Goal: Information Seeking & Learning: Learn about a topic

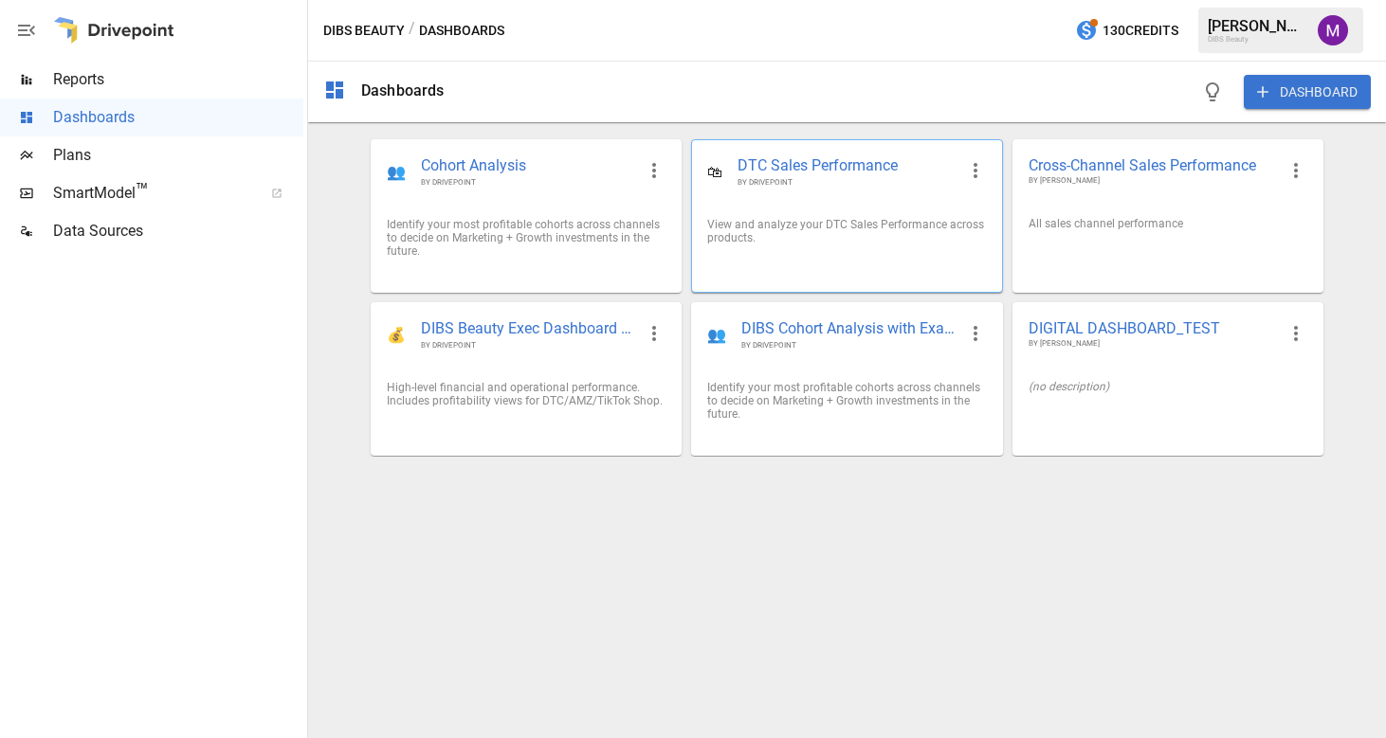
click at [843, 161] on span "DTC Sales Performance" at bounding box center [846, 166] width 218 height 22
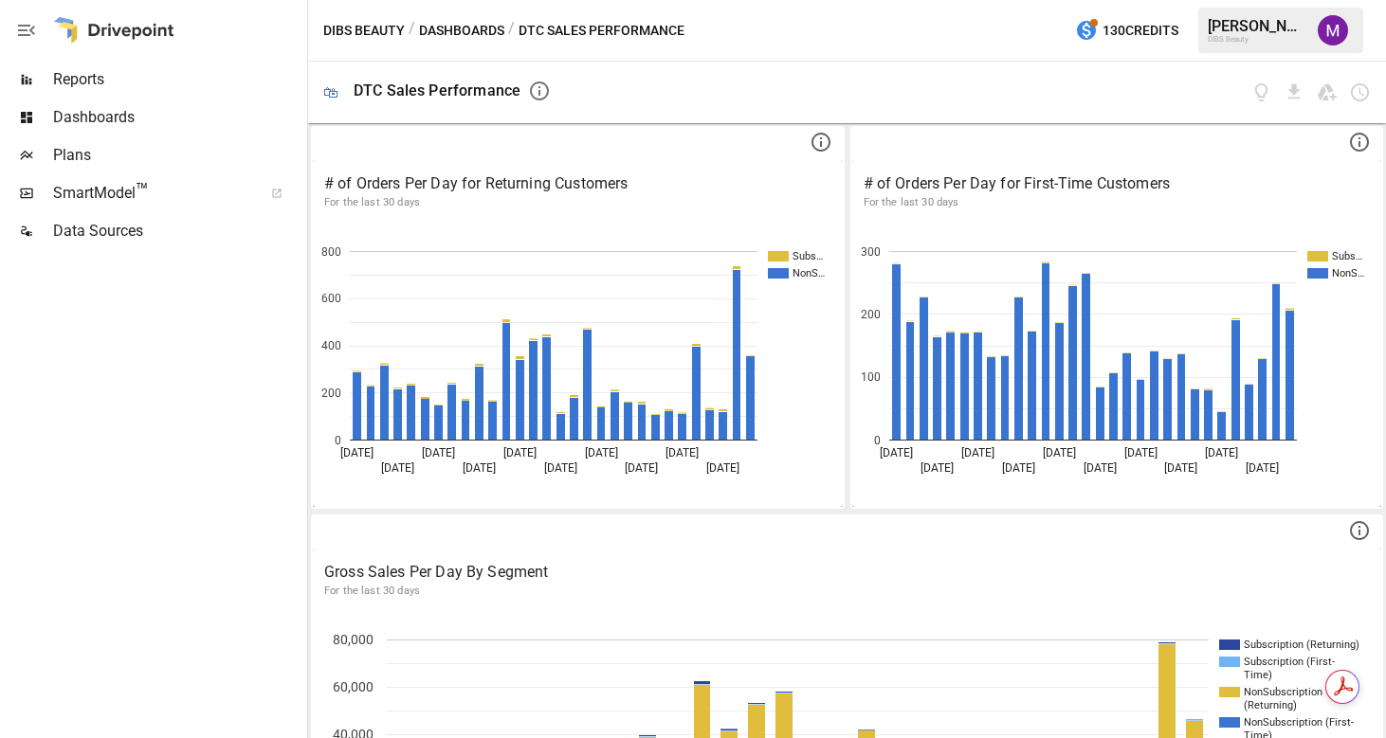
click at [472, 34] on button "Dashboards" at bounding box center [461, 31] width 85 height 24
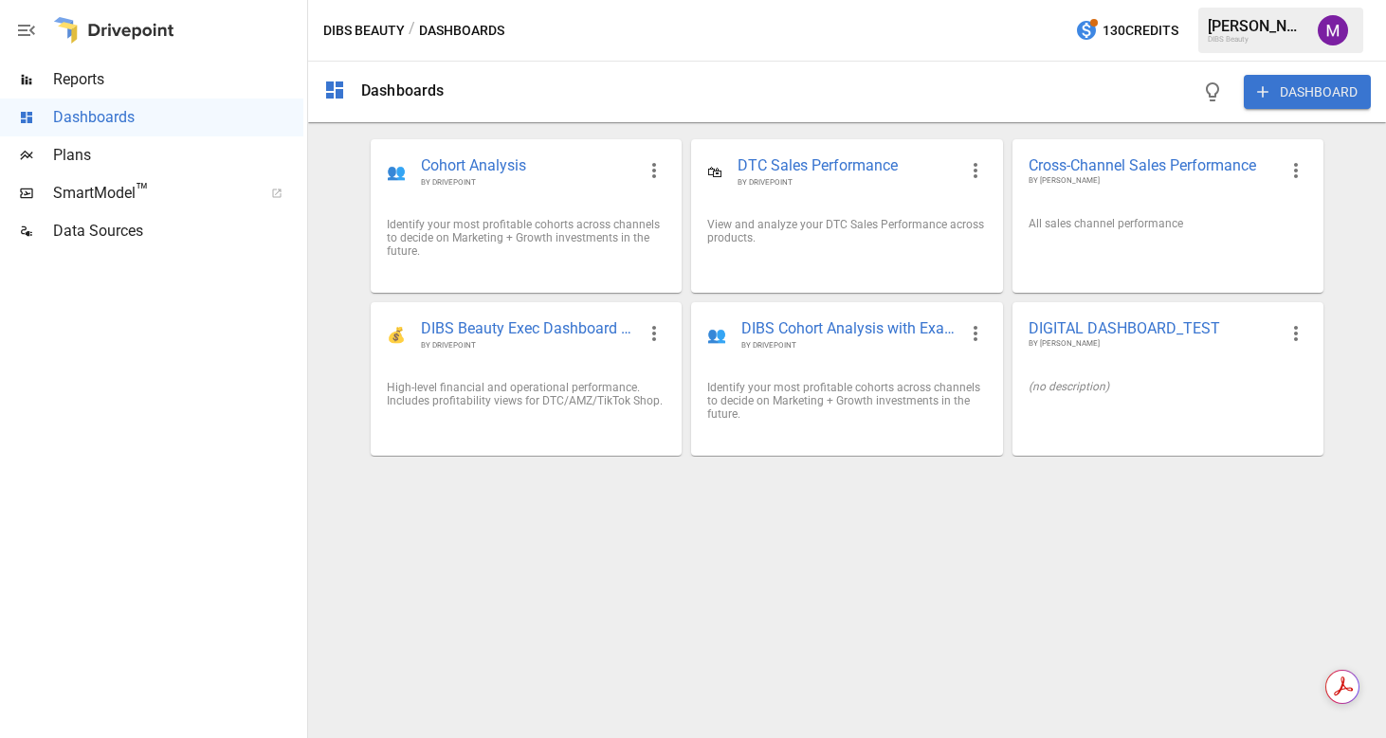
click at [366, 35] on button "DIBS Beauty" at bounding box center [364, 31] width 82 height 24
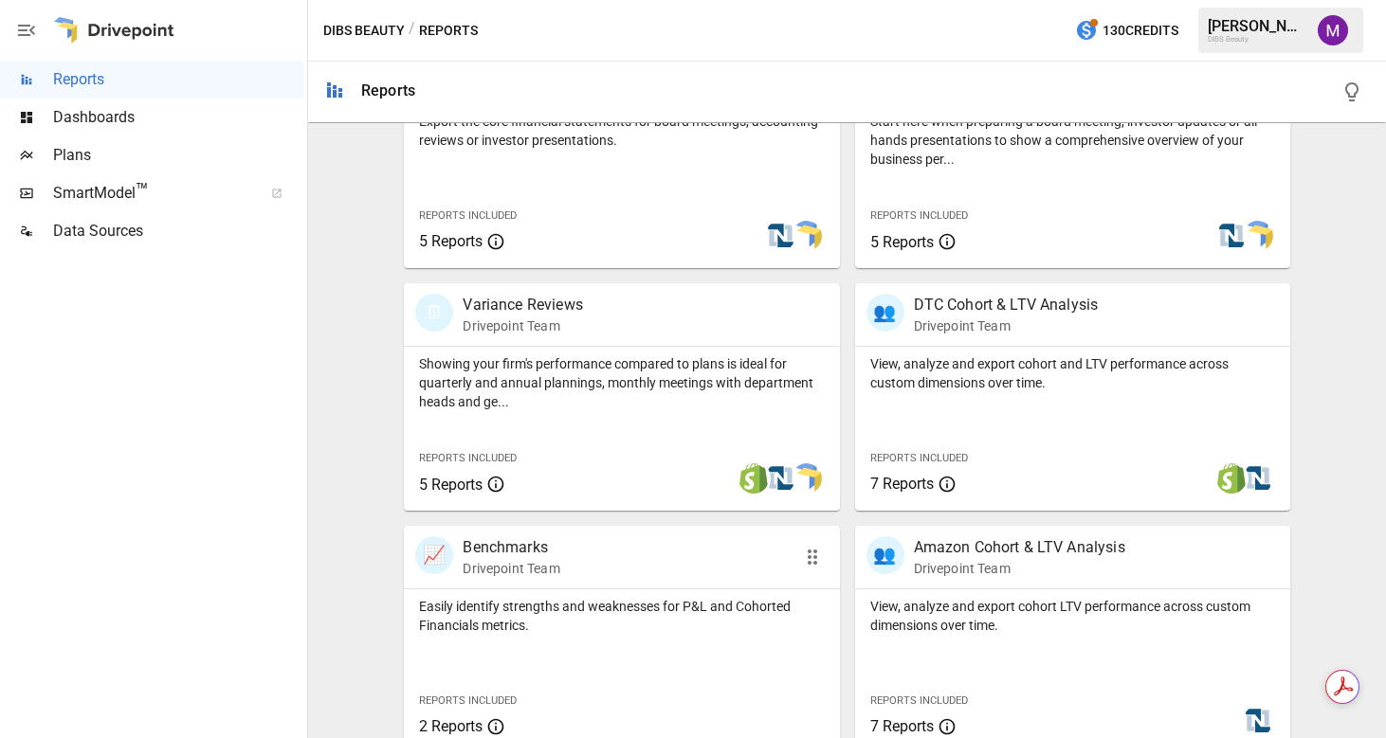
scroll to position [72, 0]
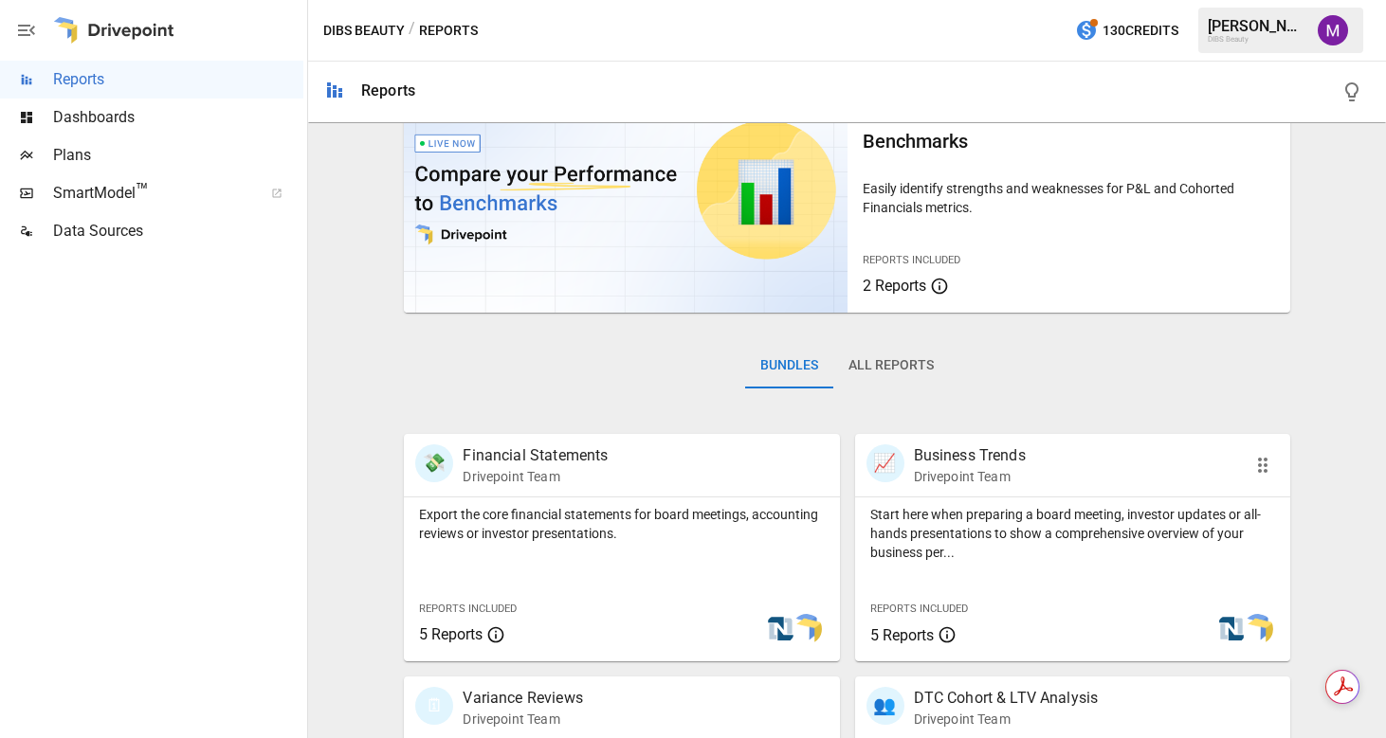
click at [980, 462] on p "Business Trends" at bounding box center [970, 456] width 112 height 23
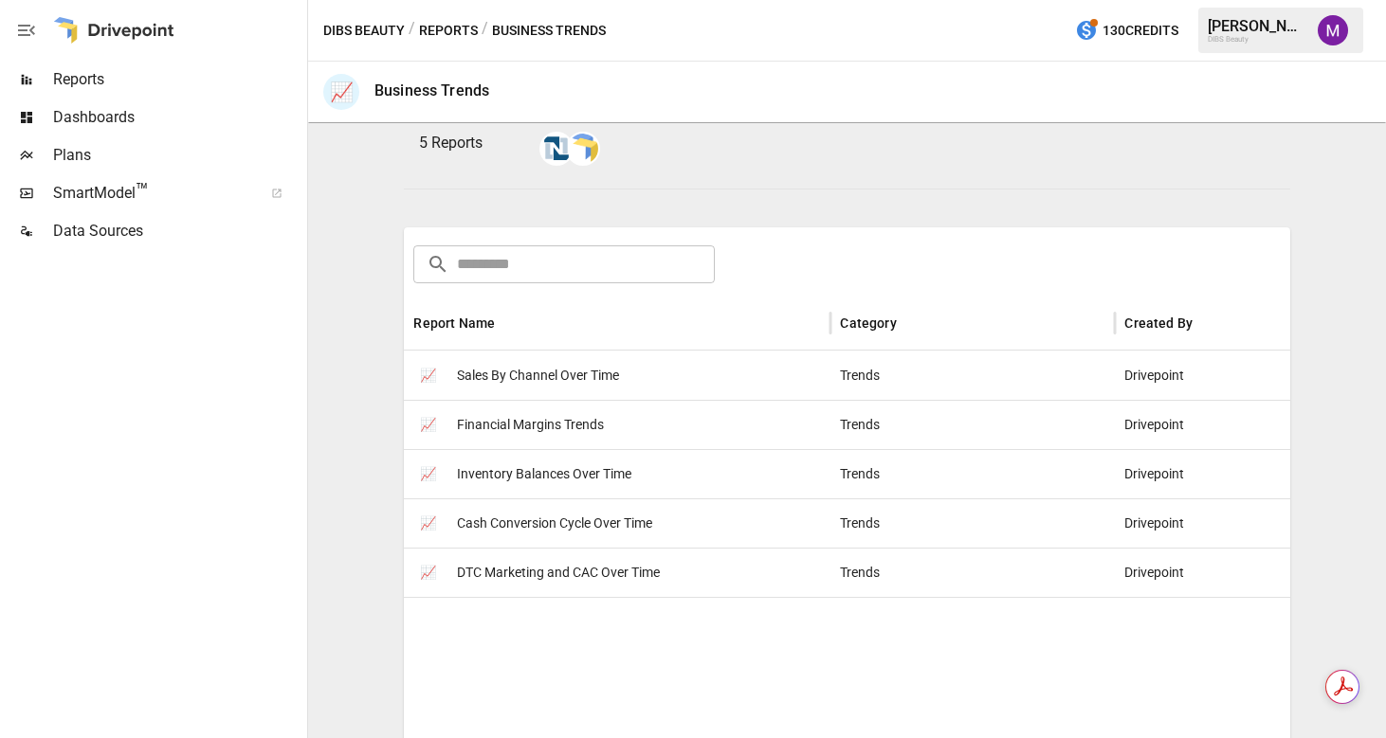
scroll to position [209, 0]
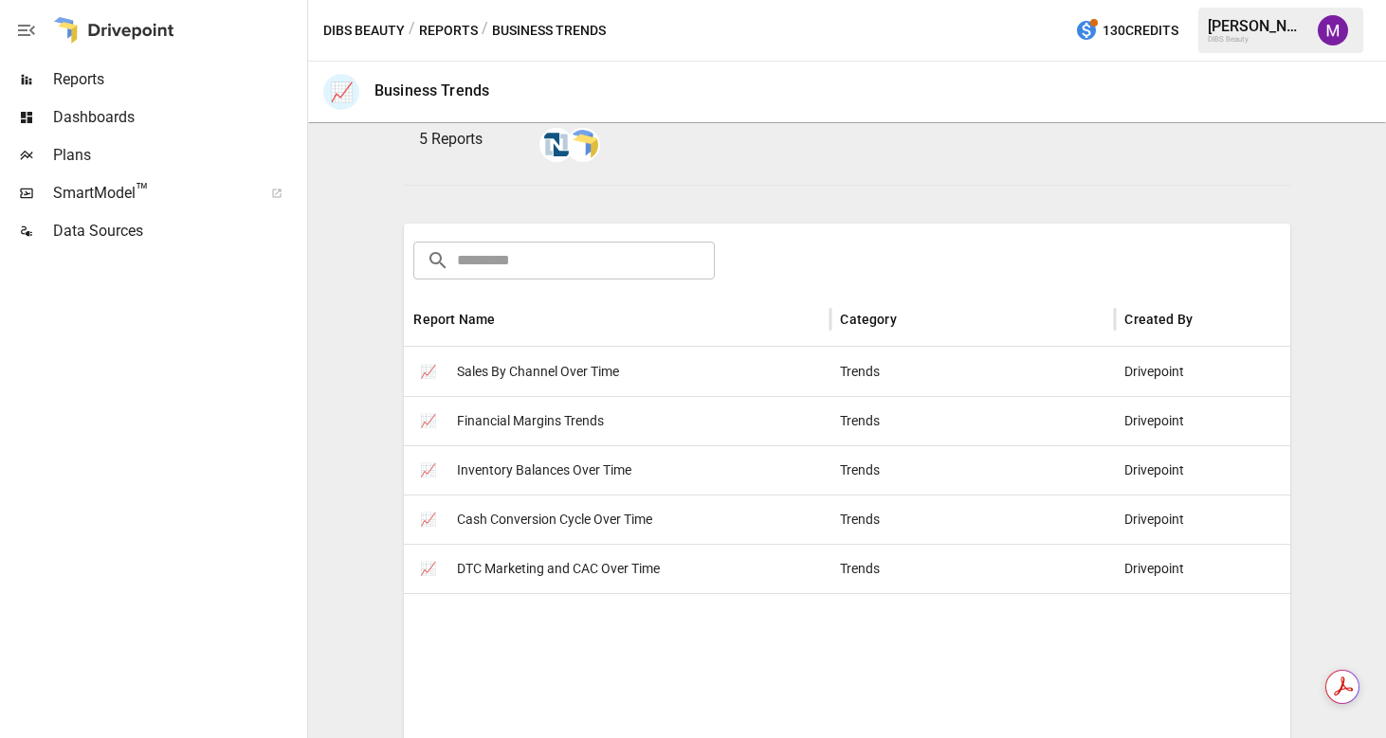
click at [455, 26] on button "Reports" at bounding box center [448, 31] width 59 height 24
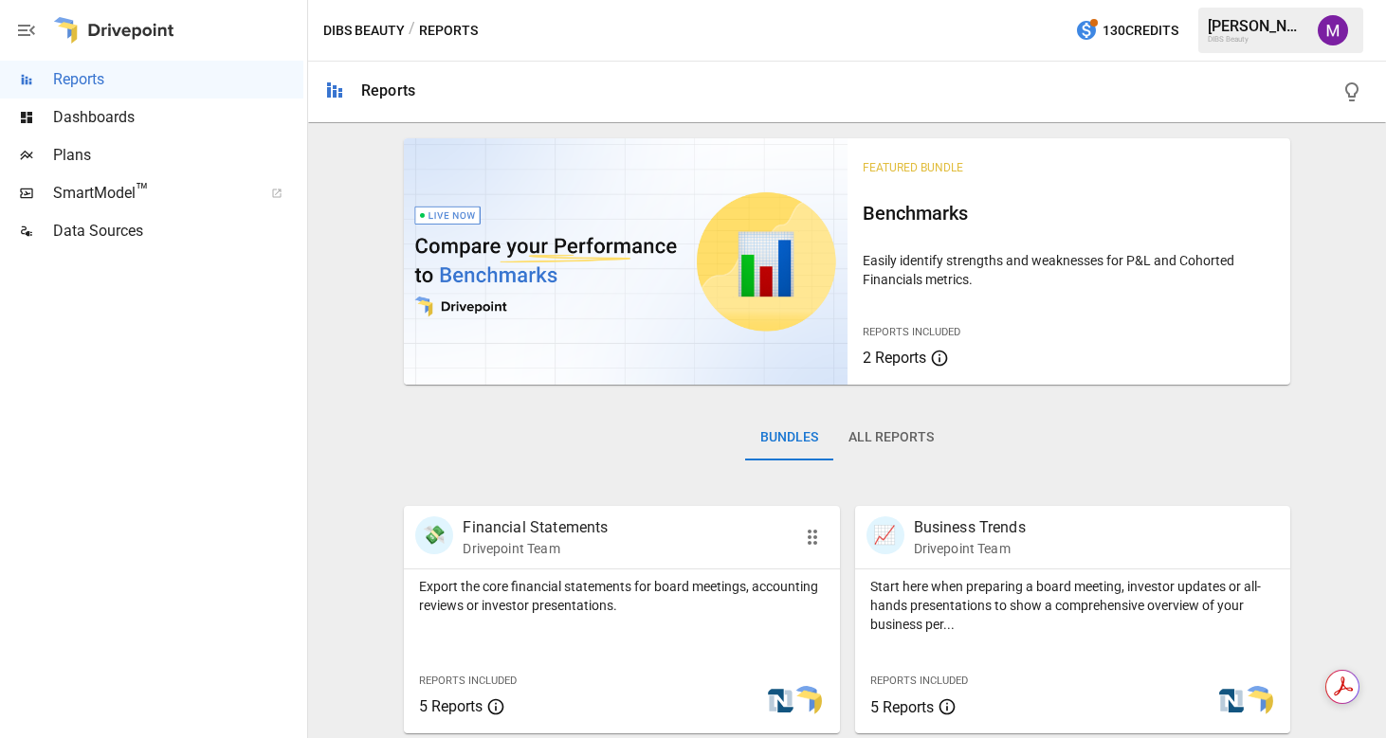
click at [600, 536] on p "Financial Statements" at bounding box center [535, 528] width 145 height 23
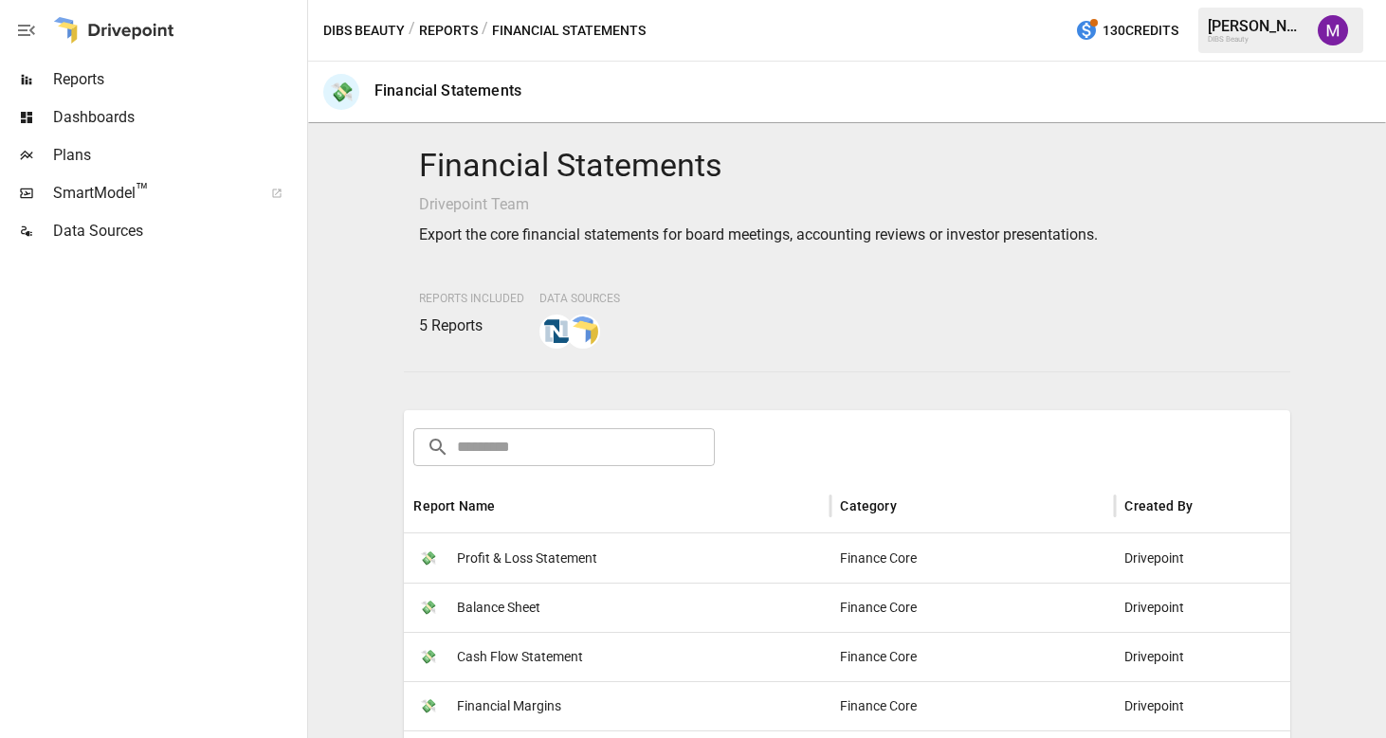
click at [593, 561] on span "Profit & Loss Statement" at bounding box center [527, 559] width 140 height 48
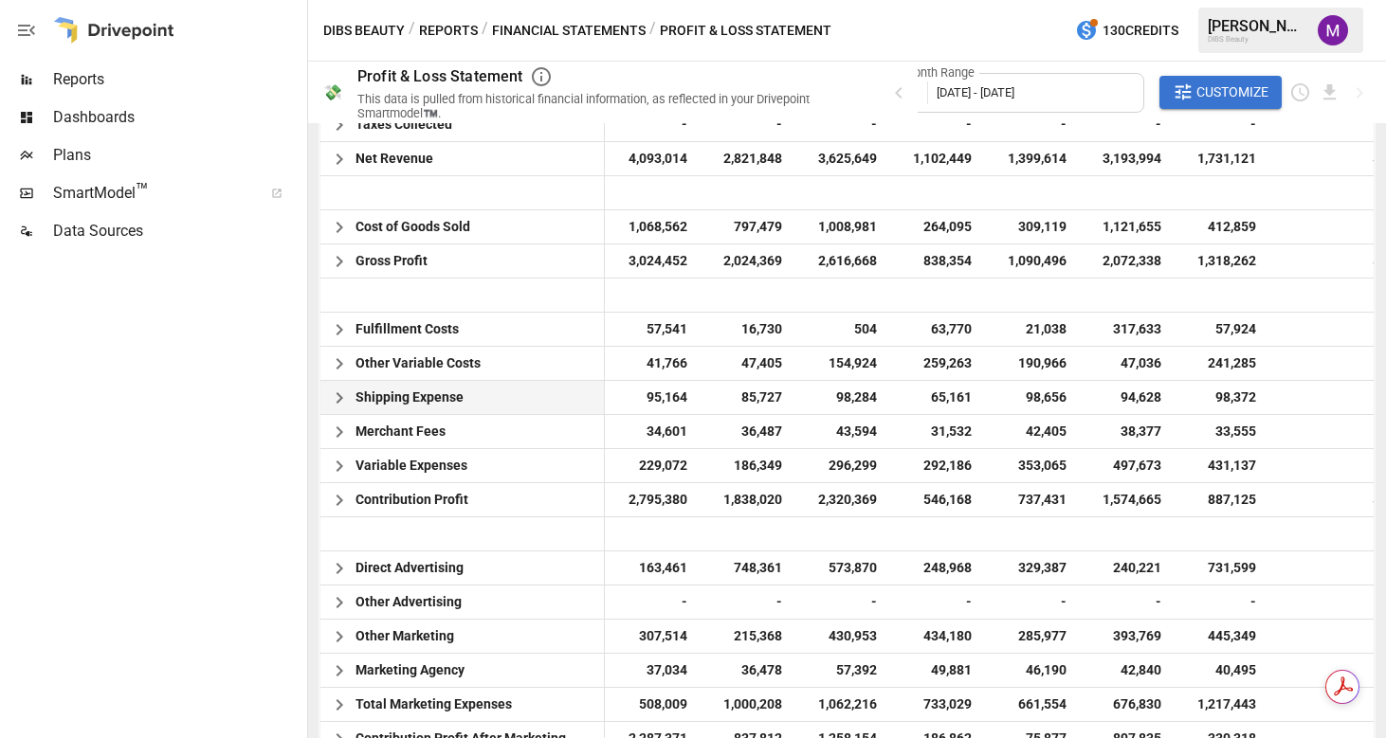
scroll to position [889, 0]
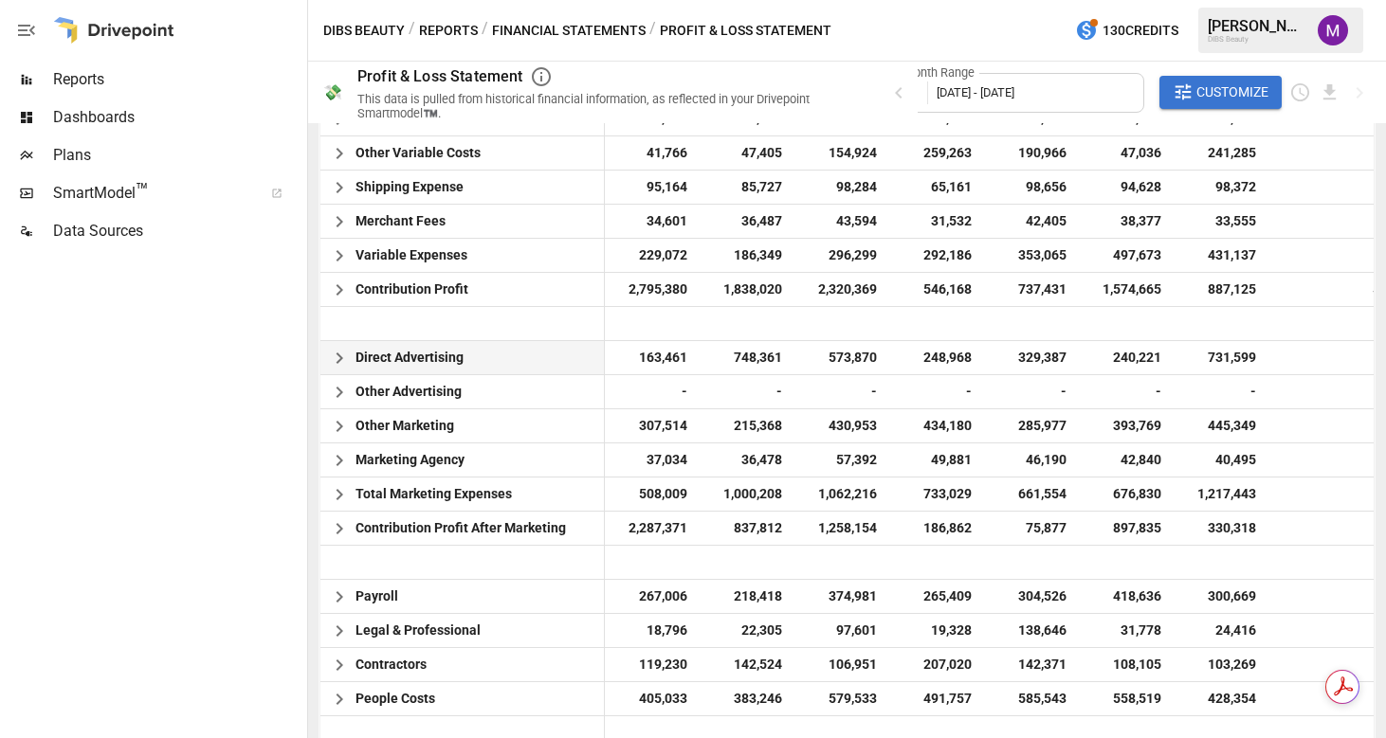
click at [338, 360] on icon "button" at bounding box center [339, 358] width 7 height 11
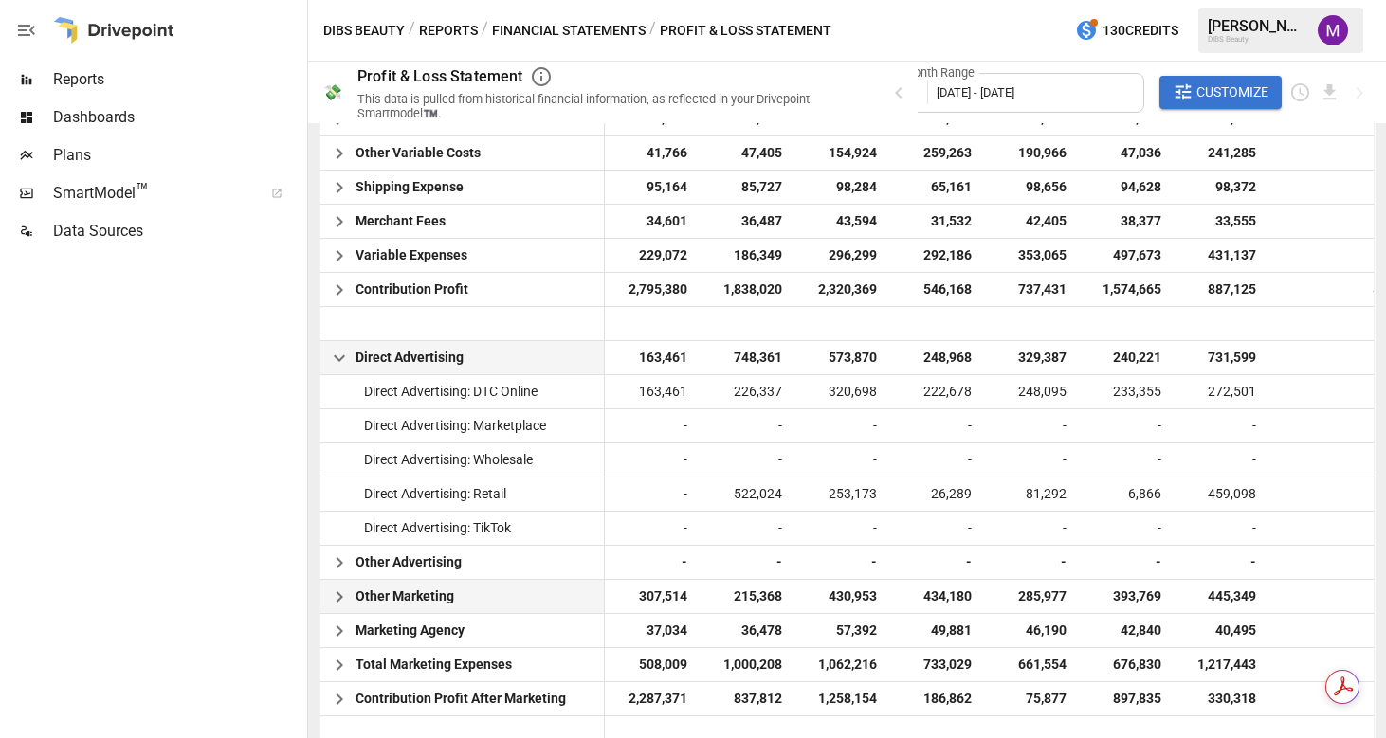
click at [337, 599] on icon "button" at bounding box center [339, 597] width 23 height 23
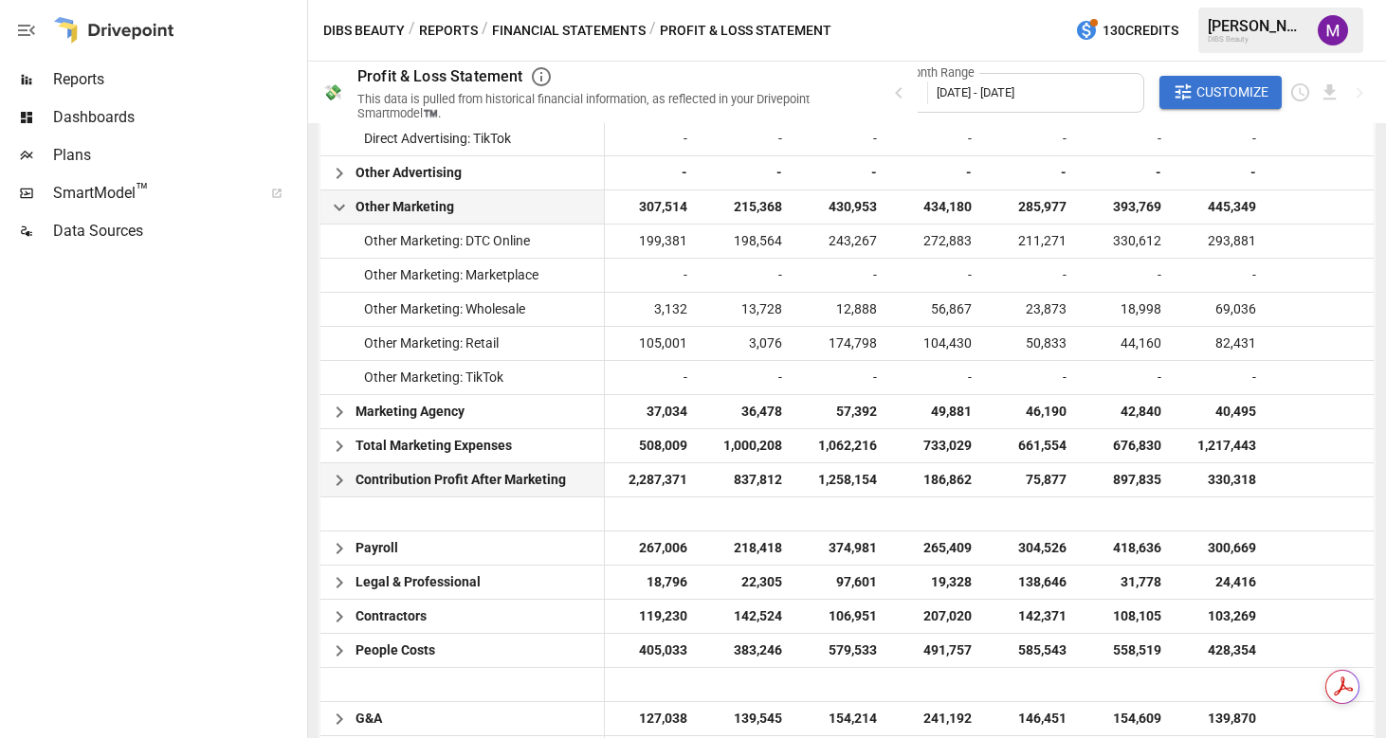
scroll to position [1288, 0]
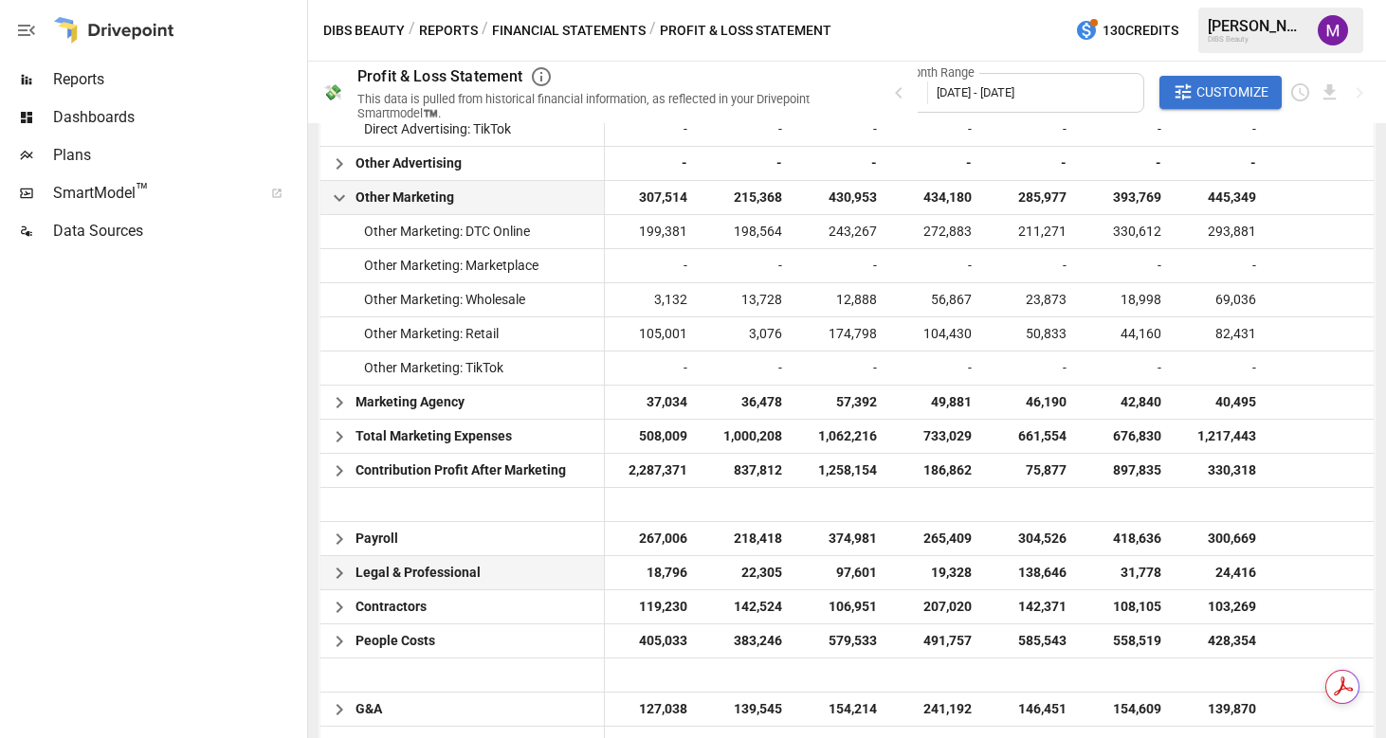
click at [340, 569] on icon "button" at bounding box center [339, 573] width 23 height 23
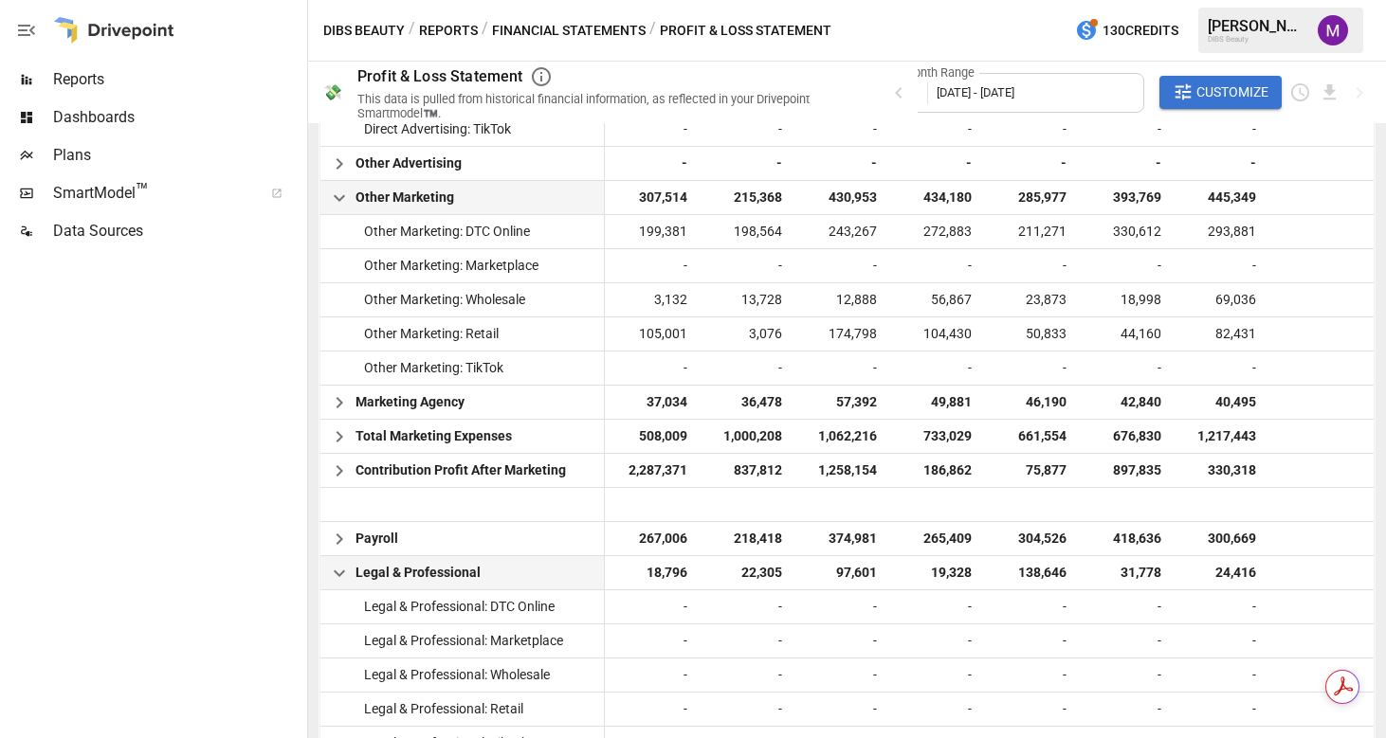
scroll to position [1621, 0]
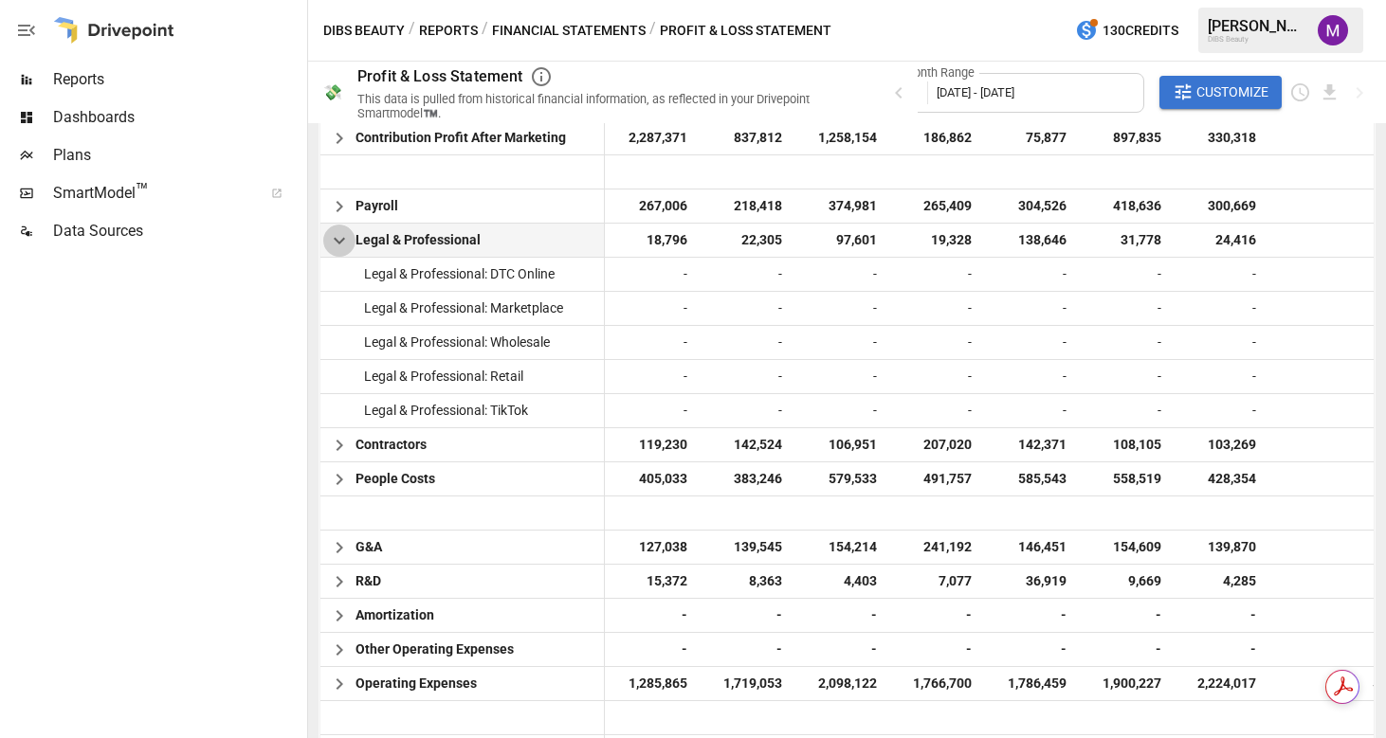
click at [342, 246] on icon "button" at bounding box center [339, 240] width 23 height 23
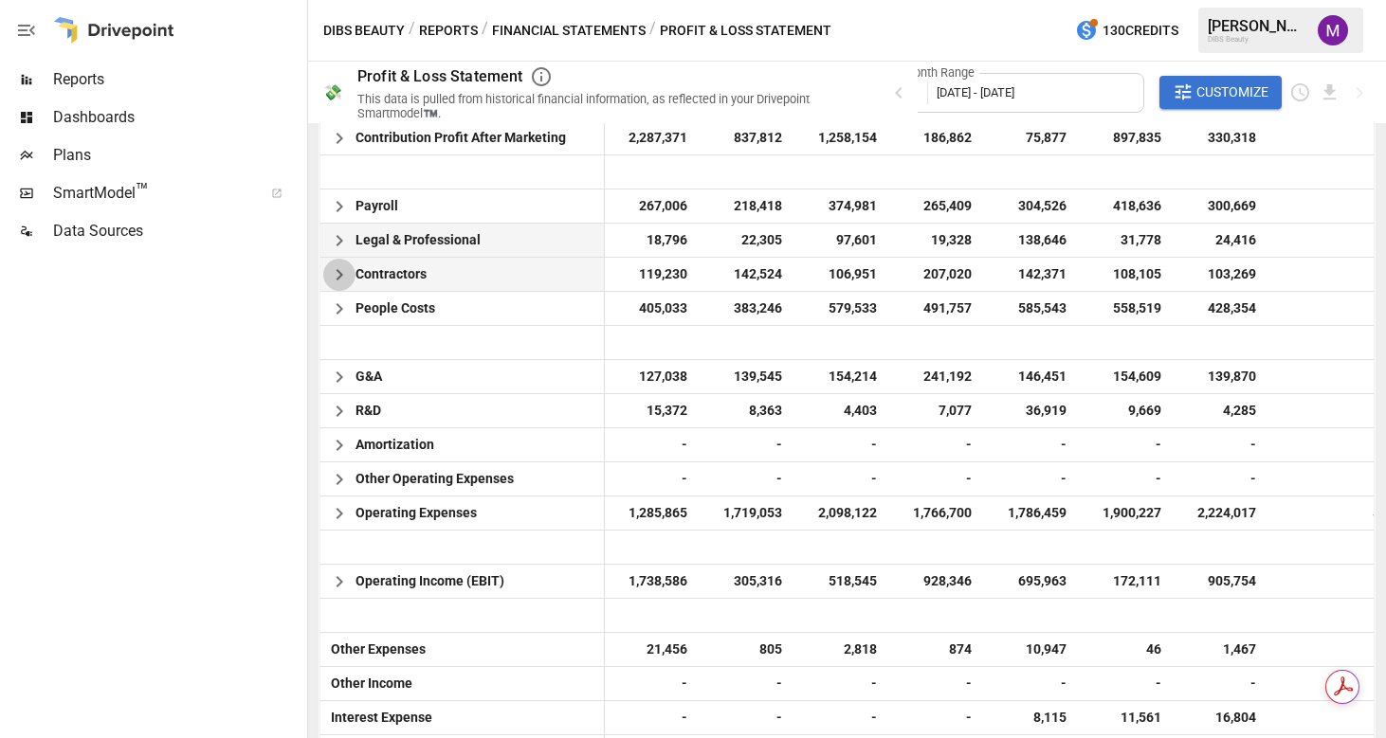
click at [343, 265] on icon "button" at bounding box center [339, 275] width 23 height 23
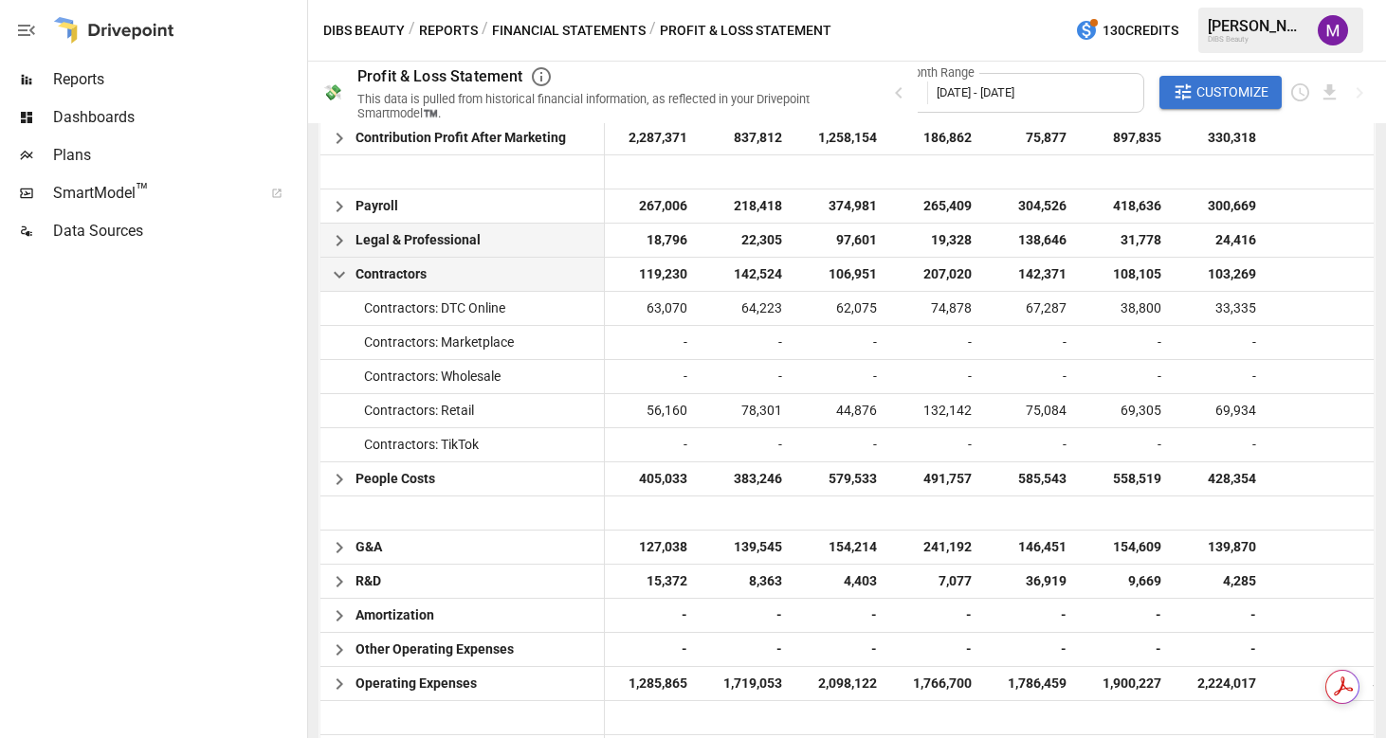
click at [343, 265] on icon "button" at bounding box center [339, 275] width 23 height 23
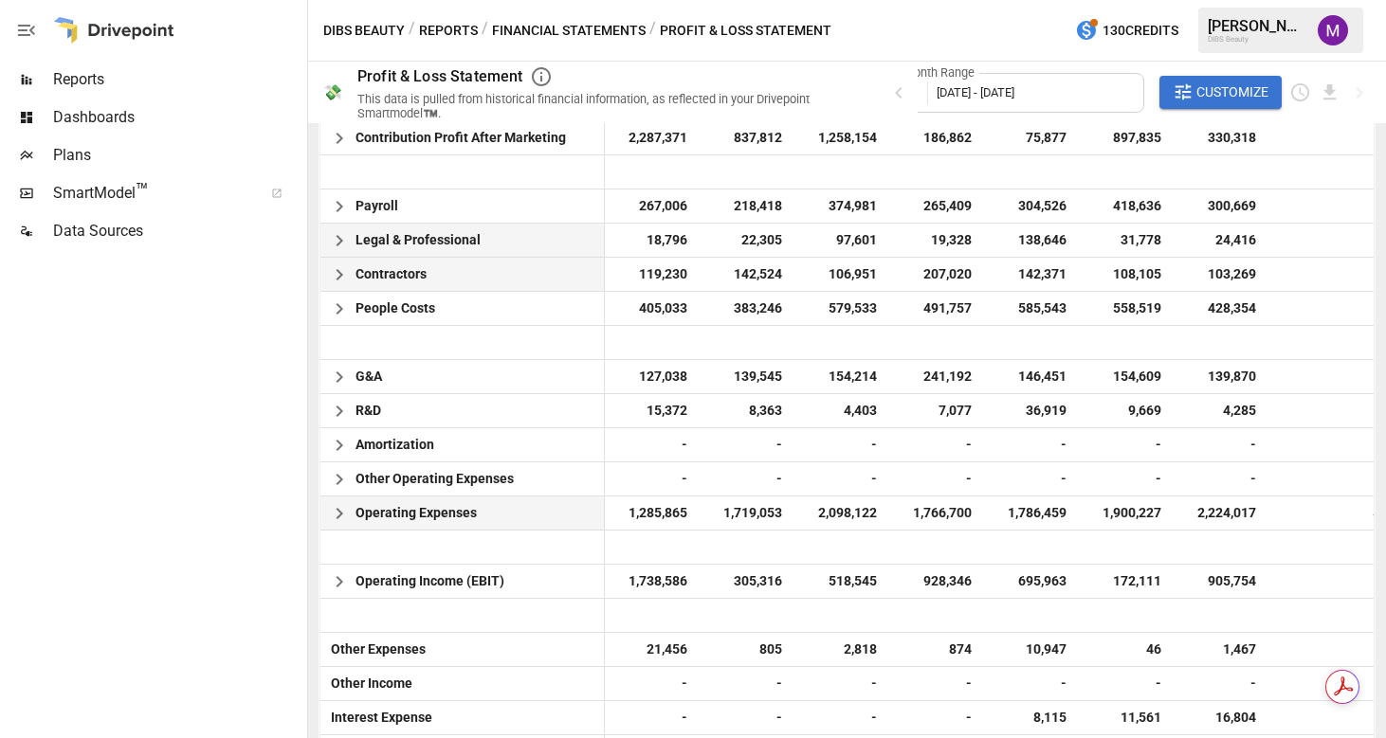
click at [332, 520] on icon "button" at bounding box center [339, 513] width 23 height 23
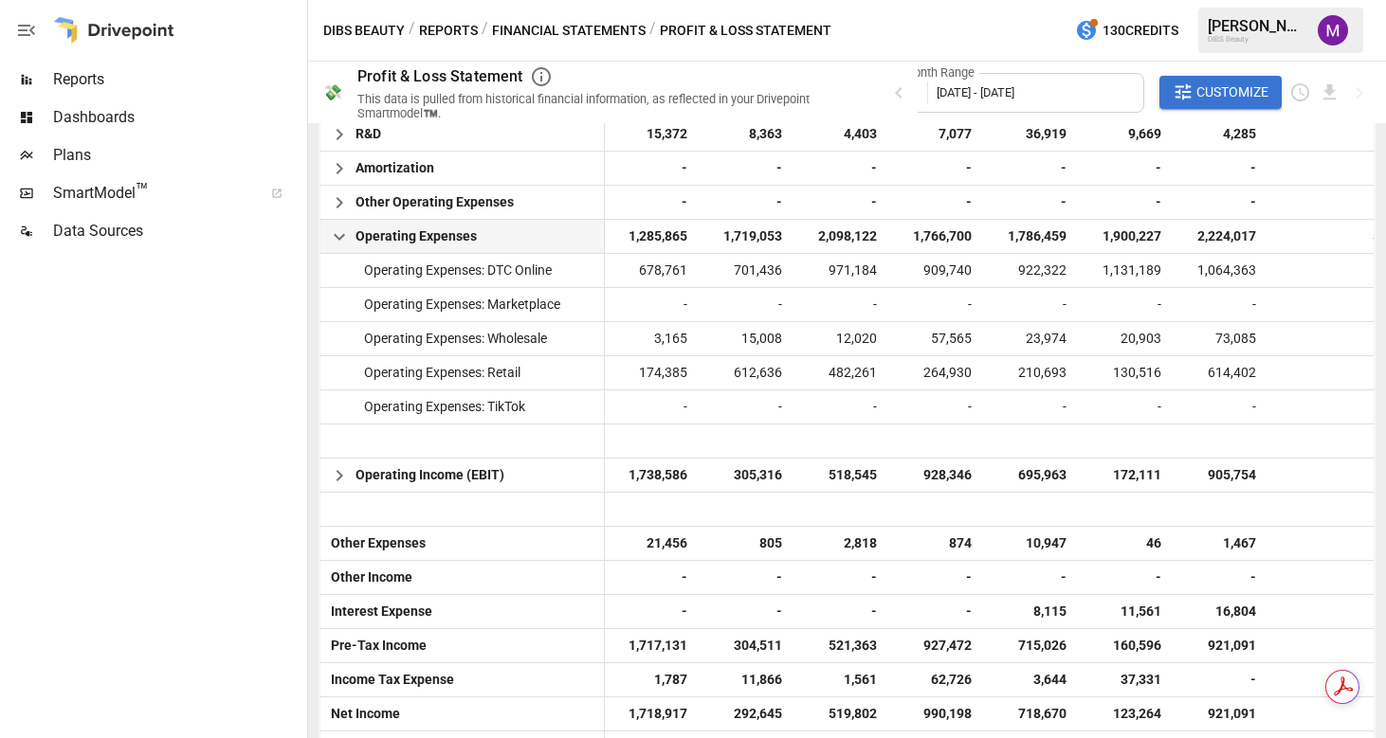
scroll to position [2053, 0]
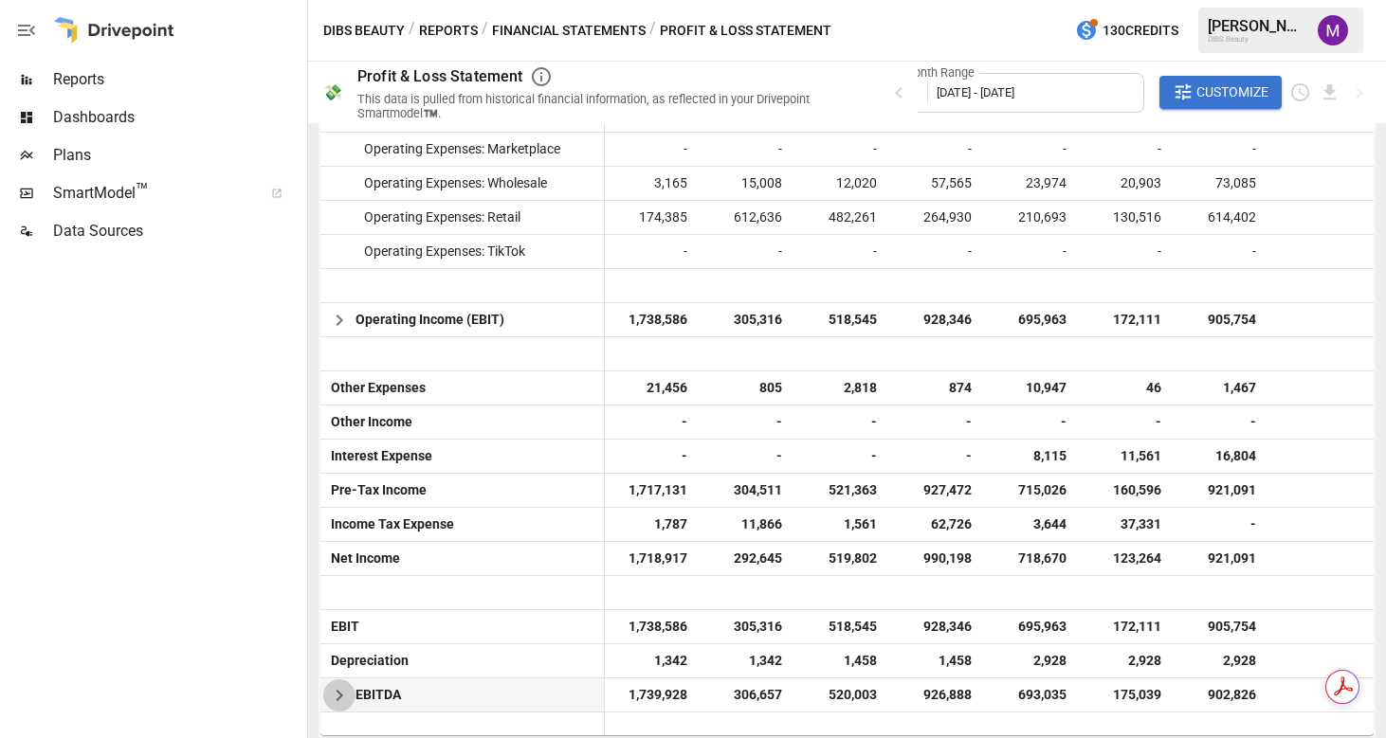
click at [349, 696] on icon "button" at bounding box center [339, 695] width 23 height 23
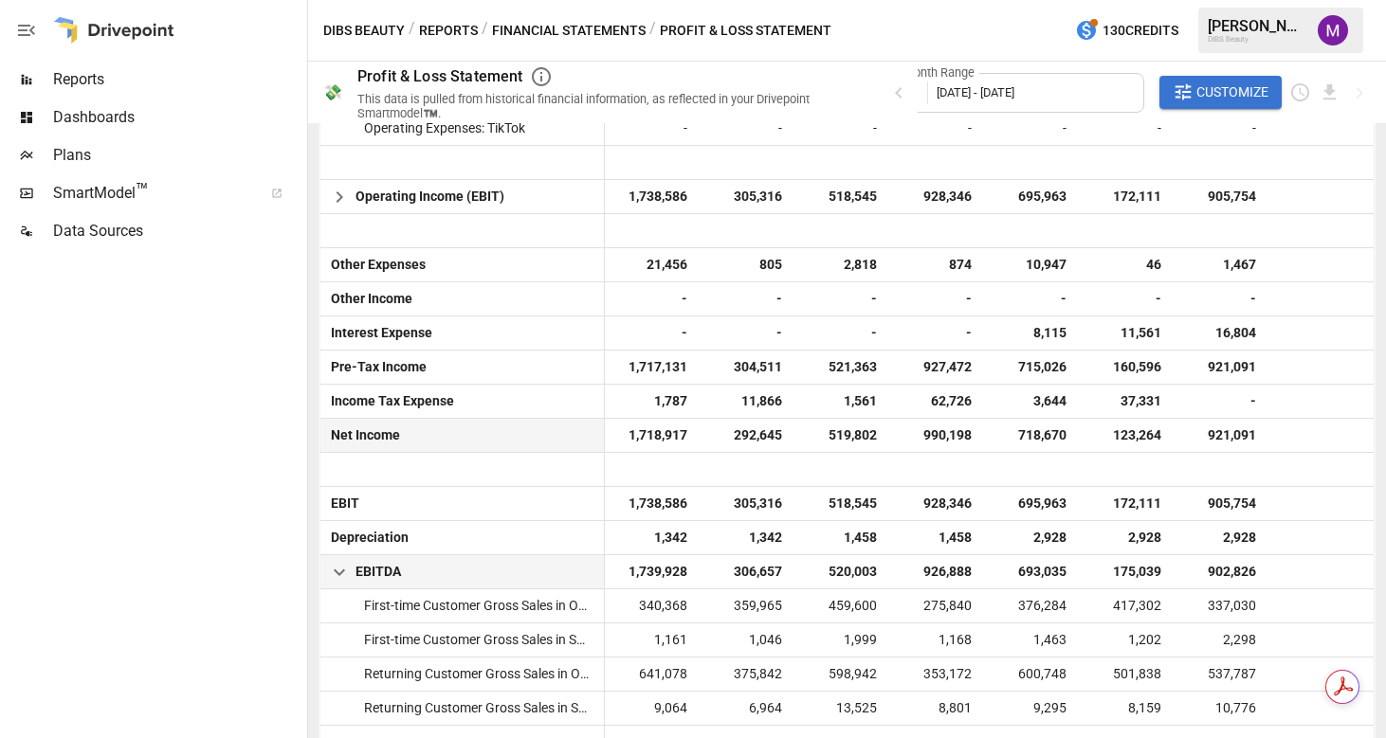
scroll to position [2190, 0]
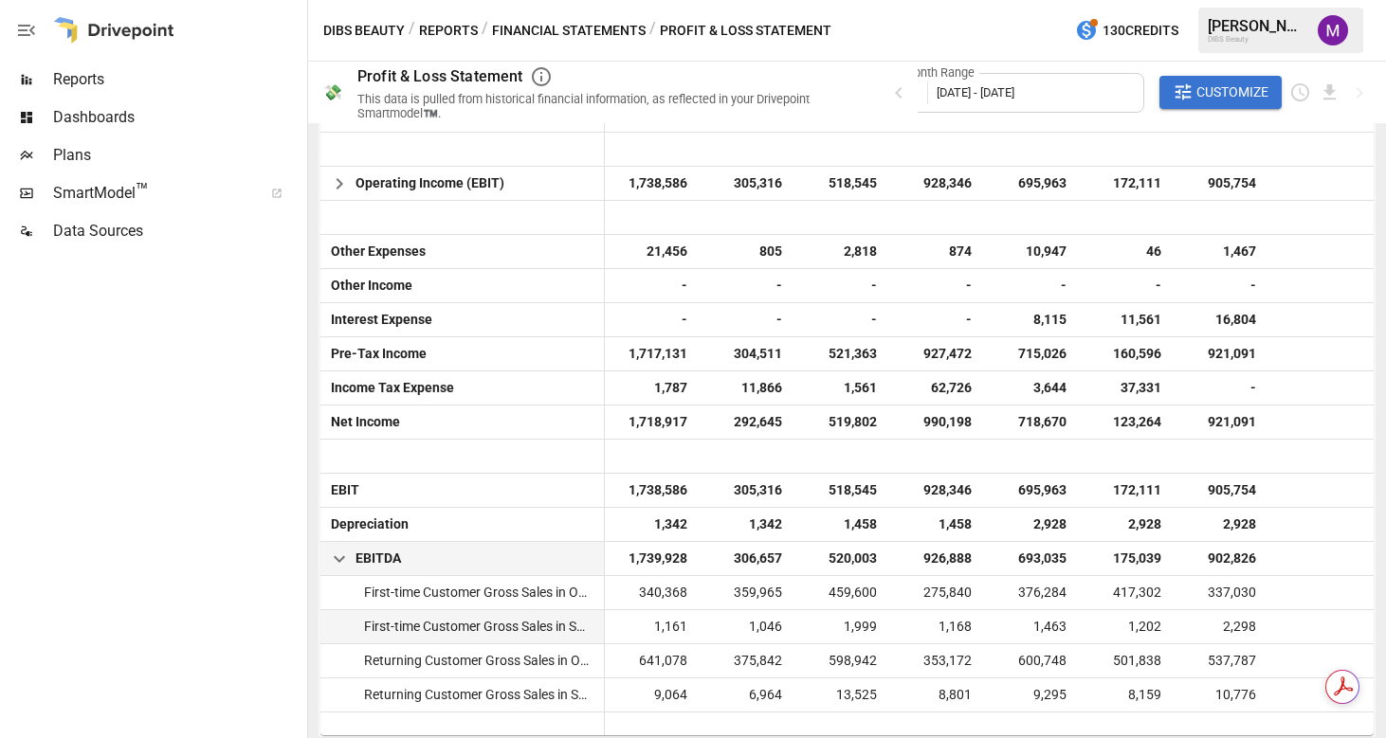
click at [507, 626] on span "First-time Customer Gross Sales in SUB Segment" at bounding box center [502, 626] width 292 height 15
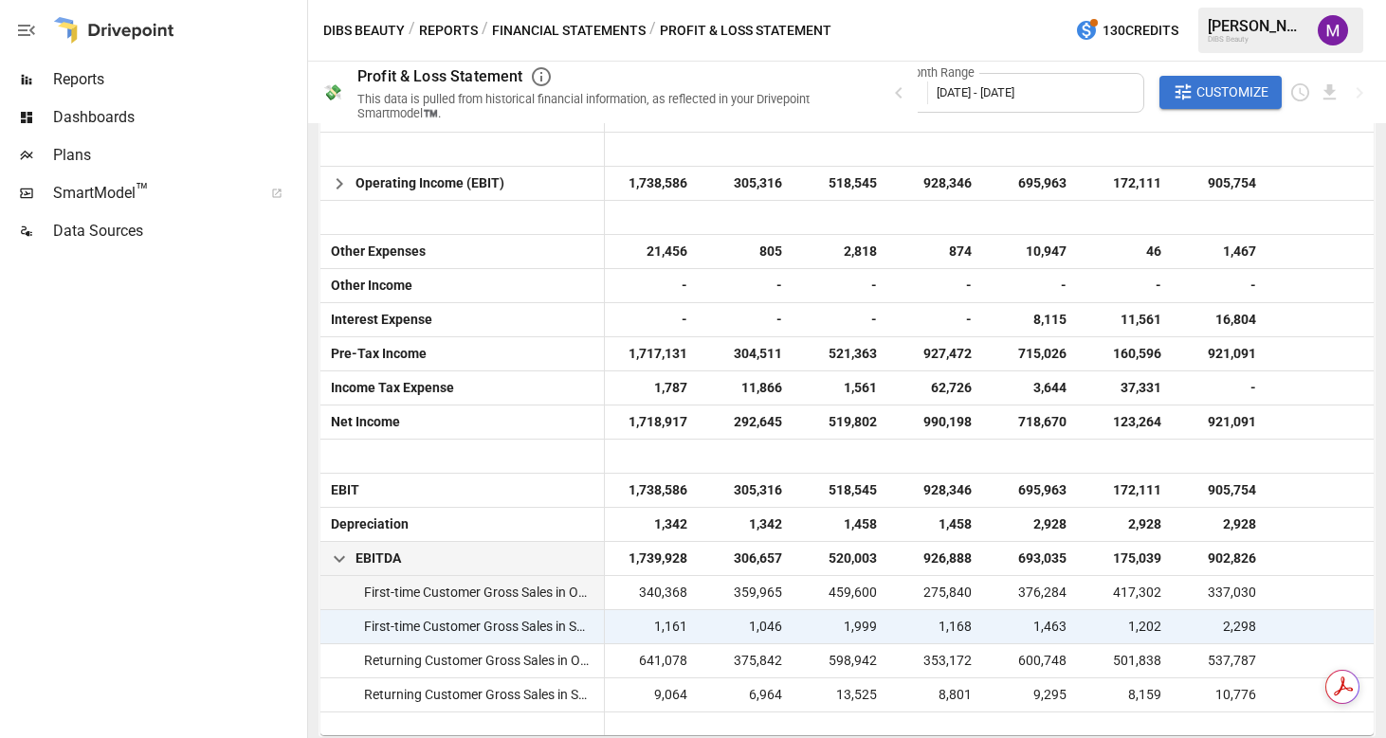
click at [507, 592] on span "First-time Customer Gross Sales in OTP Segment" at bounding box center [502, 592] width 293 height 15
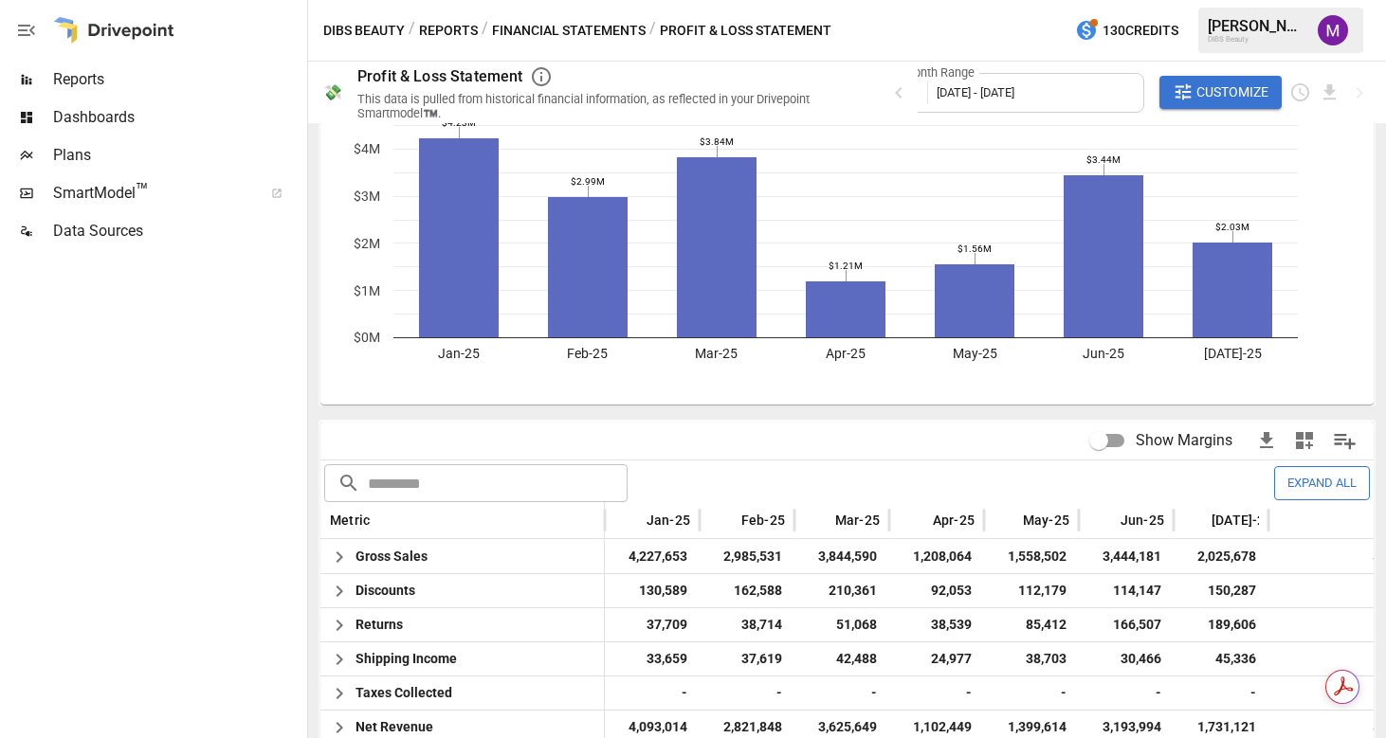
scroll to position [357, 0]
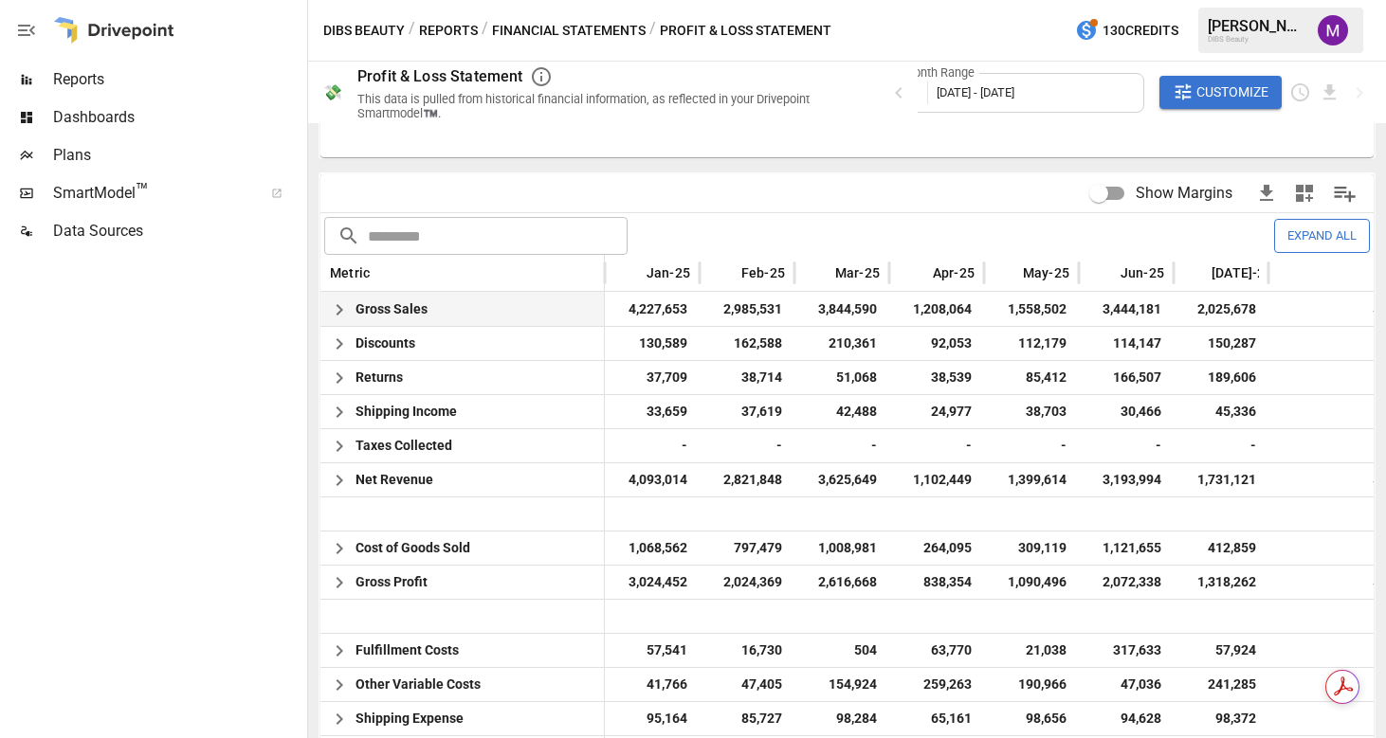
click at [339, 309] on icon "button" at bounding box center [339, 310] width 23 height 23
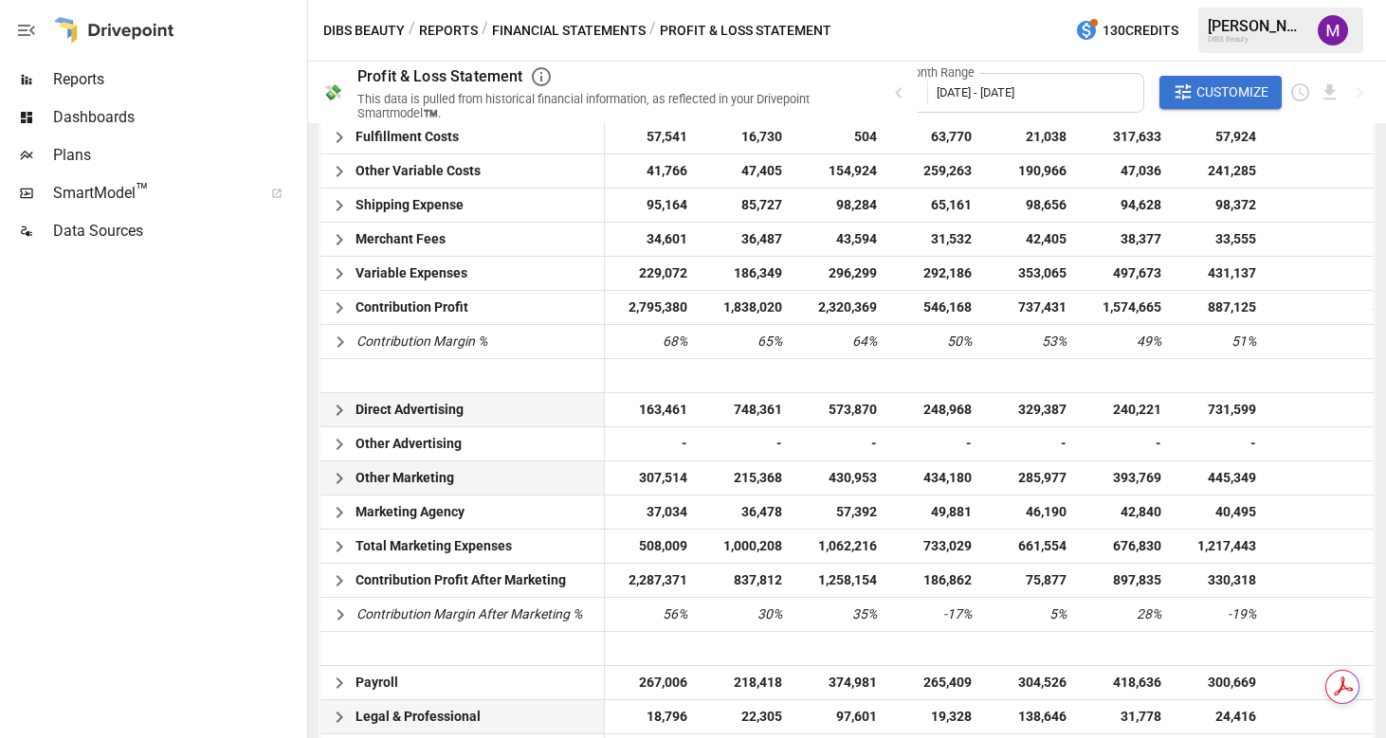
scroll to position [1848, 0]
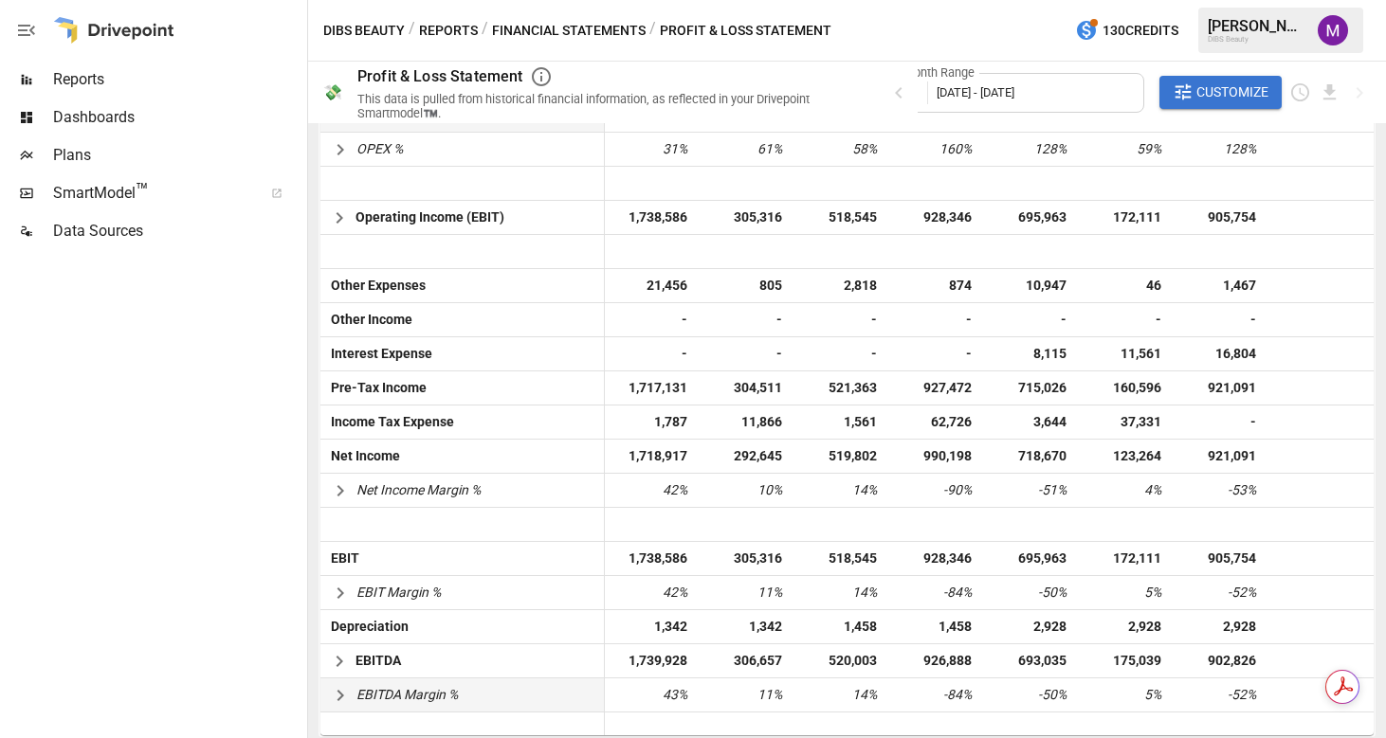
click at [334, 697] on icon "button" at bounding box center [340, 695] width 23 height 23
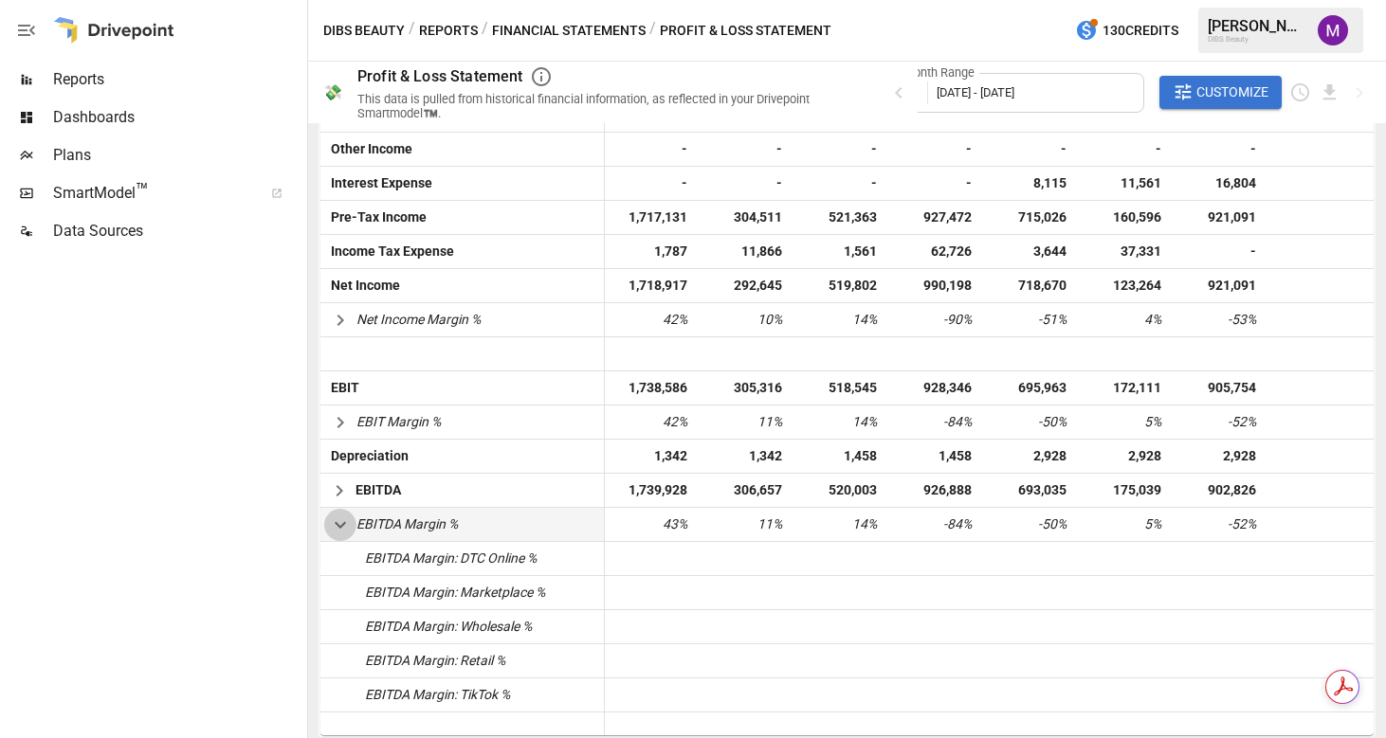
click at [337, 527] on icon "button" at bounding box center [340, 525] width 23 height 23
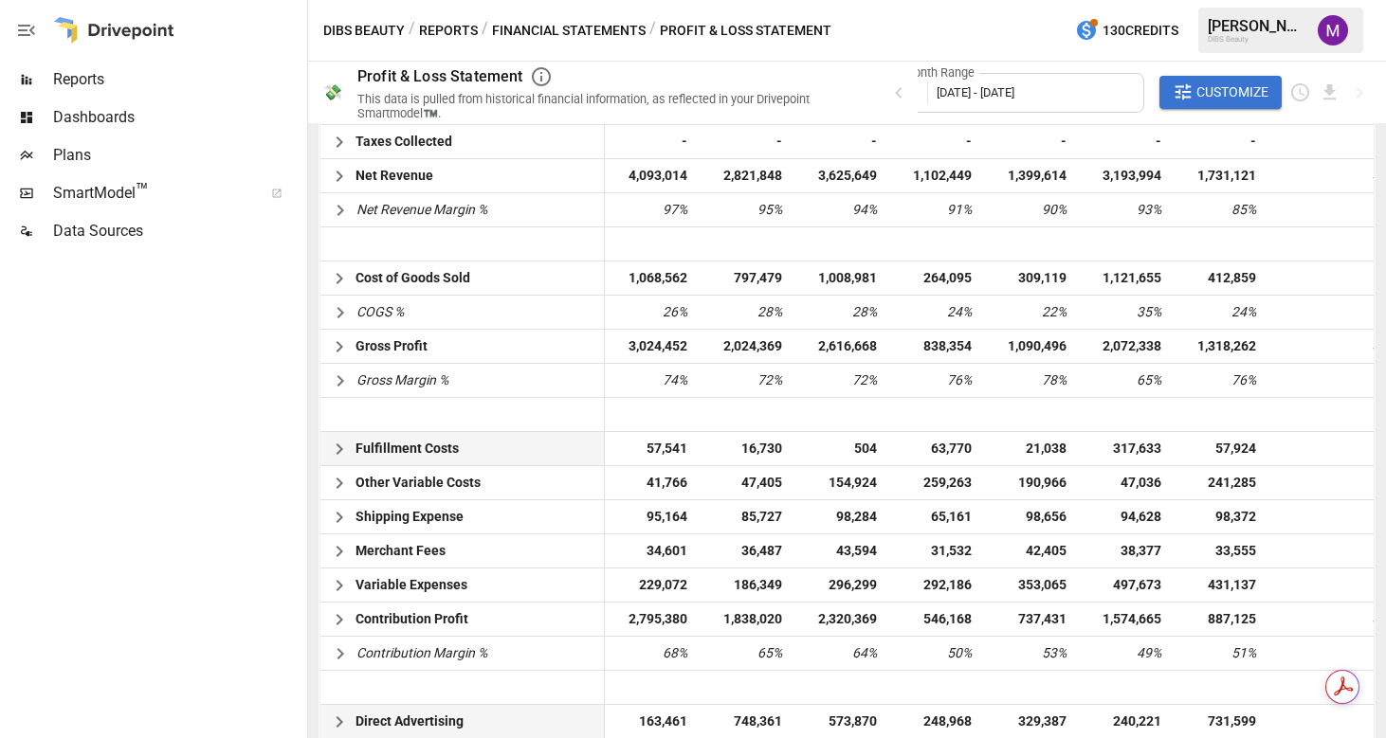
scroll to position [661, 0]
click at [343, 467] on span "Other Variable Costs" at bounding box center [401, 483] width 163 height 33
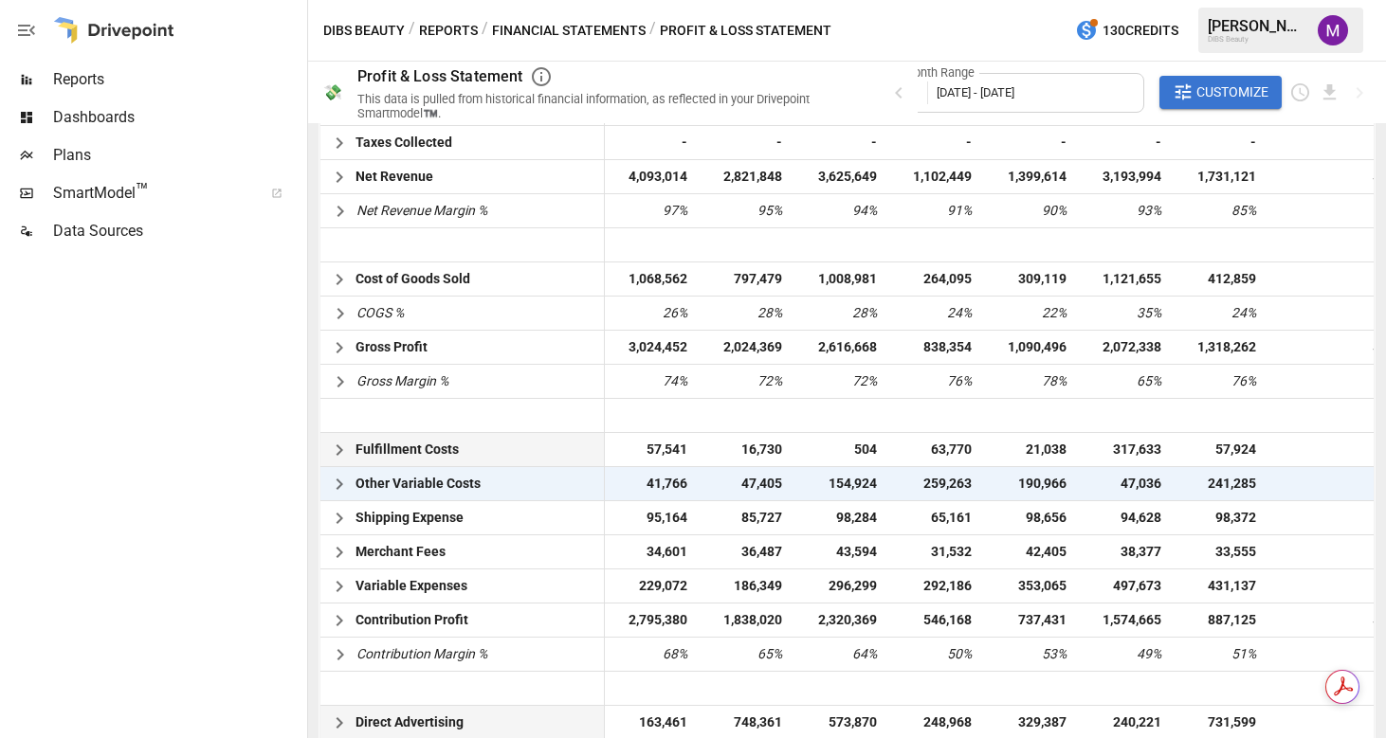
click at [337, 454] on icon "button" at bounding box center [339, 450] width 7 height 11
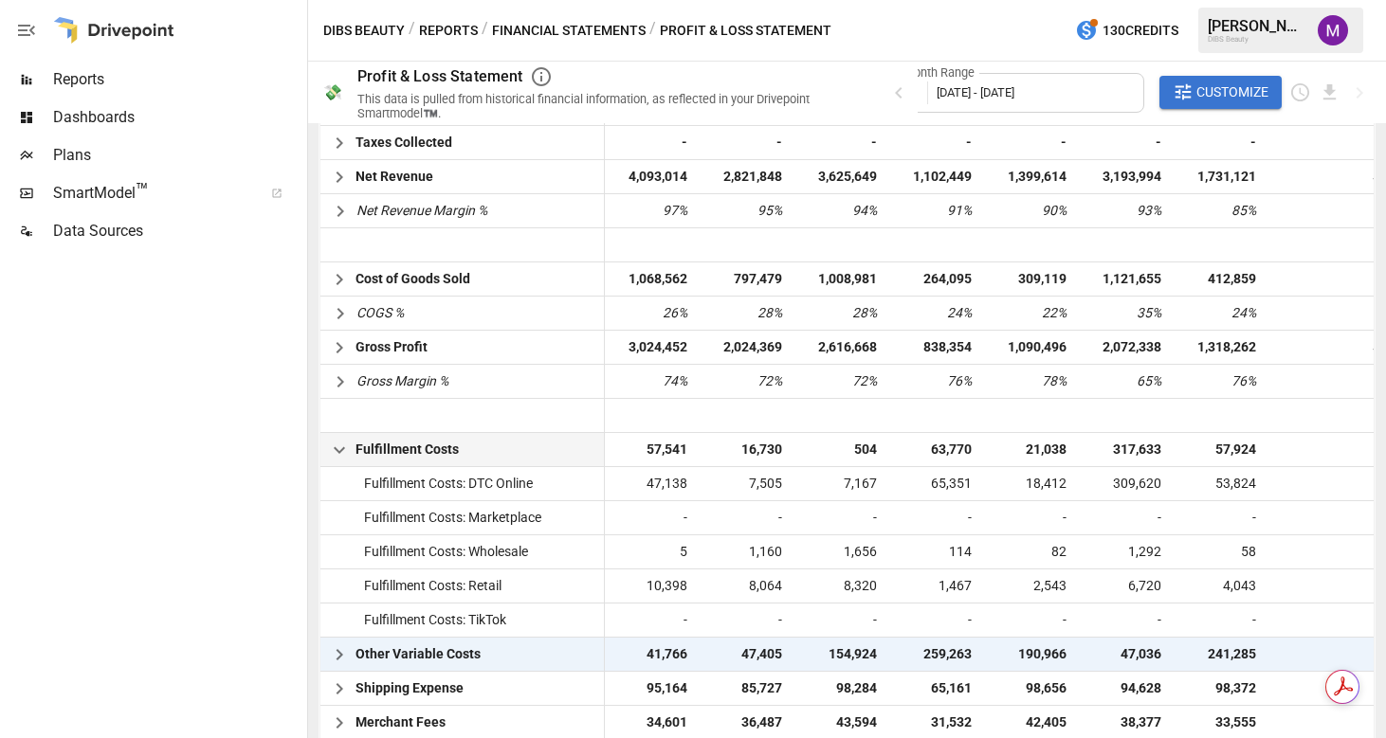
click at [337, 454] on icon "button" at bounding box center [339, 450] width 23 height 23
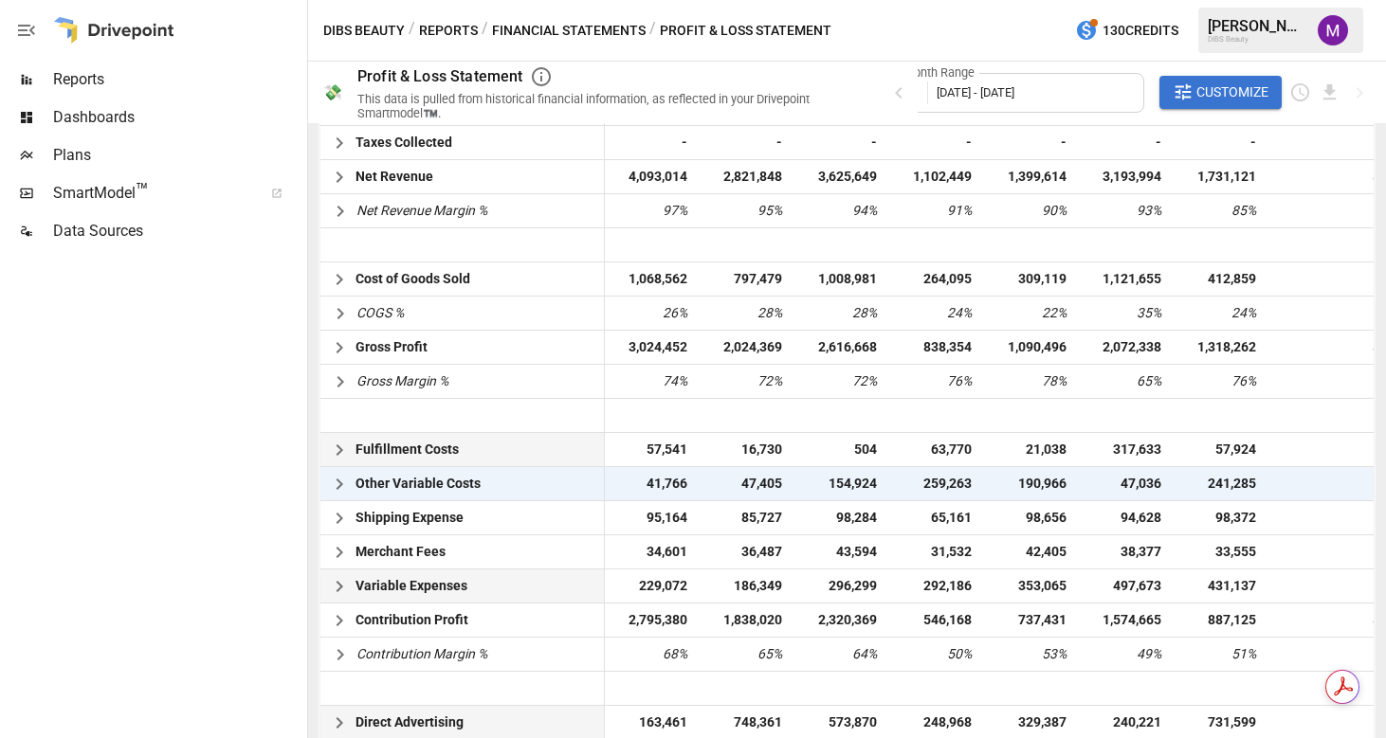
click at [340, 596] on icon "button" at bounding box center [339, 586] width 23 height 23
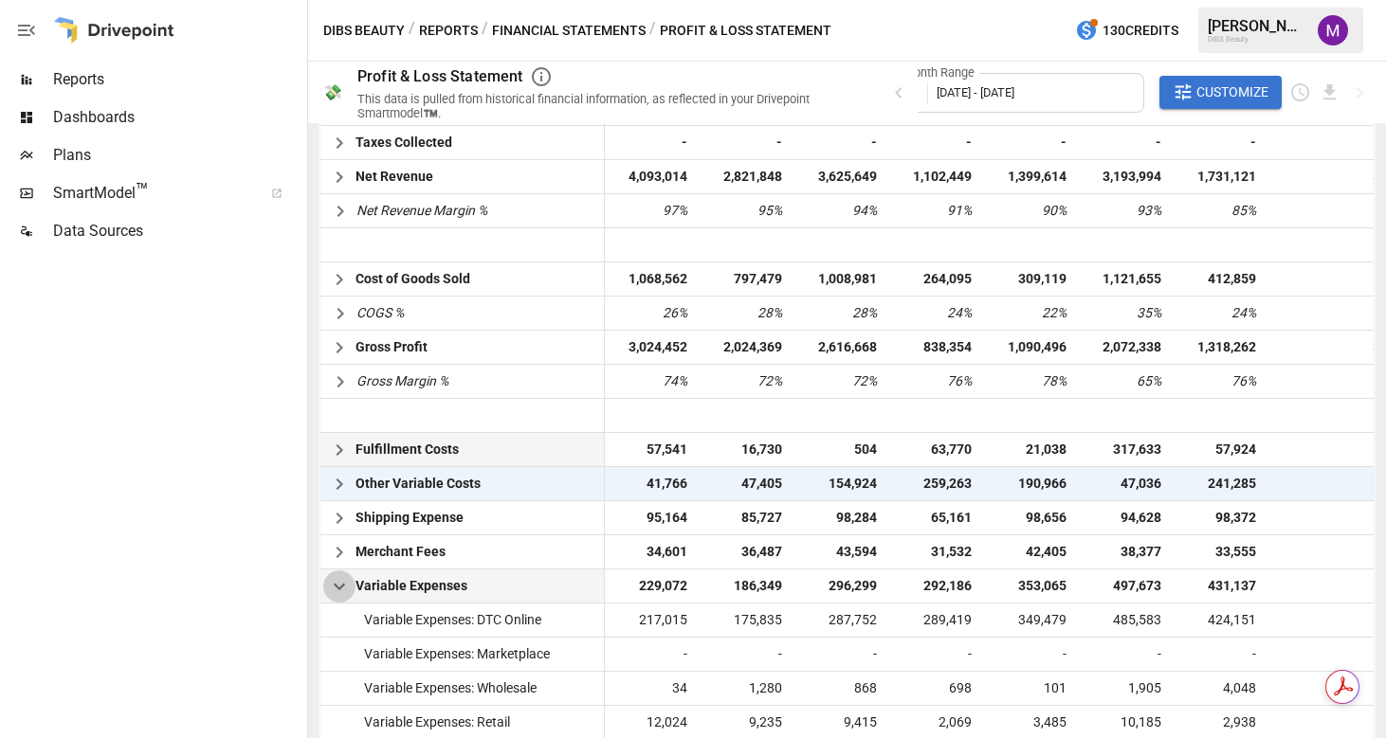
click at [340, 596] on icon "button" at bounding box center [339, 586] width 23 height 23
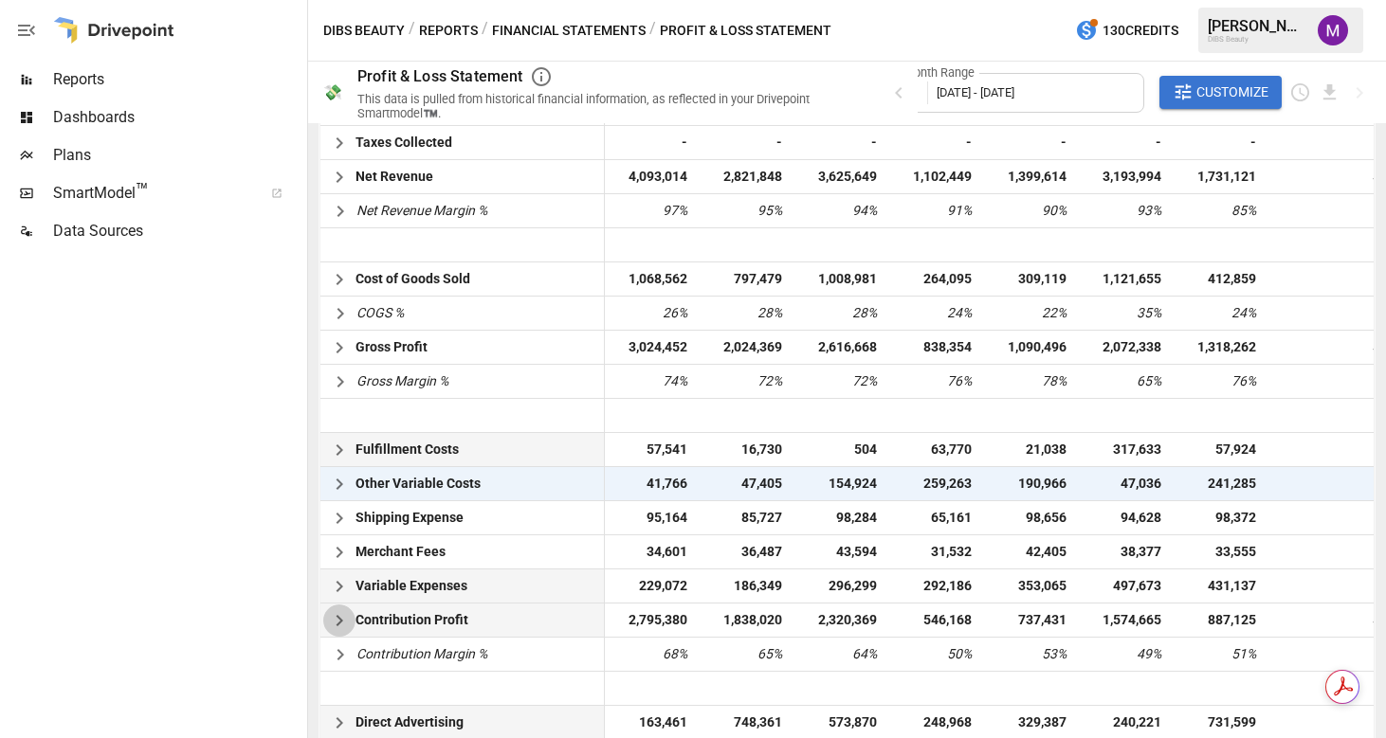
click at [336, 618] on icon "button" at bounding box center [339, 621] width 23 height 23
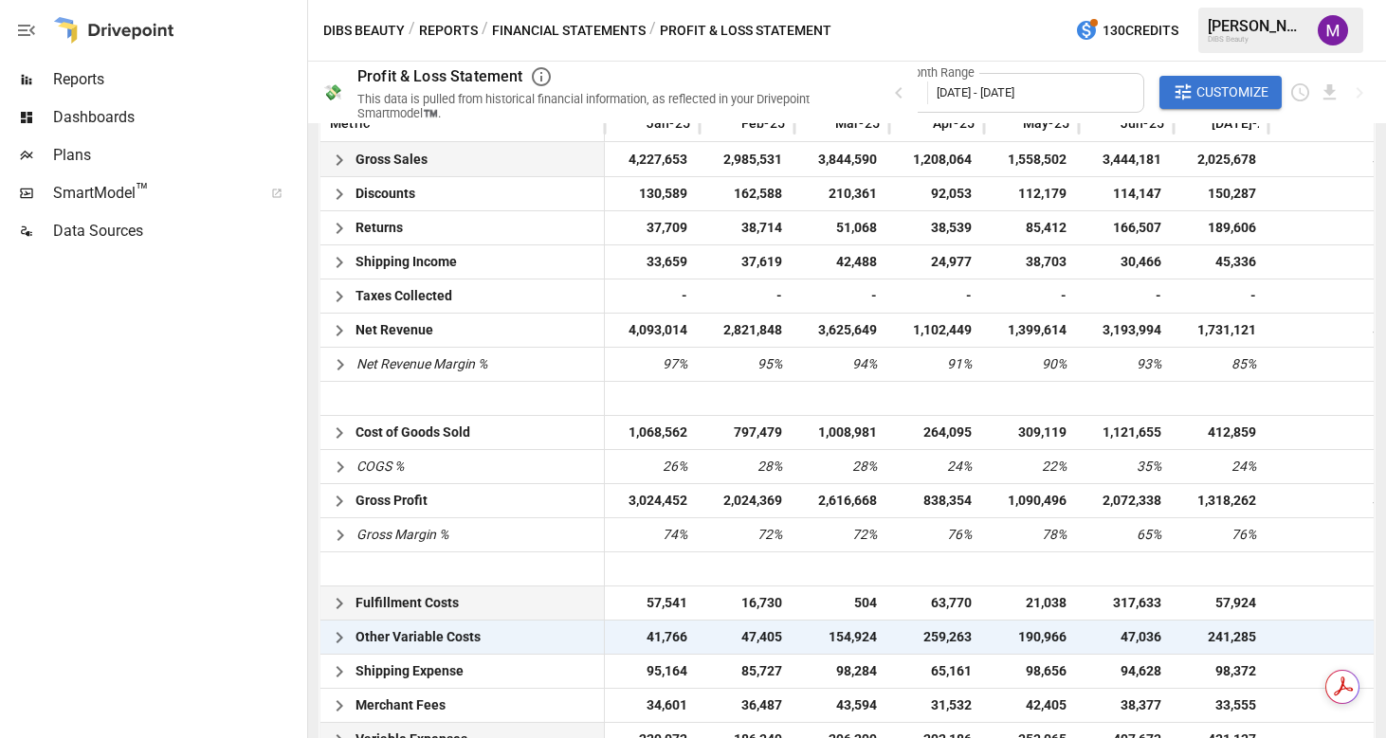
scroll to position [0, 0]
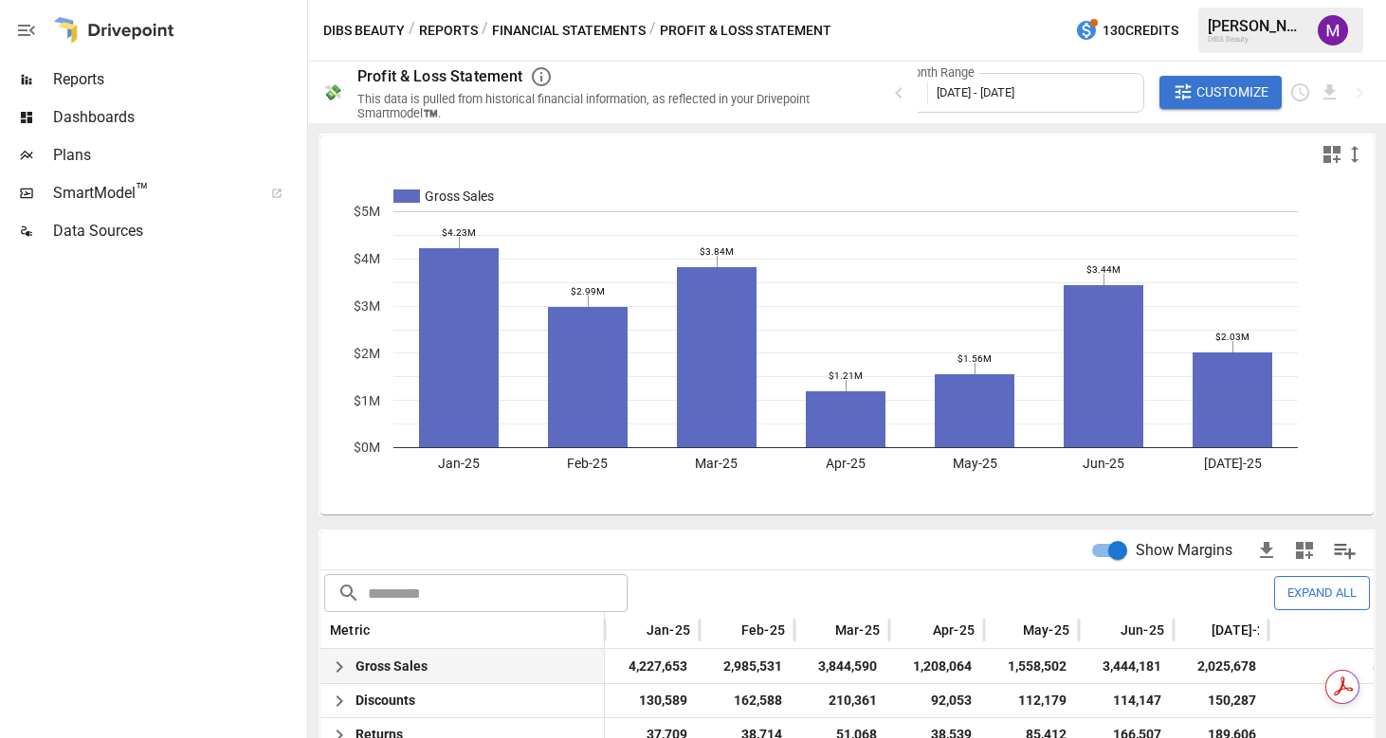
click at [564, 29] on button "Financial Statements" at bounding box center [569, 31] width 154 height 24
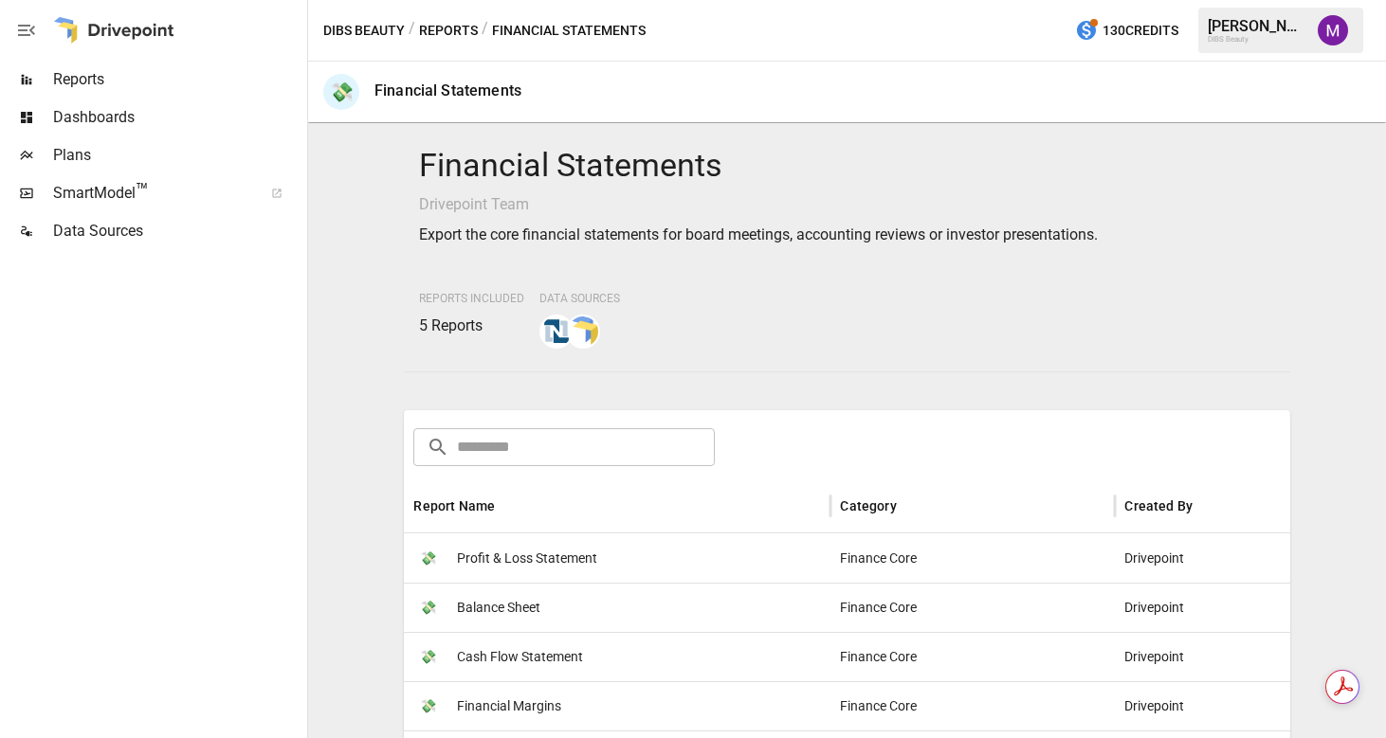
click at [556, 610] on div "💸 Balance Sheet" at bounding box center [617, 607] width 427 height 49
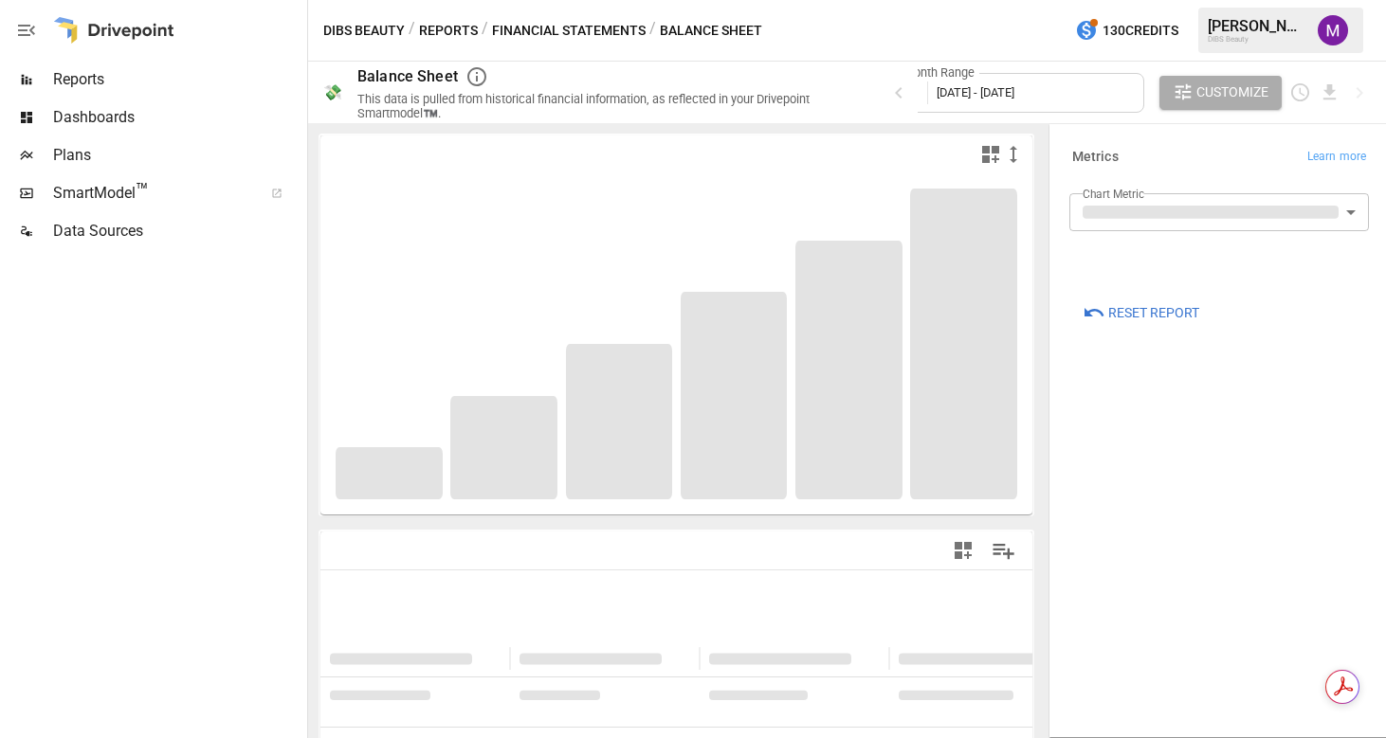
click at [1053, 74] on div "Month Range [DATE] - [DATE]" at bounding box center [1016, 93] width 256 height 40
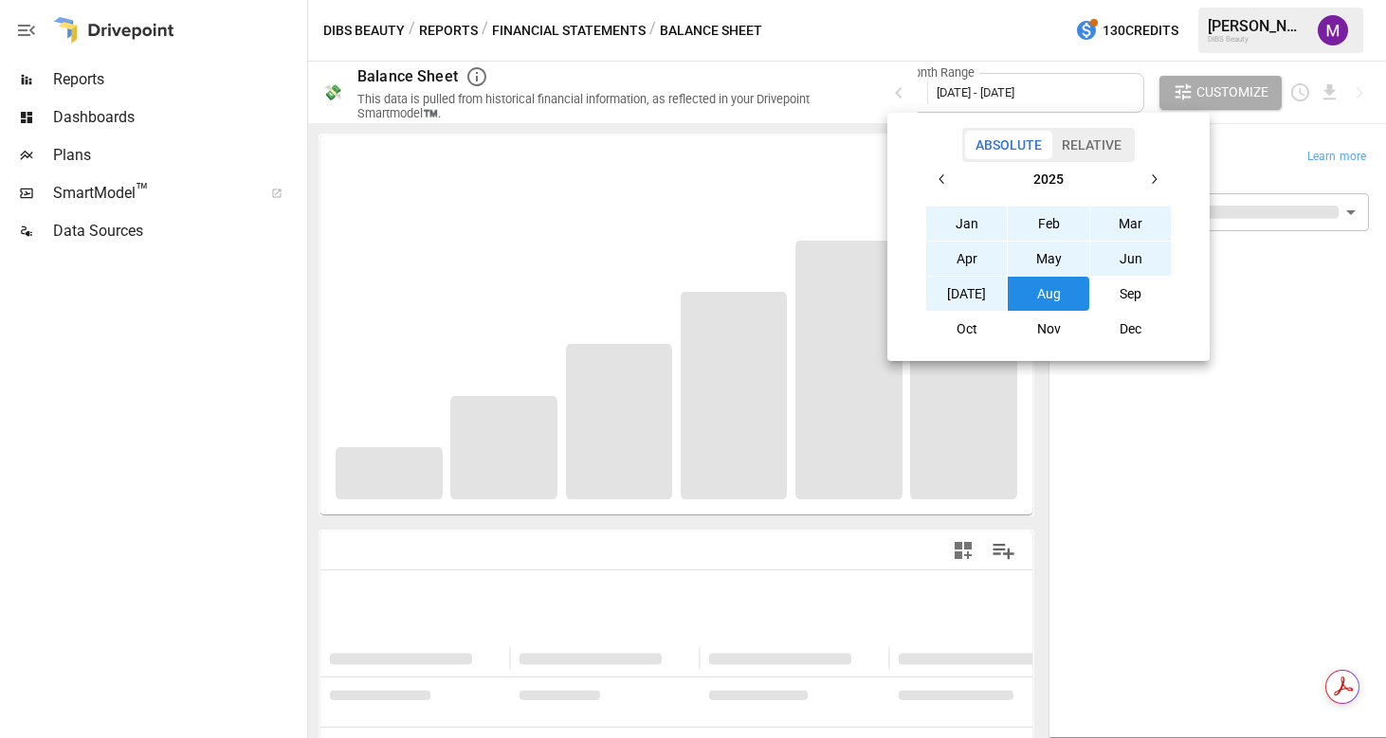
click at [955, 219] on button "Jan" at bounding box center [967, 224] width 82 height 34
click at [1018, 295] on button "Aug" at bounding box center [1049, 294] width 82 height 34
click at [846, 102] on div at bounding box center [693, 369] width 1386 height 738
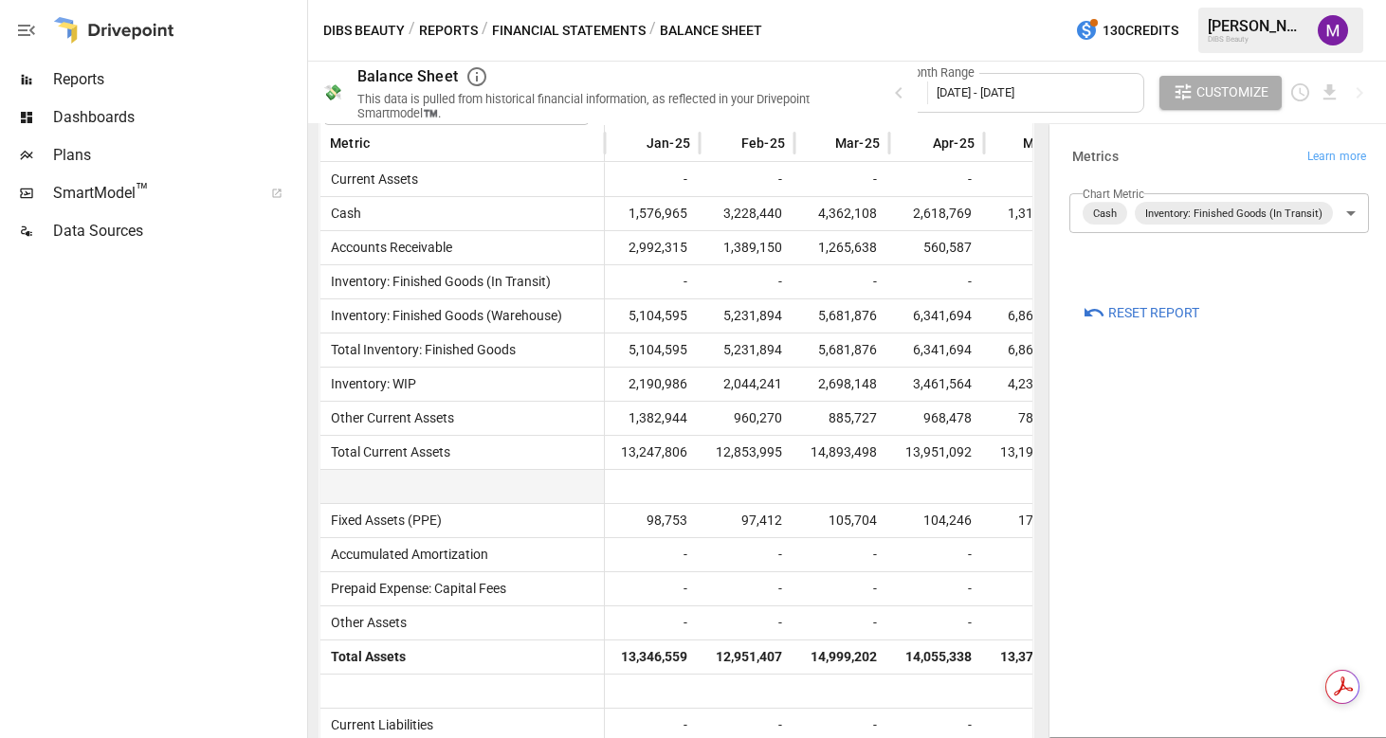
scroll to position [583, 0]
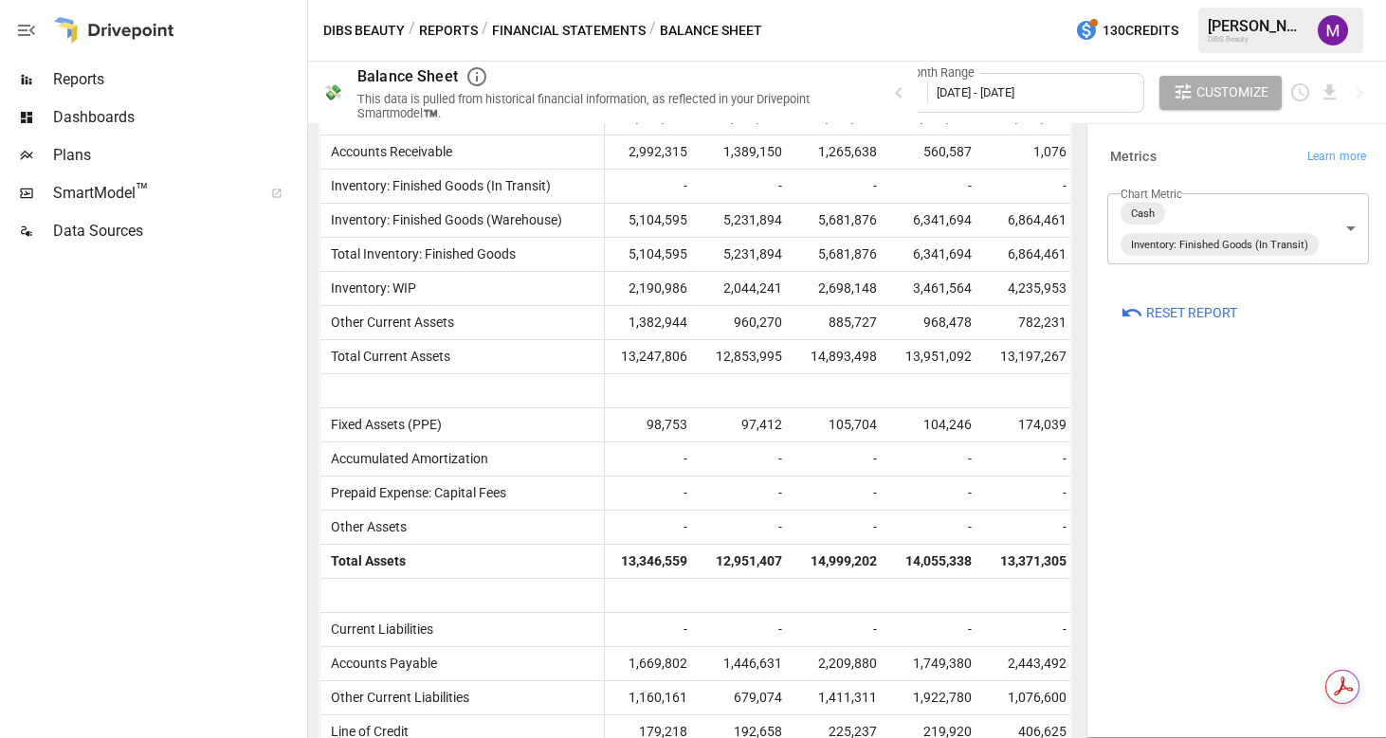
drag, startPoint x: 1047, startPoint y: 228, endPoint x: 1627, endPoint y: 215, distance: 580.3
click at [1385, 0] on html "Reports Dashboards Plans SmartModel ™ Data Sources DIBS Beauty / Reports / Fina…" at bounding box center [693, 0] width 1386 height 0
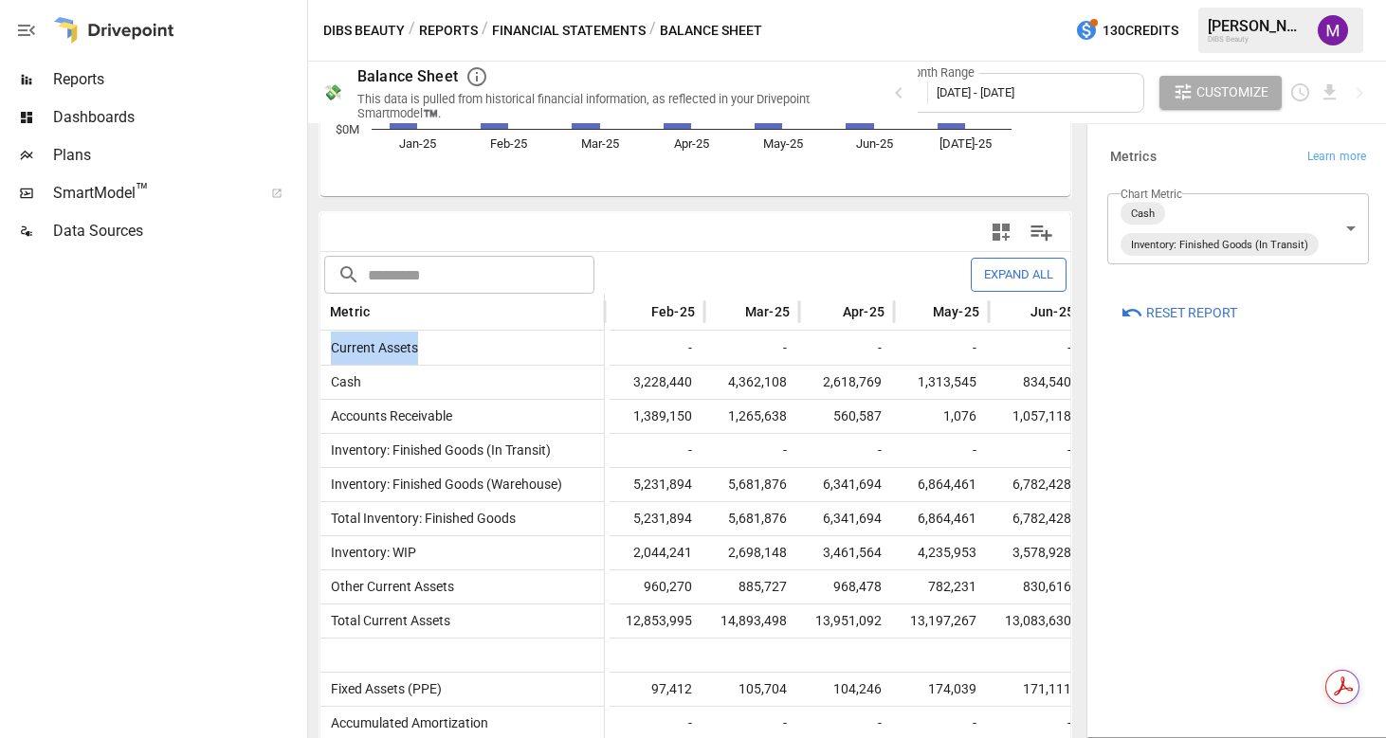
scroll to position [0, 212]
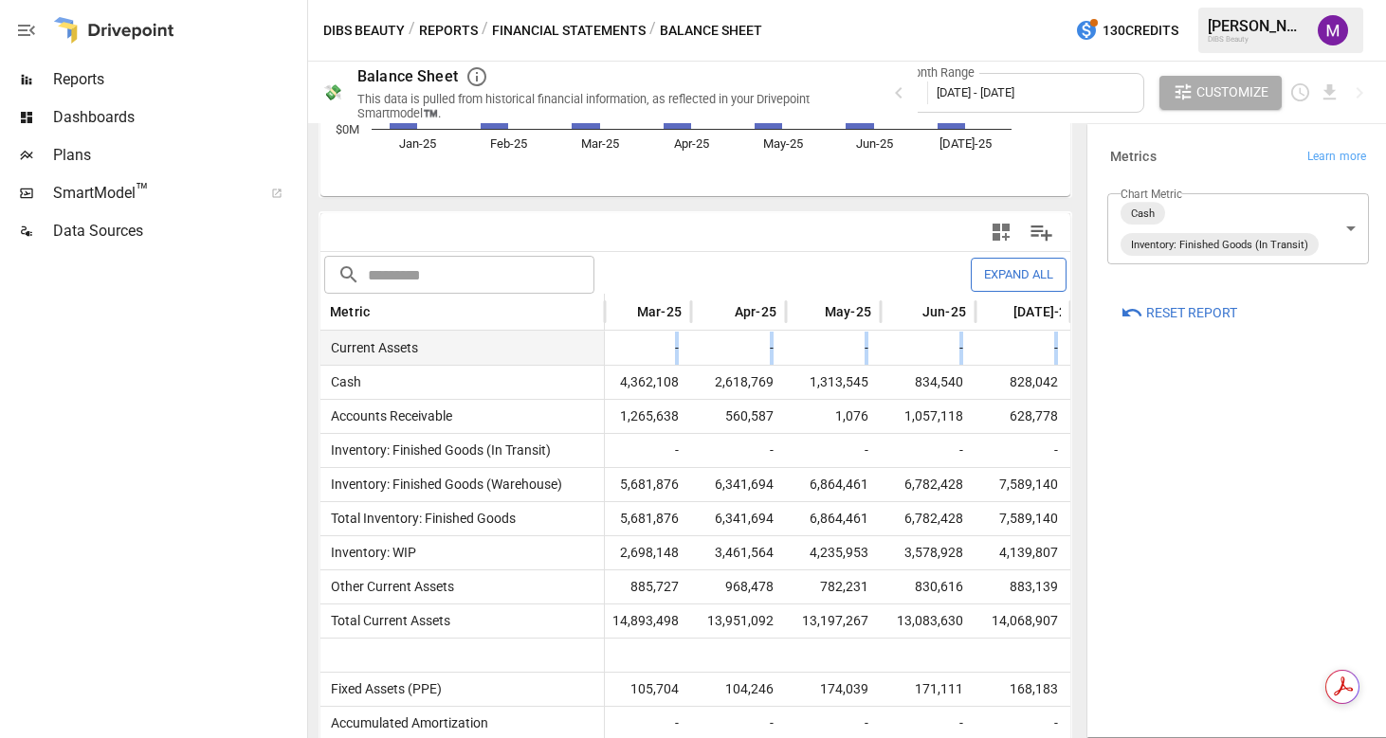
drag, startPoint x: 771, startPoint y: 351, endPoint x: 1046, endPoint y: 349, distance: 274.9
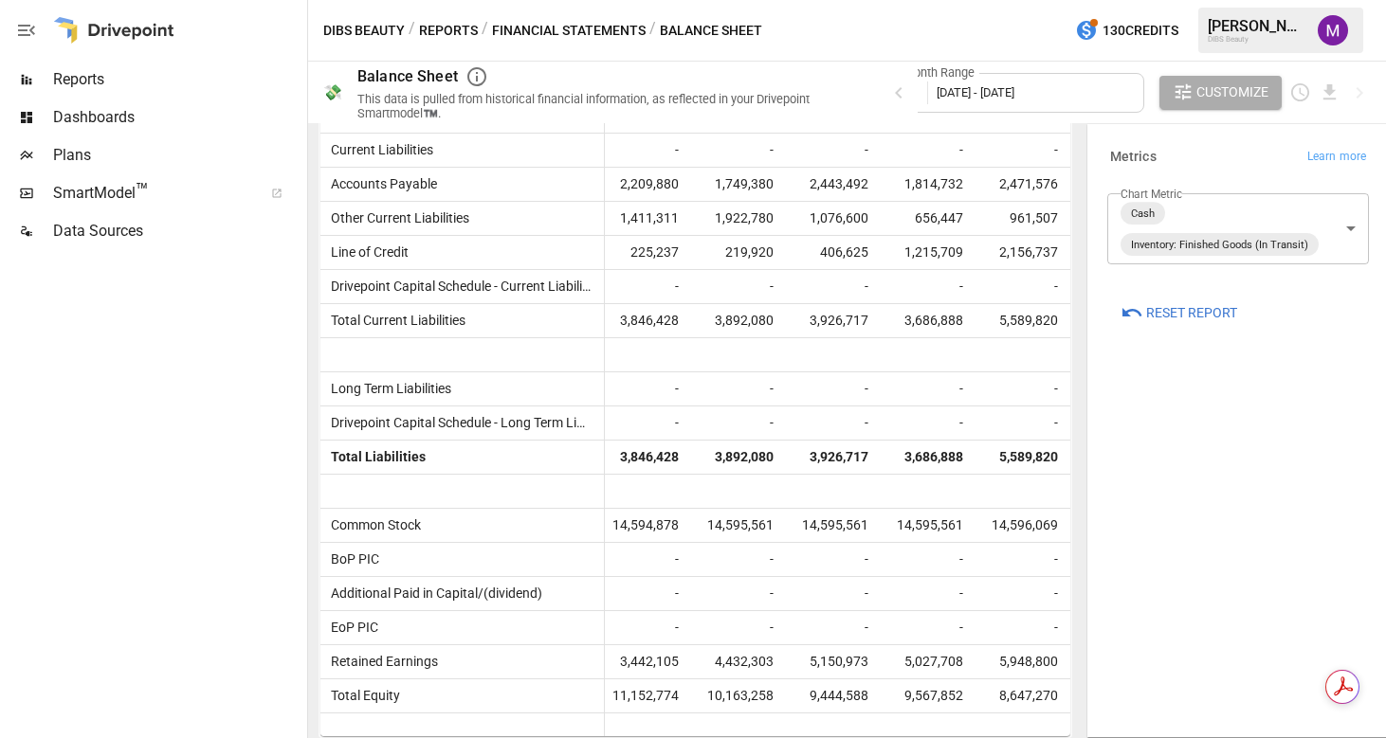
scroll to position [1064, 0]
click at [989, 525] on span "14,596,069" at bounding box center [1023, 524] width 76 height 33
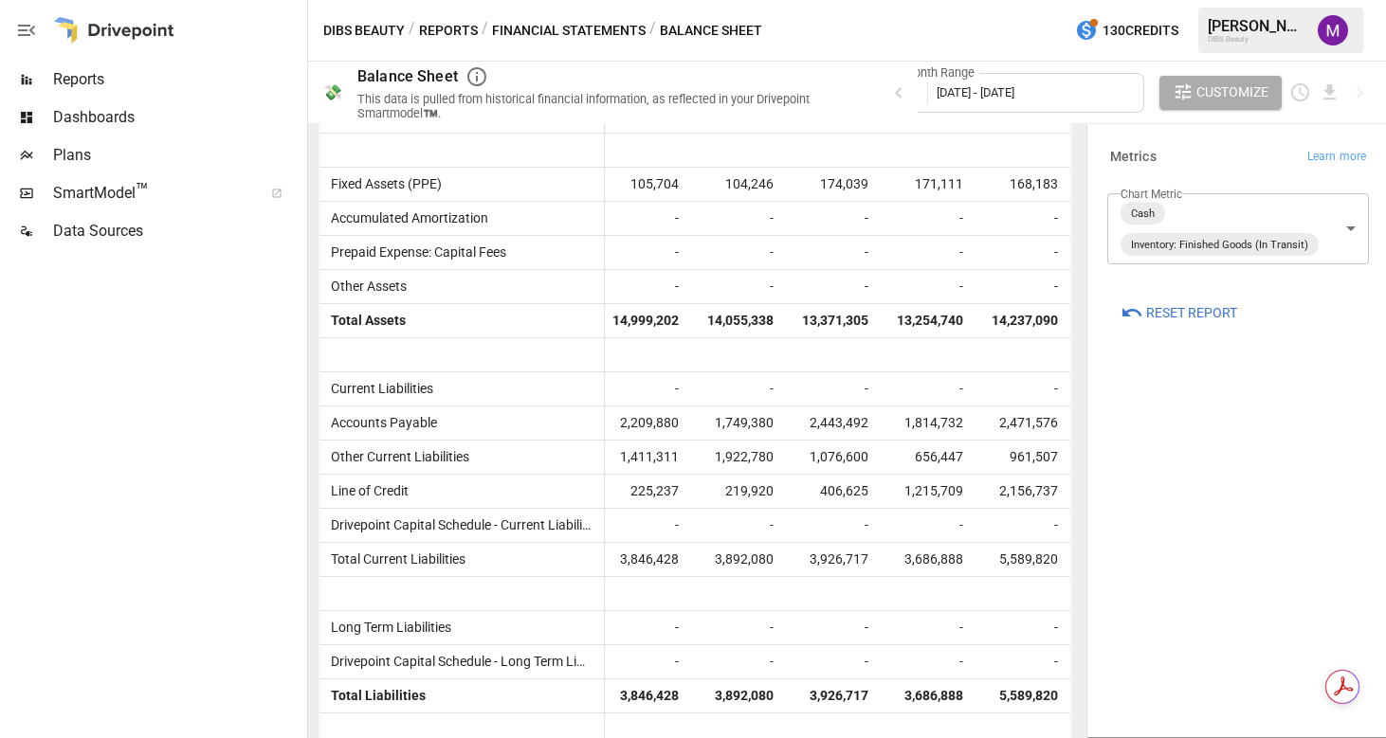
scroll to position [455, 0]
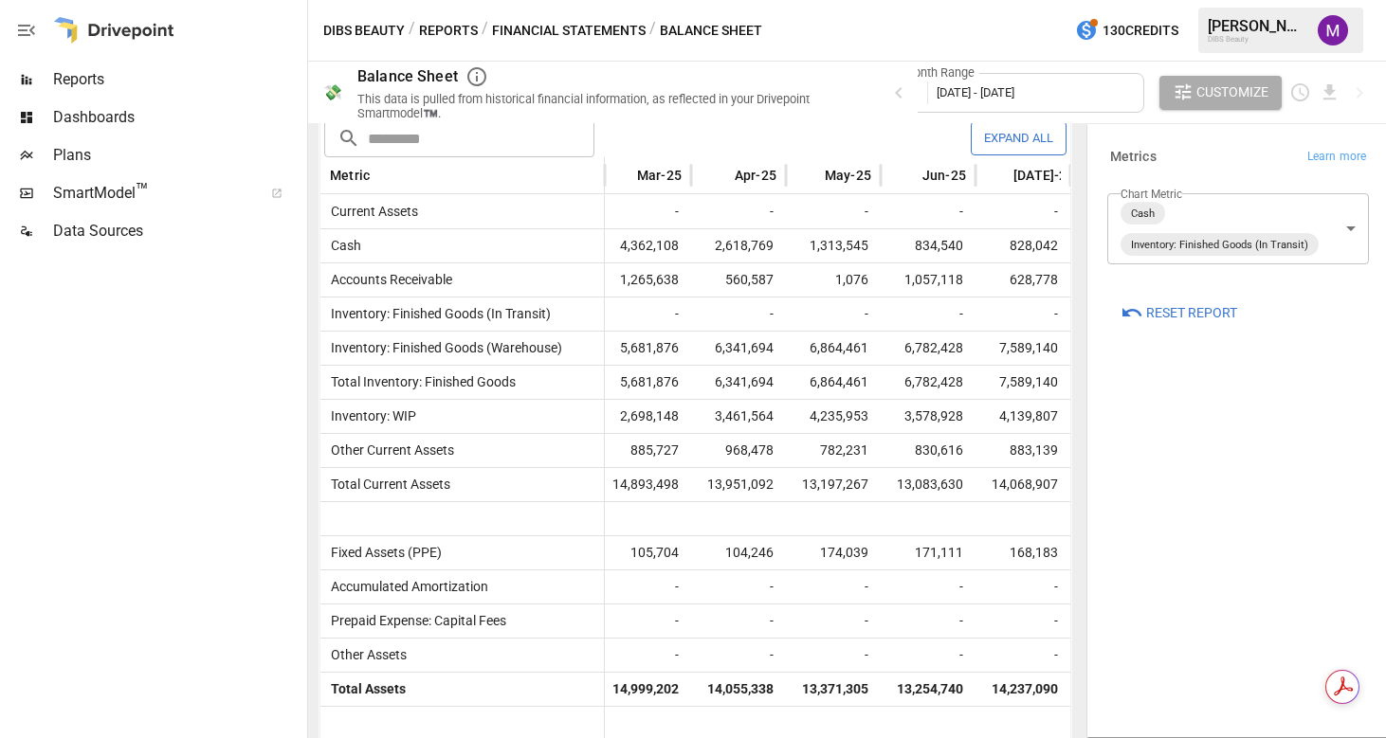
click at [602, 28] on button "Financial Statements" at bounding box center [569, 31] width 154 height 24
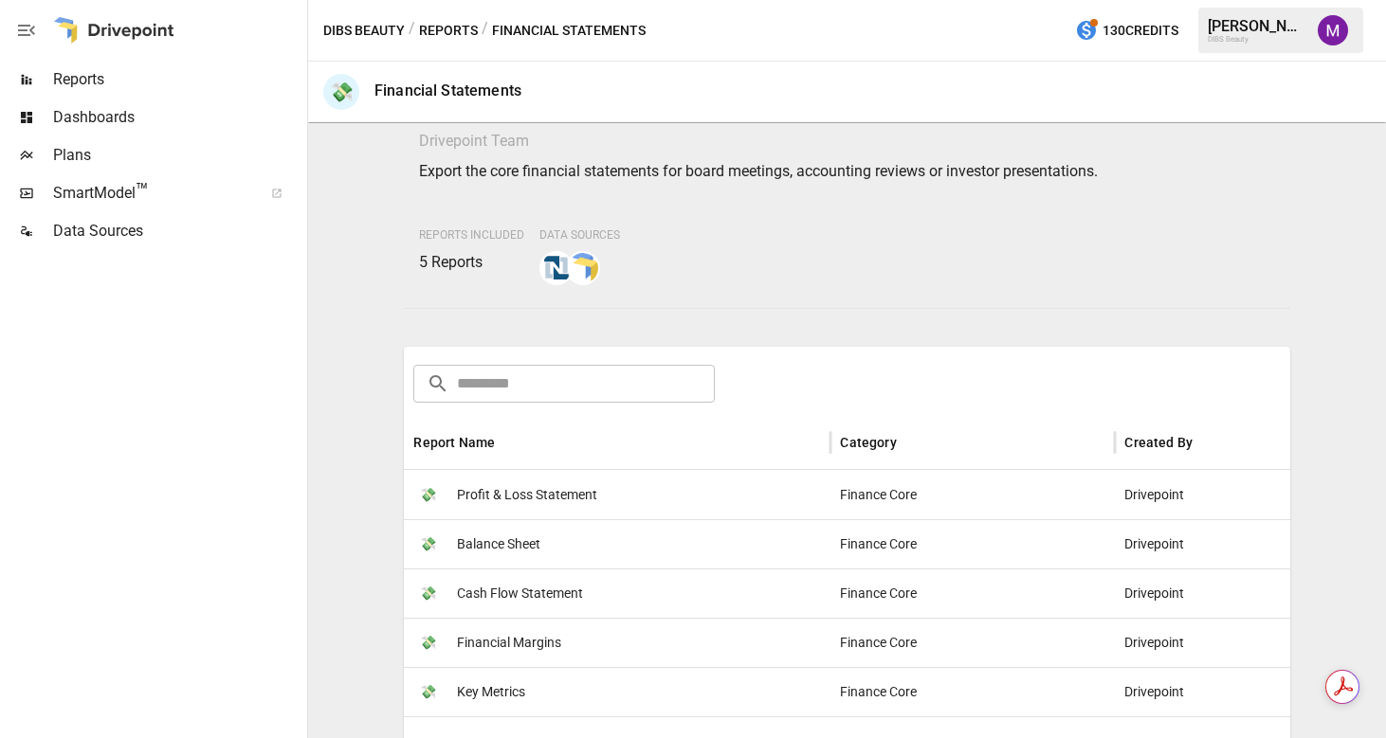
scroll to position [196, 0]
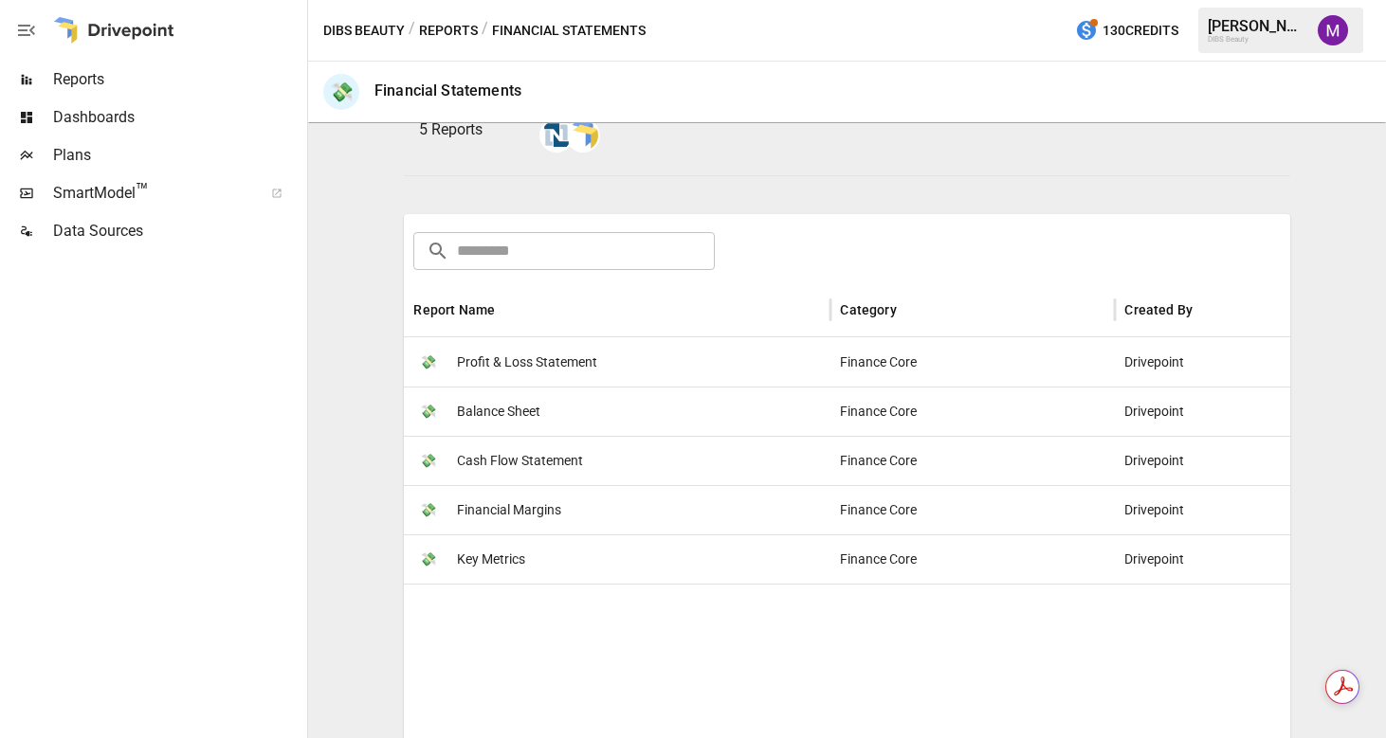
click at [526, 555] on div "💸 Key Metrics" at bounding box center [617, 559] width 427 height 49
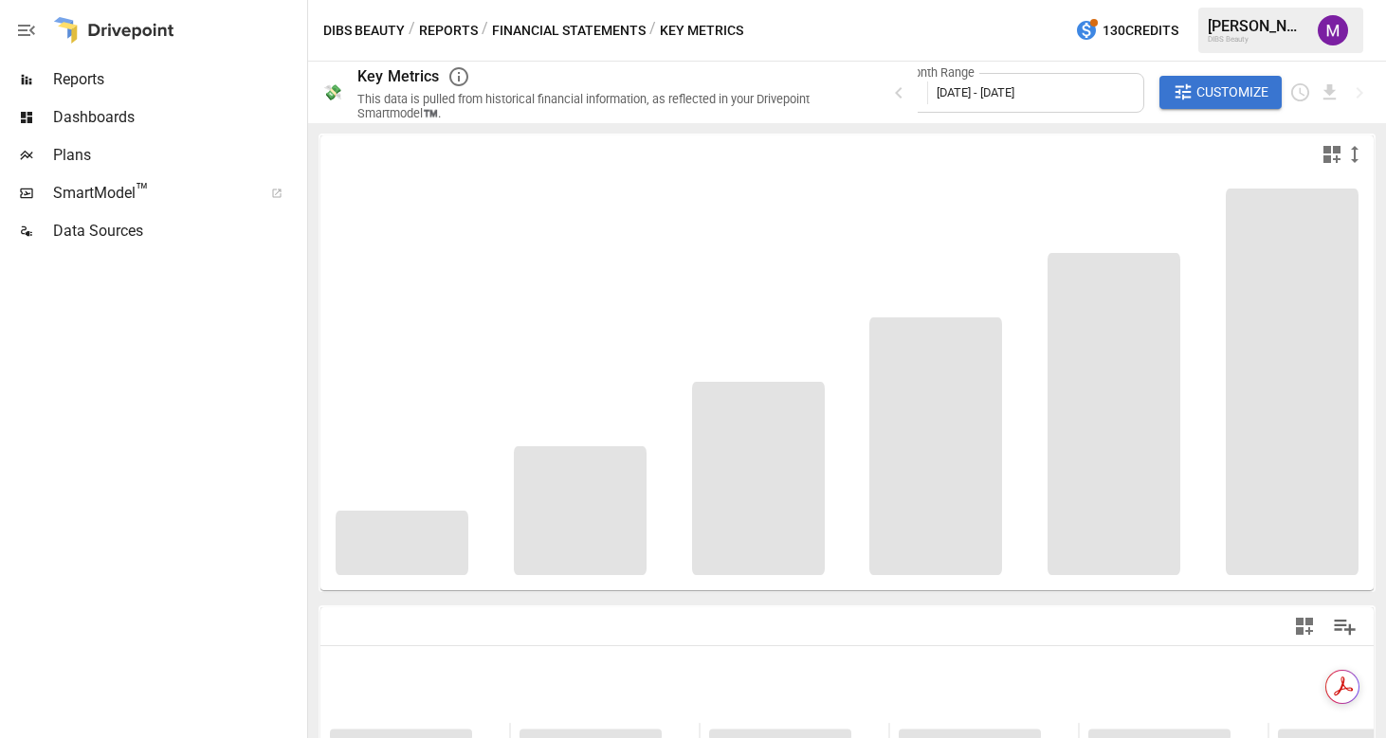
click at [1033, 100] on div "Month Range [DATE] - [DATE]" at bounding box center [1016, 93] width 256 height 40
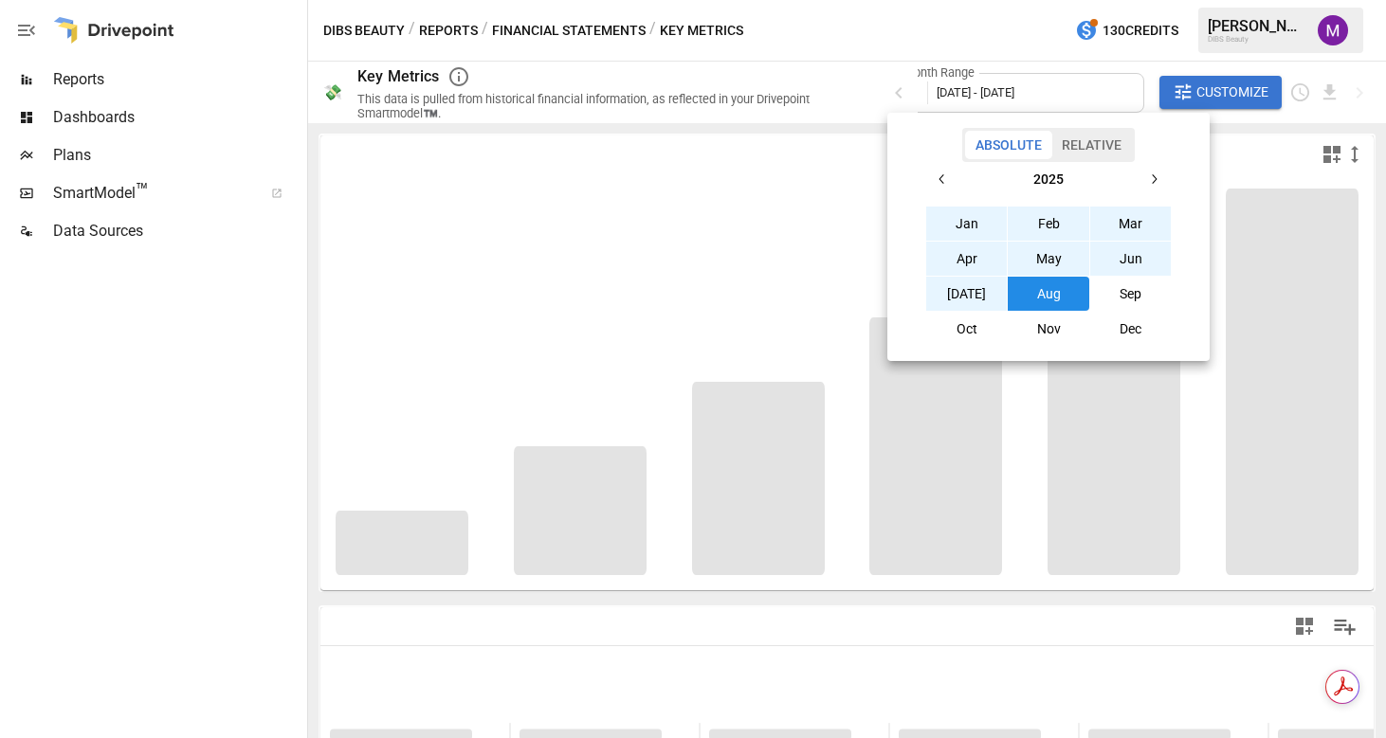
click at [959, 201] on div "[DATE] Feb Mar Apr May Jun [DATE] Aug Sep Oct Nov Dec" at bounding box center [1048, 254] width 246 height 184
click at [962, 213] on button "Jan" at bounding box center [967, 224] width 82 height 34
click at [1047, 290] on button "Aug" at bounding box center [1049, 294] width 82 height 34
click at [147, 466] on div at bounding box center [693, 369] width 1386 height 738
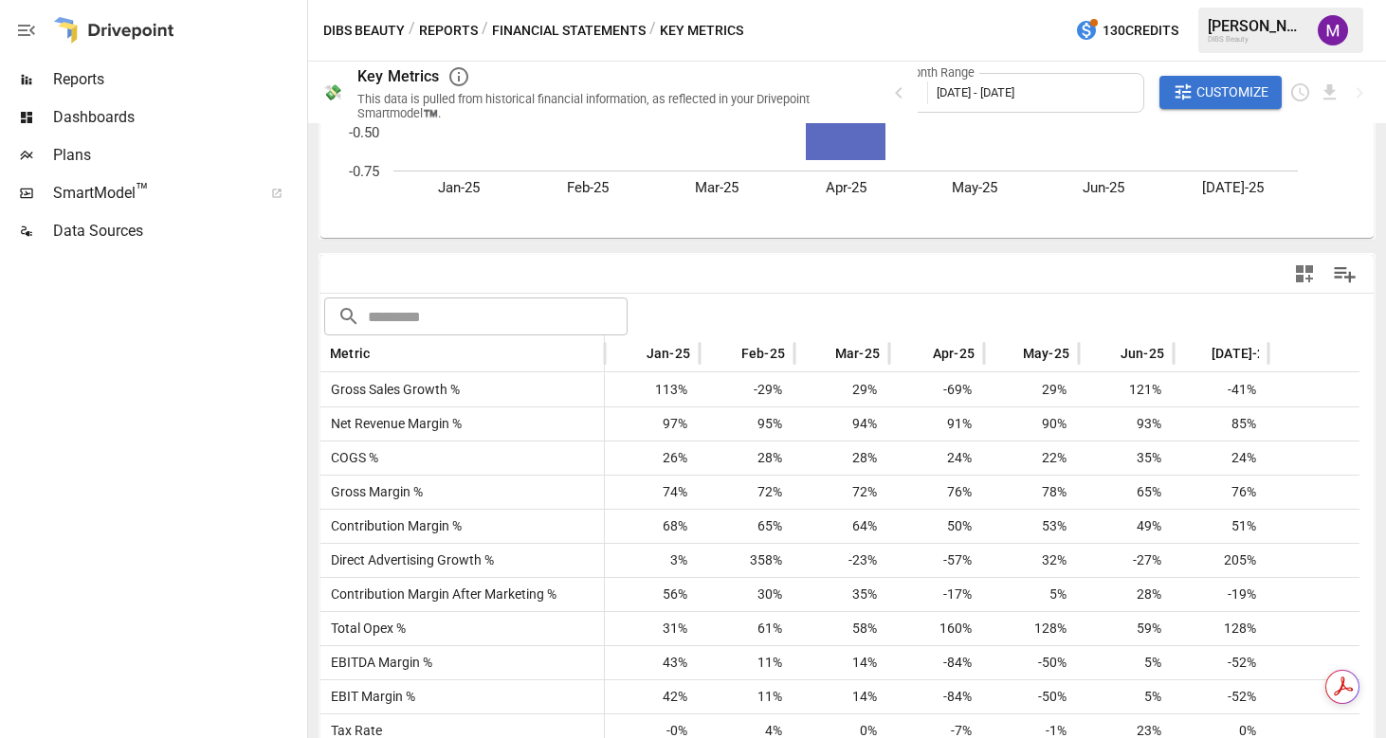
scroll to position [354, 0]
click at [514, 391] on div "Gross Sales Growth %" at bounding box center [462, 389] width 284 height 34
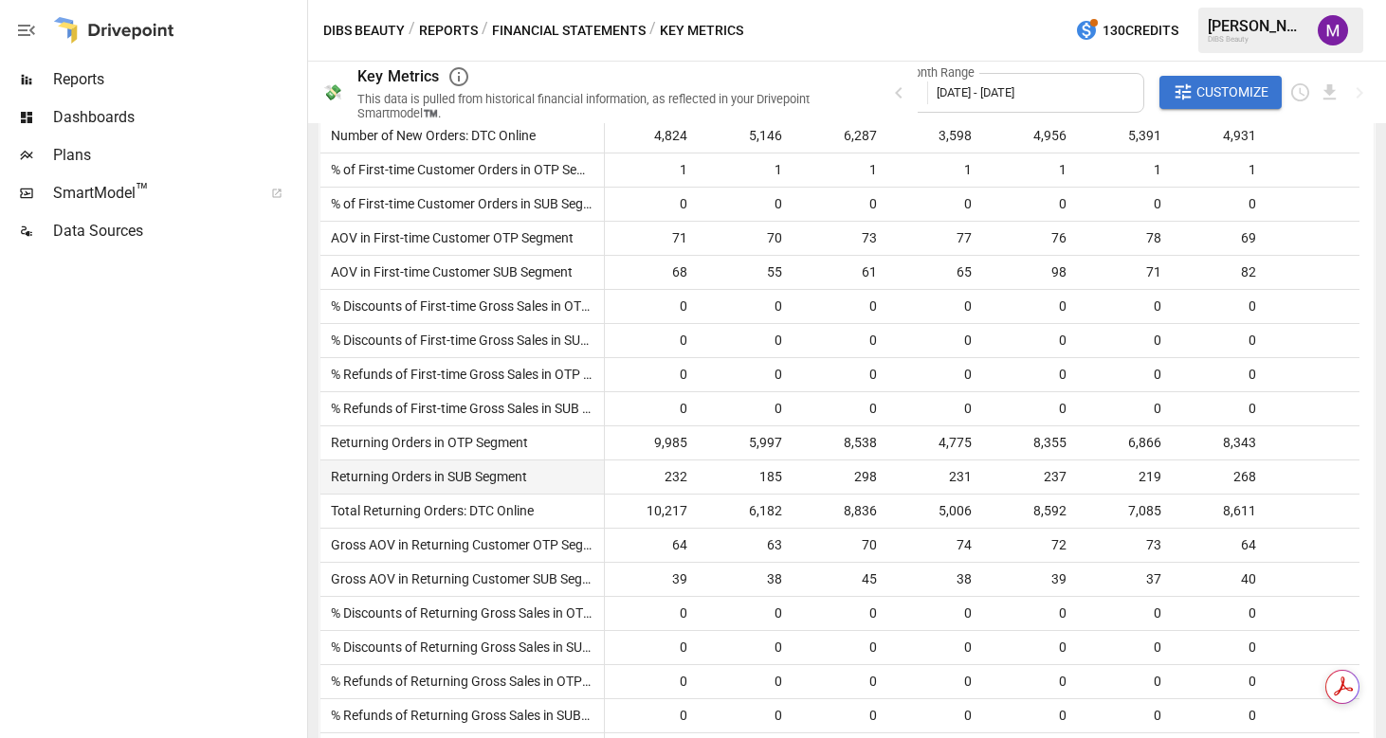
scroll to position [2524, 0]
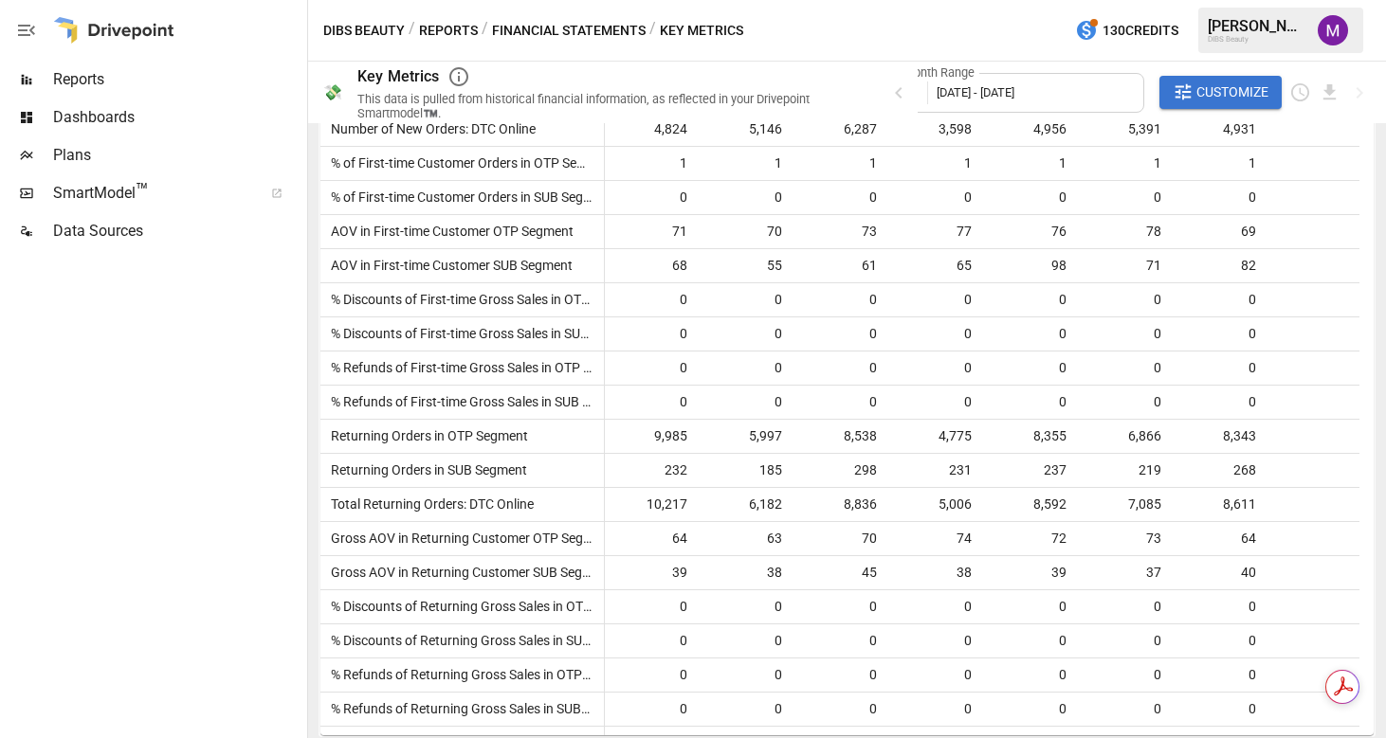
click at [470, 27] on button "Reports" at bounding box center [448, 31] width 59 height 24
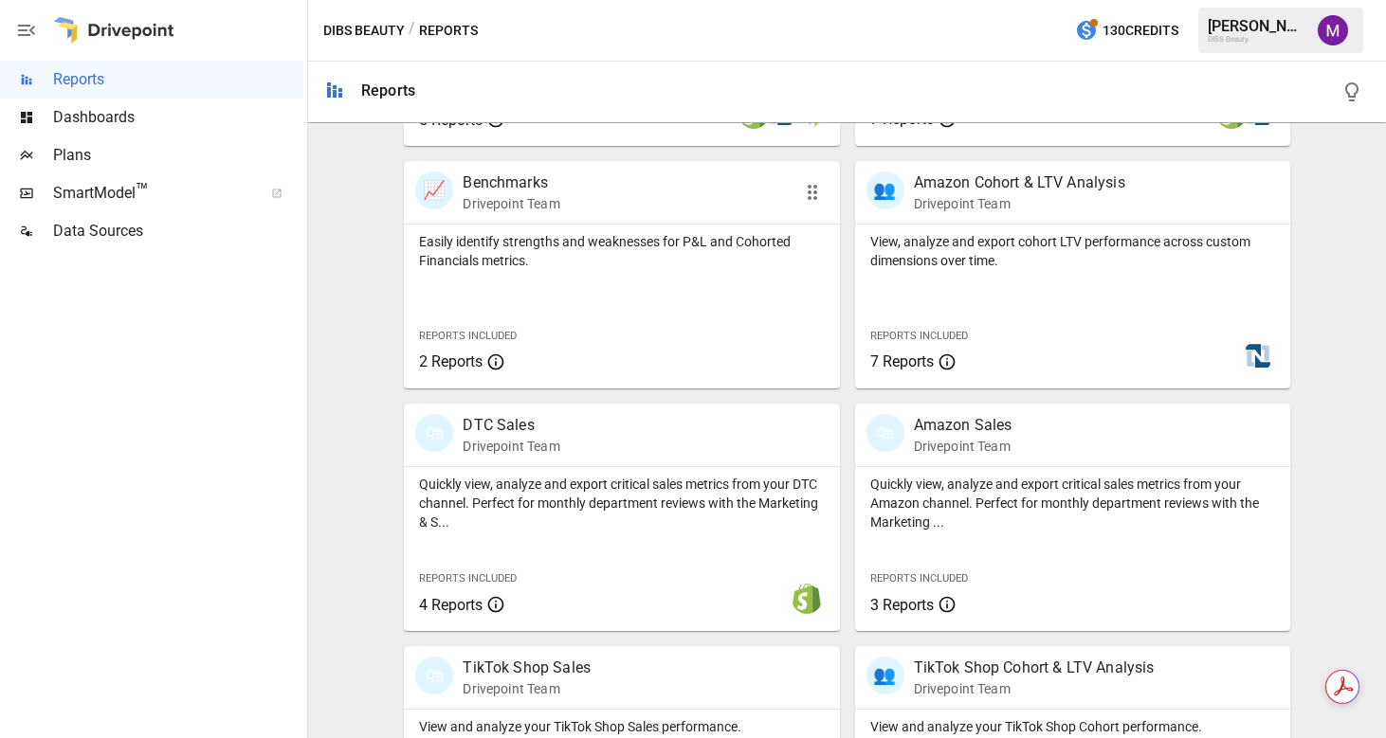
scroll to position [848, 0]
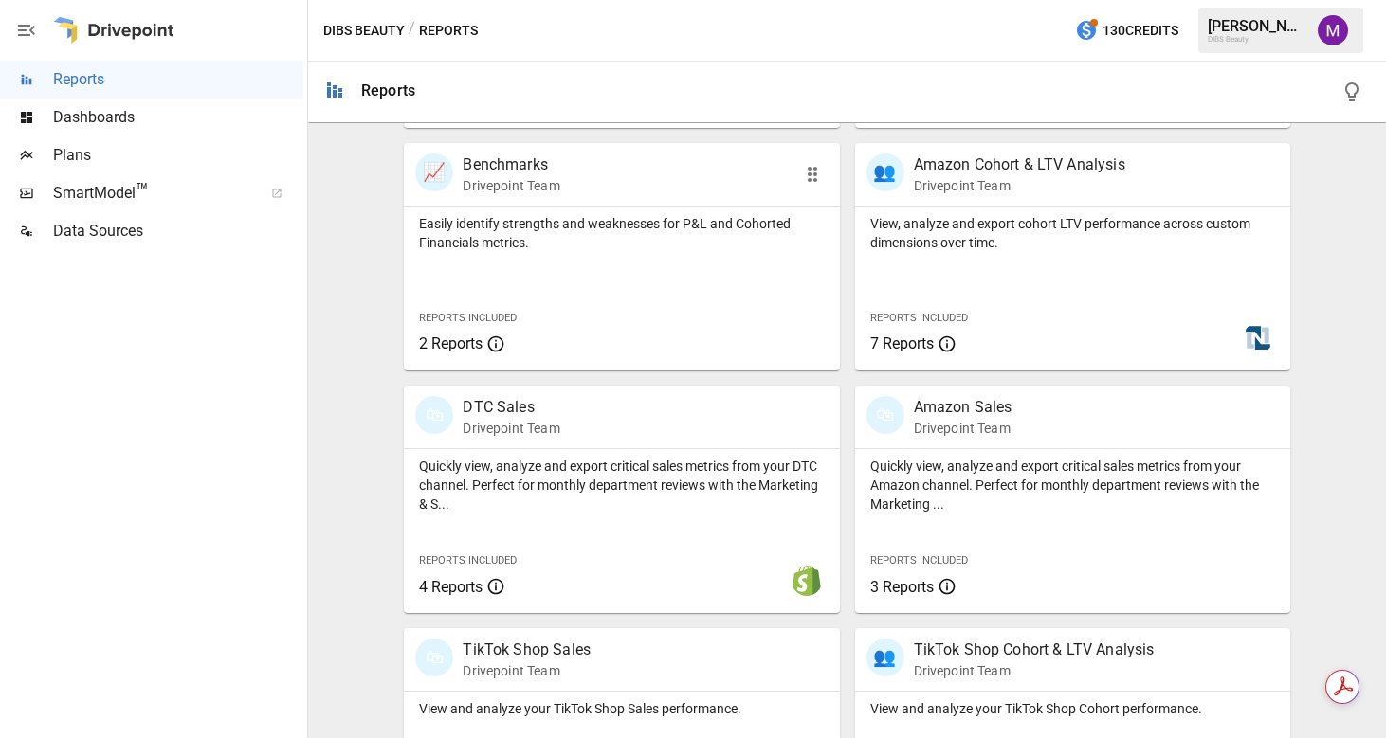
click at [613, 191] on div "📈 Benchmarks Drivepoint Team" at bounding box center [587, 175] width 344 height 42
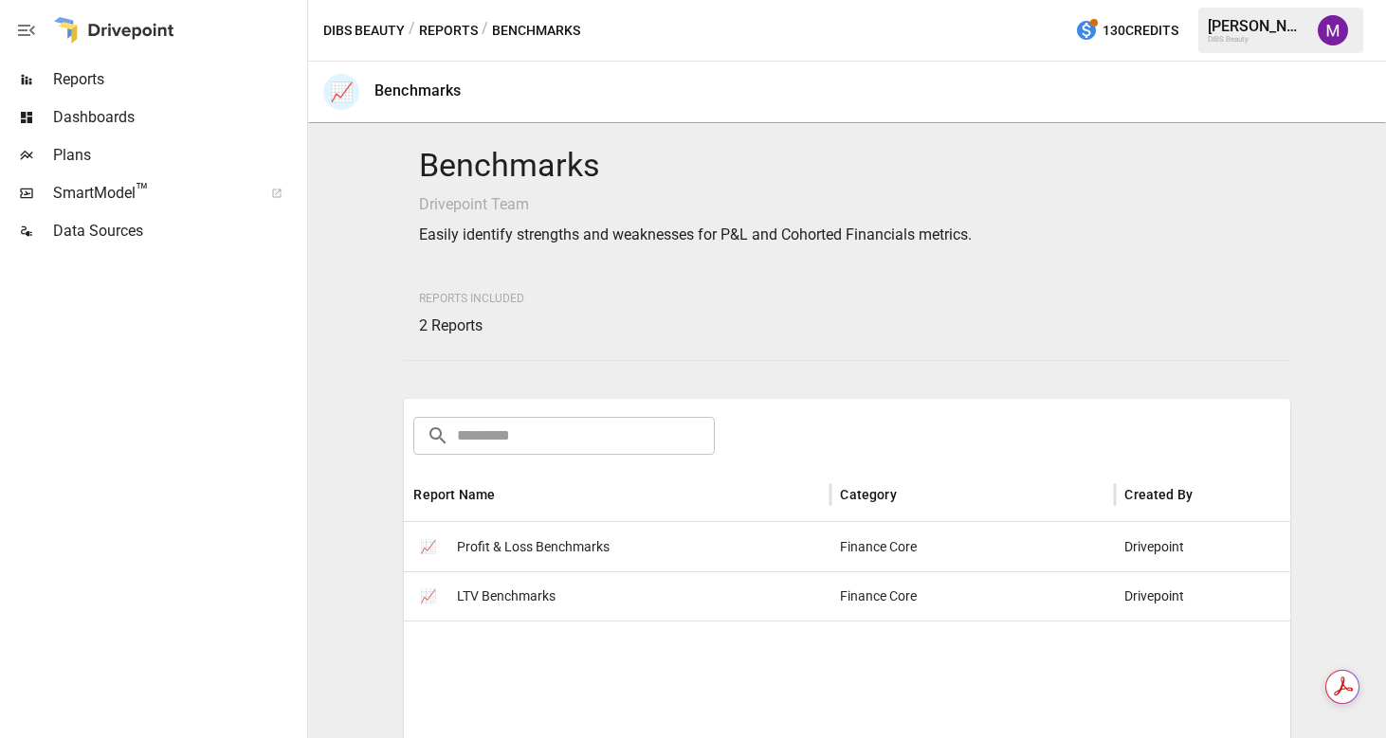
click at [551, 555] on span "Profit & Loss Benchmarks" at bounding box center [533, 547] width 153 height 48
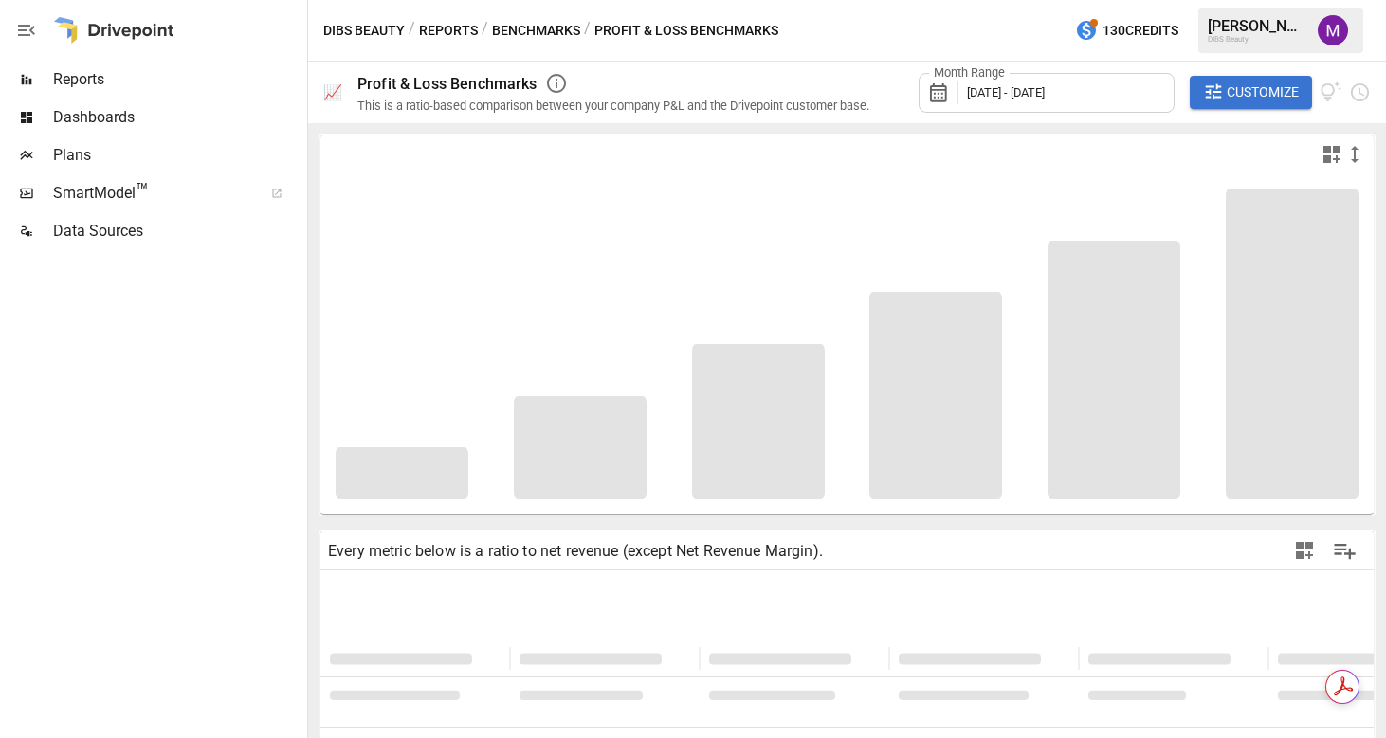
click at [1083, 107] on div "Month Range [DATE] - [DATE]" at bounding box center [1047, 93] width 256 height 40
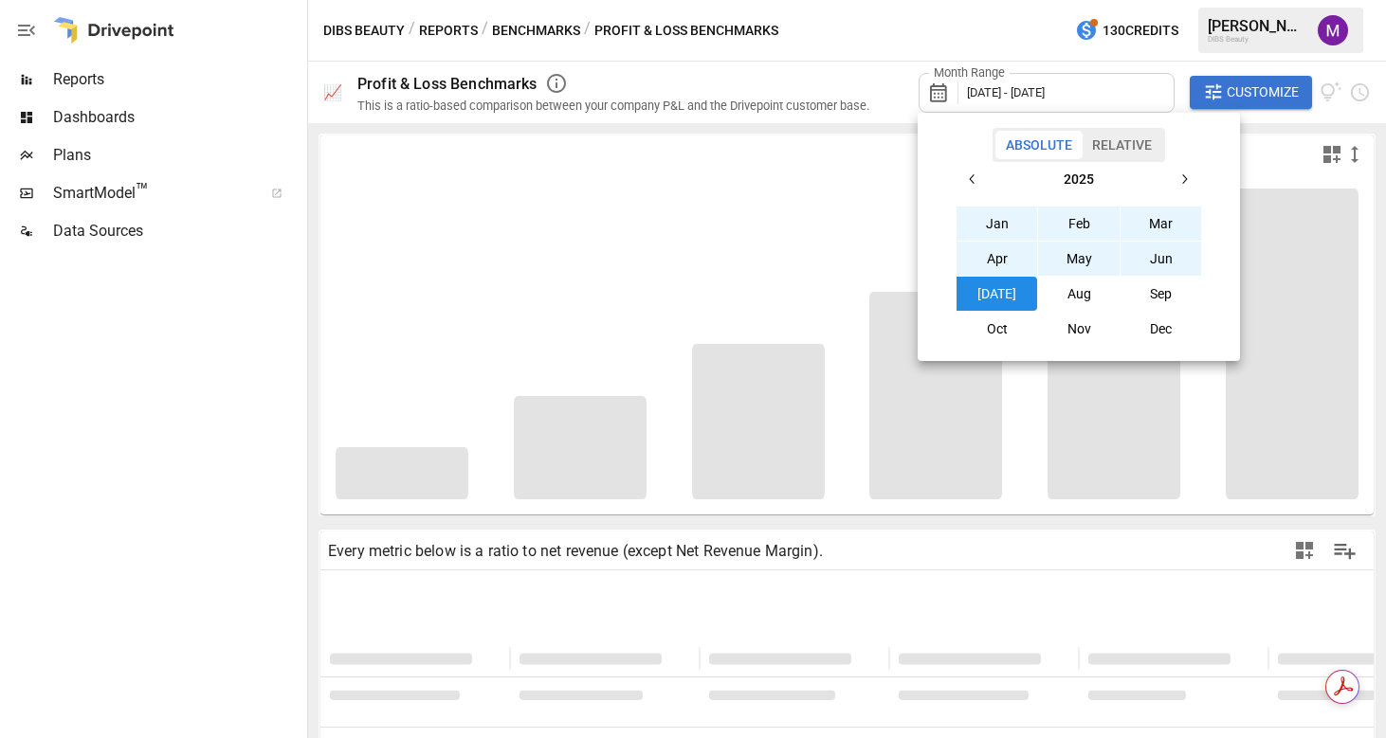
click at [1009, 212] on button "Jan" at bounding box center [997, 224] width 82 height 34
click at [1000, 300] on button "[DATE]" at bounding box center [997, 294] width 82 height 34
click at [165, 560] on div at bounding box center [693, 369] width 1386 height 738
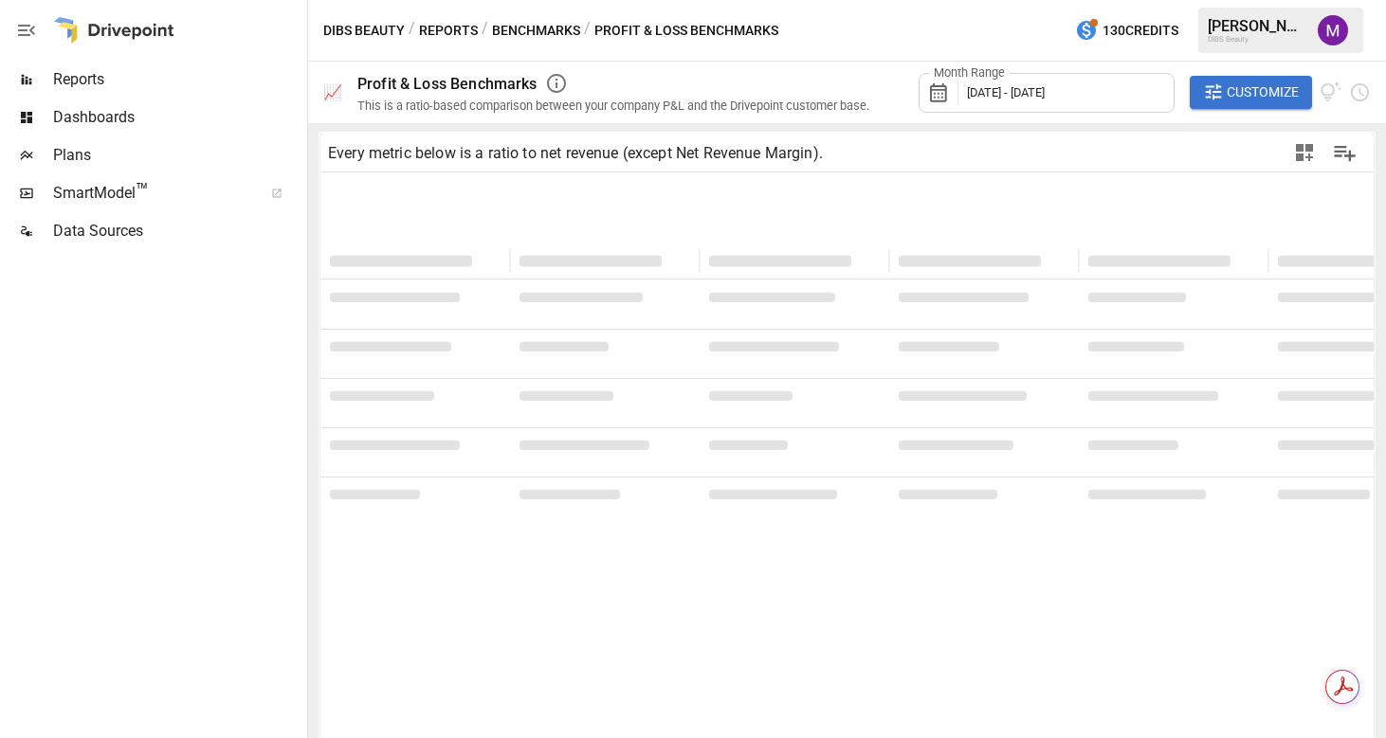
scroll to position [402, 0]
type input "**********"
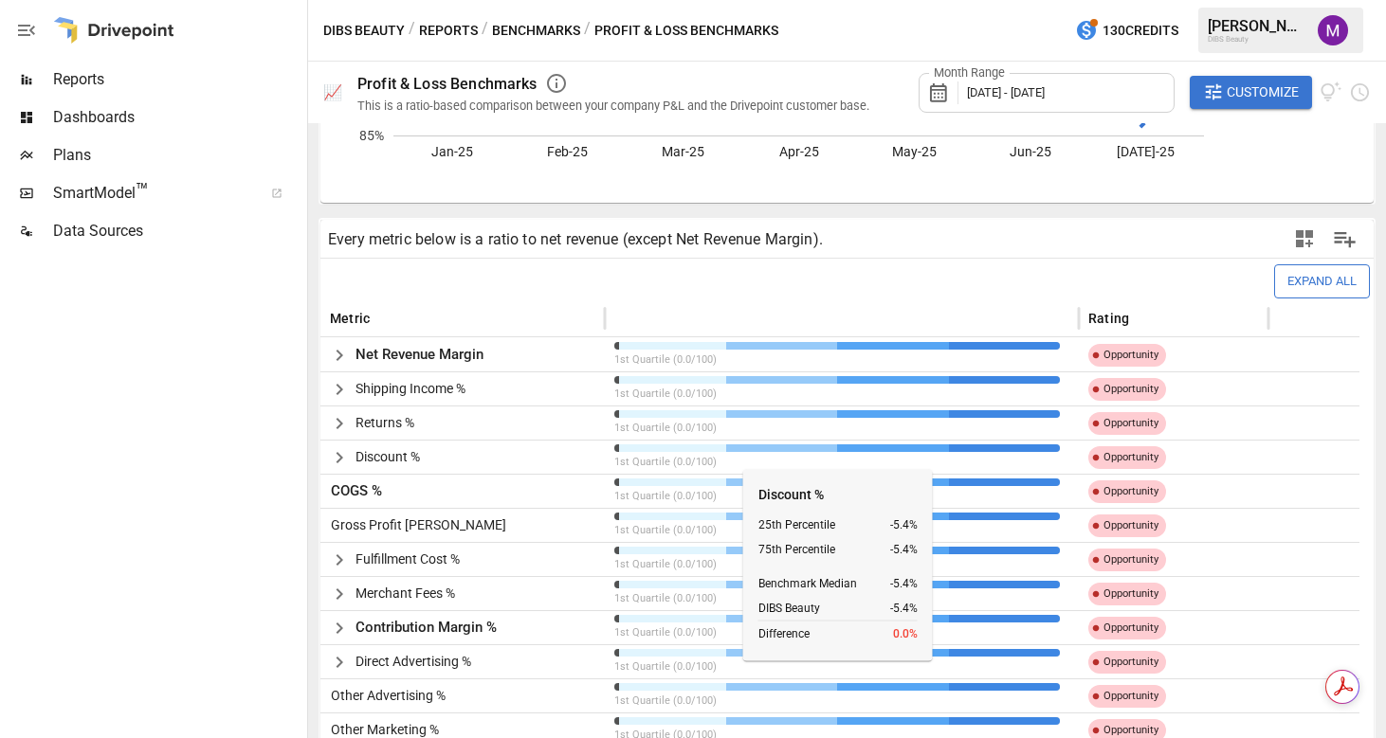
scroll to position [316, 0]
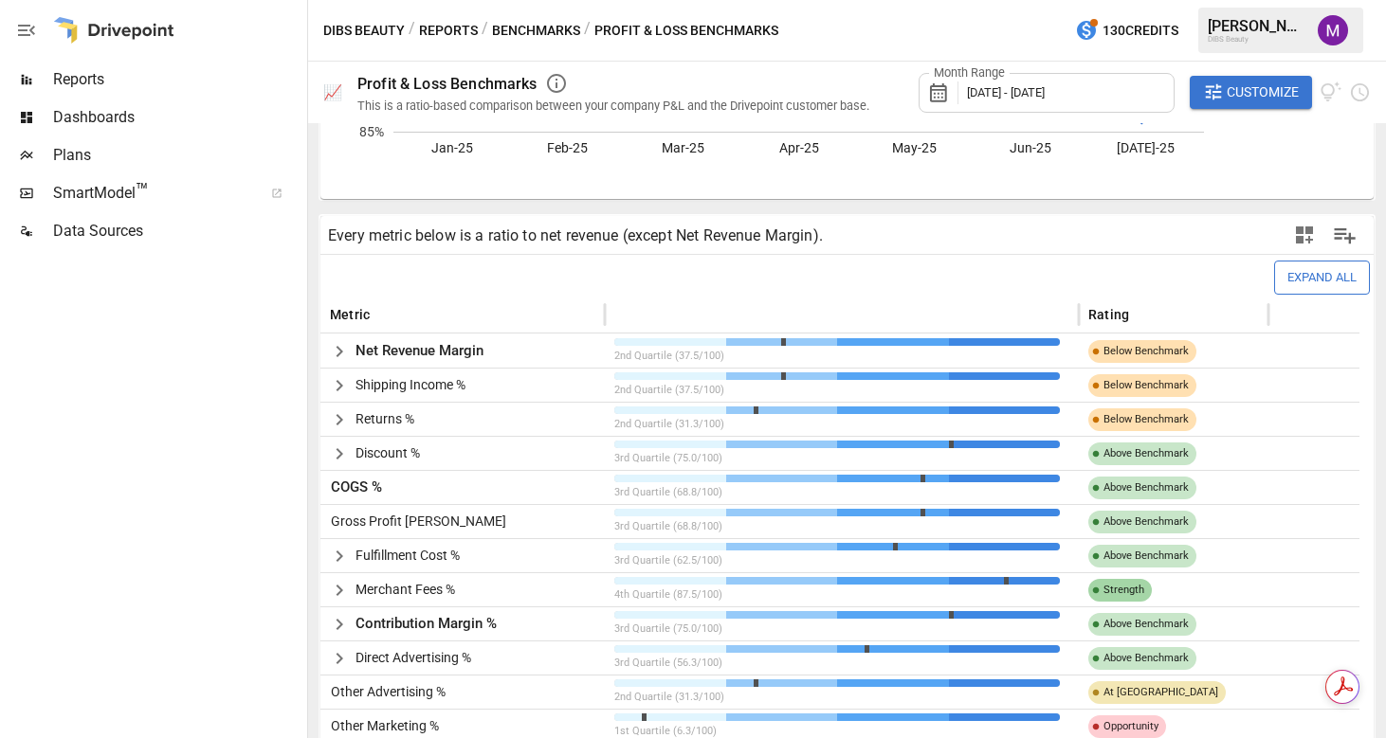
click at [83, 83] on span "Reports" at bounding box center [178, 79] width 250 height 23
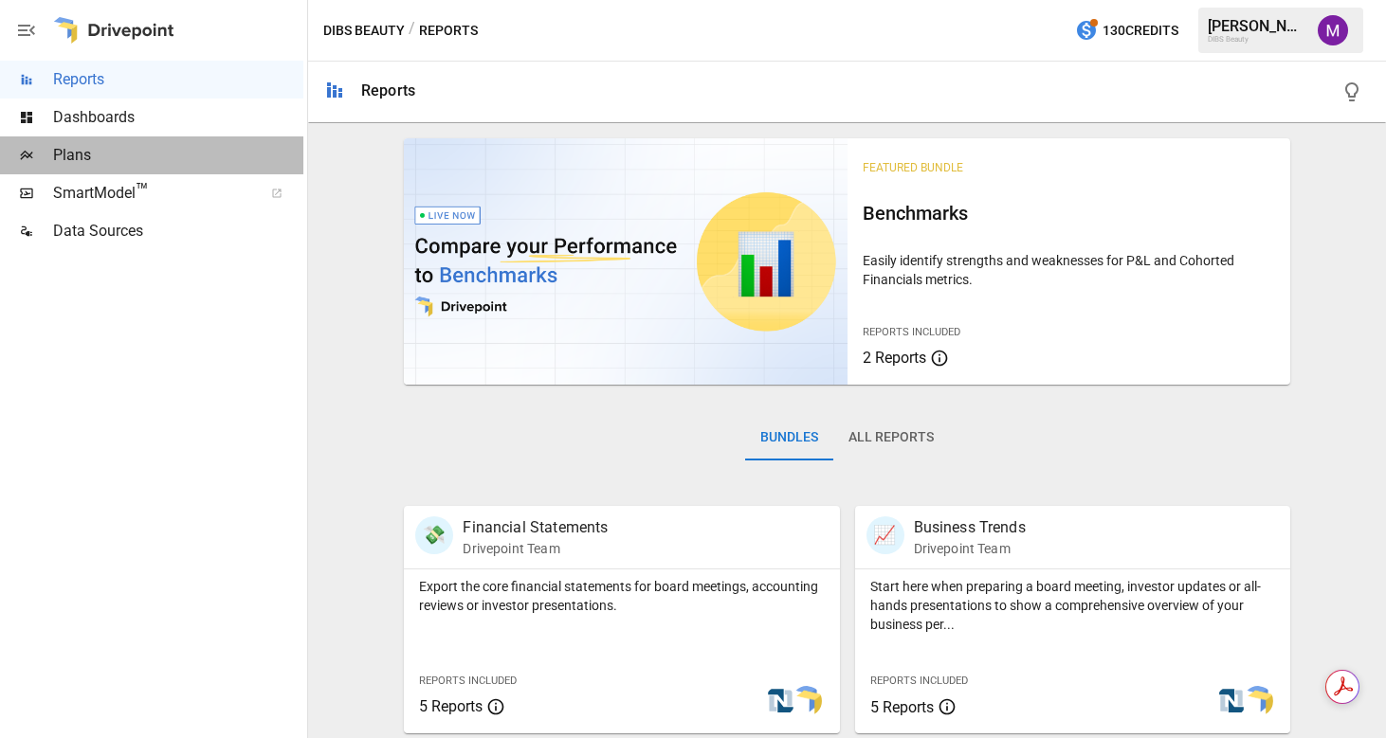
click at [112, 151] on span "Plans" at bounding box center [178, 155] width 250 height 23
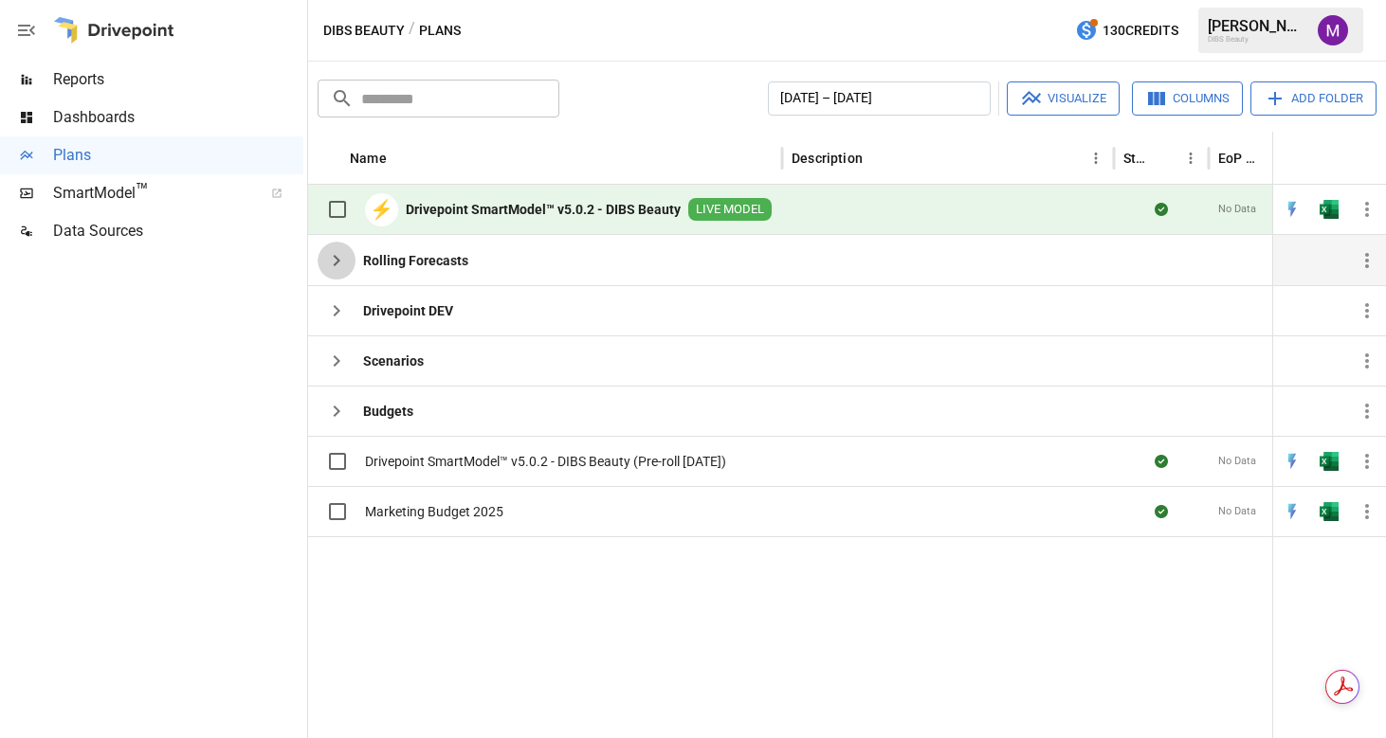
click at [341, 269] on icon "button" at bounding box center [336, 260] width 23 height 23
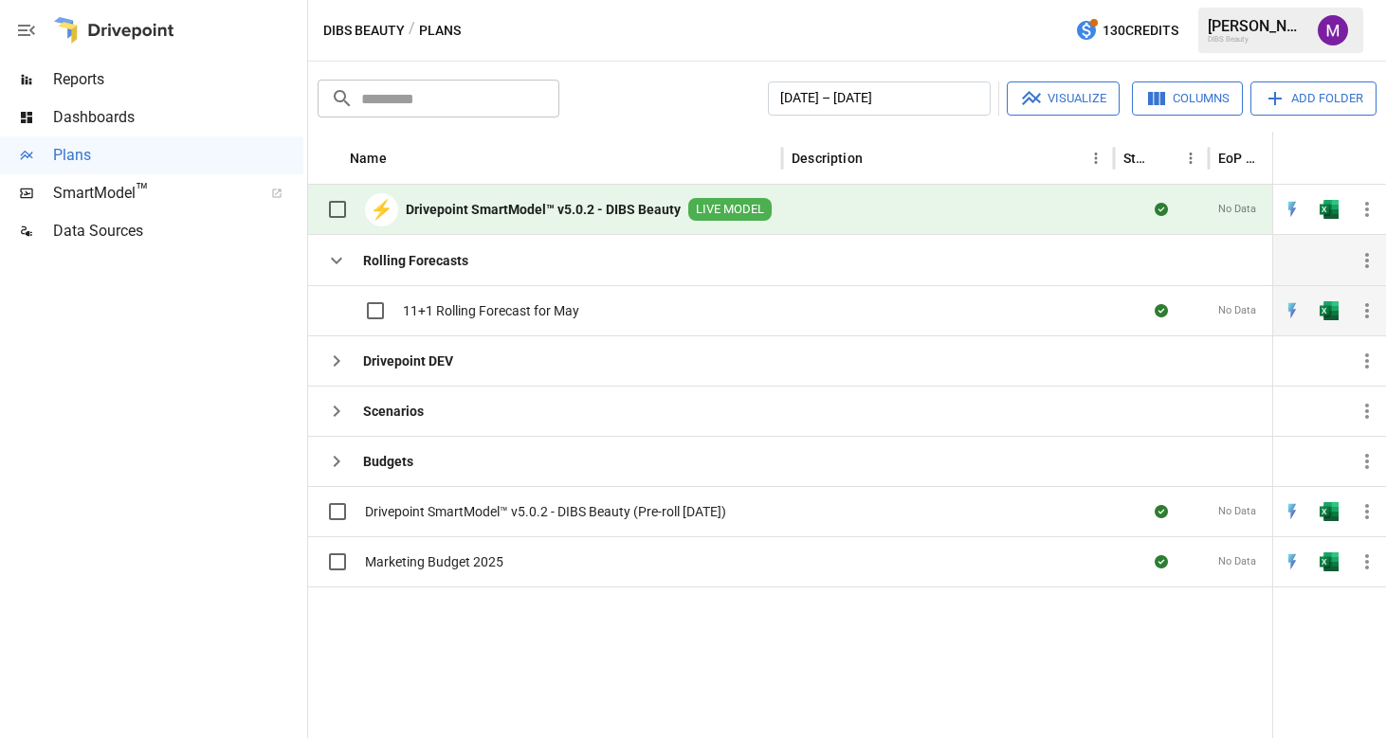
click at [512, 326] on div "11+1 Rolling Forecast for May" at bounding box center [449, 311] width 262 height 40
click at [512, 318] on span "11+1 Rolling Forecast for May" at bounding box center [491, 310] width 176 height 19
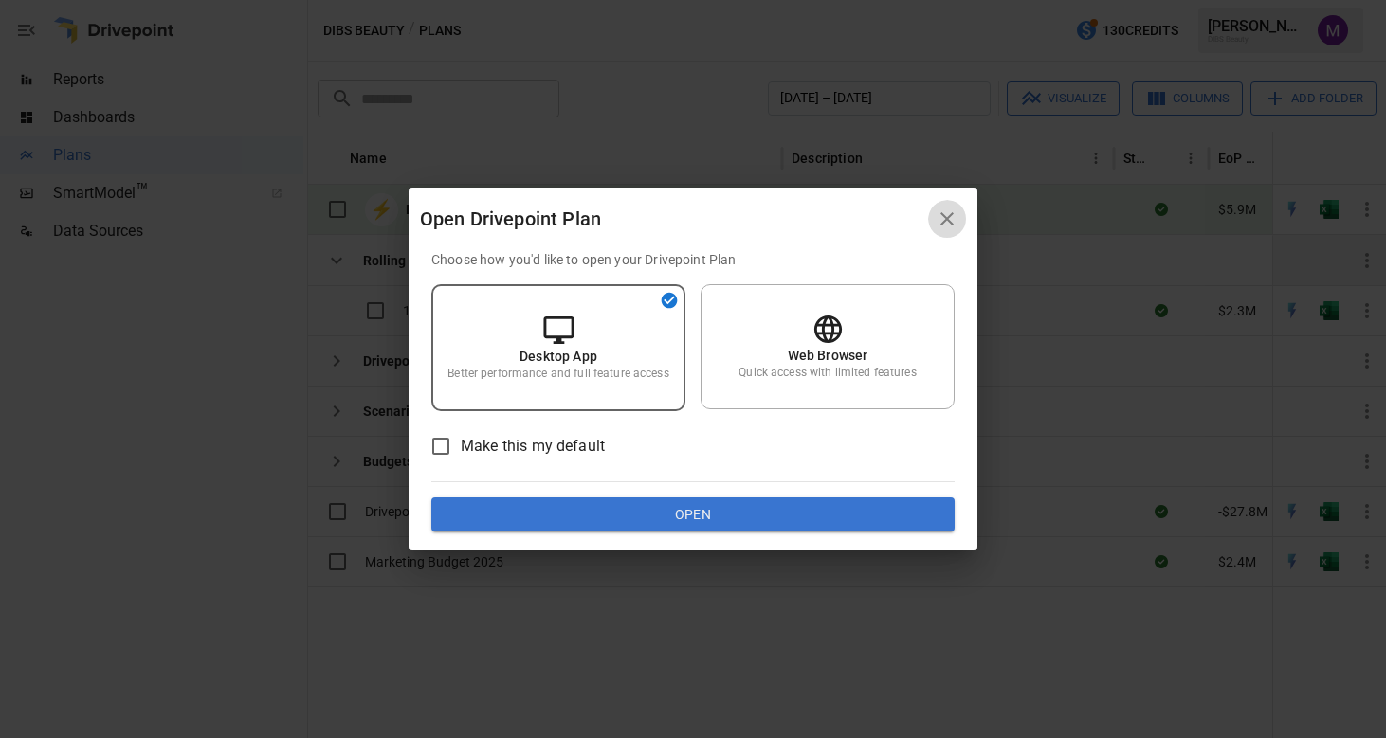
click at [953, 223] on icon "button" at bounding box center [947, 219] width 23 height 23
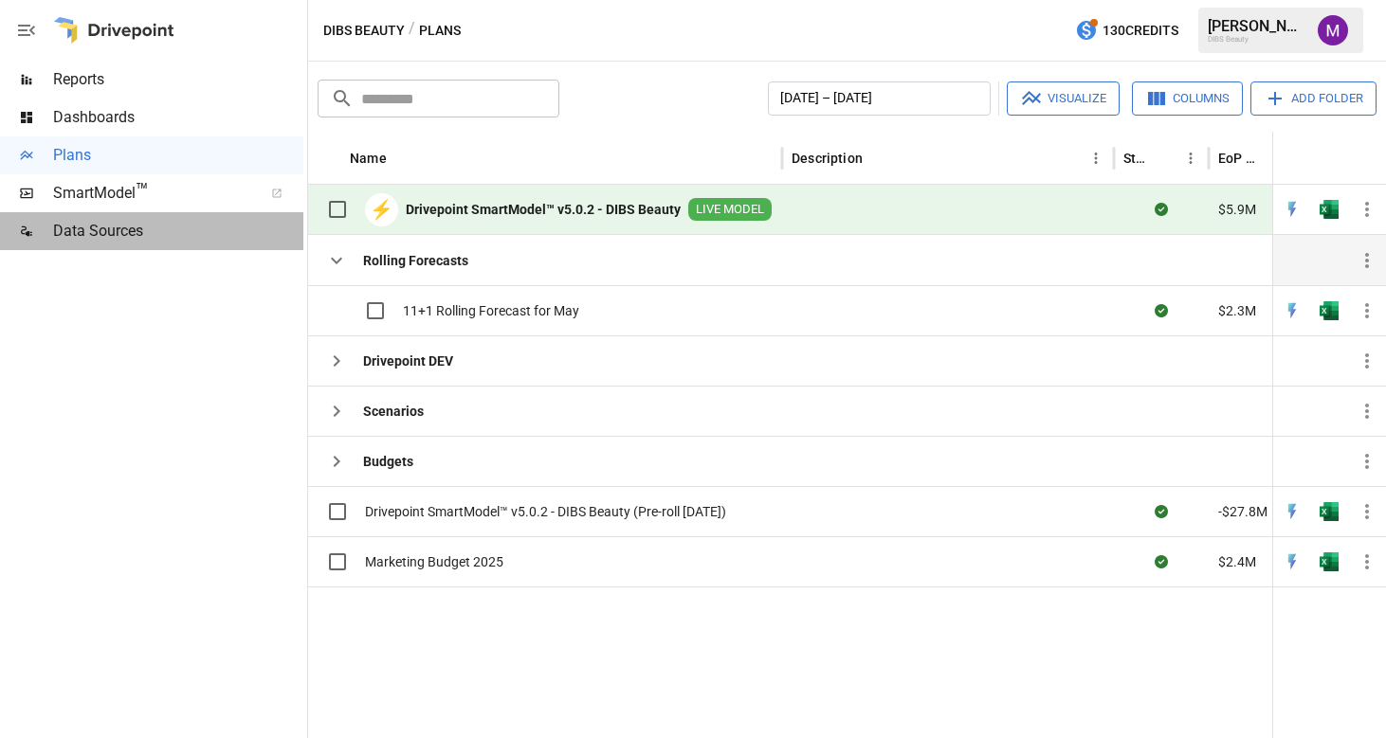
click at [129, 224] on span "Data Sources" at bounding box center [178, 231] width 250 height 23
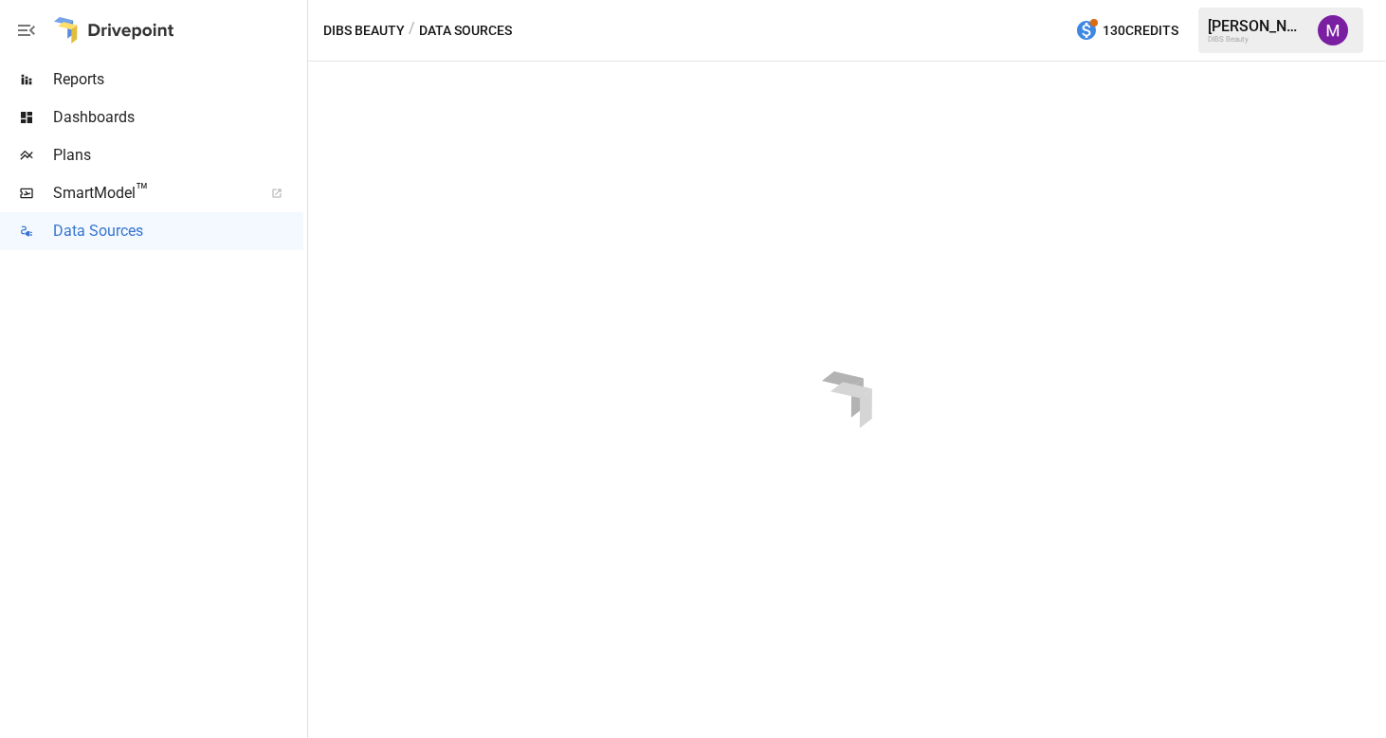
click at [105, 82] on span "Reports" at bounding box center [178, 79] width 250 height 23
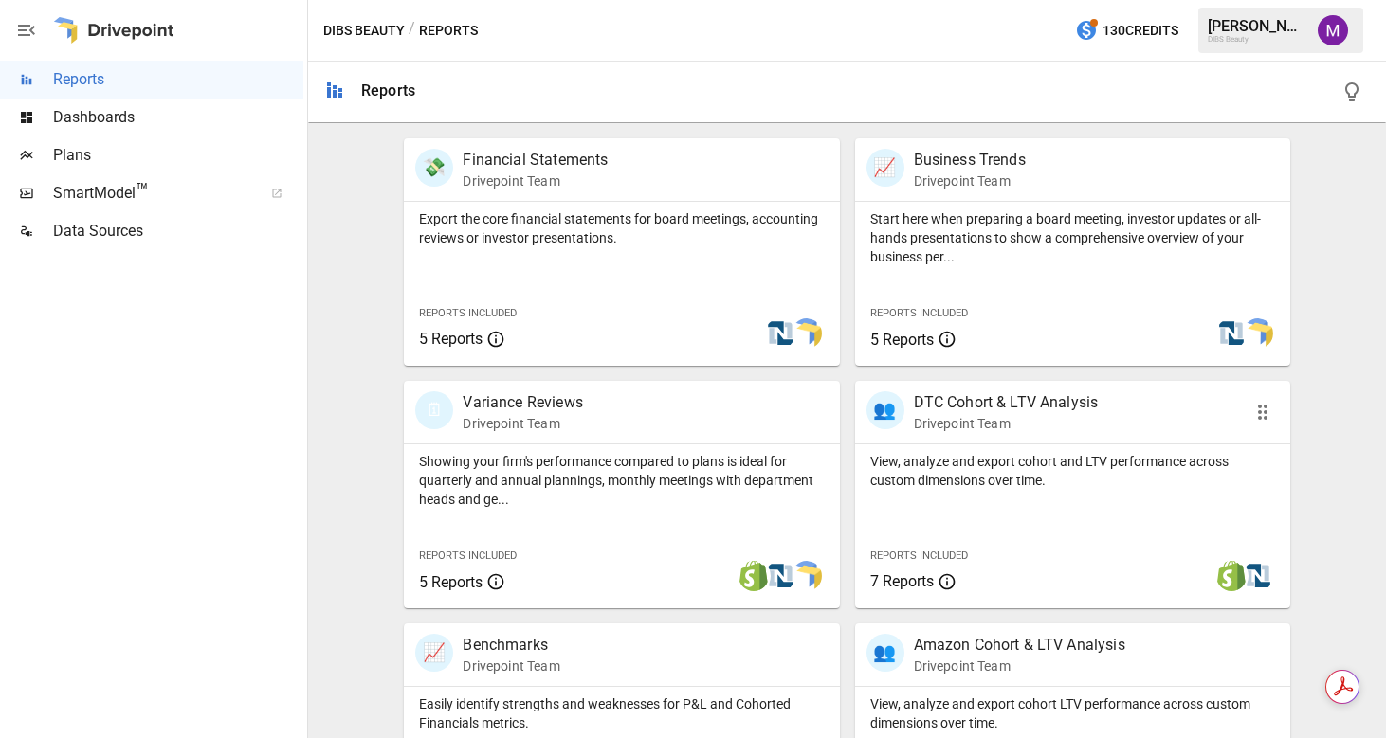
scroll to position [335, 0]
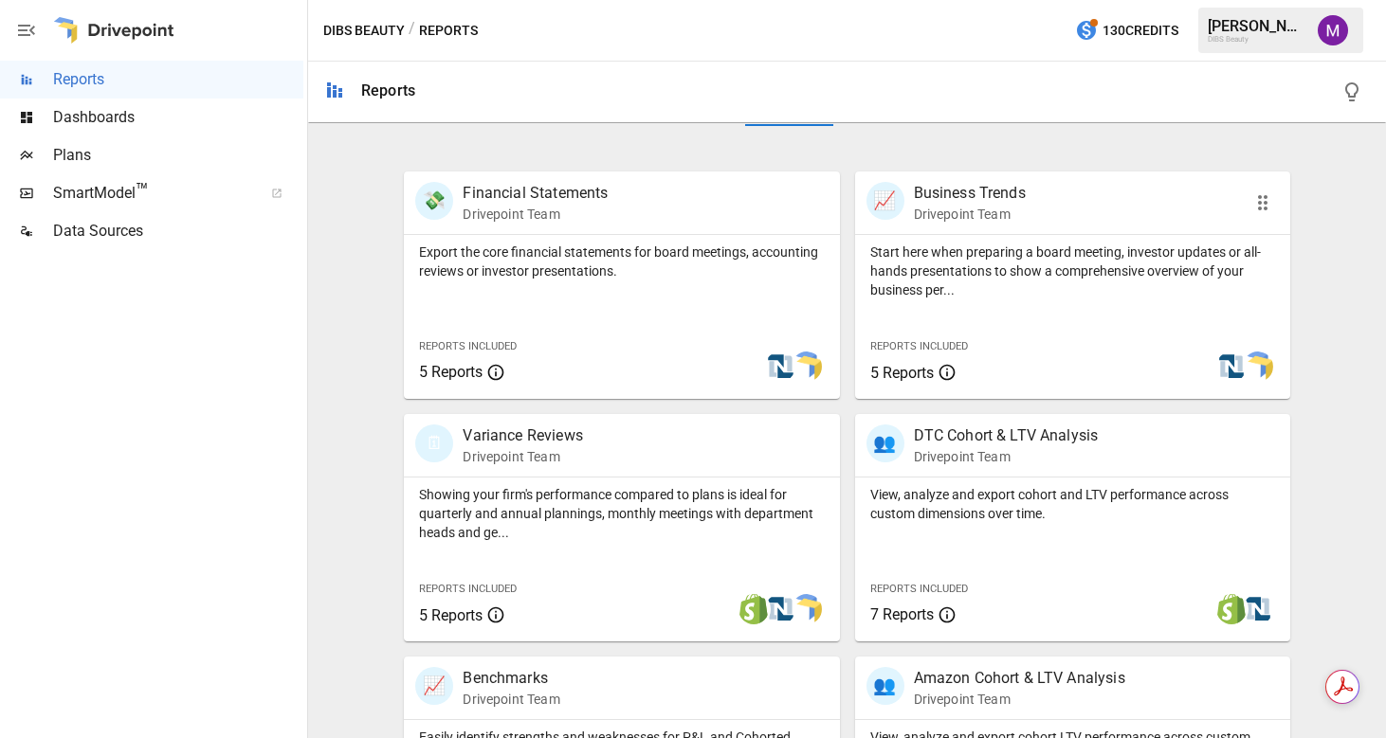
click at [917, 251] on p "Start here when preparing a board meeting, investor updates or all-hands presen…" at bounding box center [1072, 271] width 405 height 57
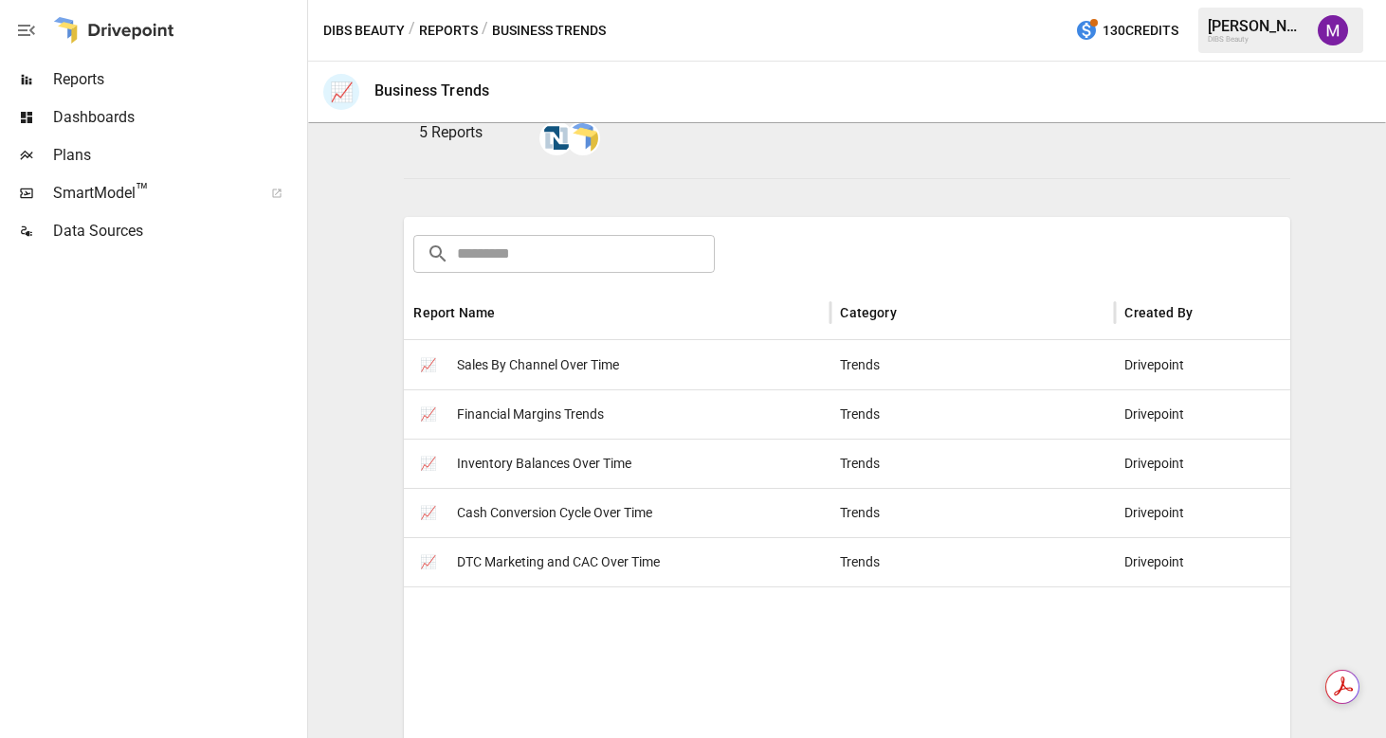
scroll to position [294, 0]
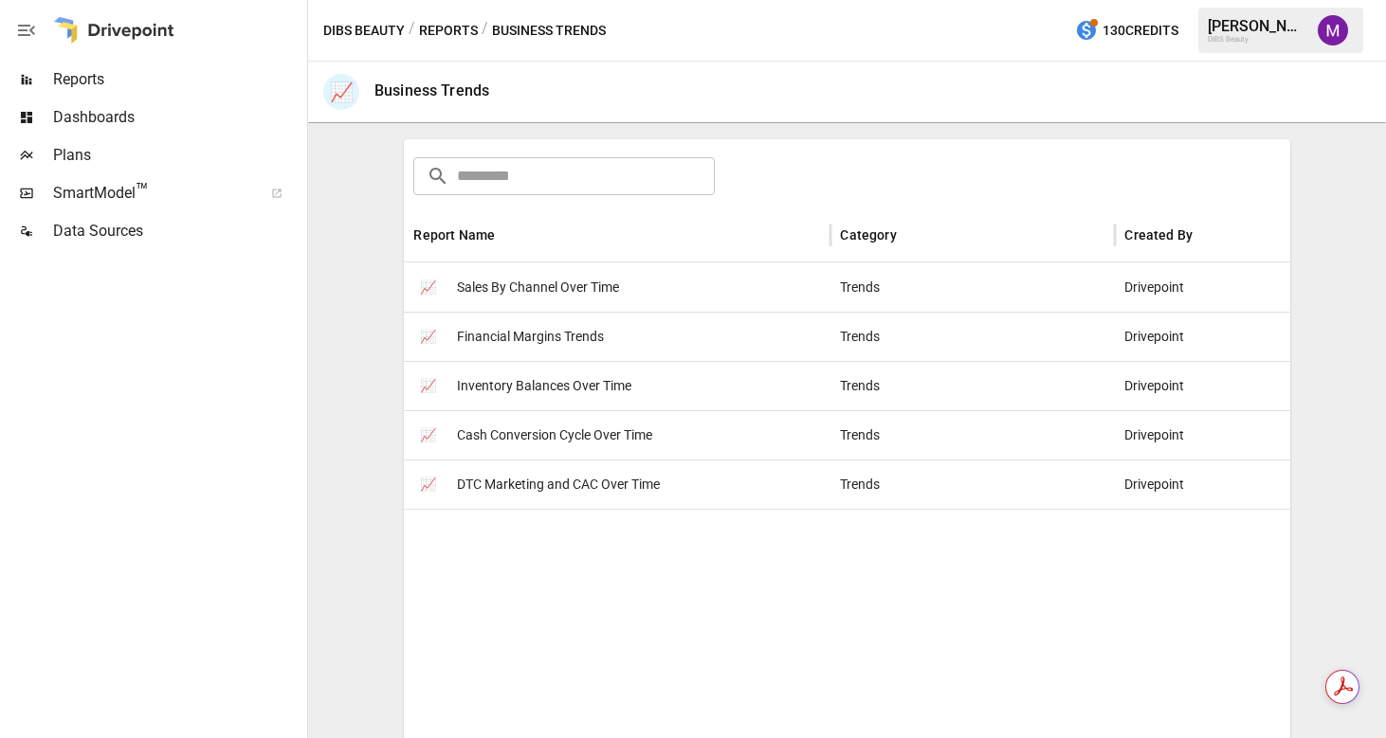
click at [617, 298] on span "Sales By Channel Over Time" at bounding box center [538, 288] width 162 height 48
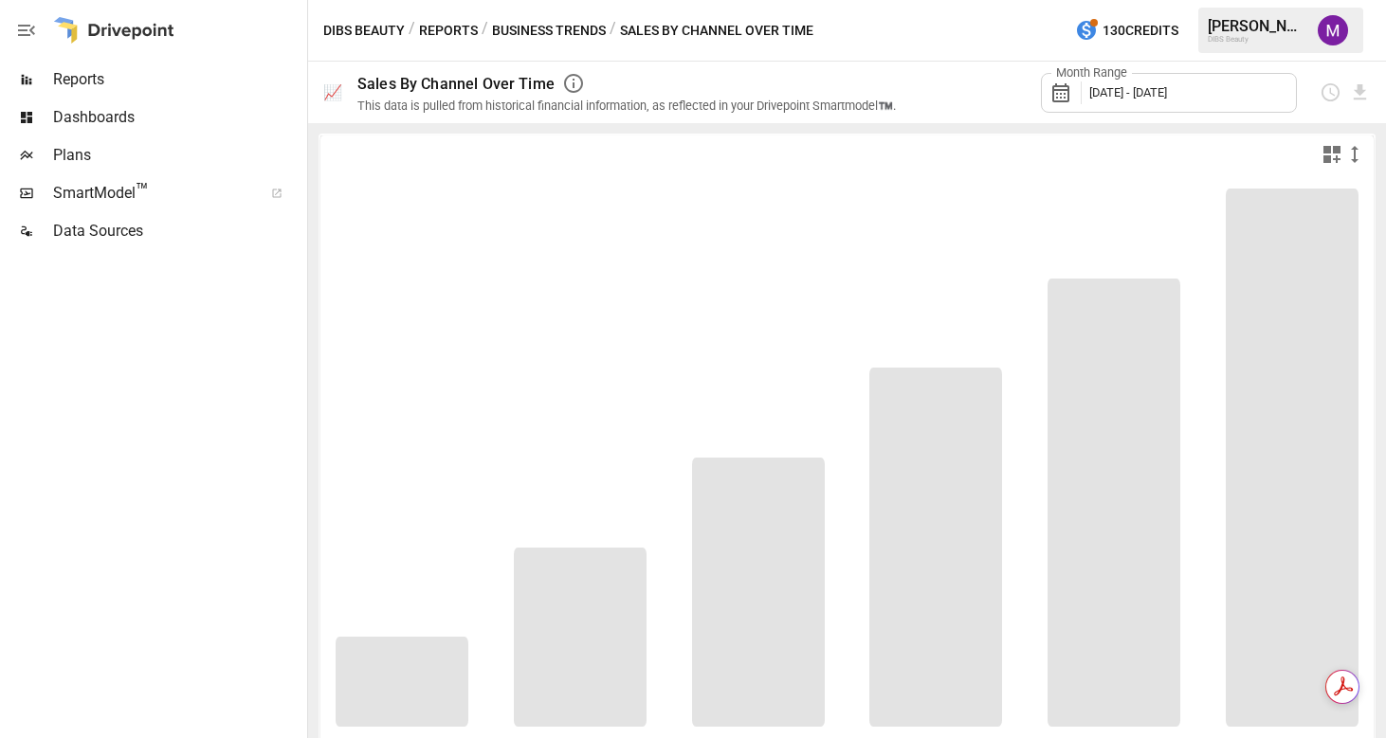
click at [1113, 84] on div "Month Range [DATE] - [DATE]" at bounding box center [1169, 93] width 256 height 40
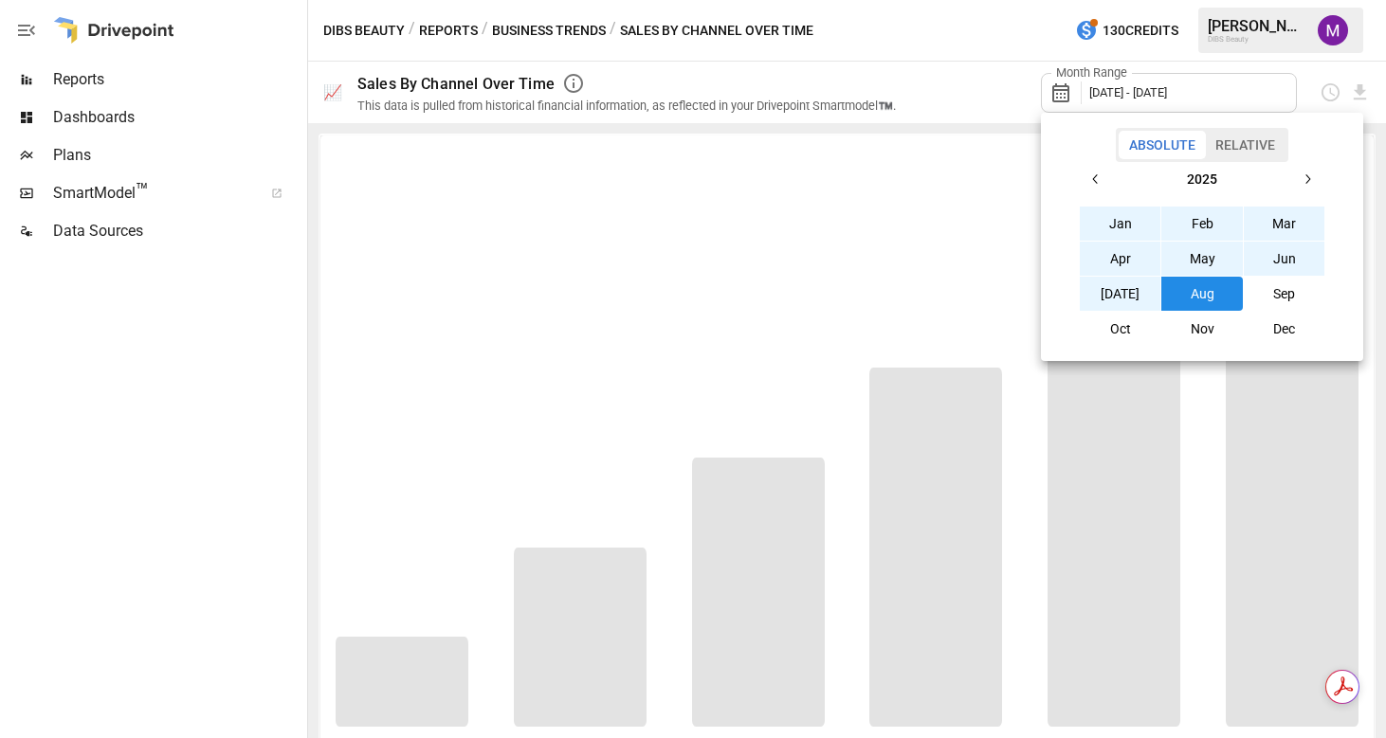
click at [1080, 218] on button "Jan" at bounding box center [1121, 224] width 82 height 34
click at [1179, 290] on button "Aug" at bounding box center [1202, 294] width 82 height 34
click at [89, 512] on div at bounding box center [693, 369] width 1386 height 738
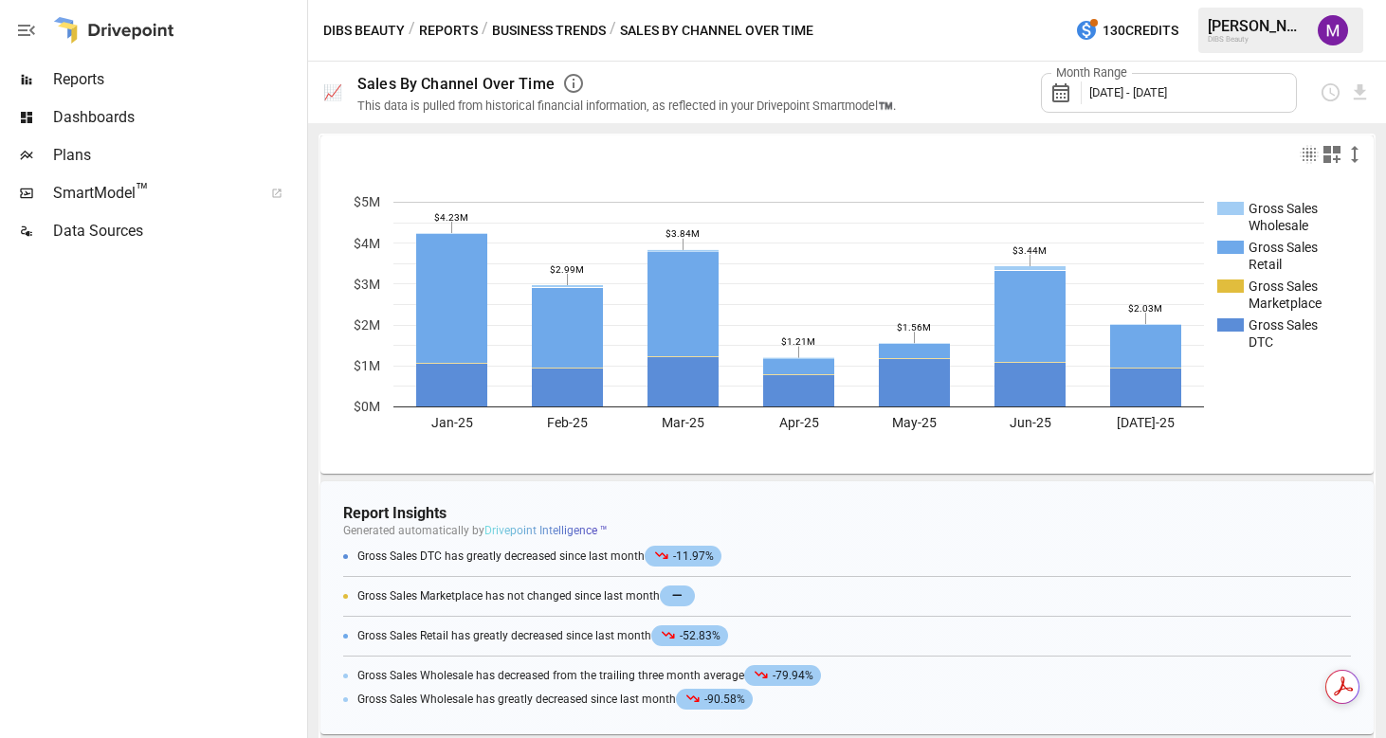
click at [1167, 97] on span "[DATE] - [DATE]" at bounding box center [1128, 92] width 78 height 14
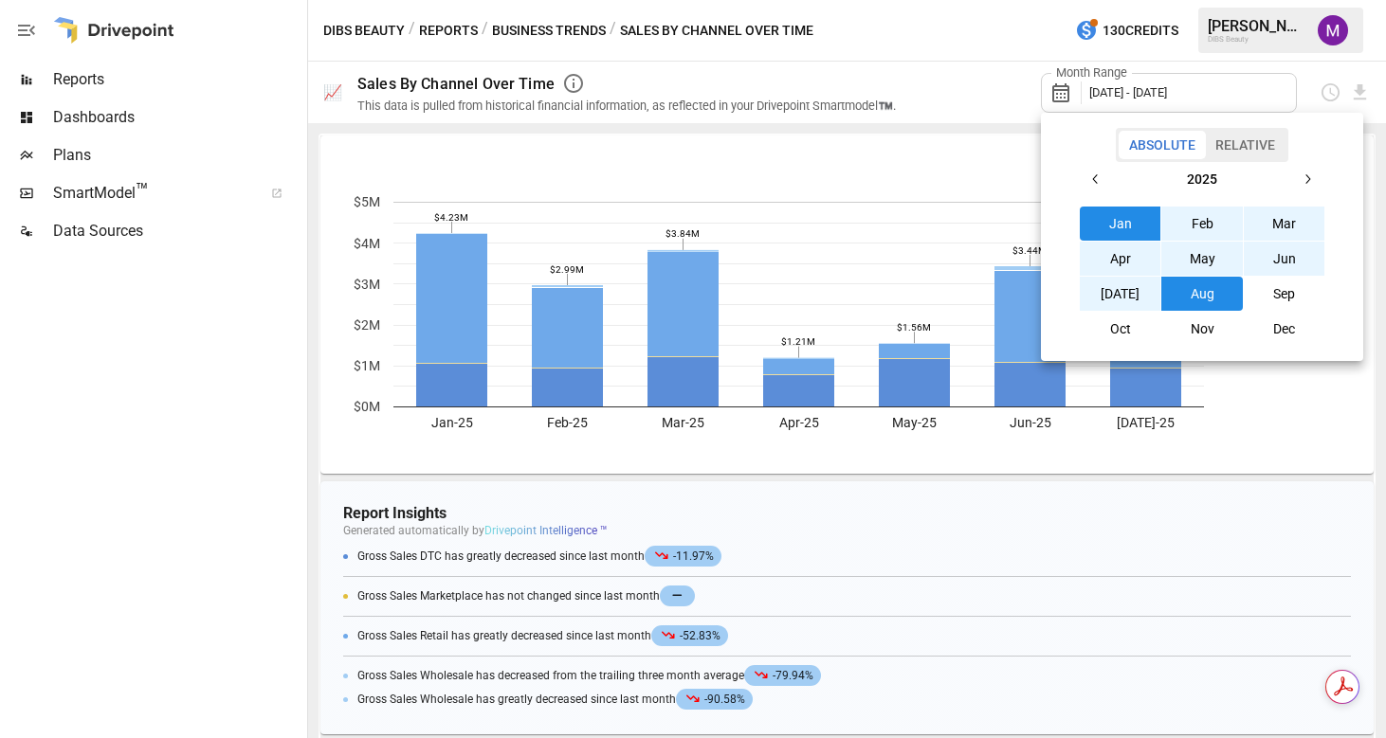
click at [1260, 152] on button "Relative" at bounding box center [1245, 145] width 81 height 28
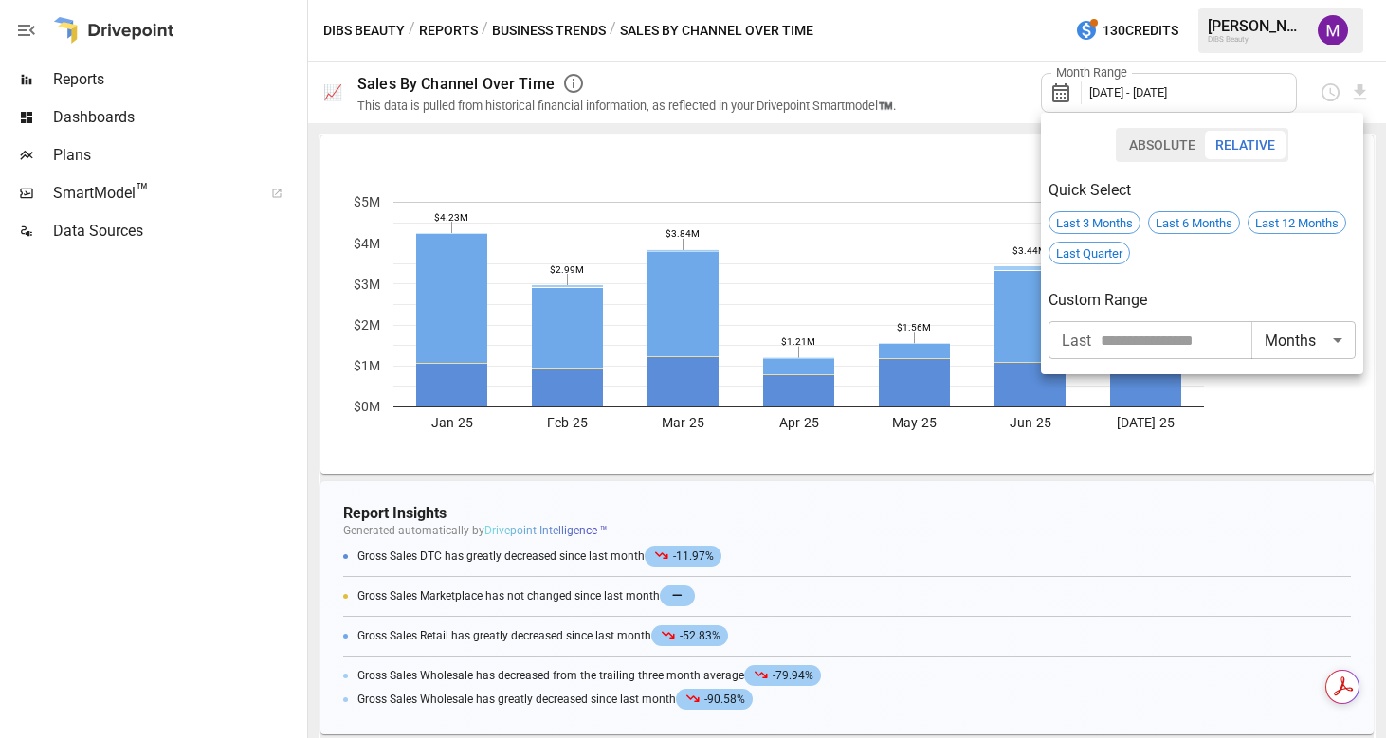
click at [1174, 337] on input "number" at bounding box center [1176, 340] width 151 height 38
click at [961, 157] on div at bounding box center [693, 369] width 1386 height 738
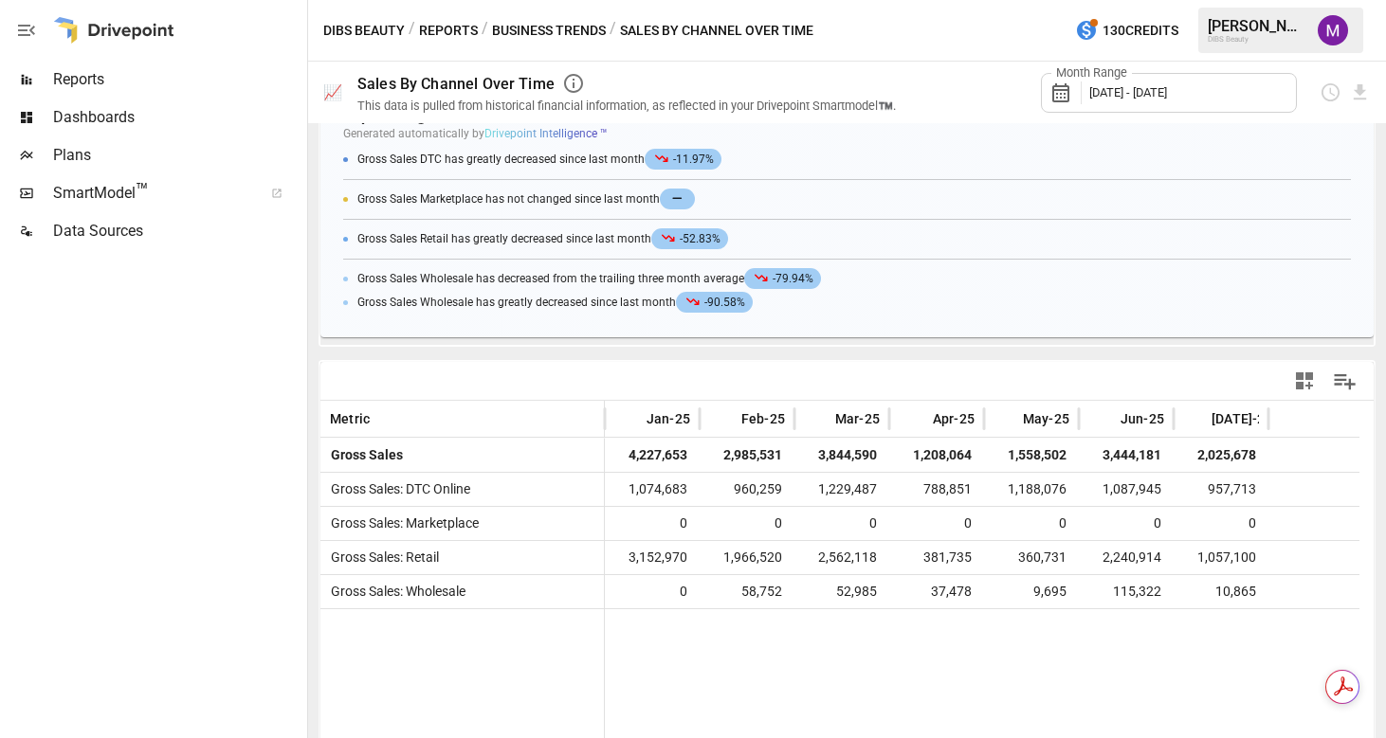
scroll to position [397, 0]
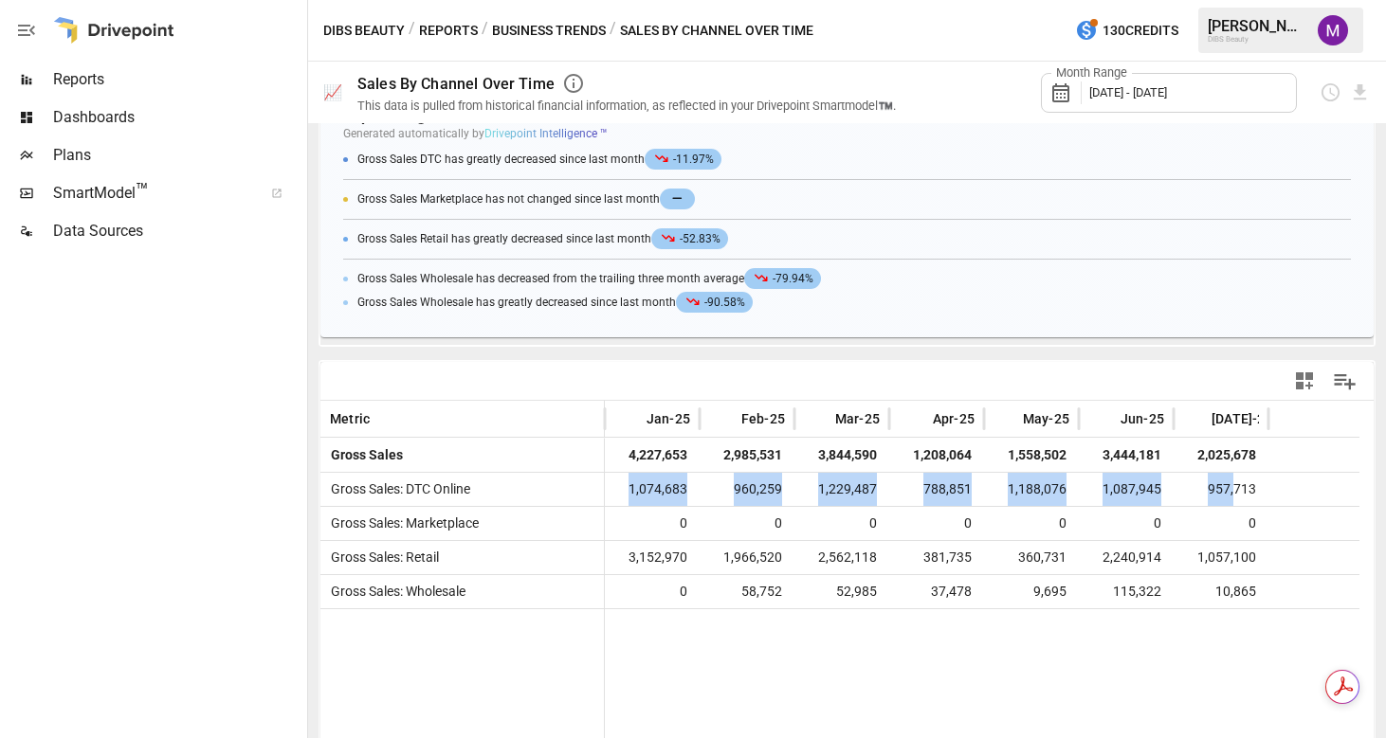
drag, startPoint x: 630, startPoint y: 490, endPoint x: 1210, endPoint y: 416, distance: 583.9
click at [1234, 479] on div "Gross Sales: DTC Online 1,074,683 960,259 1,229,487 788,851 1,188,076 1,087,945…" at bounding box center [839, 489] width 1039 height 34
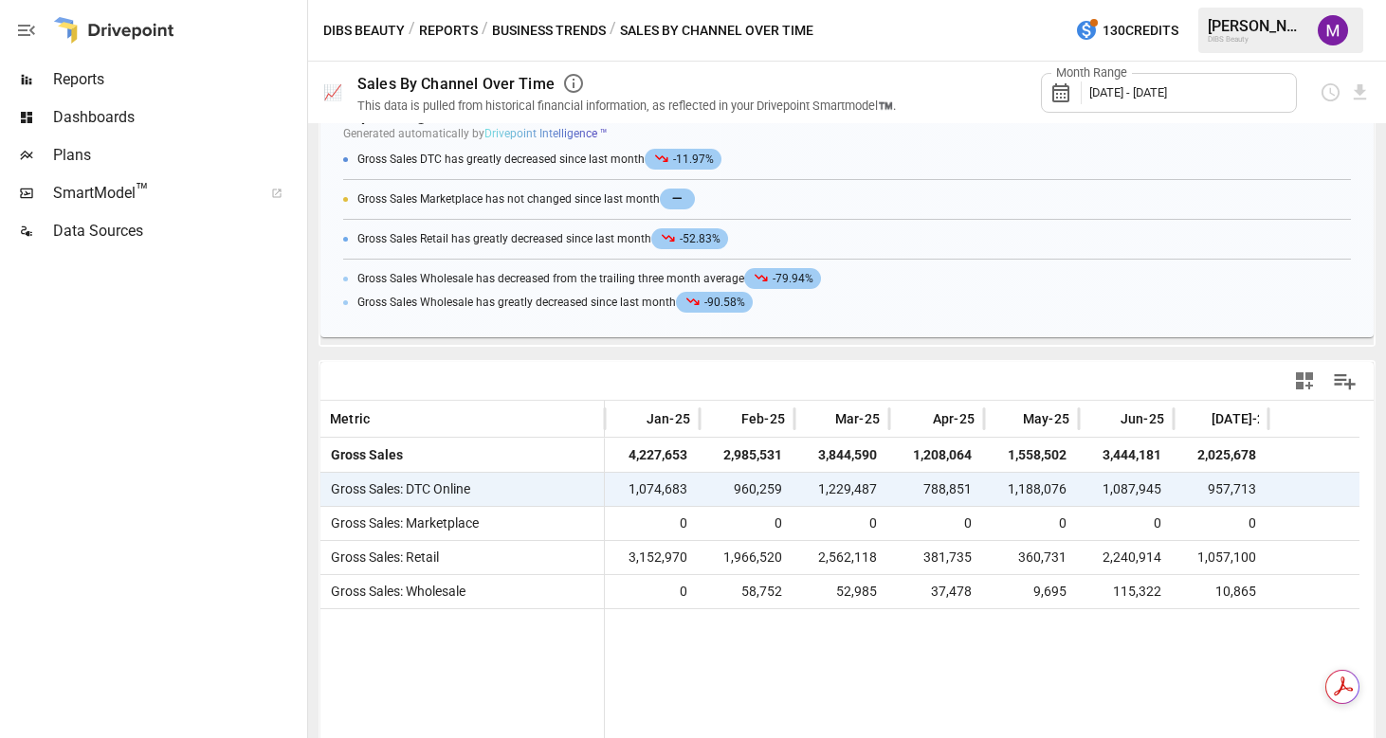
click at [855, 668] on div at bounding box center [982, 680] width 755 height 142
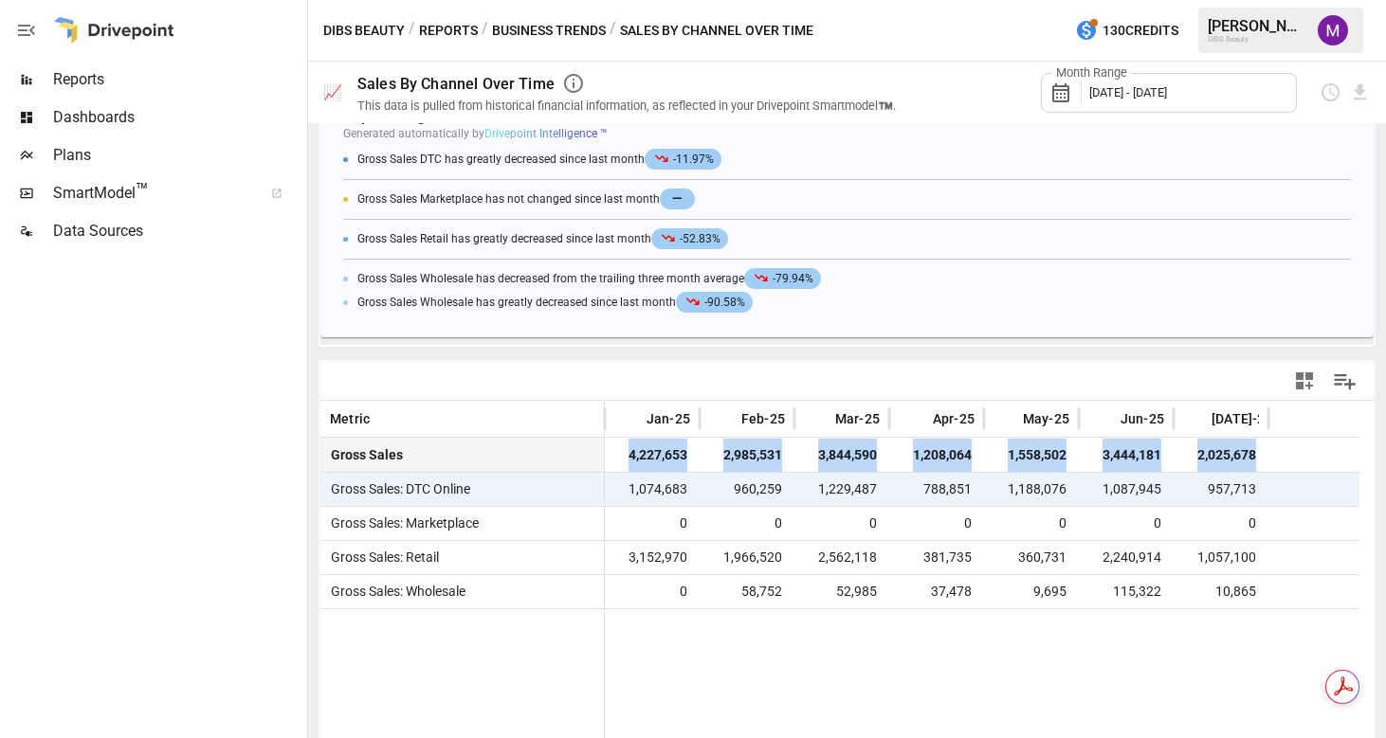
drag, startPoint x: 621, startPoint y: 448, endPoint x: 1301, endPoint y: 446, distance: 680.6
click at [1301, 446] on div "Gross Sales 4,227,653 2,985,531 3,844,590 1,208,064 1,558,502 3,444,181 2,025,6…" at bounding box center [839, 455] width 1039 height 34
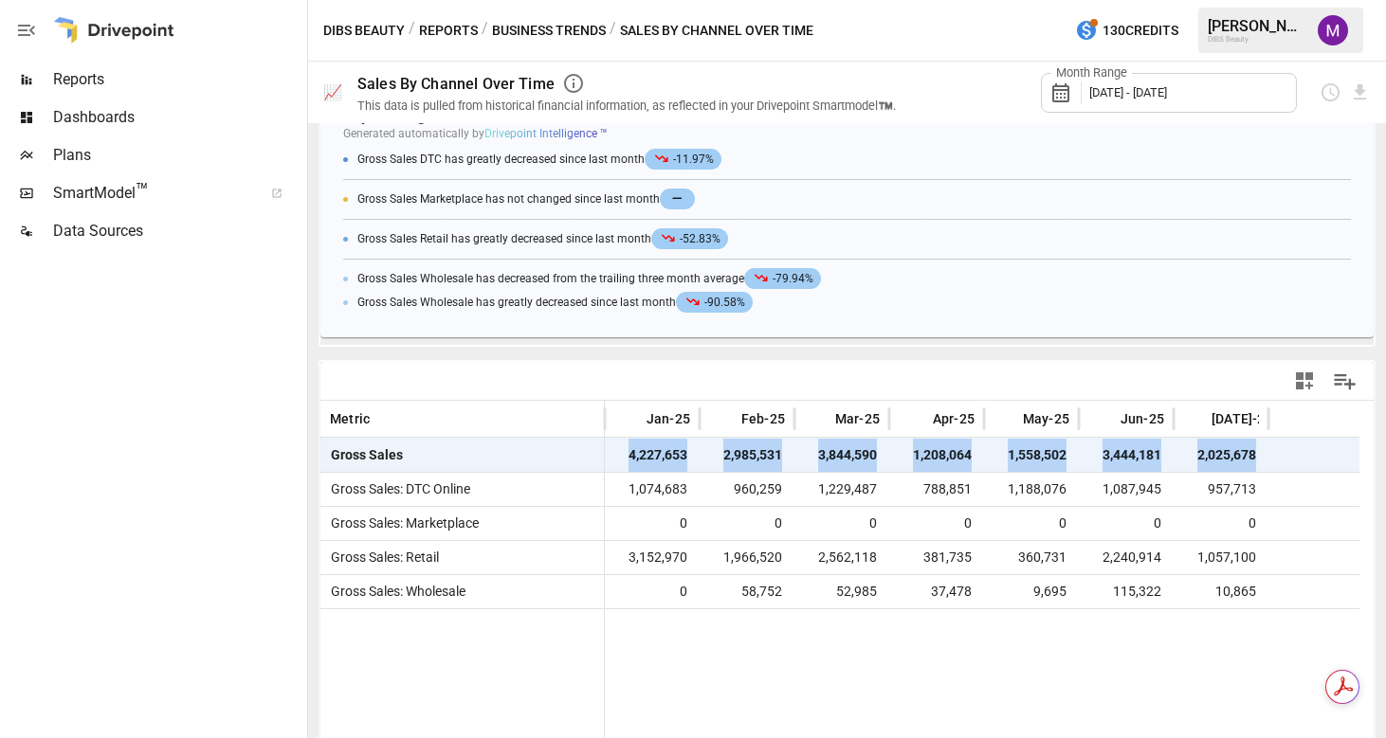
copy div "4,227,653 2,985,531 3,844,590 1,208,064 1,558,502 3,444,181 2,025,678"
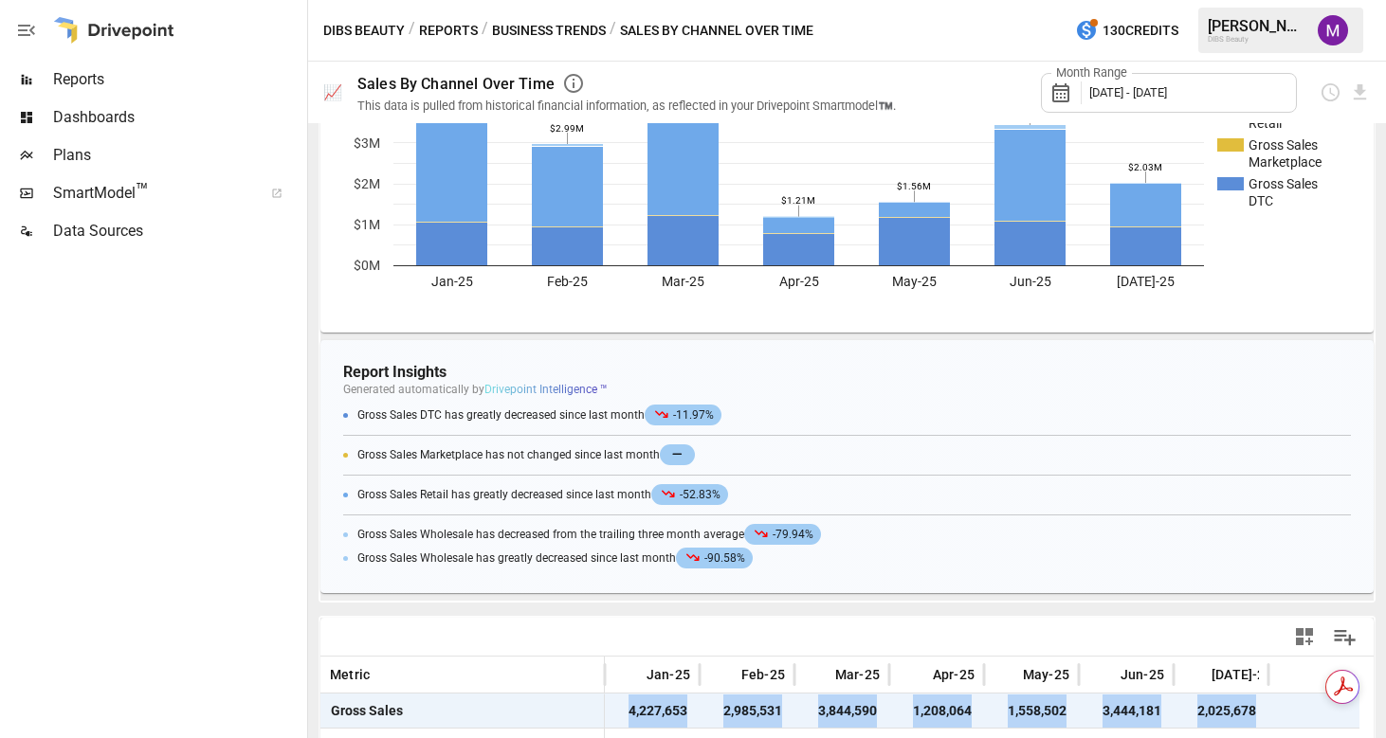
scroll to position [0, 0]
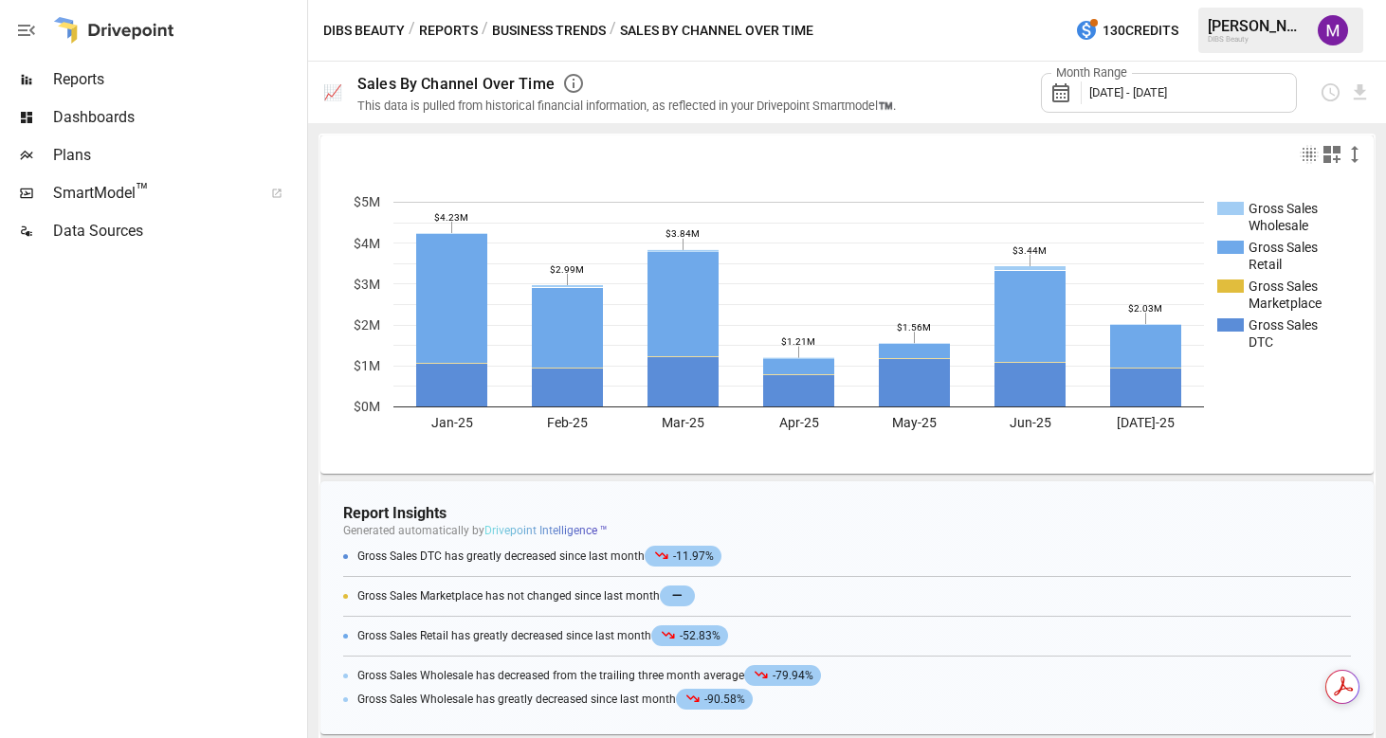
click at [1161, 96] on span "[DATE] - [DATE]" at bounding box center [1128, 92] width 78 height 14
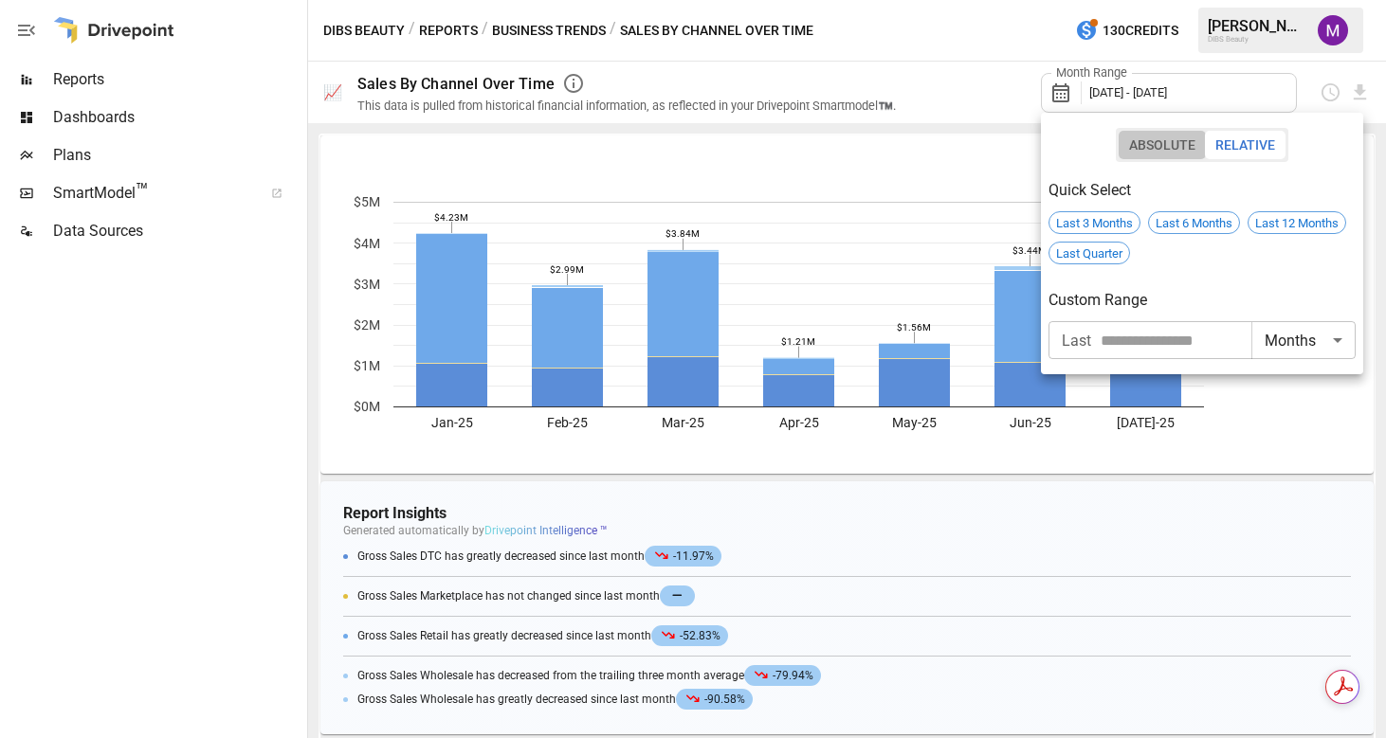
click at [1156, 137] on button "Absolute" at bounding box center [1162, 145] width 87 height 28
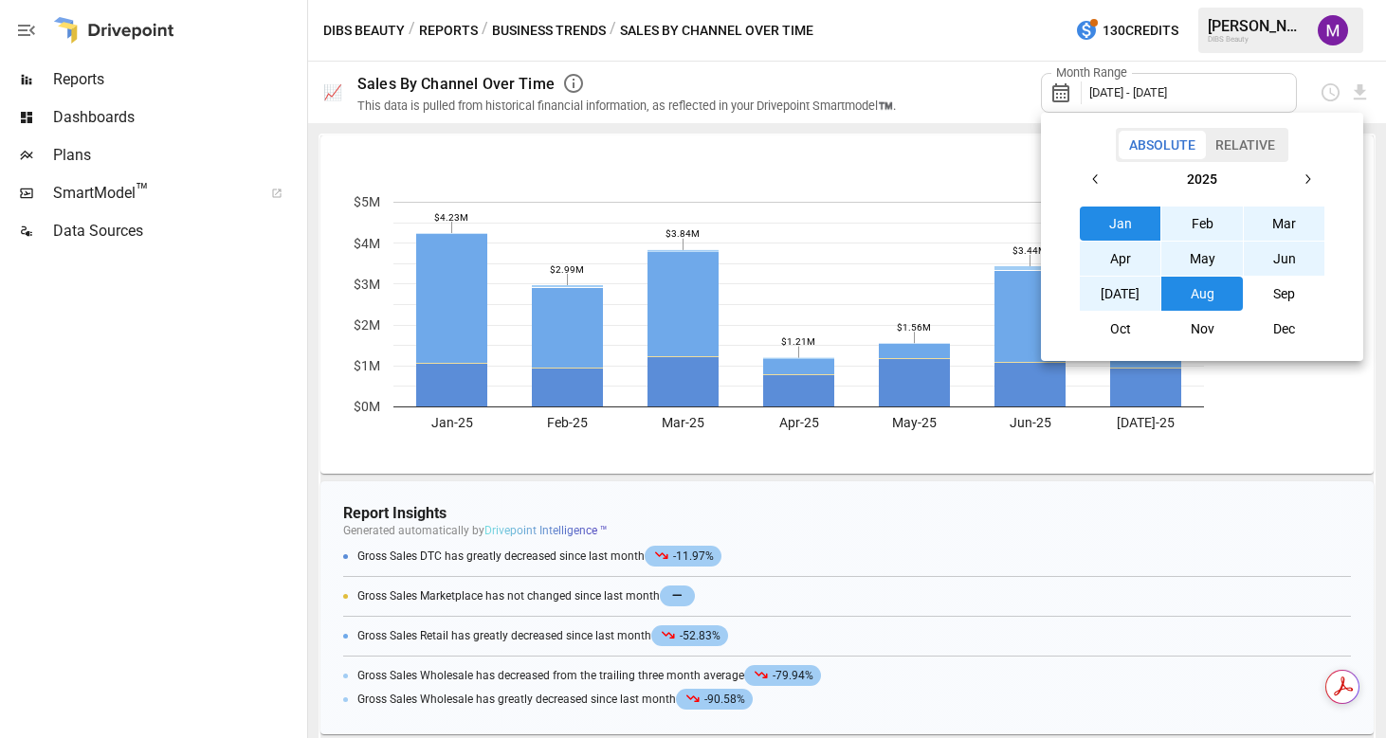
click at [1096, 171] on button "button" at bounding box center [1096, 179] width 34 height 34
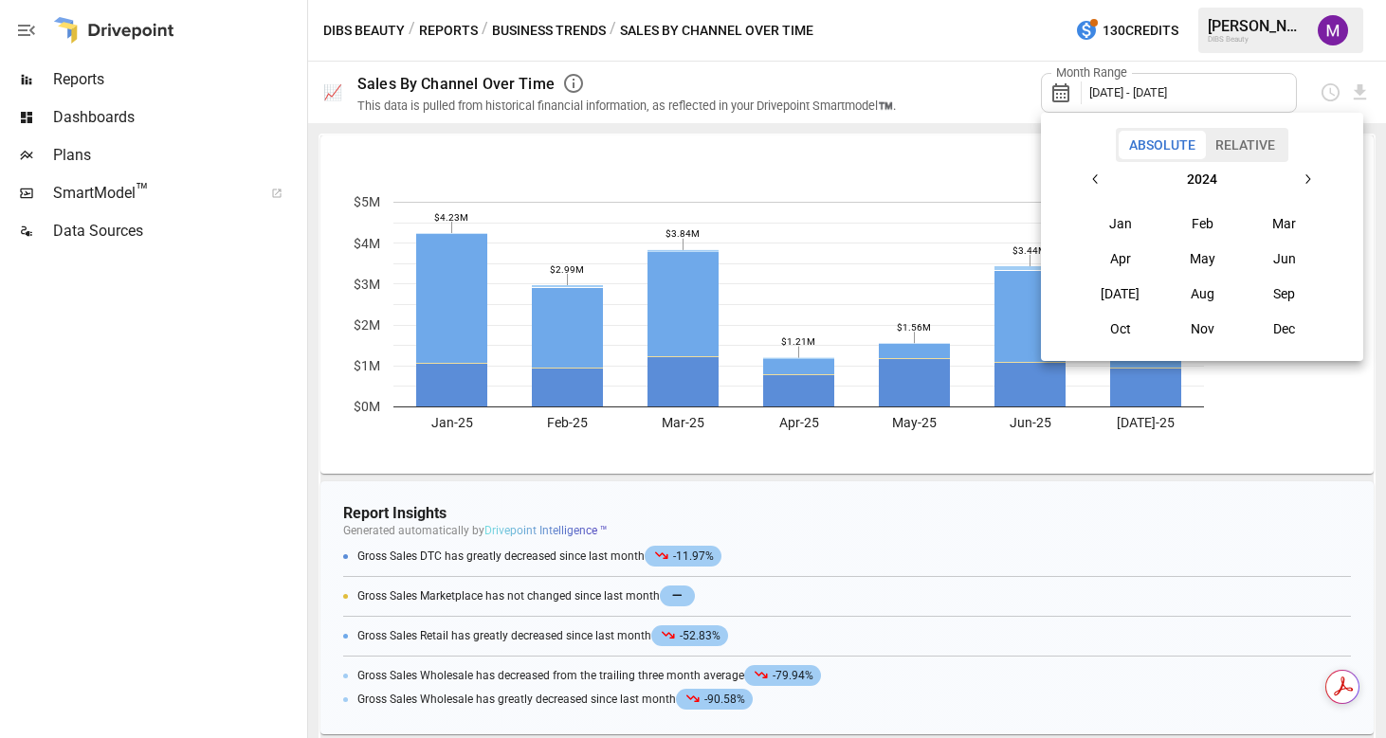
click at [1118, 213] on button "Jan" at bounding box center [1121, 224] width 82 height 34
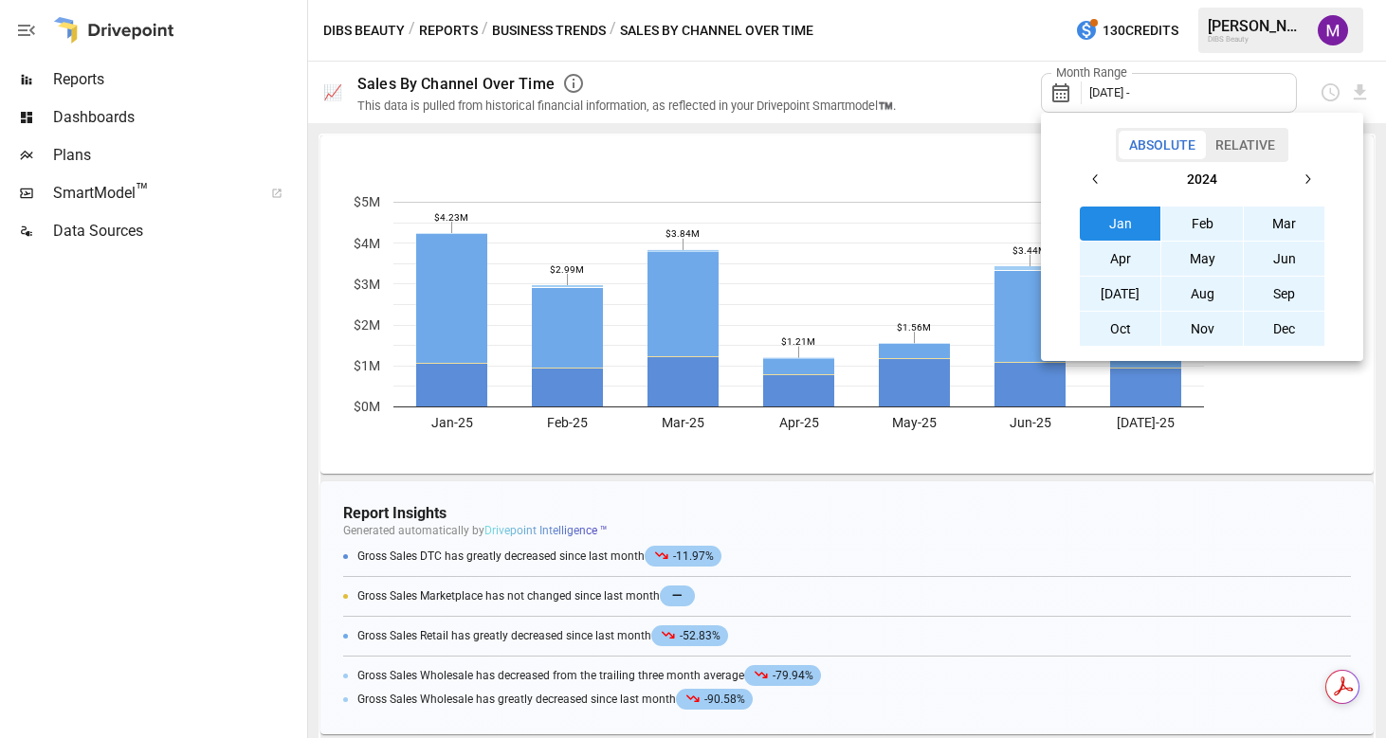
click at [1289, 334] on button "Dec" at bounding box center [1285, 329] width 82 height 34
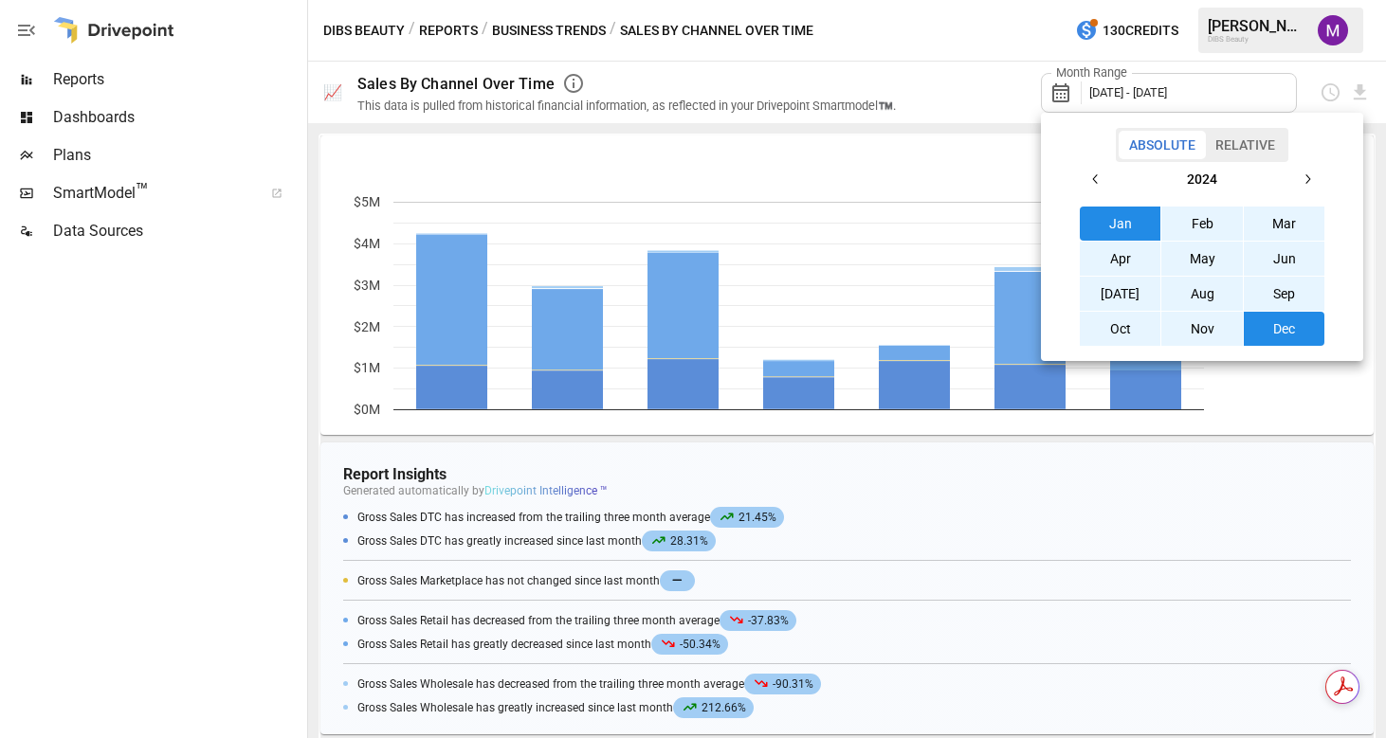
click at [975, 100] on div at bounding box center [693, 369] width 1386 height 738
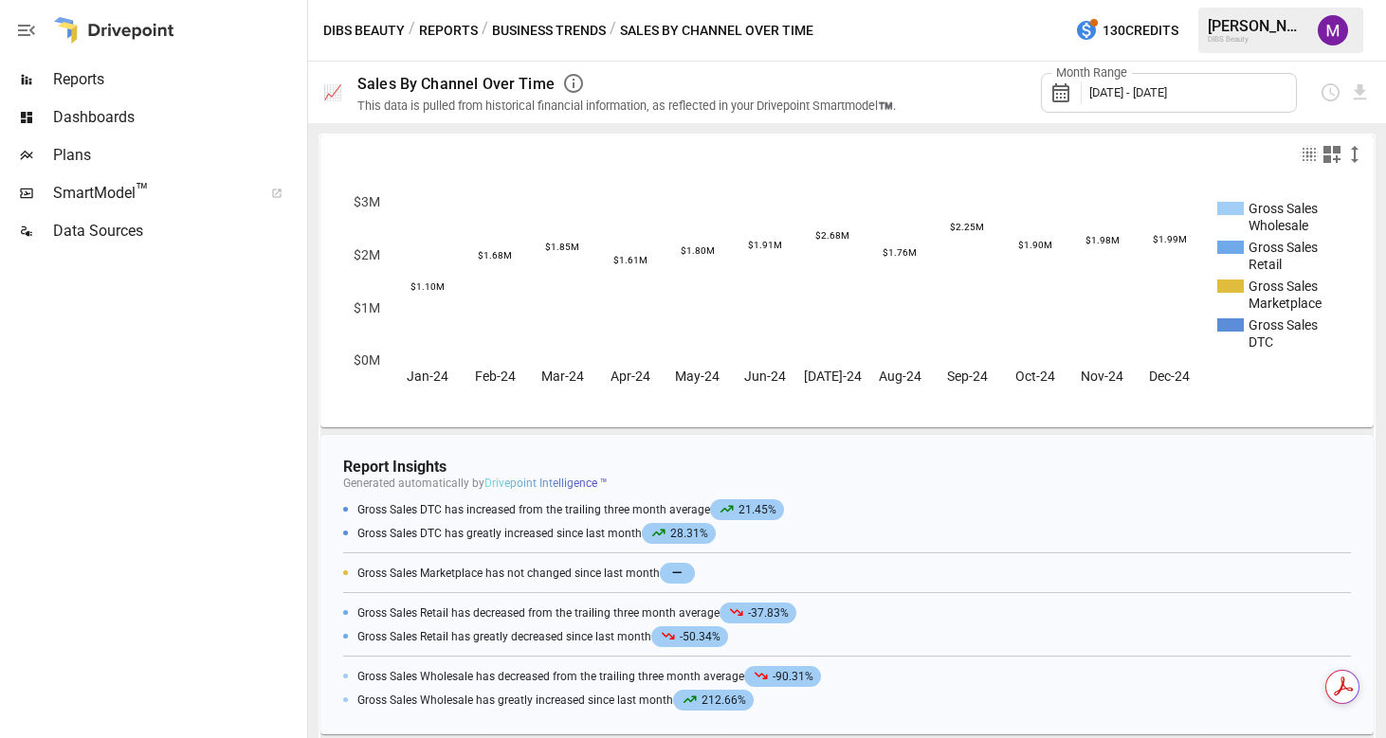
scroll to position [385, 0]
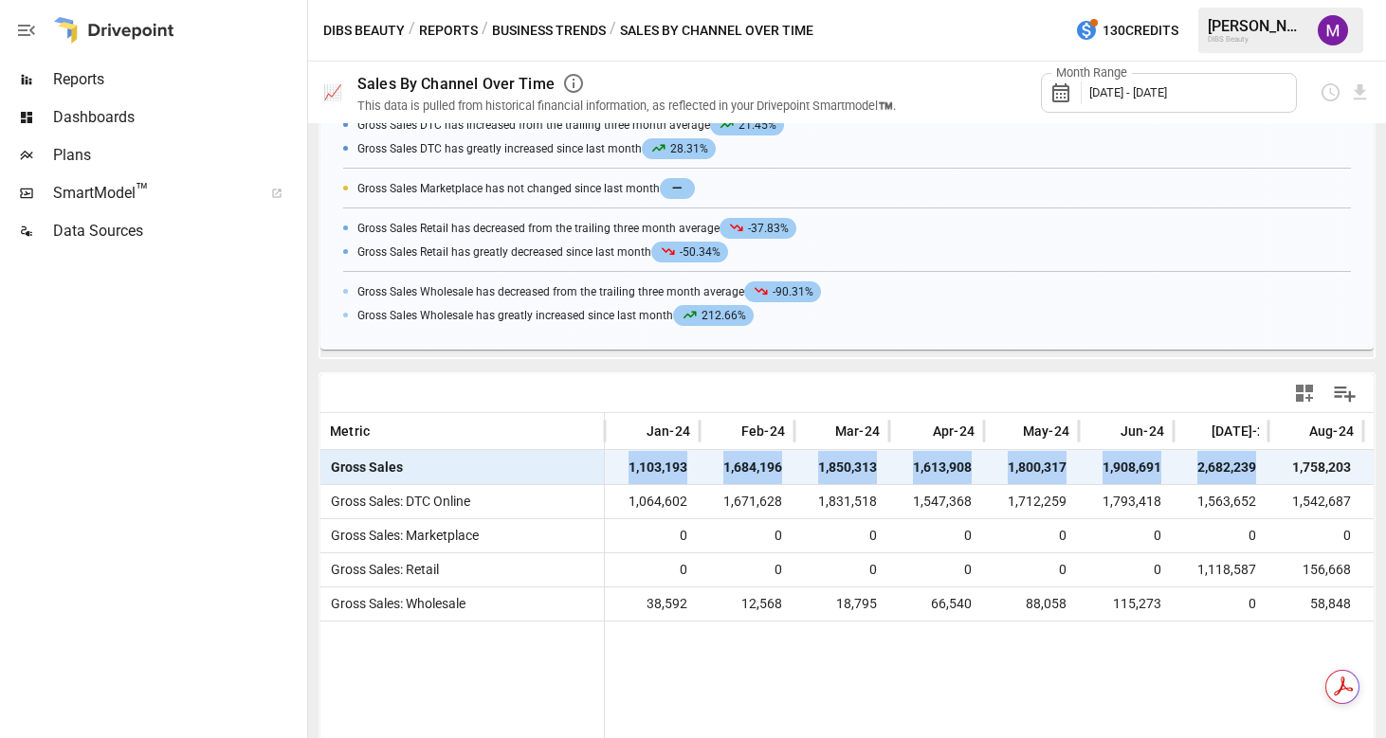
drag, startPoint x: 623, startPoint y: 465, endPoint x: 1265, endPoint y: 459, distance: 641.8
click at [1265, 459] on div "Gross Sales 1,103,193 1,684,196 1,850,313 1,613,908 1,800,317 1,908,691 2,682,2…" at bounding box center [1031, 467] width 1422 height 34
copy div "1,103,193 1,684,196 1,850,313 1,613,908 1,800,317 1,908,691 2,682,239"
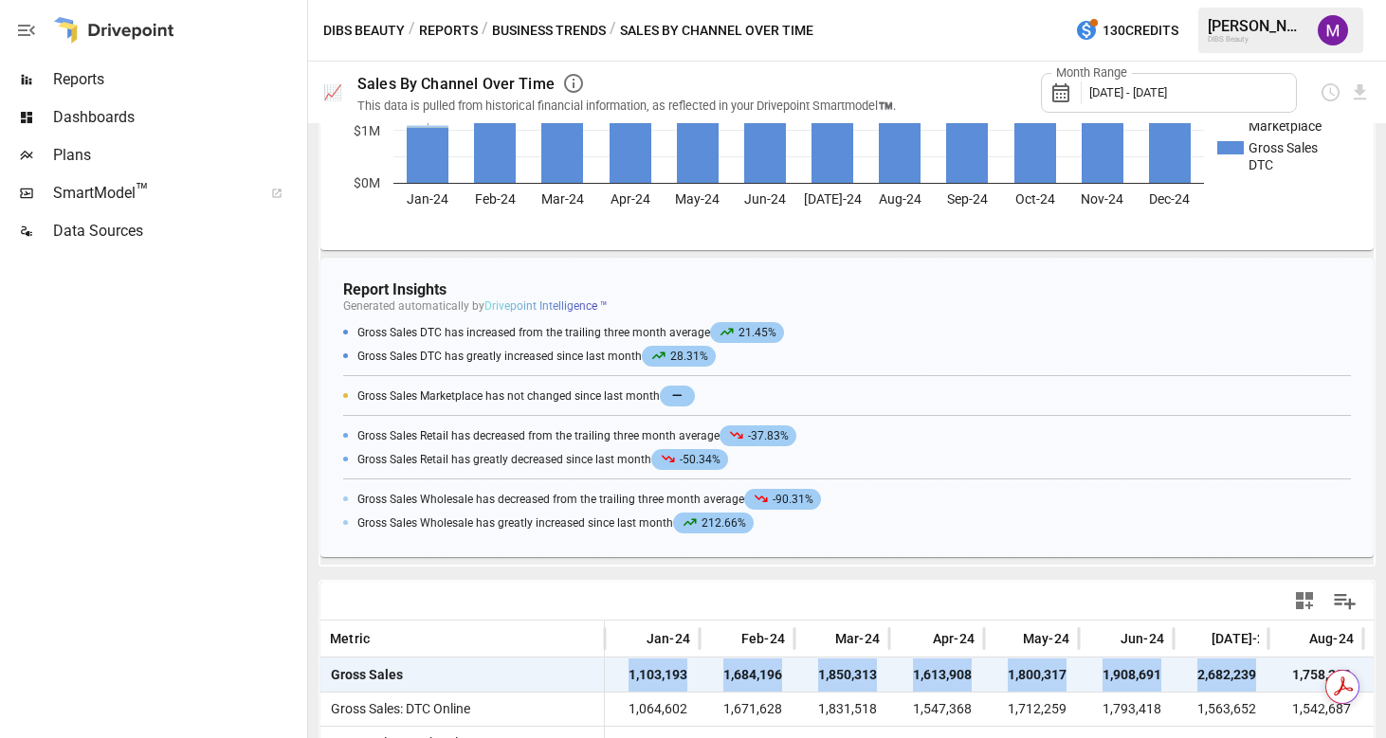
scroll to position [164, 0]
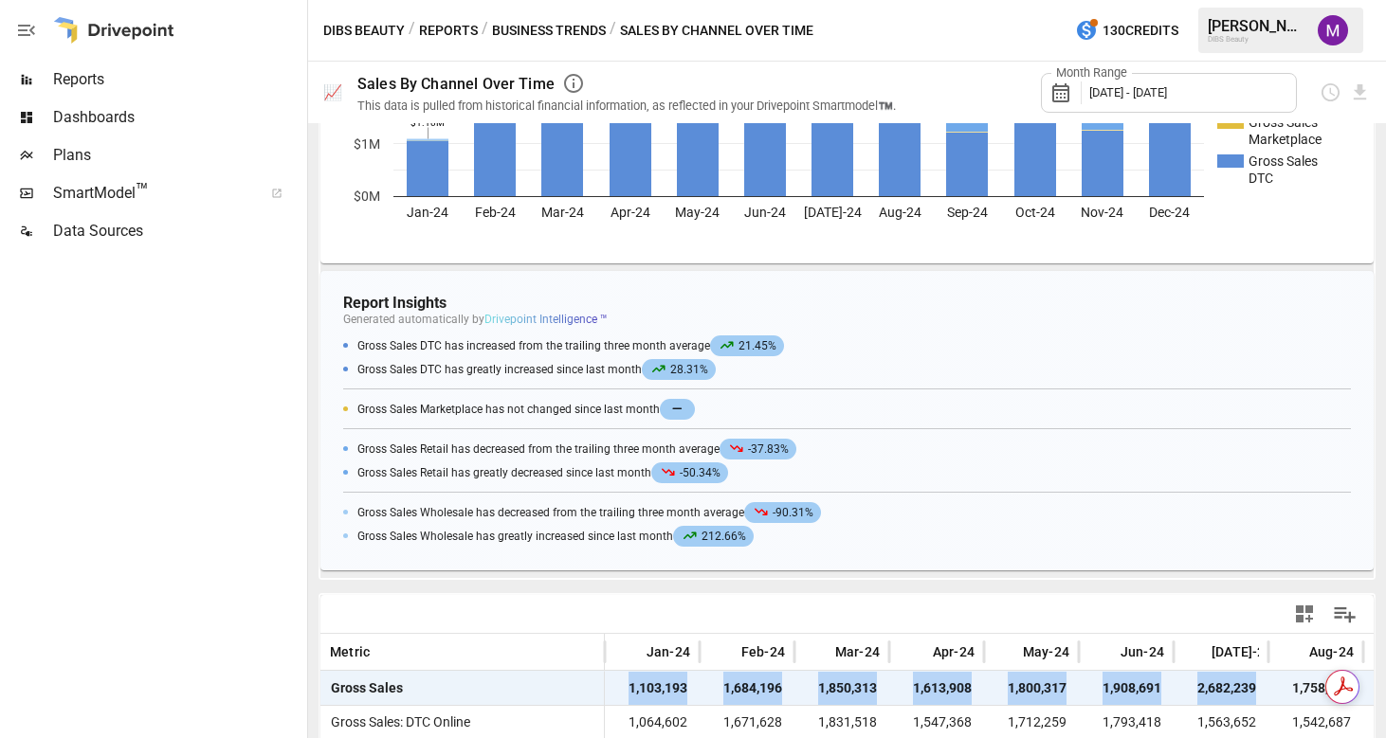
click at [531, 22] on button "Business Trends" at bounding box center [549, 31] width 114 height 24
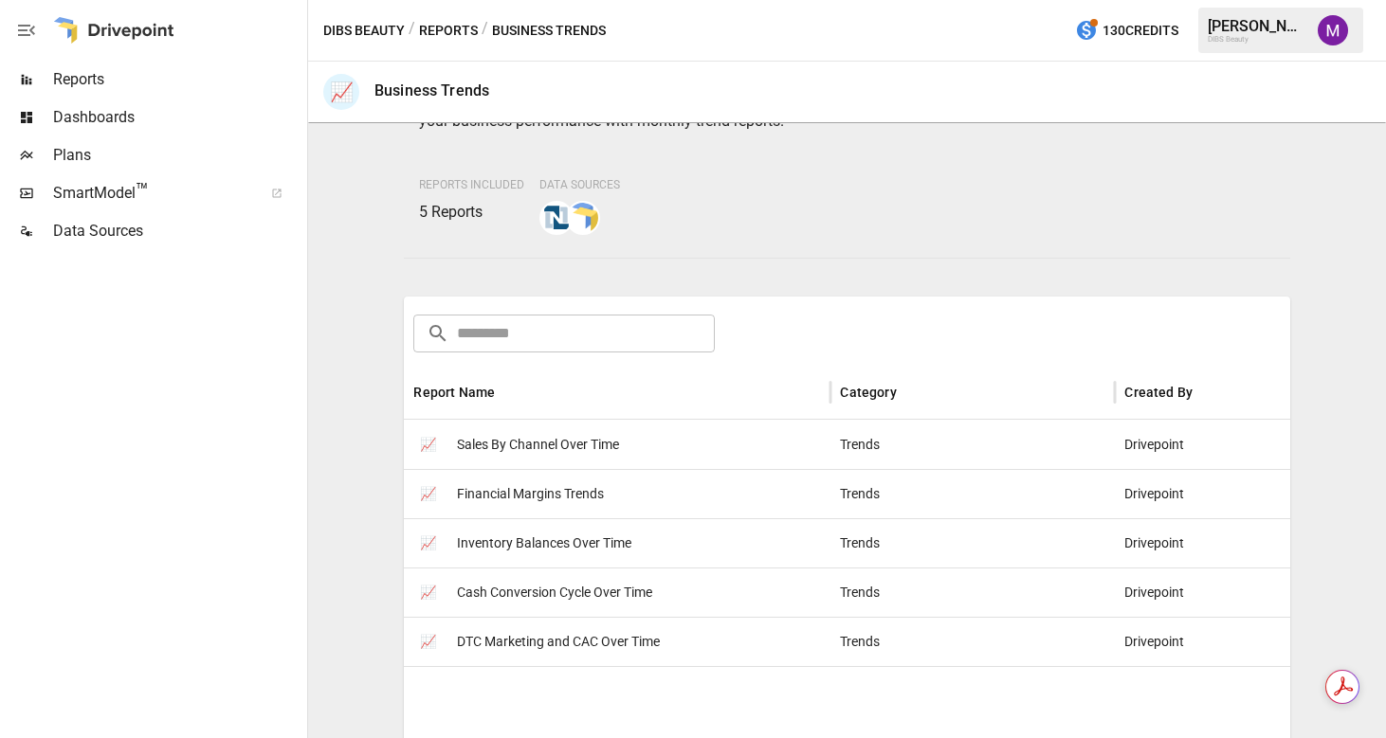
scroll to position [7, 0]
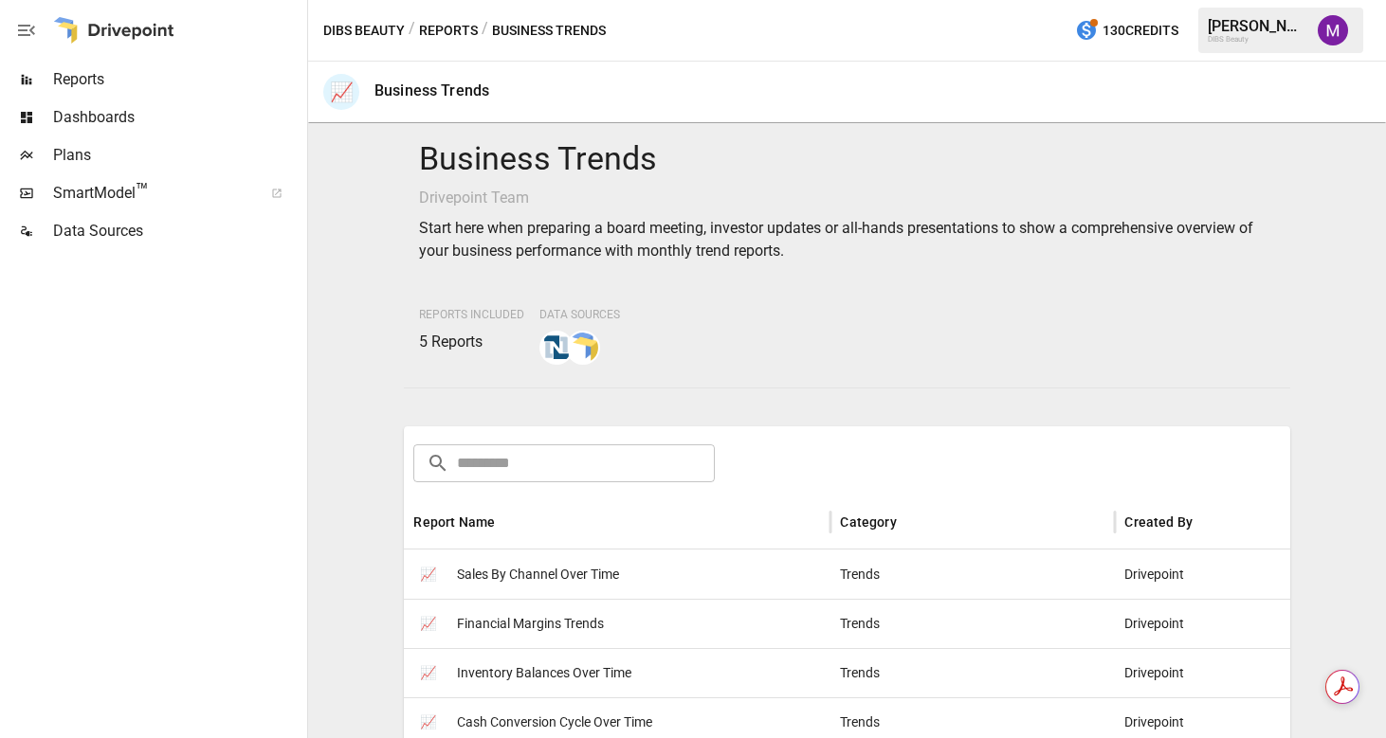
click at [445, 31] on button "Reports" at bounding box center [448, 31] width 59 height 24
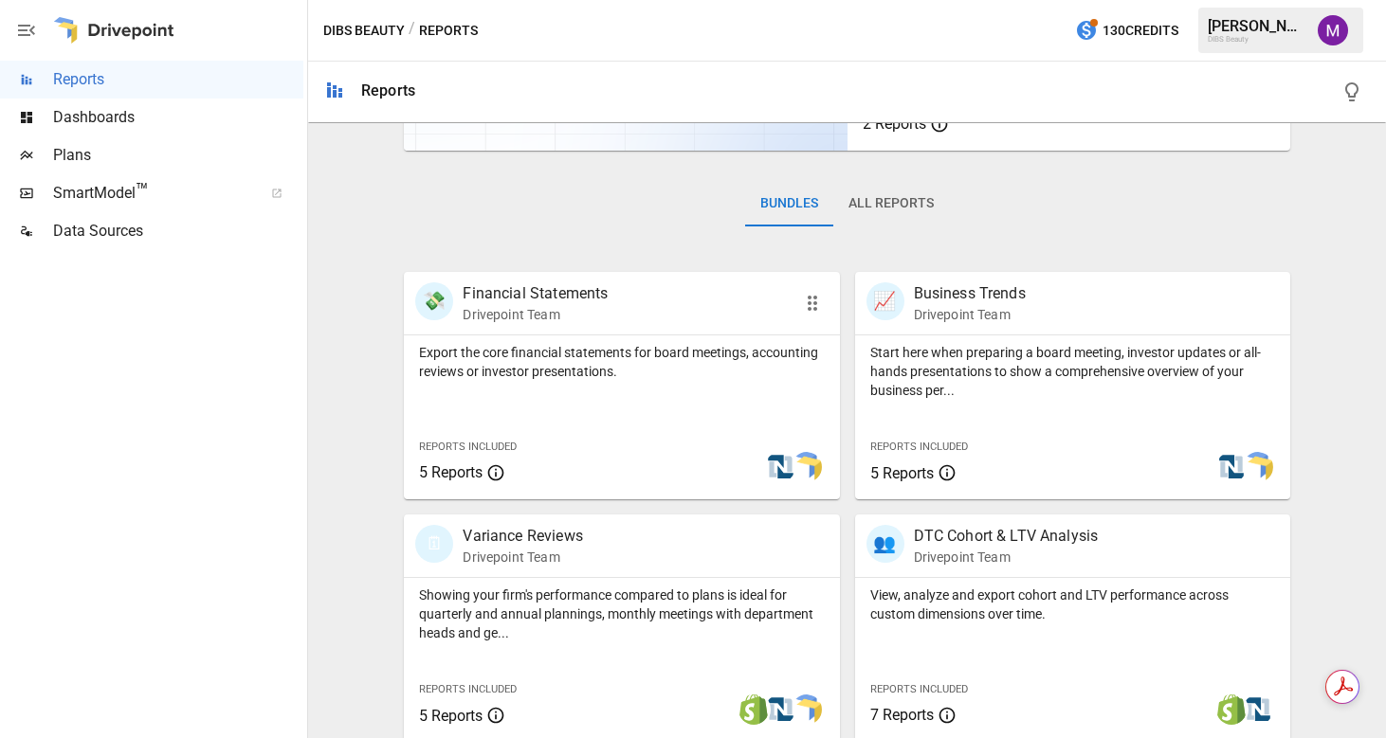
scroll to position [594, 0]
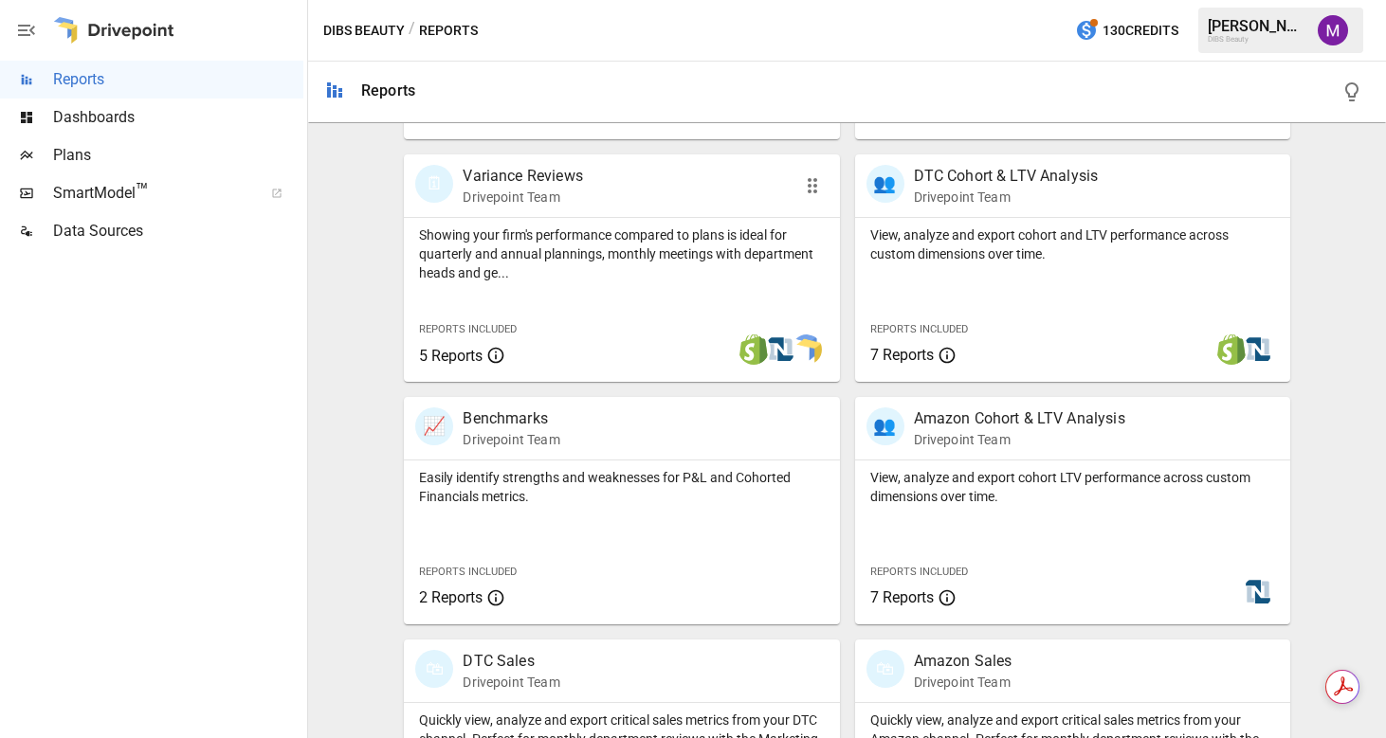
click at [544, 177] on p "Variance Reviews" at bounding box center [522, 176] width 119 height 23
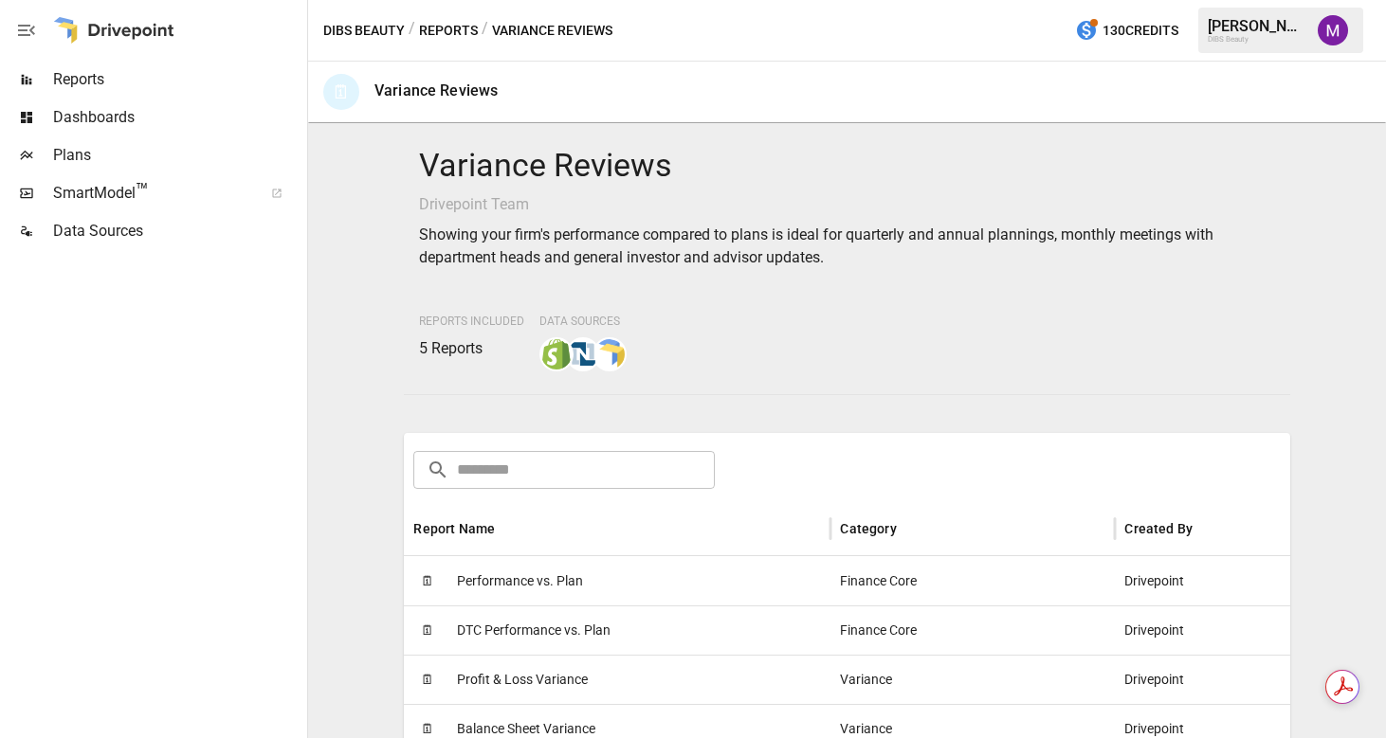
click at [583, 568] on div "🗓 Performance vs. Plan" at bounding box center [617, 580] width 427 height 49
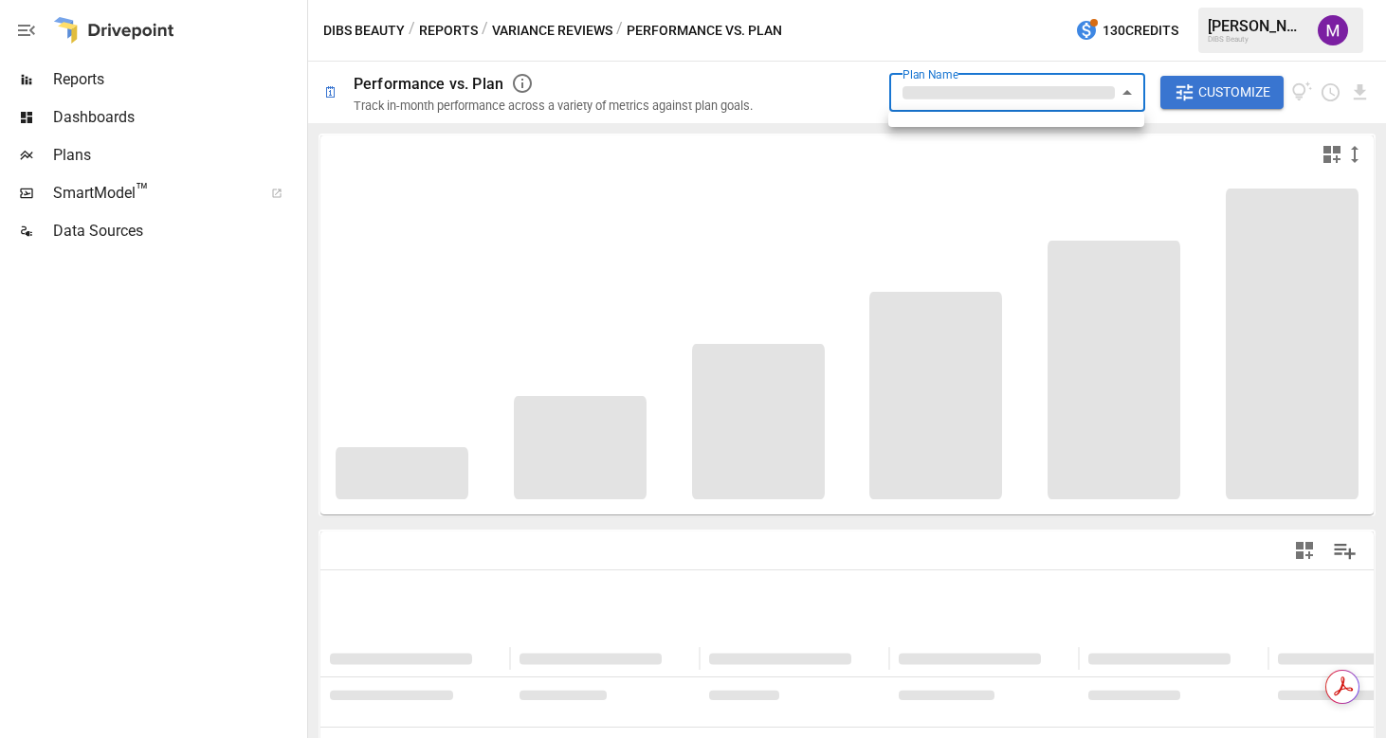
click at [951, 0] on body "**********" at bounding box center [693, 0] width 1386 height 0
click at [946, 99] on div at bounding box center [693, 369] width 1386 height 738
click at [996, 0] on body "**********" at bounding box center [693, 0] width 1386 height 0
click at [828, 111] on div at bounding box center [693, 369] width 1386 height 738
click at [920, 0] on body "**********" at bounding box center [693, 0] width 1386 height 0
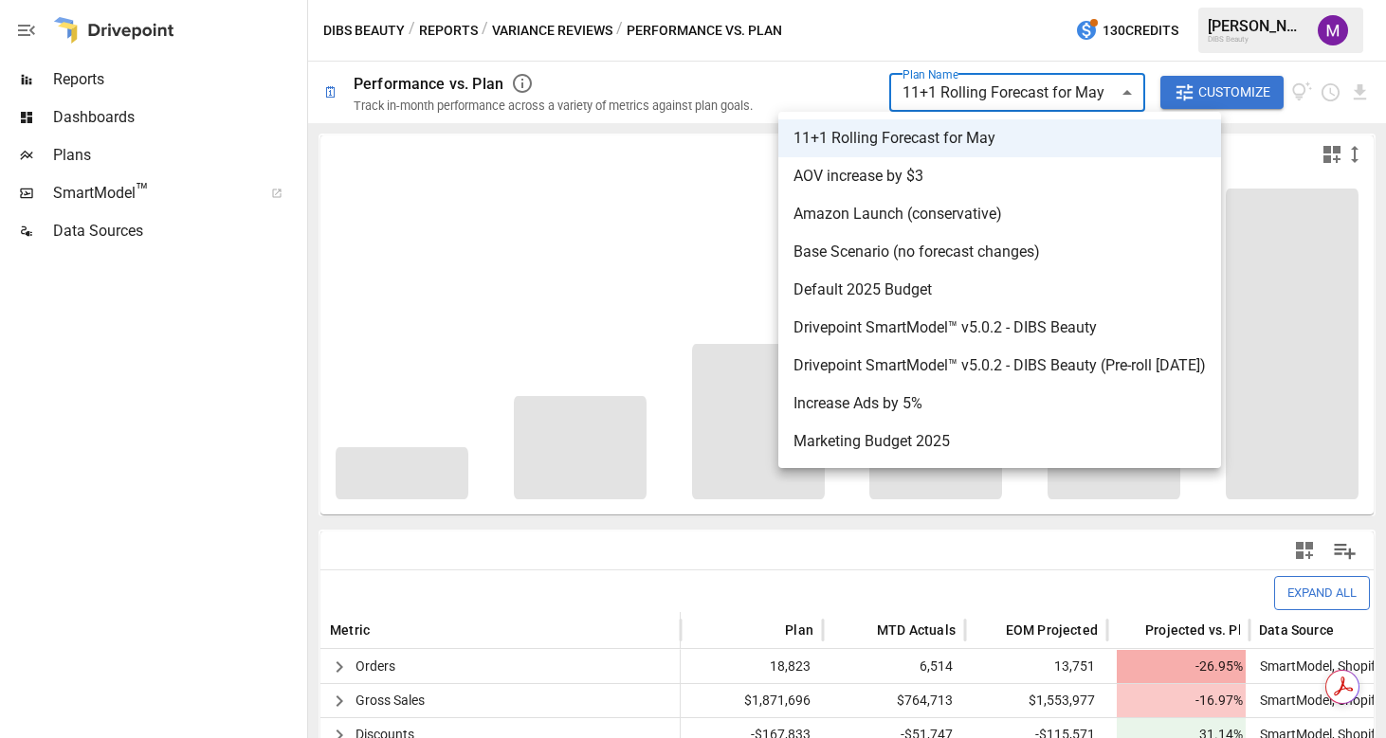
click at [771, 75] on div at bounding box center [693, 369] width 1386 height 738
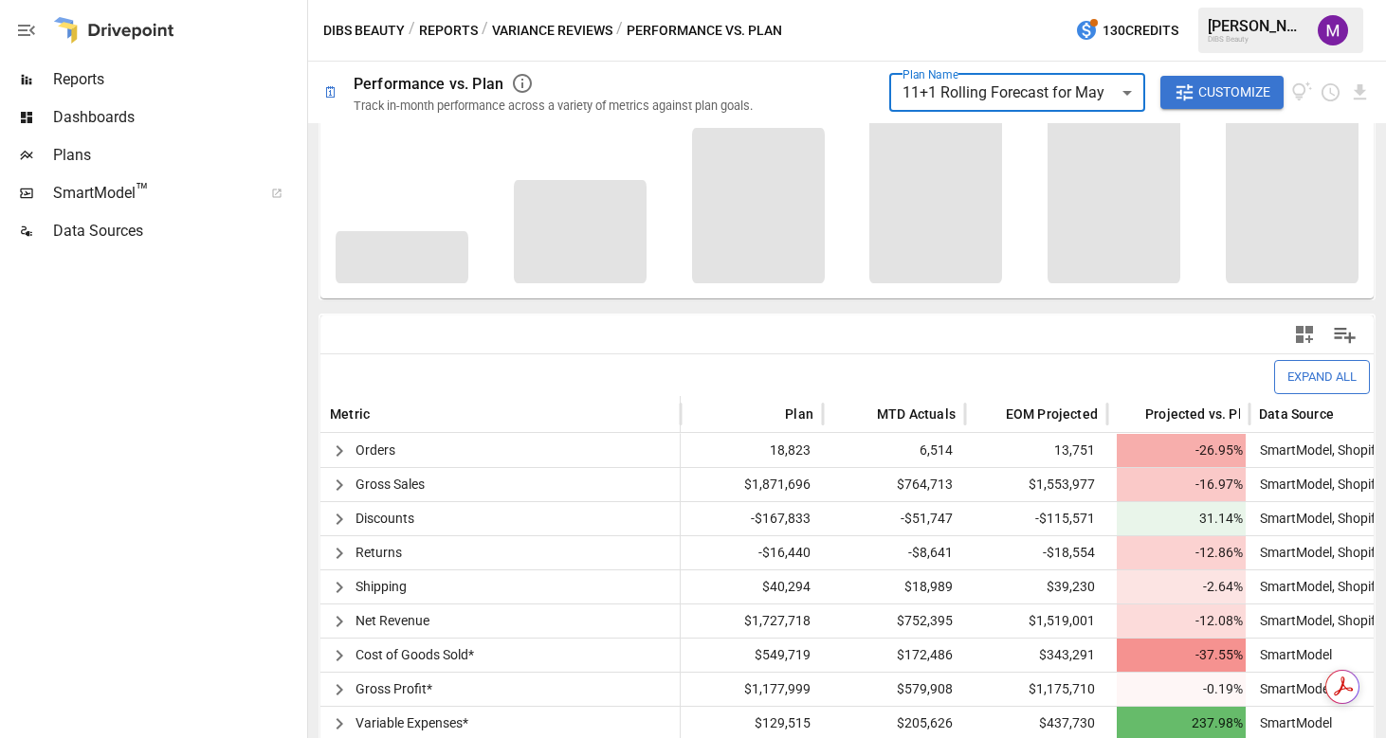
scroll to position [229, 0]
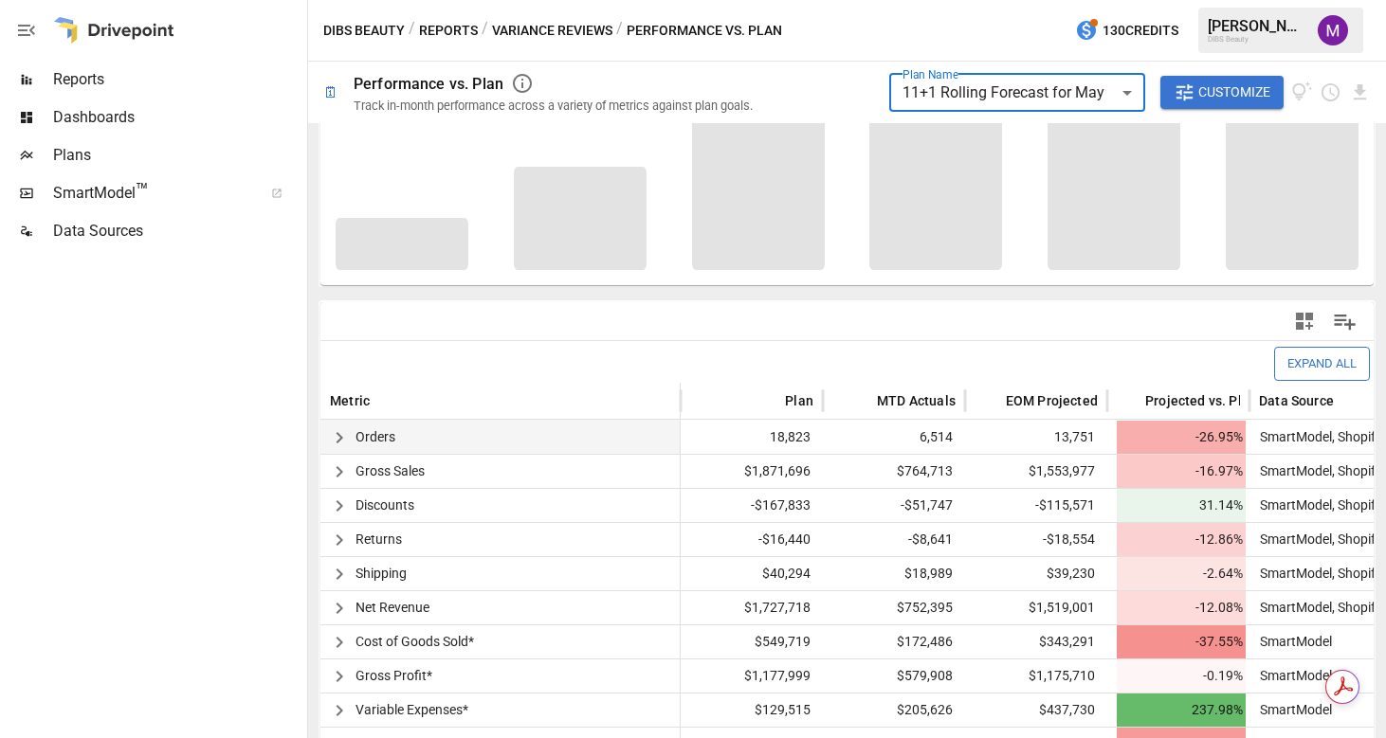
click at [339, 433] on icon "button" at bounding box center [339, 438] width 23 height 23
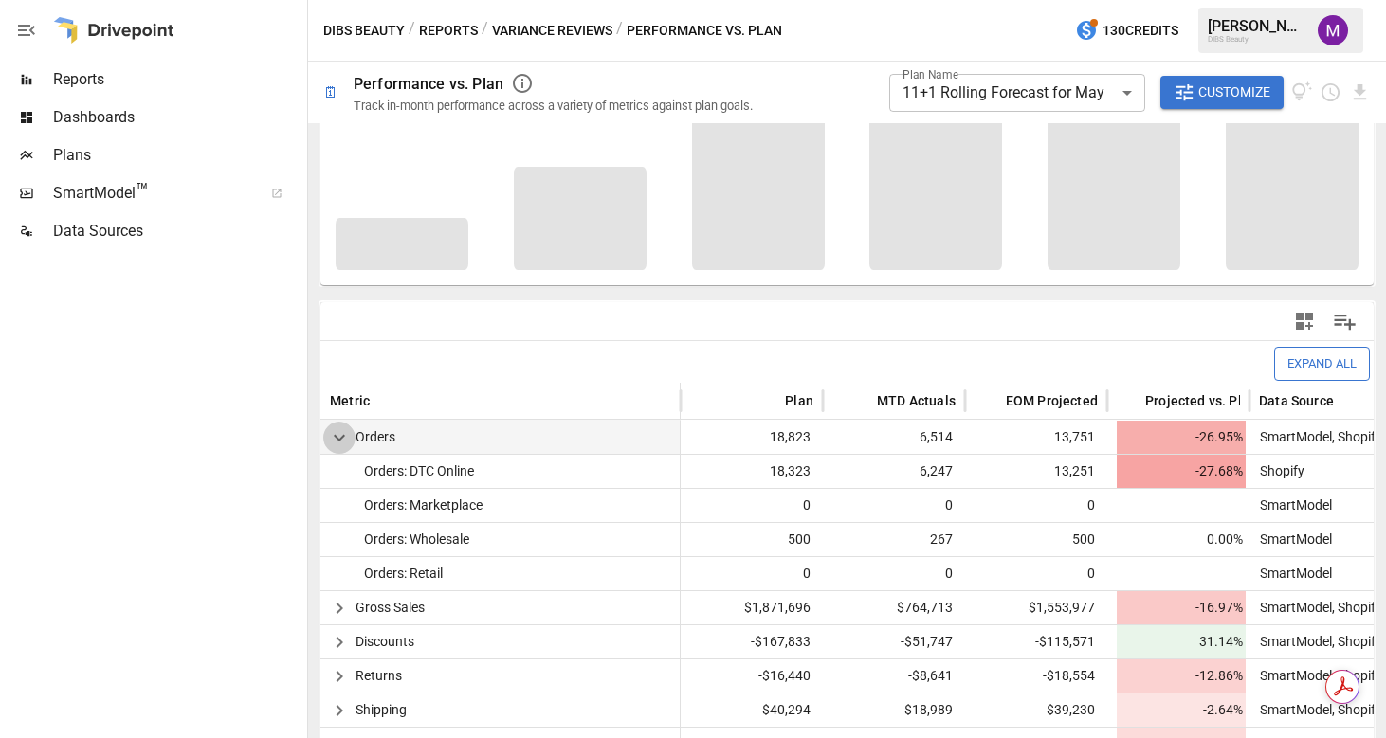
click at [339, 433] on icon "button" at bounding box center [339, 438] width 23 height 23
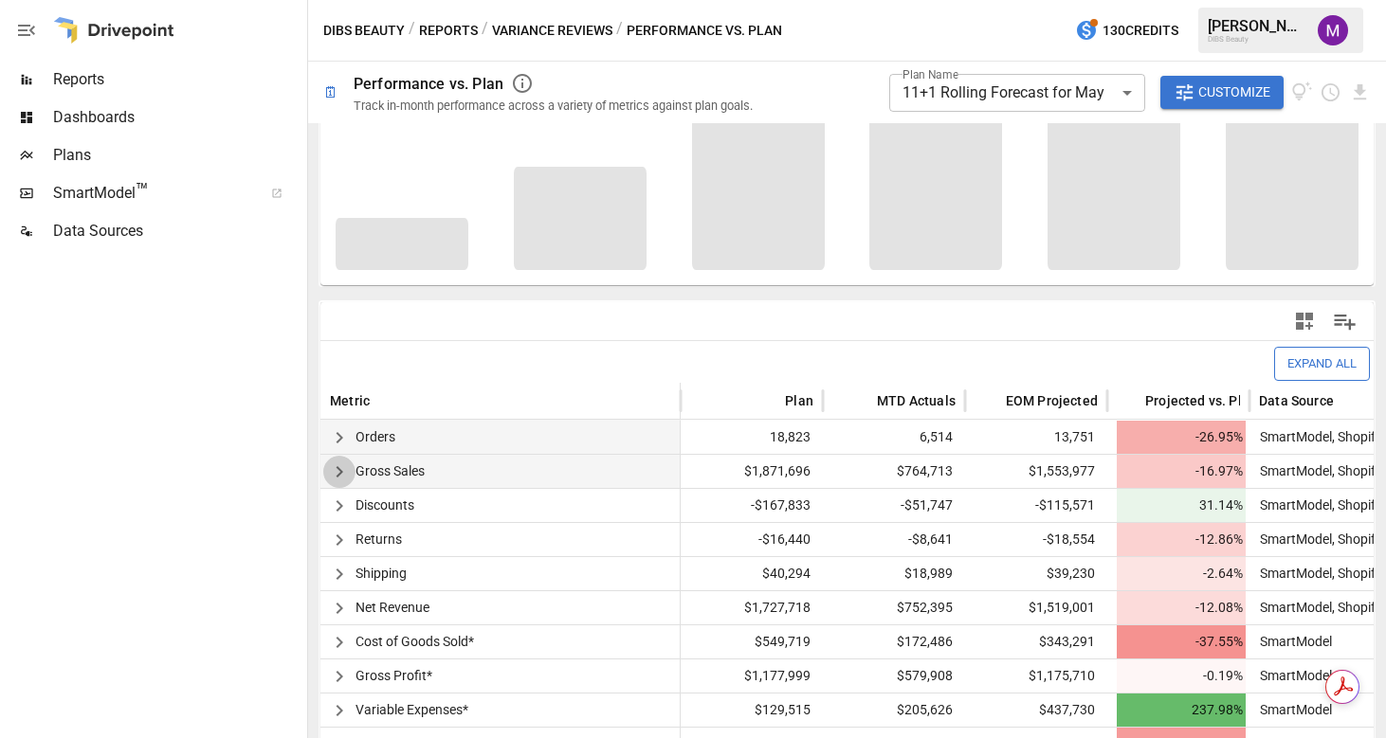
click at [339, 468] on icon "button" at bounding box center [339, 472] width 23 height 23
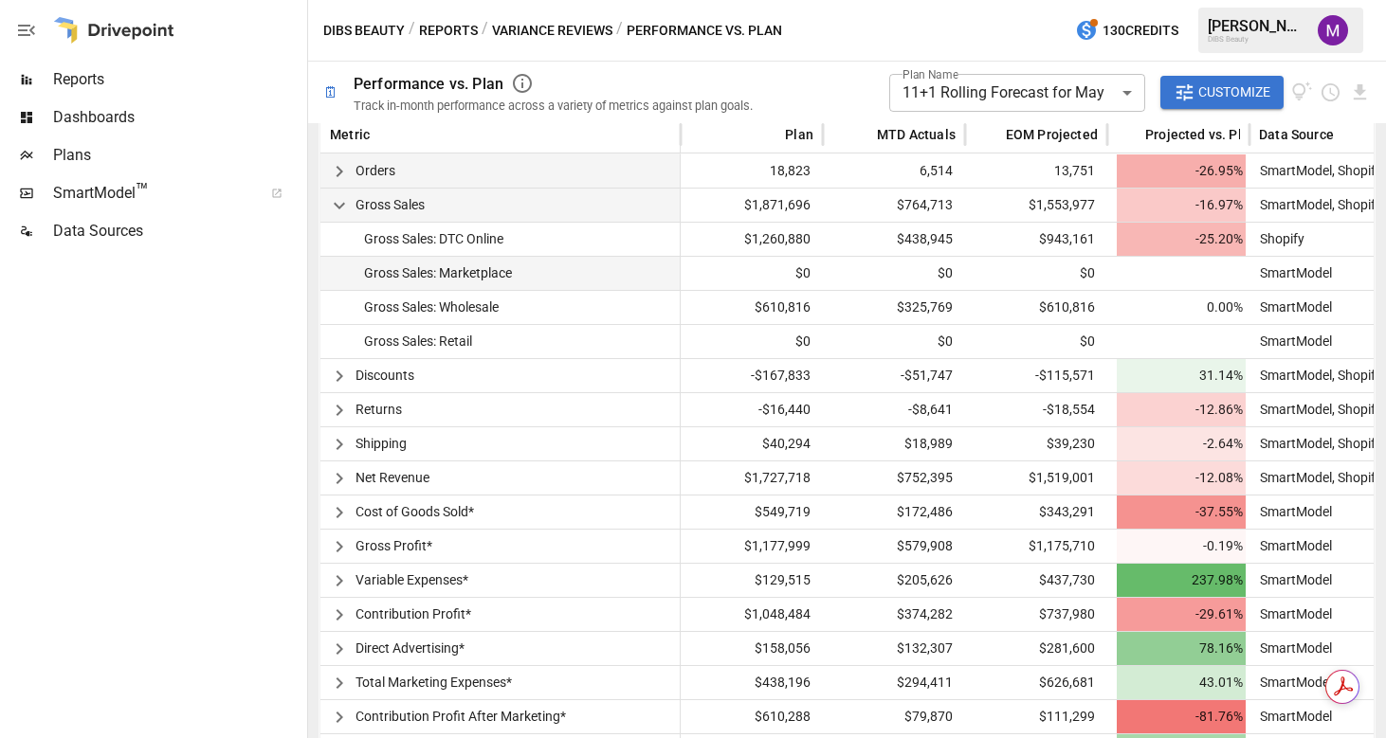
scroll to position [457, 0]
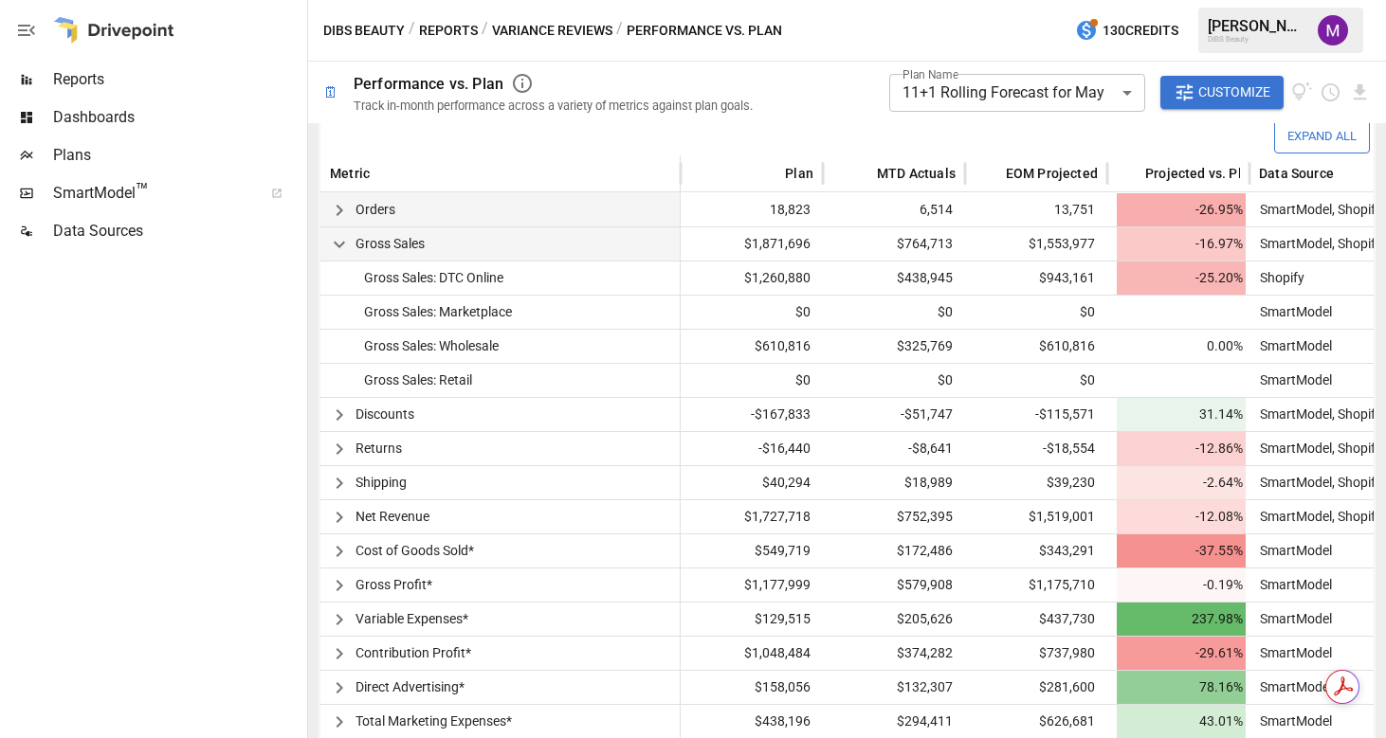
click at [1030, 0] on body "**********" at bounding box center [693, 0] width 1386 height 0
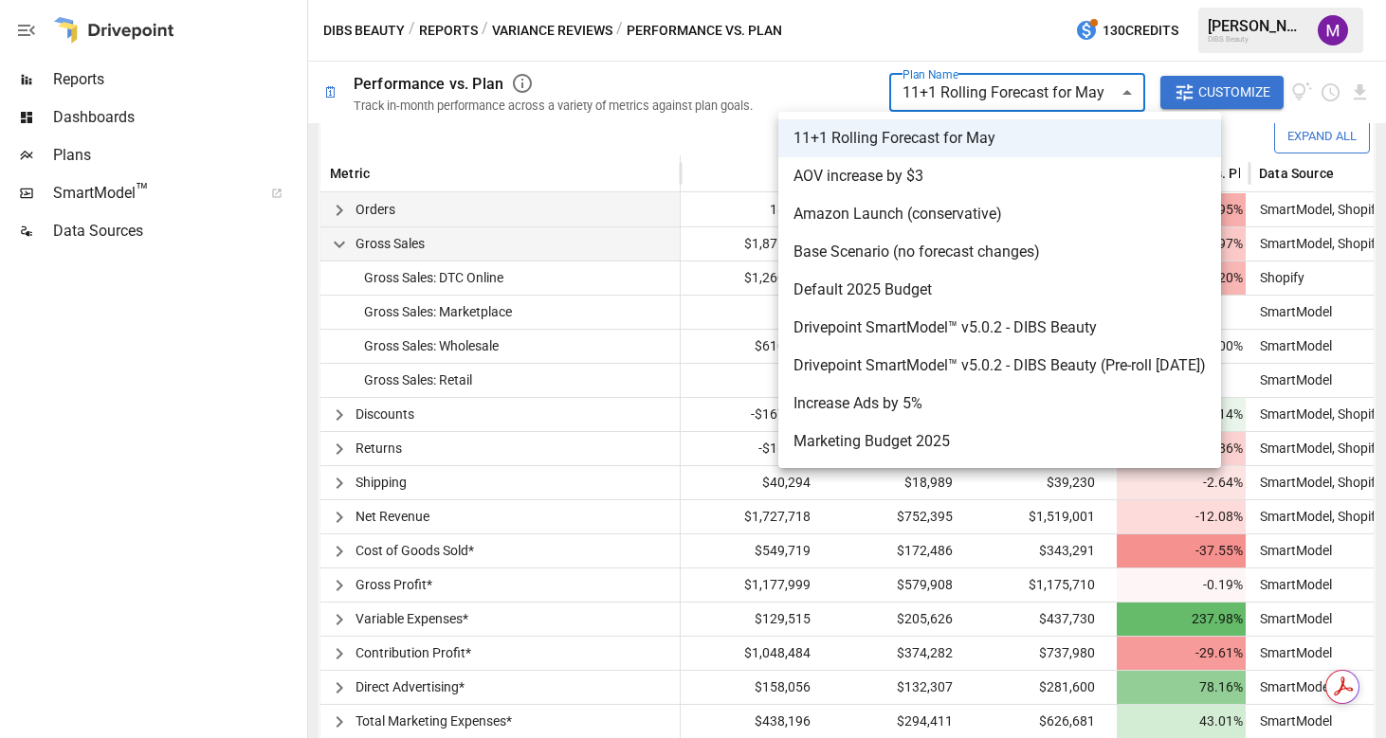
click at [744, 97] on div at bounding box center [693, 369] width 1386 height 738
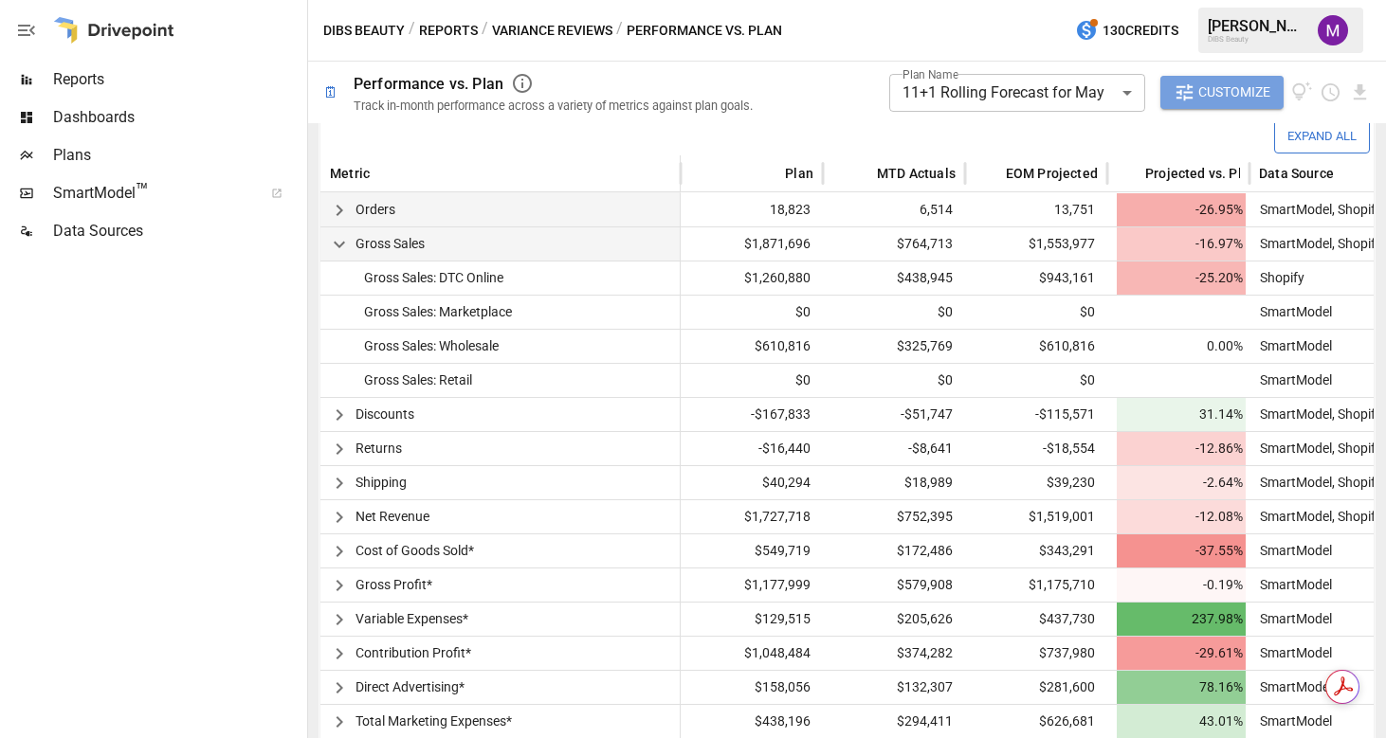
click at [1219, 100] on span "Customize" at bounding box center [1234, 93] width 72 height 24
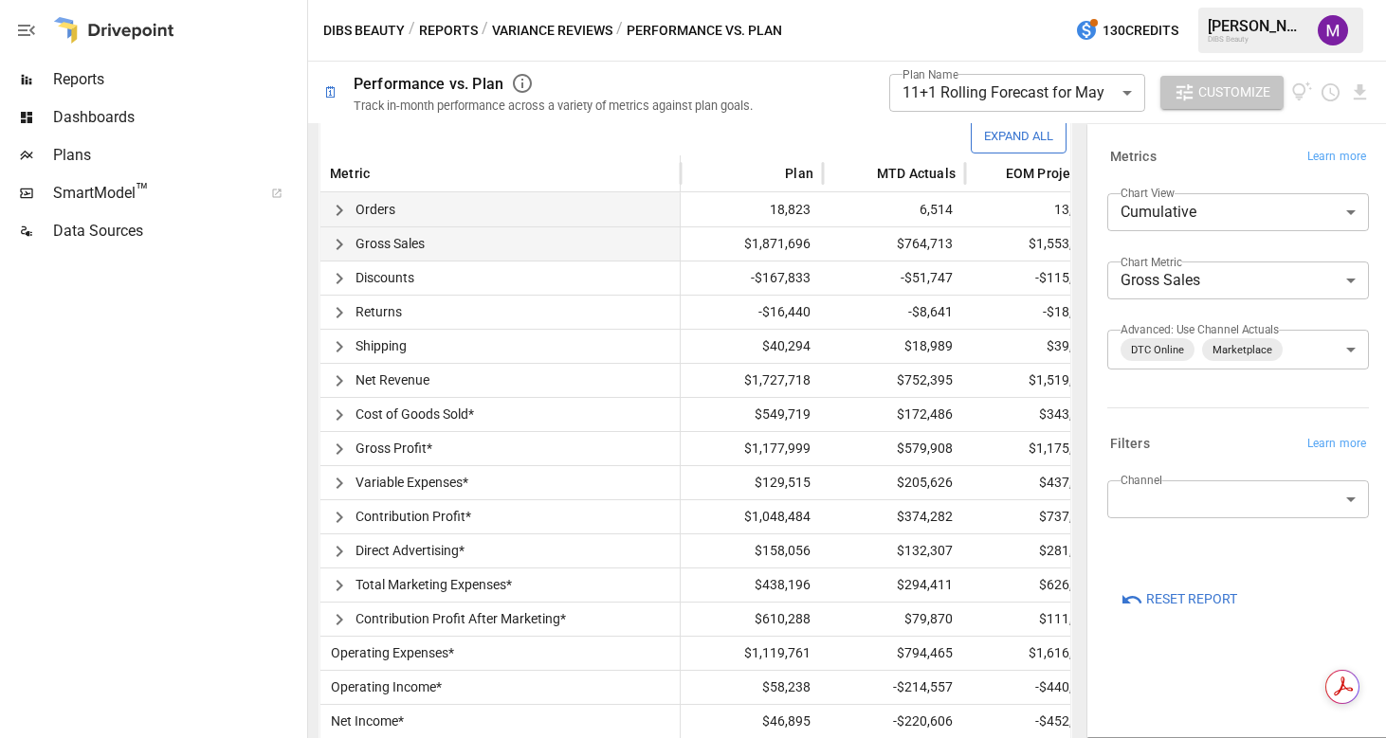
click at [1248, 95] on span "Customize" at bounding box center [1234, 93] width 72 height 24
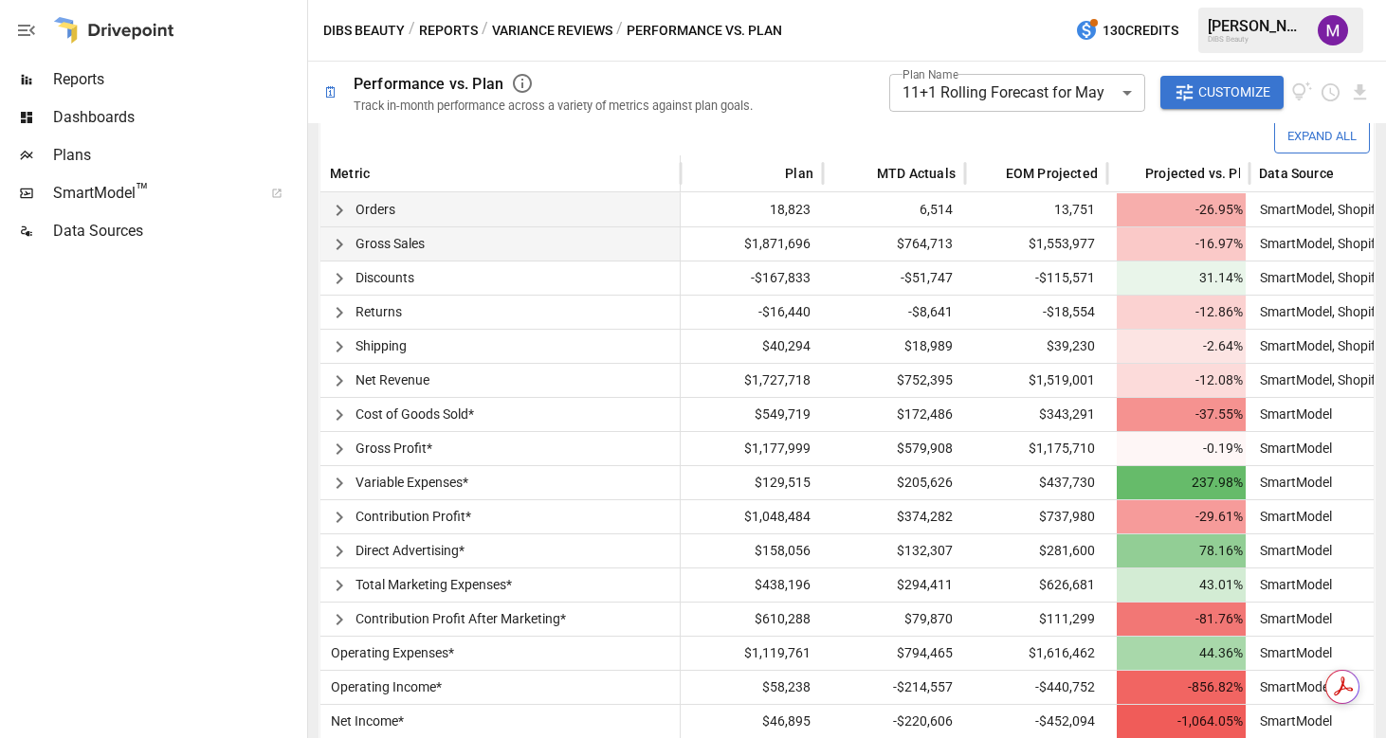
click at [917, 122] on div "Expand All" at bounding box center [847, 135] width 1046 height 33
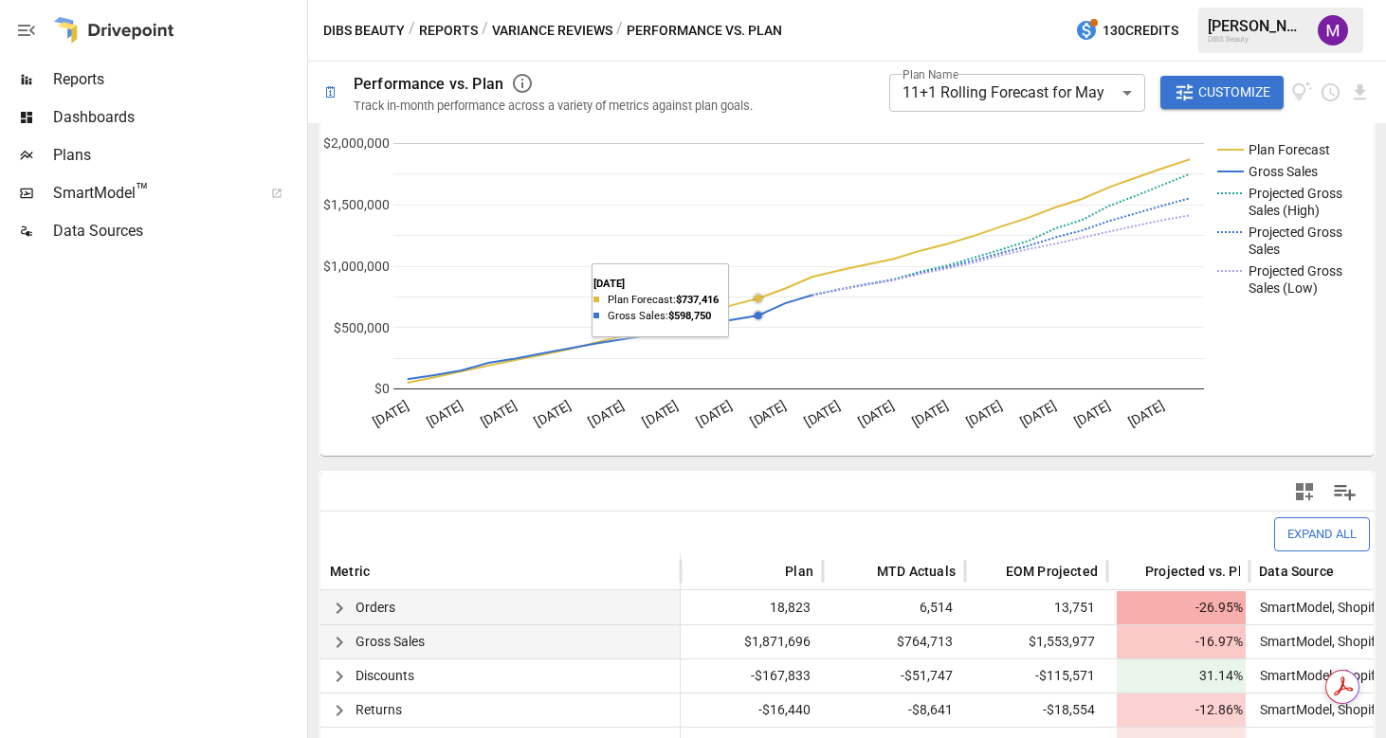
scroll to position [0, 0]
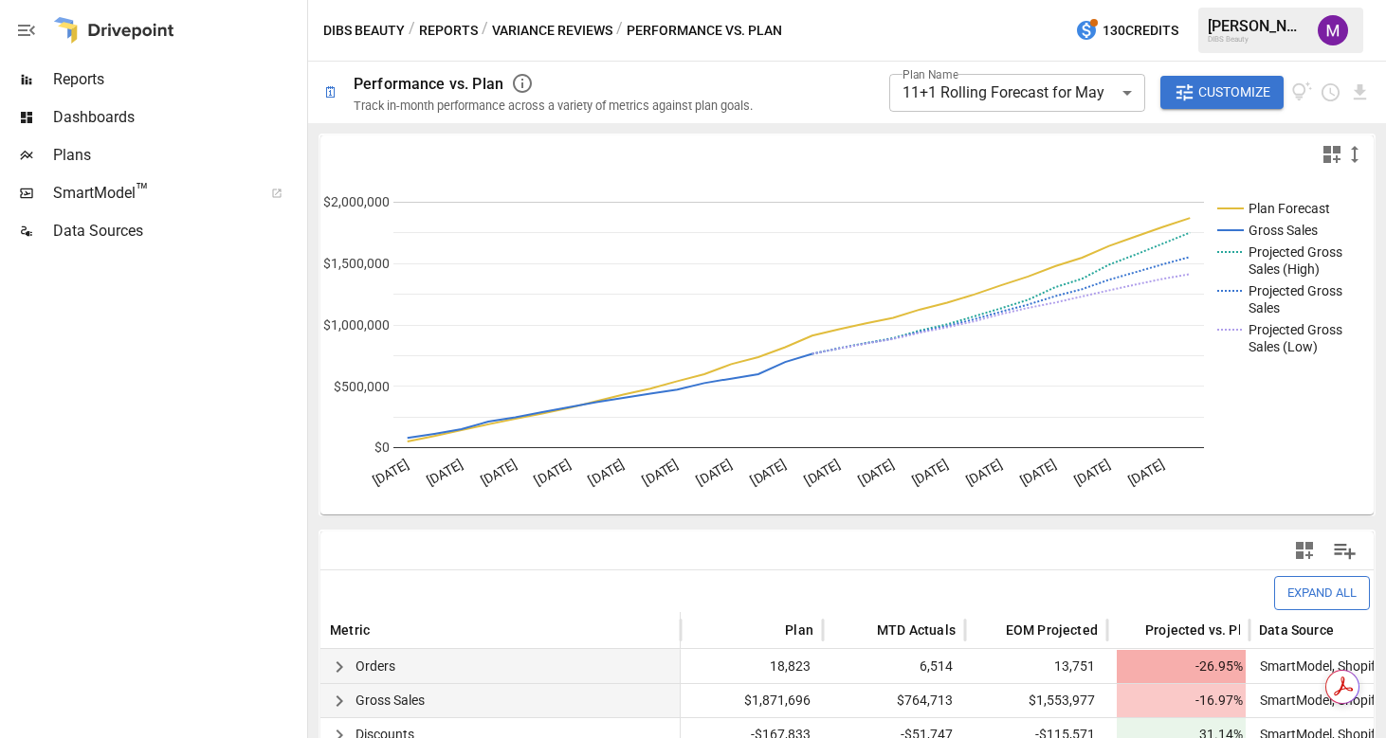
click at [942, 0] on body "**********" at bounding box center [693, 0] width 1386 height 0
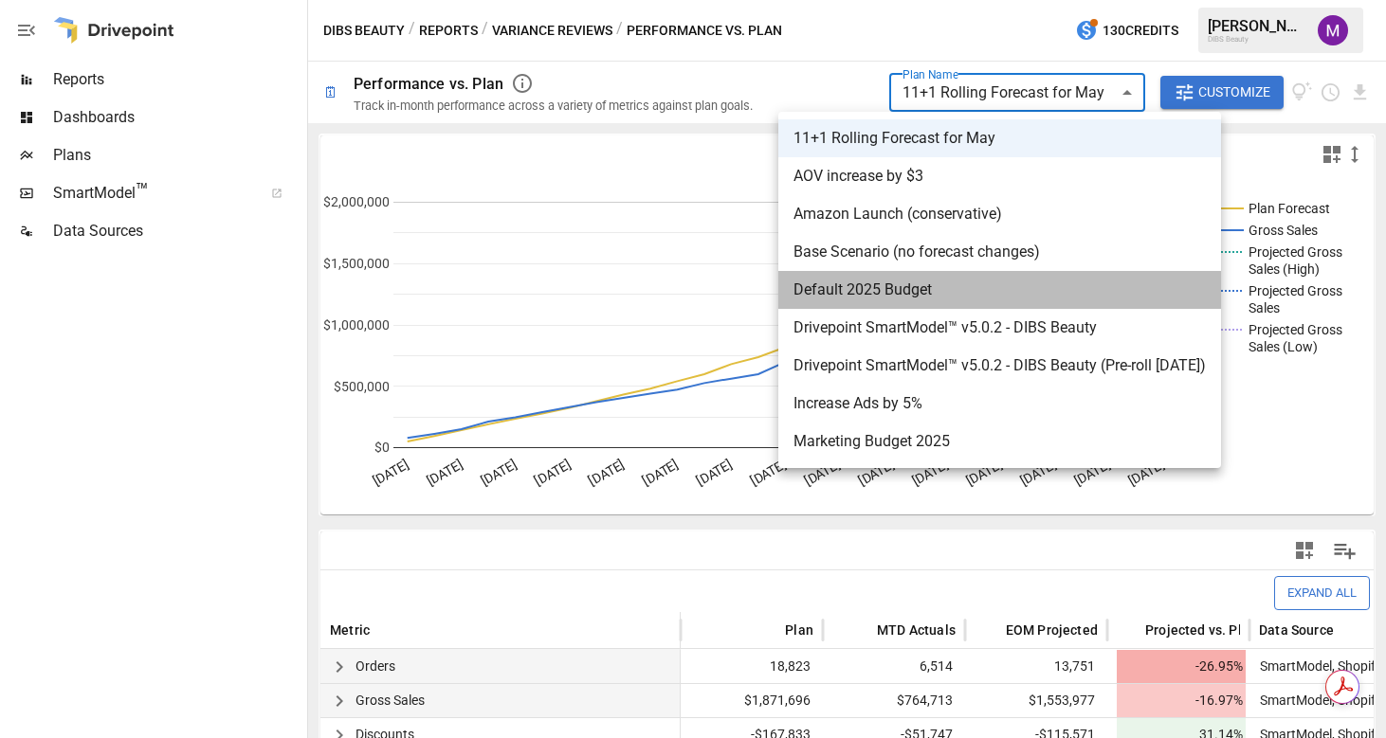
click at [900, 292] on span "Default 2025 Budget" at bounding box center [999, 290] width 412 height 23
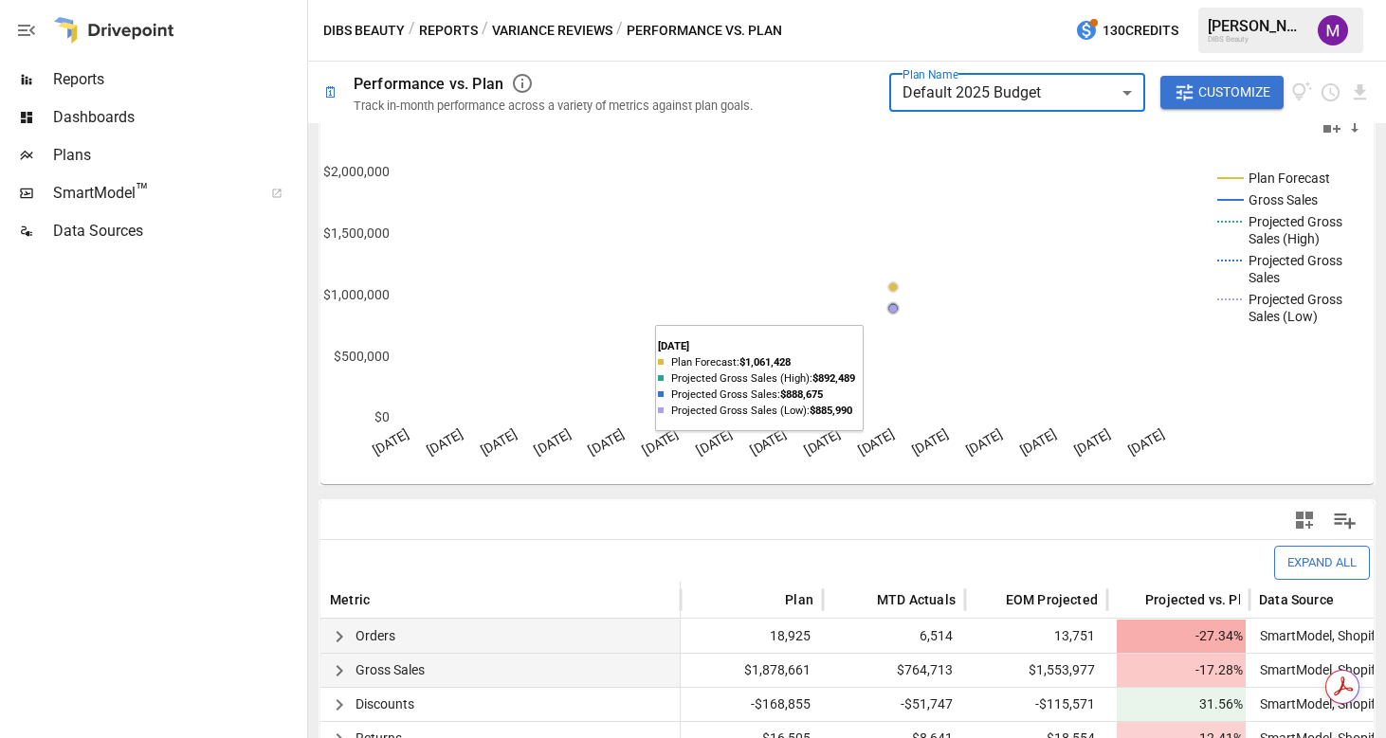
scroll to position [13, 0]
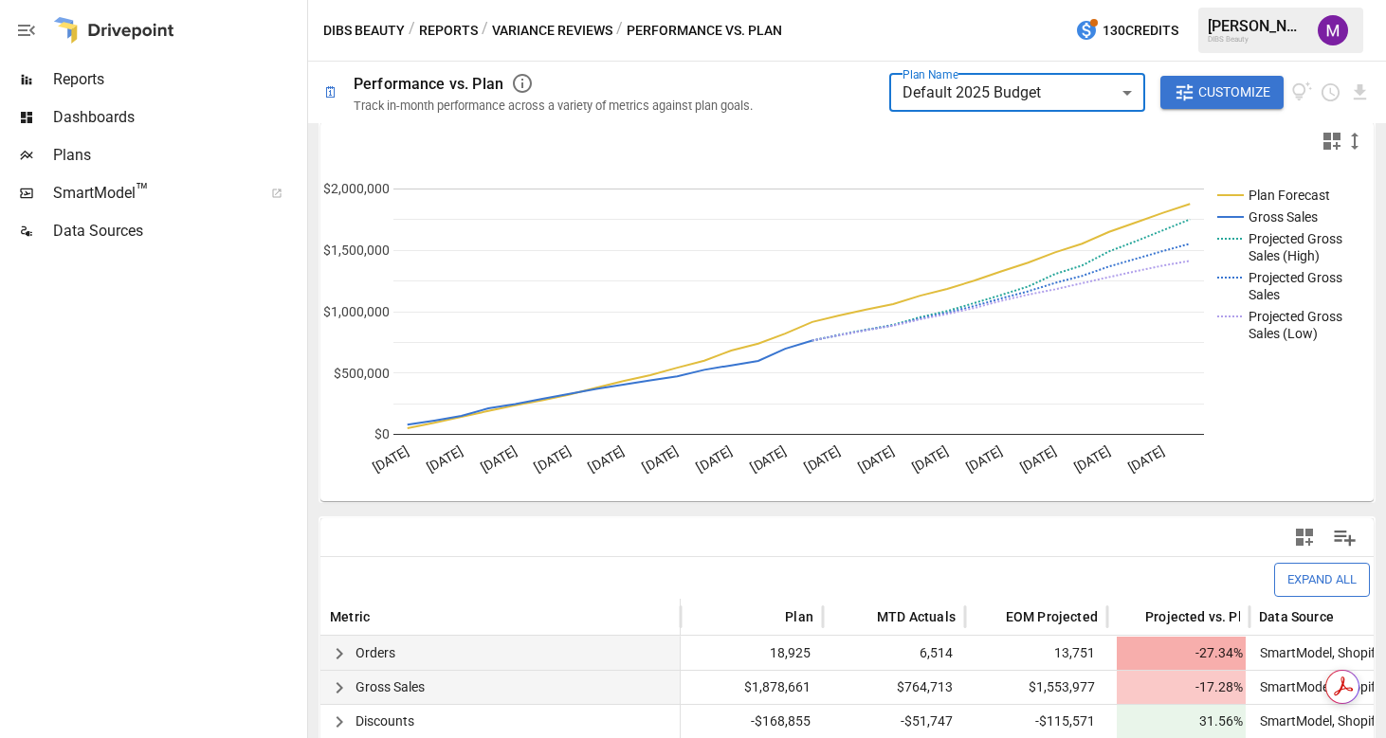
click at [332, 683] on icon "button" at bounding box center [339, 688] width 23 height 23
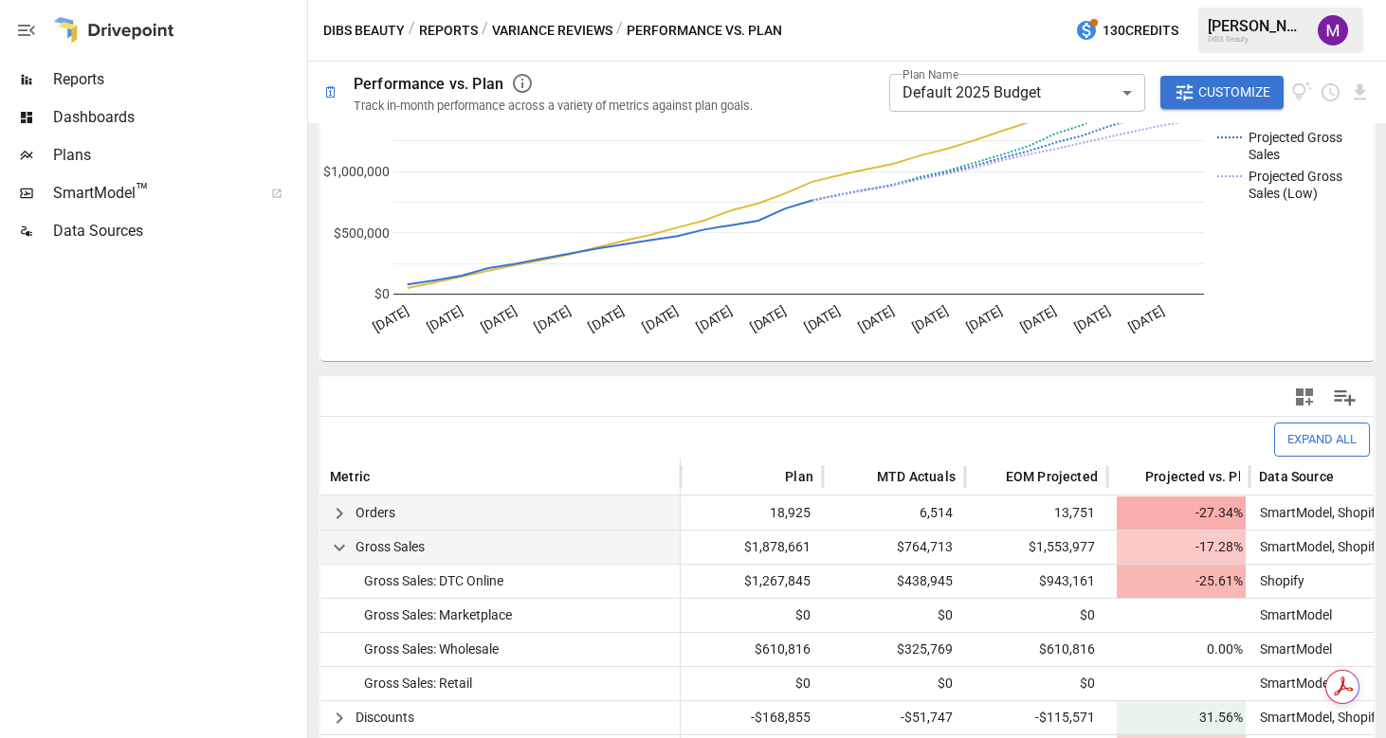
scroll to position [0, 0]
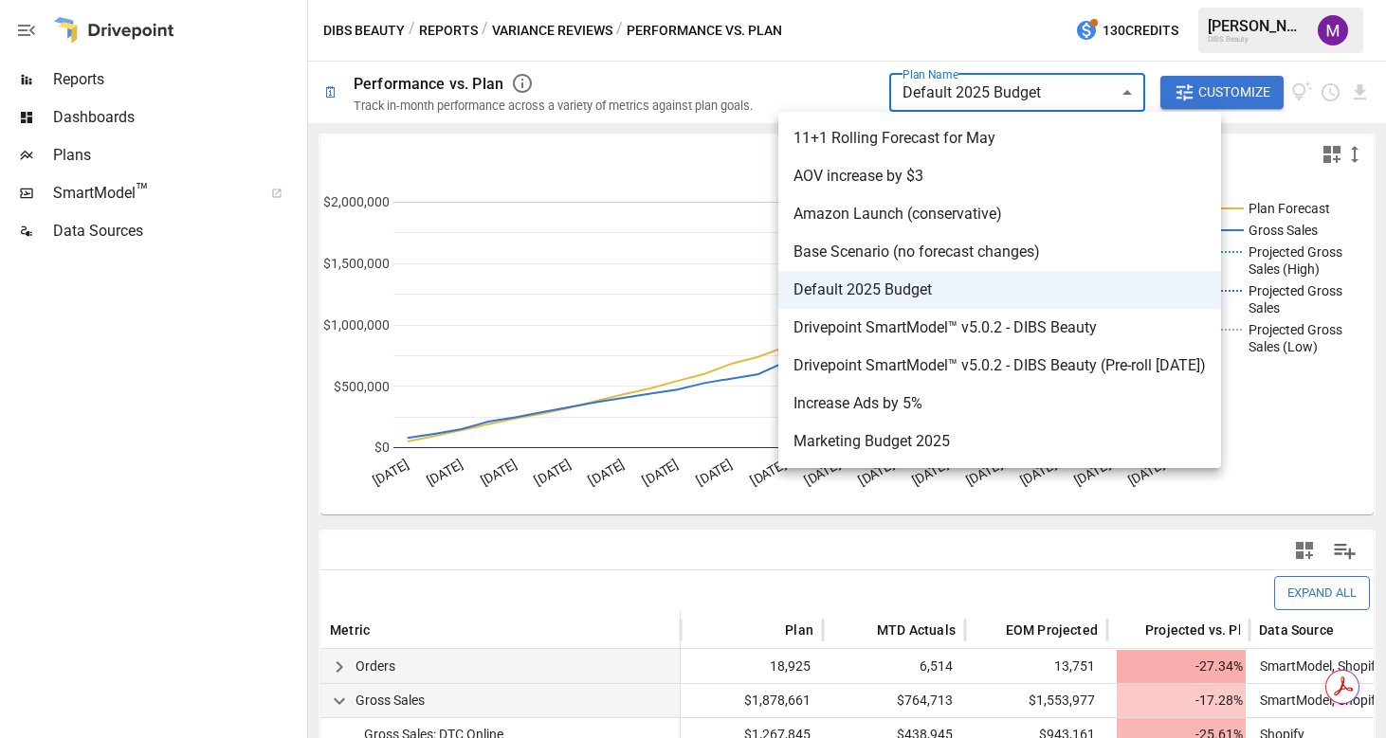
click at [939, 0] on body "**********" at bounding box center [693, 0] width 1386 height 0
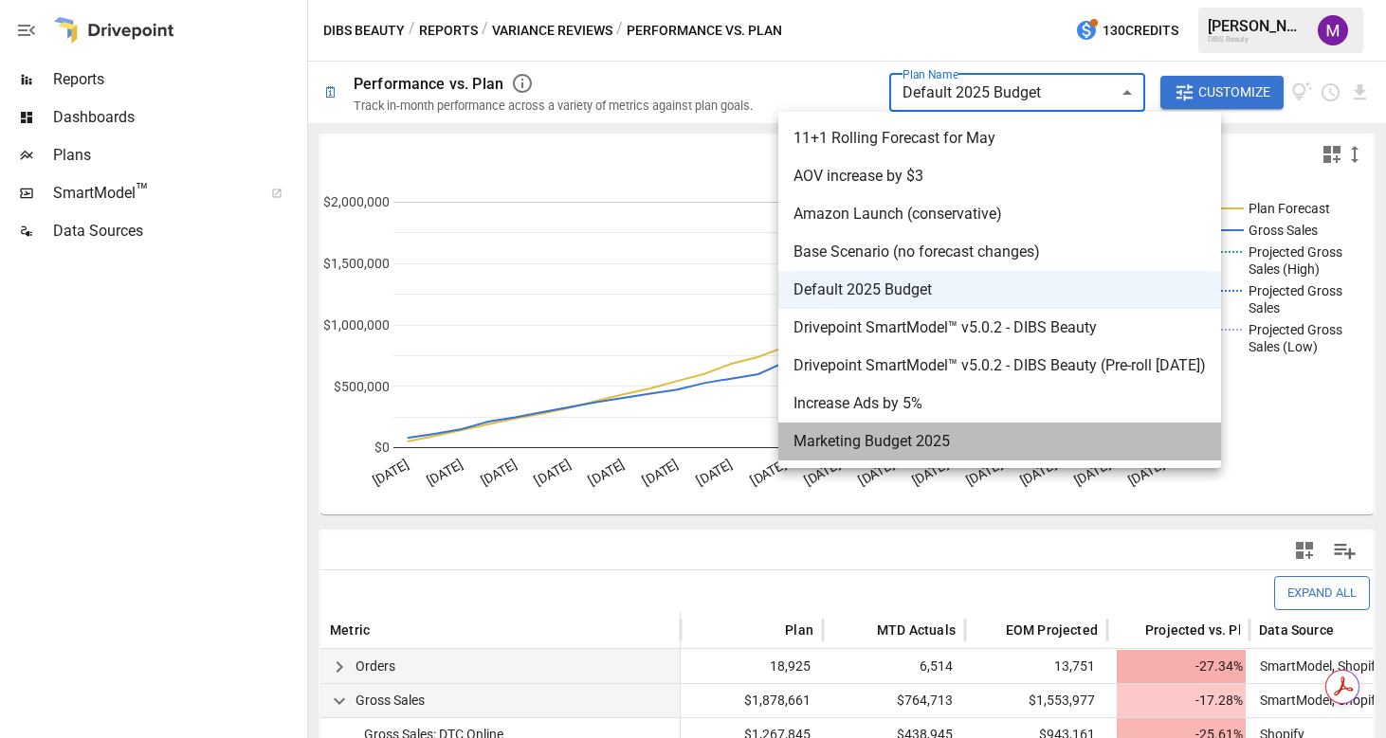
click at [883, 434] on span "Marketing Budget 2025" at bounding box center [999, 441] width 412 height 23
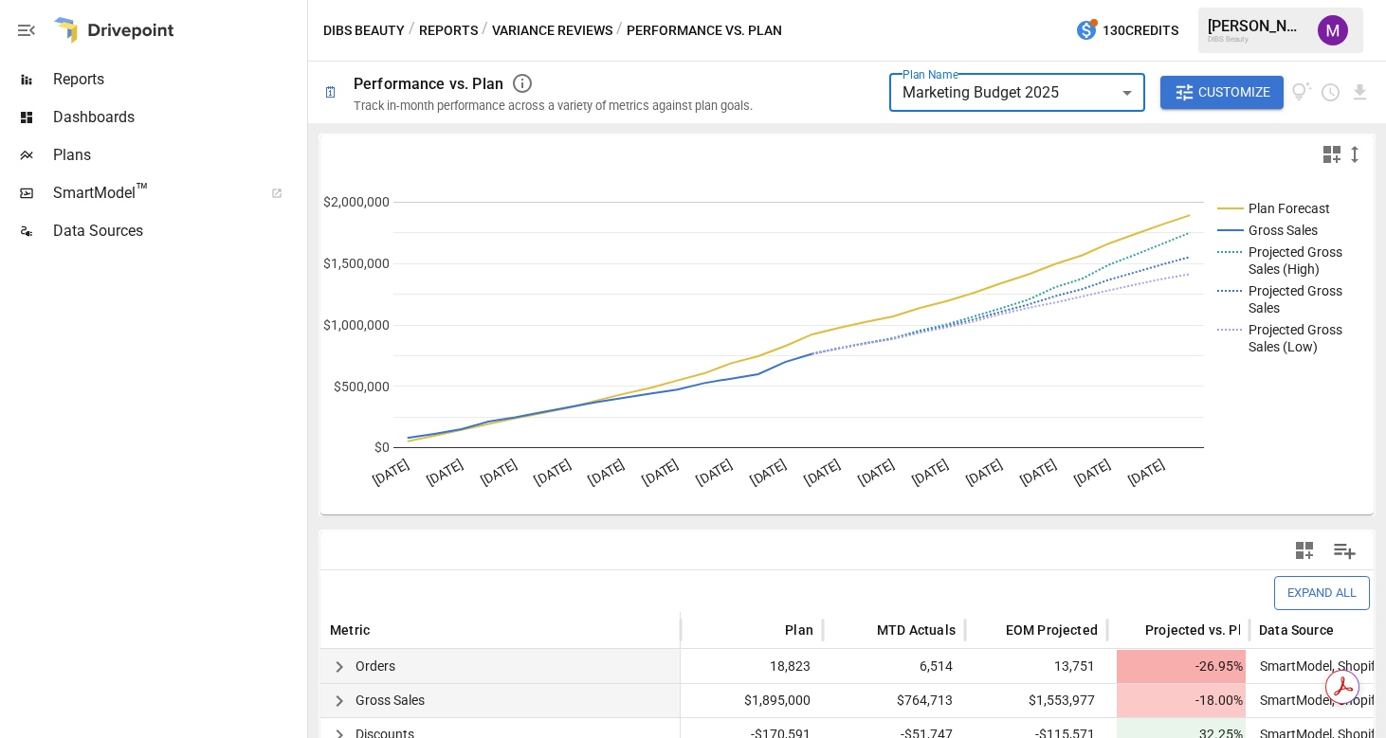
click at [971, 0] on body "**********" at bounding box center [693, 0] width 1386 height 0
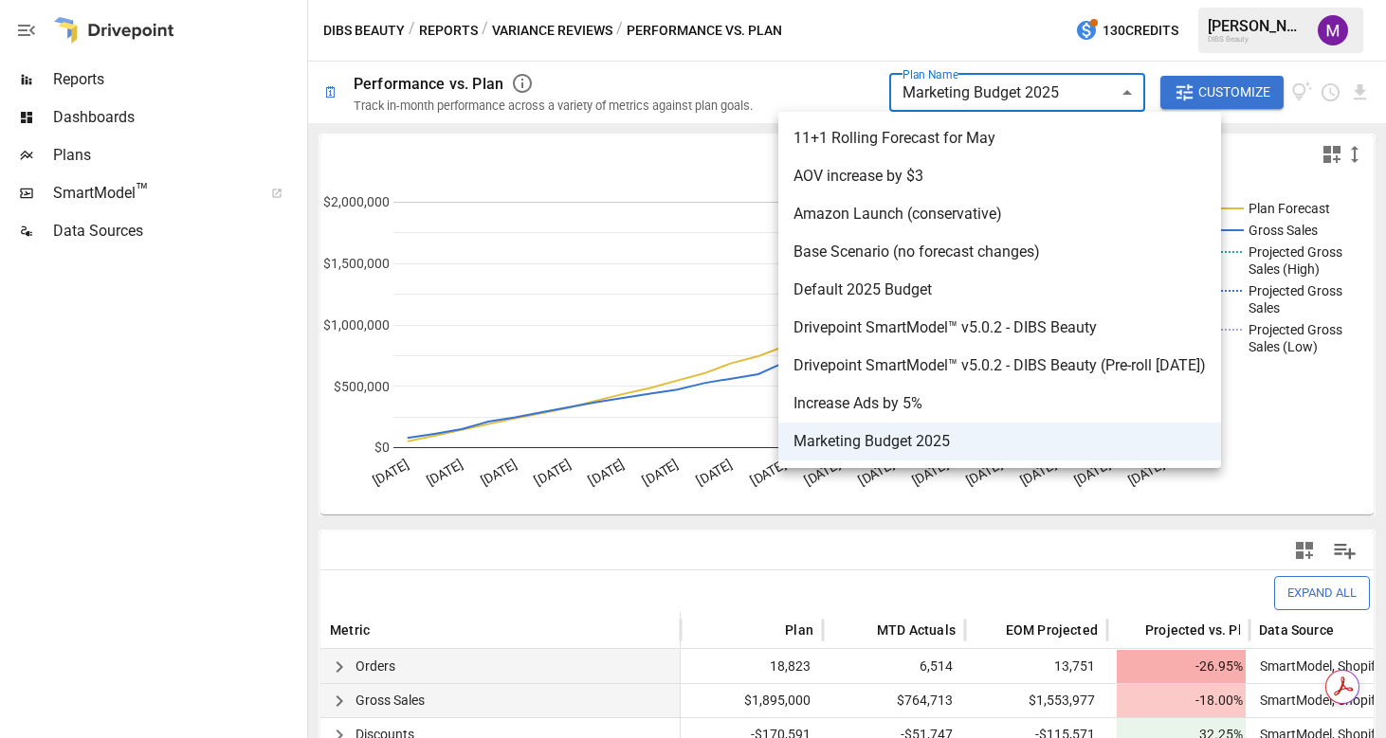
click at [951, 209] on span "Amazon Launch (conservative)" at bounding box center [999, 214] width 412 height 23
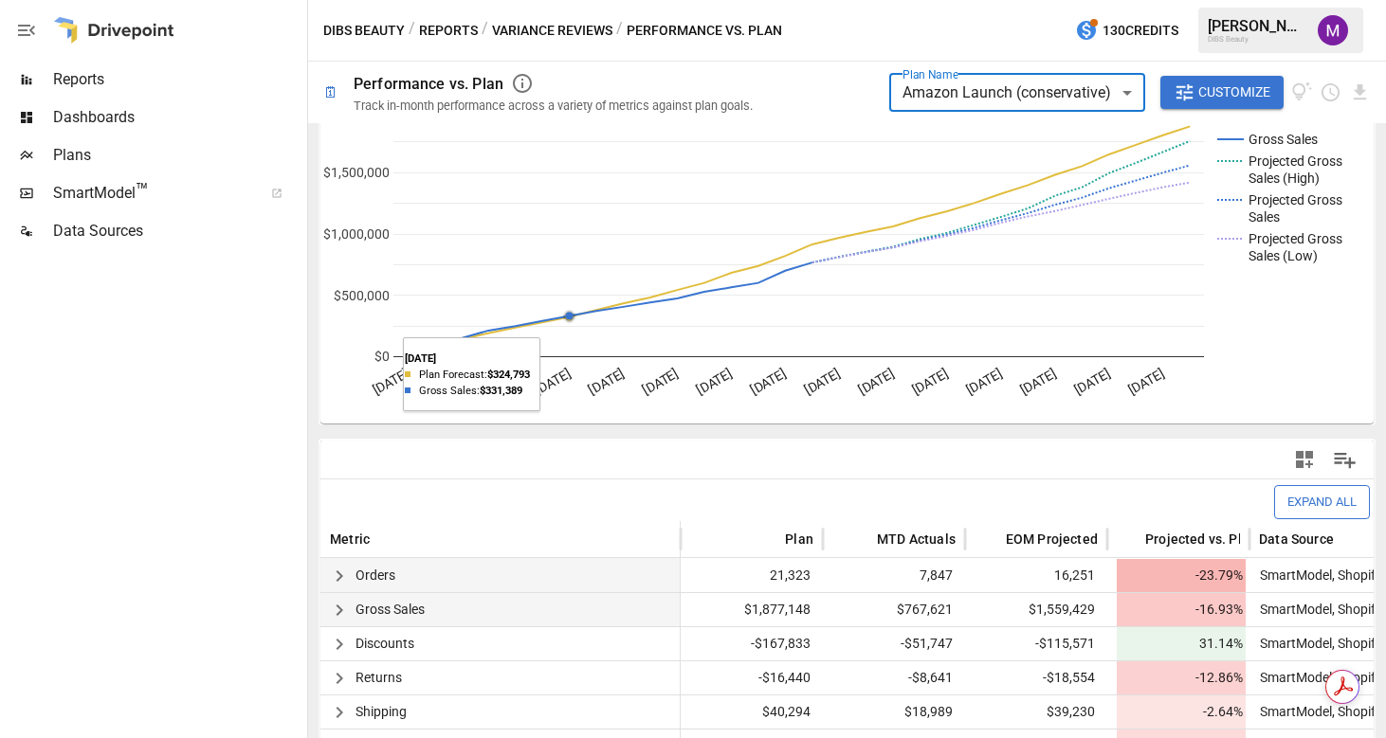
scroll to position [100, 0]
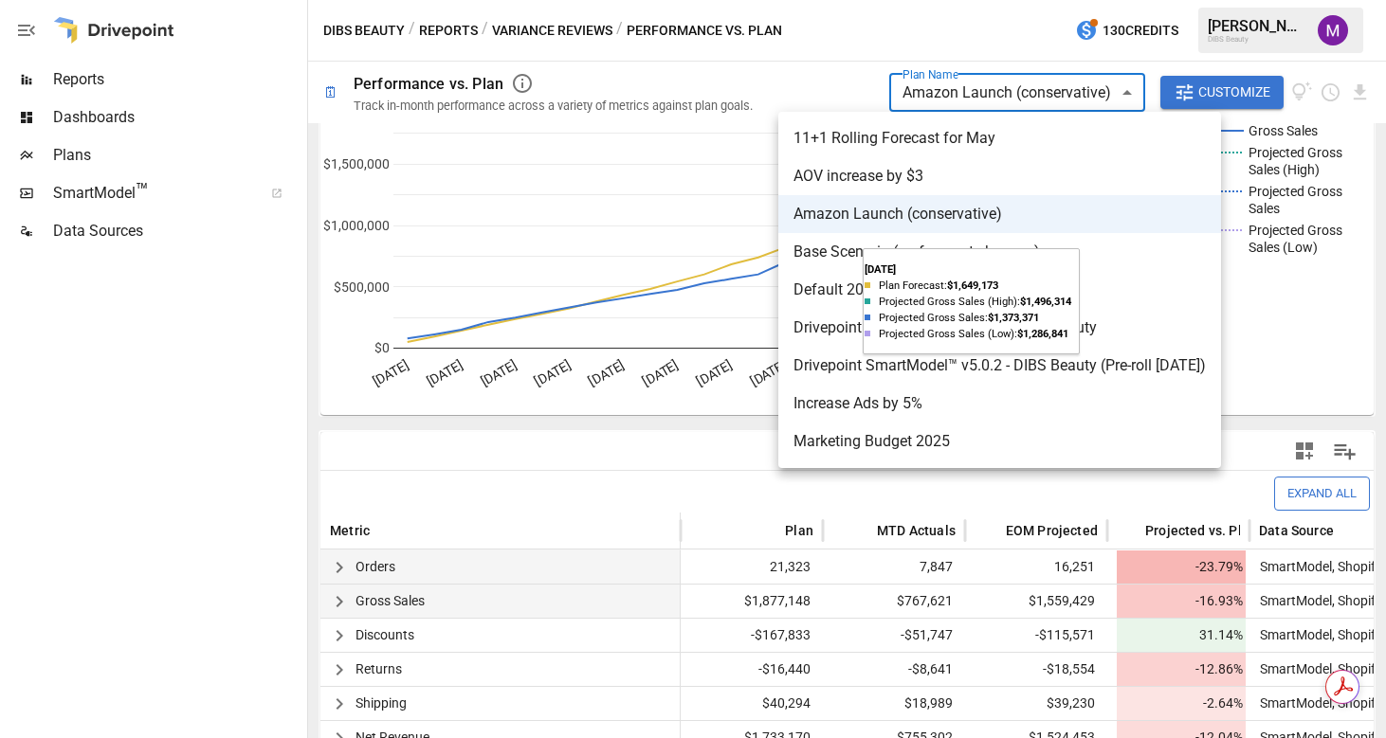
click at [1093, 0] on body "**********" at bounding box center [693, 0] width 1386 height 0
click at [1001, 101] on div at bounding box center [693, 369] width 1386 height 738
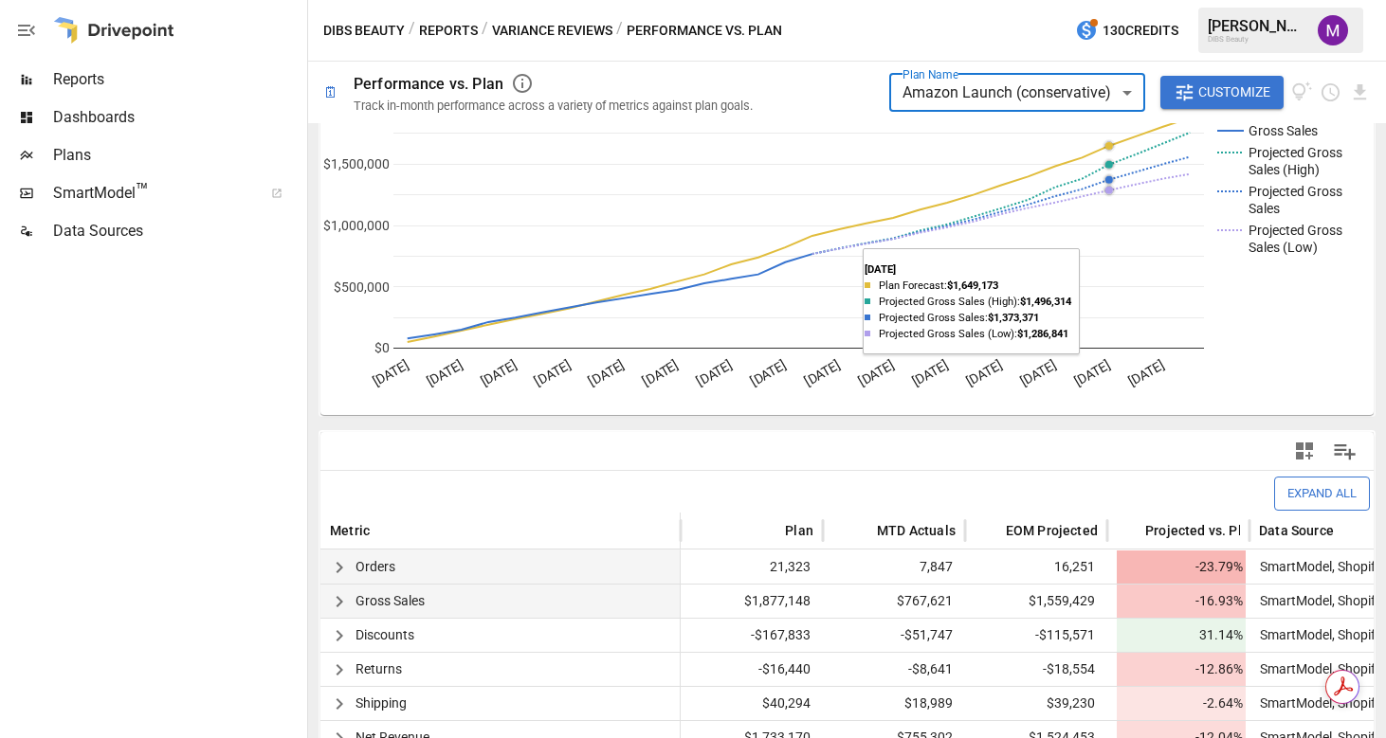
click at [996, 0] on body "**********" at bounding box center [693, 0] width 1386 height 0
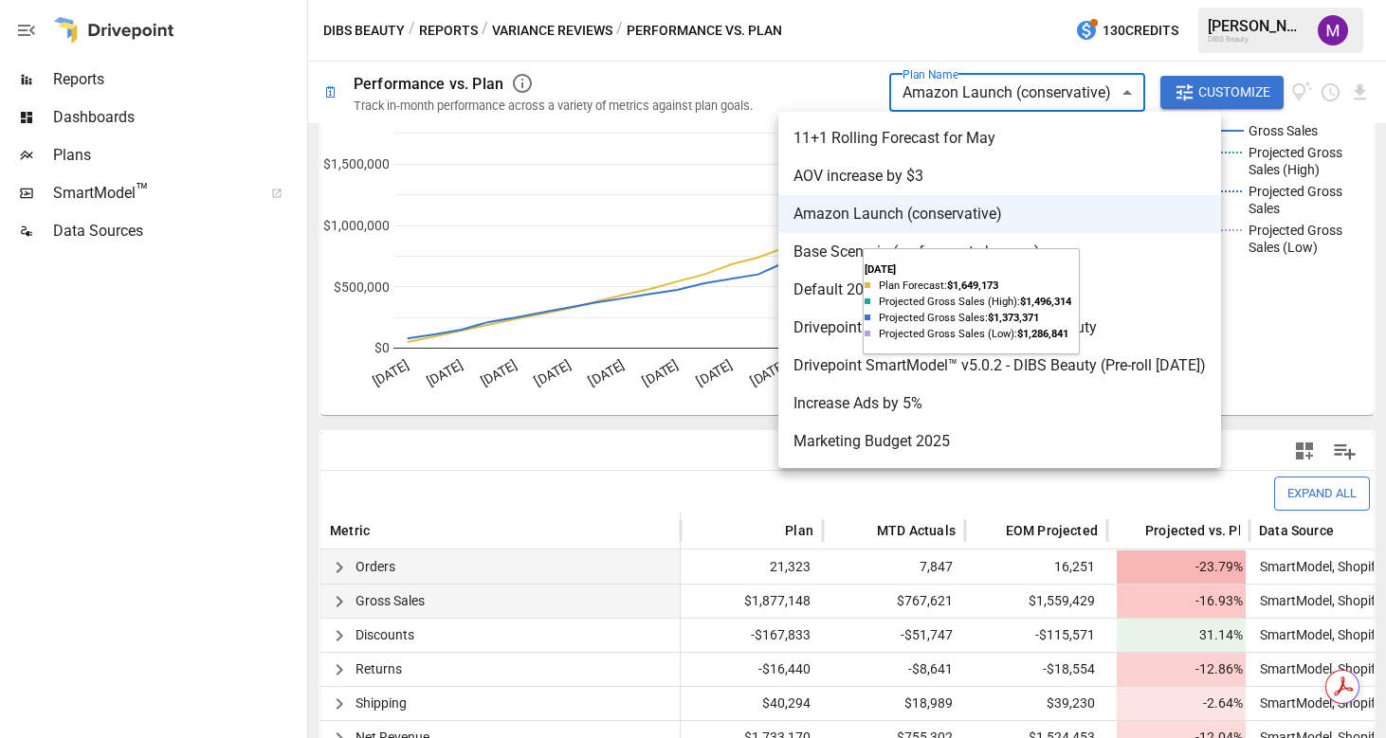
click at [946, 85] on div at bounding box center [693, 369] width 1386 height 738
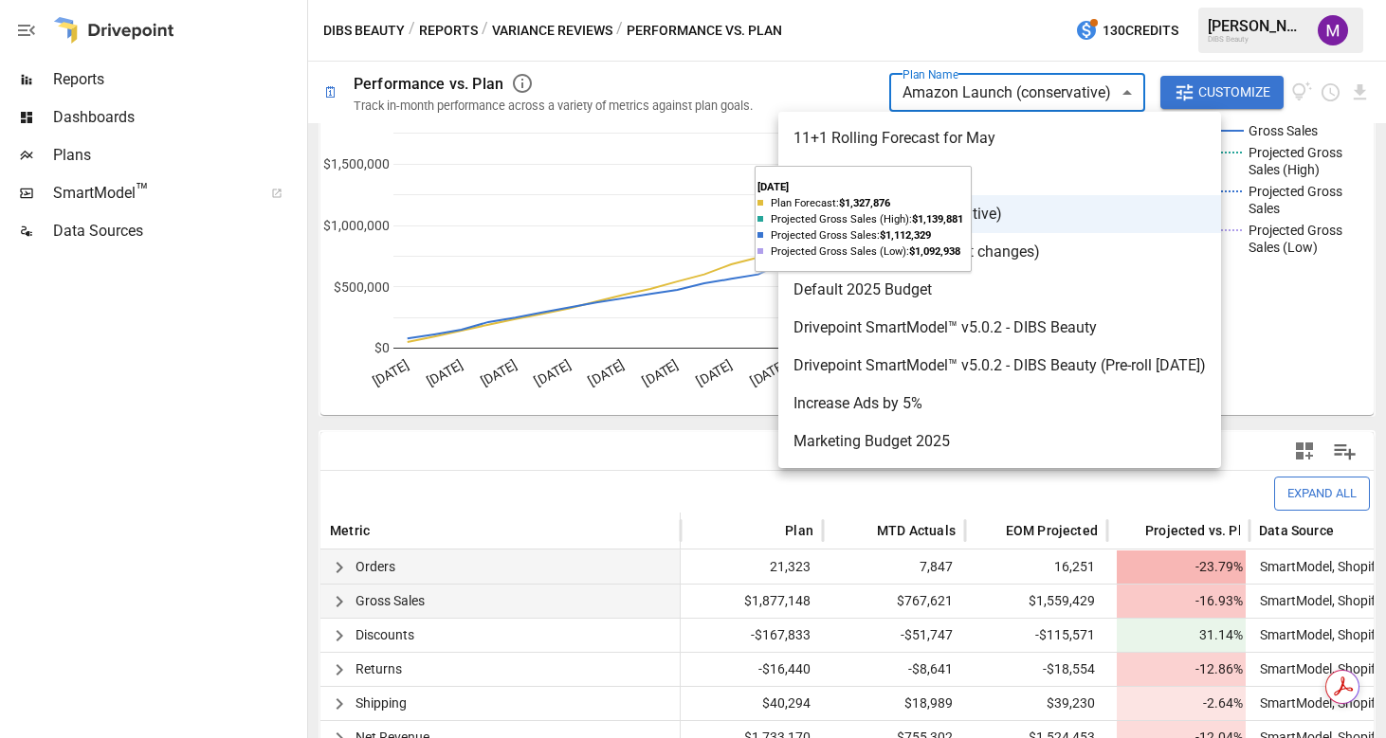
click at [1014, 0] on body "**********" at bounding box center [693, 0] width 1386 height 0
click at [1012, 95] on div at bounding box center [693, 369] width 1386 height 738
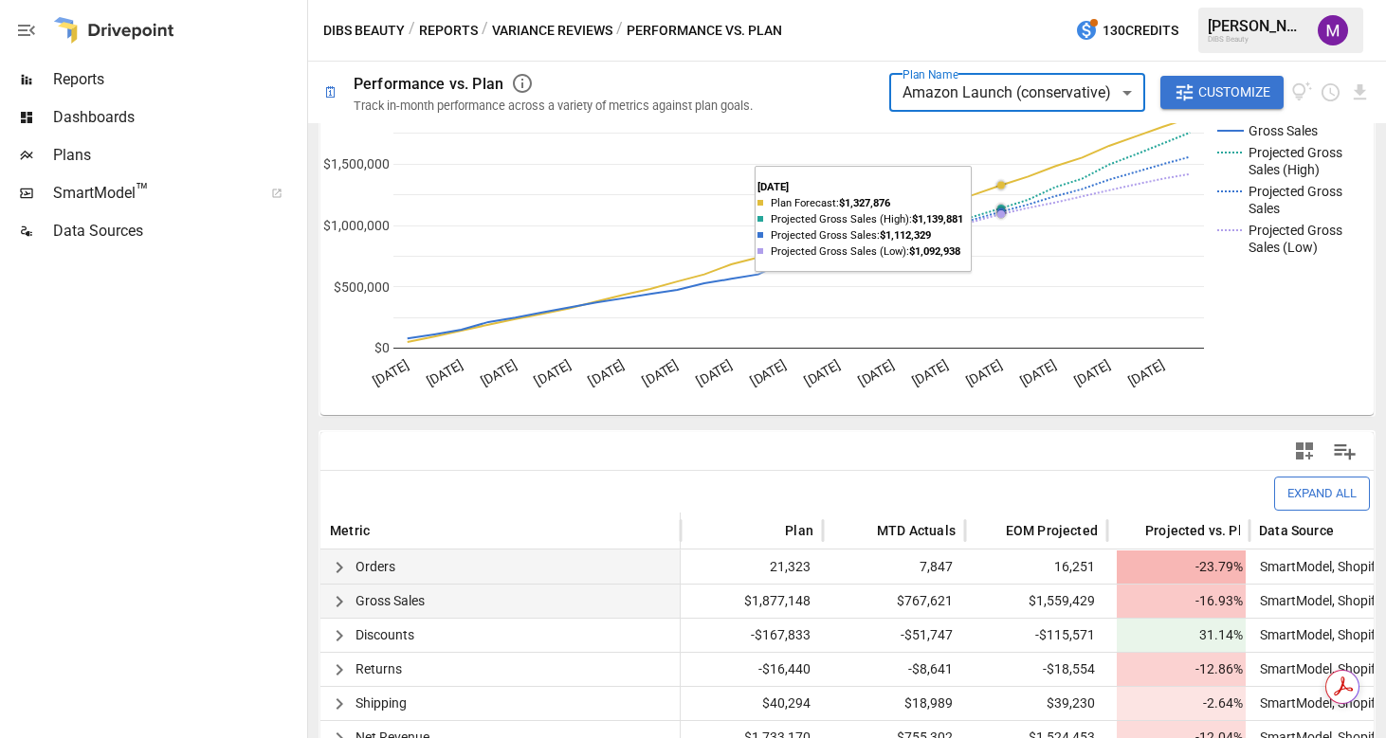
click at [188, 482] on div at bounding box center [151, 494] width 303 height 488
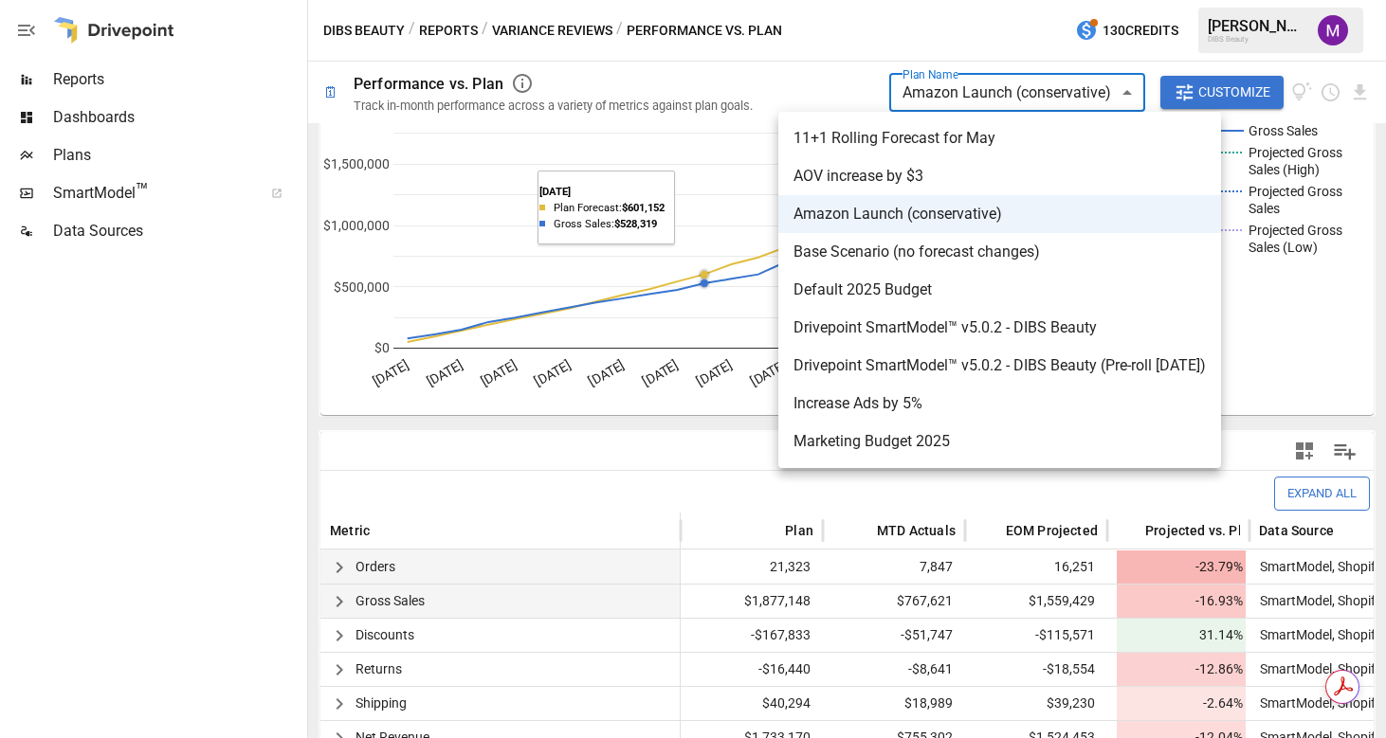
click at [915, 0] on body "**********" at bounding box center [693, 0] width 1386 height 0
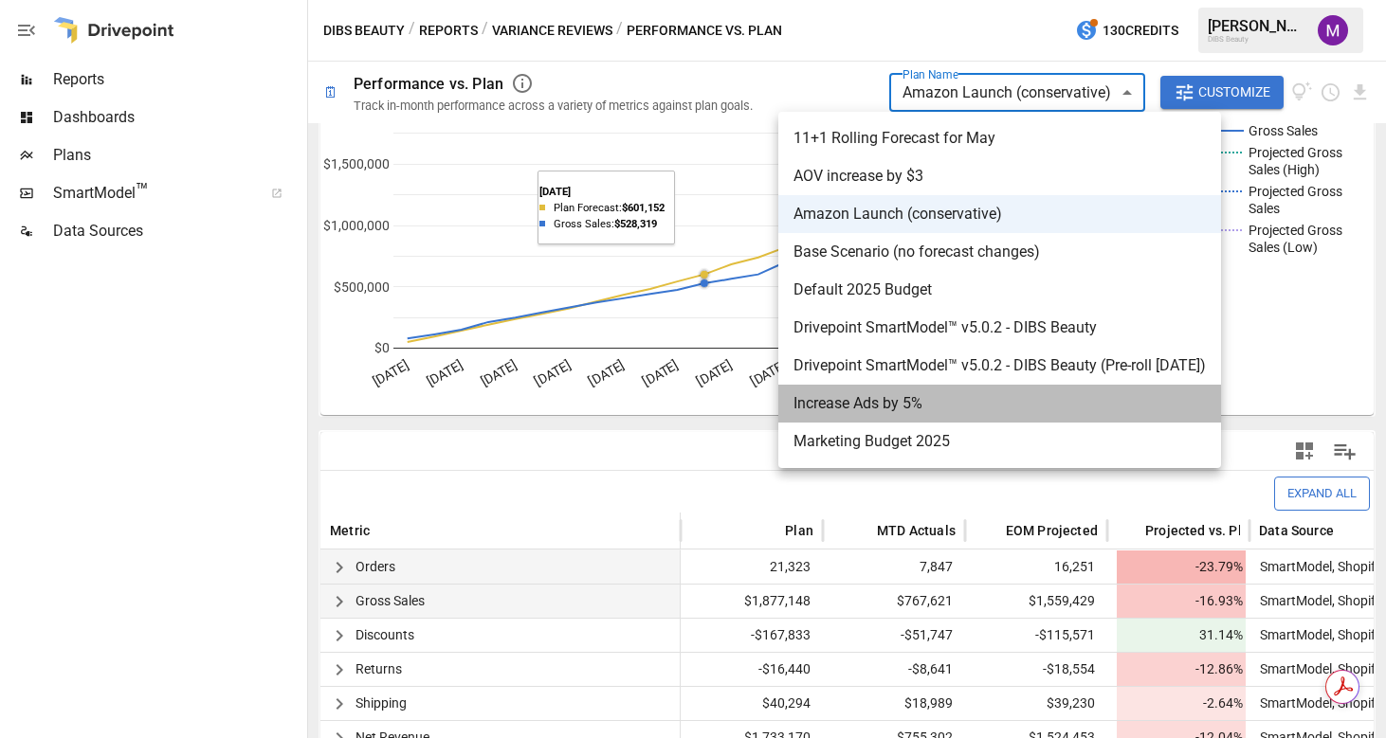
click at [909, 417] on li "Increase Ads by 5%" at bounding box center [999, 404] width 443 height 38
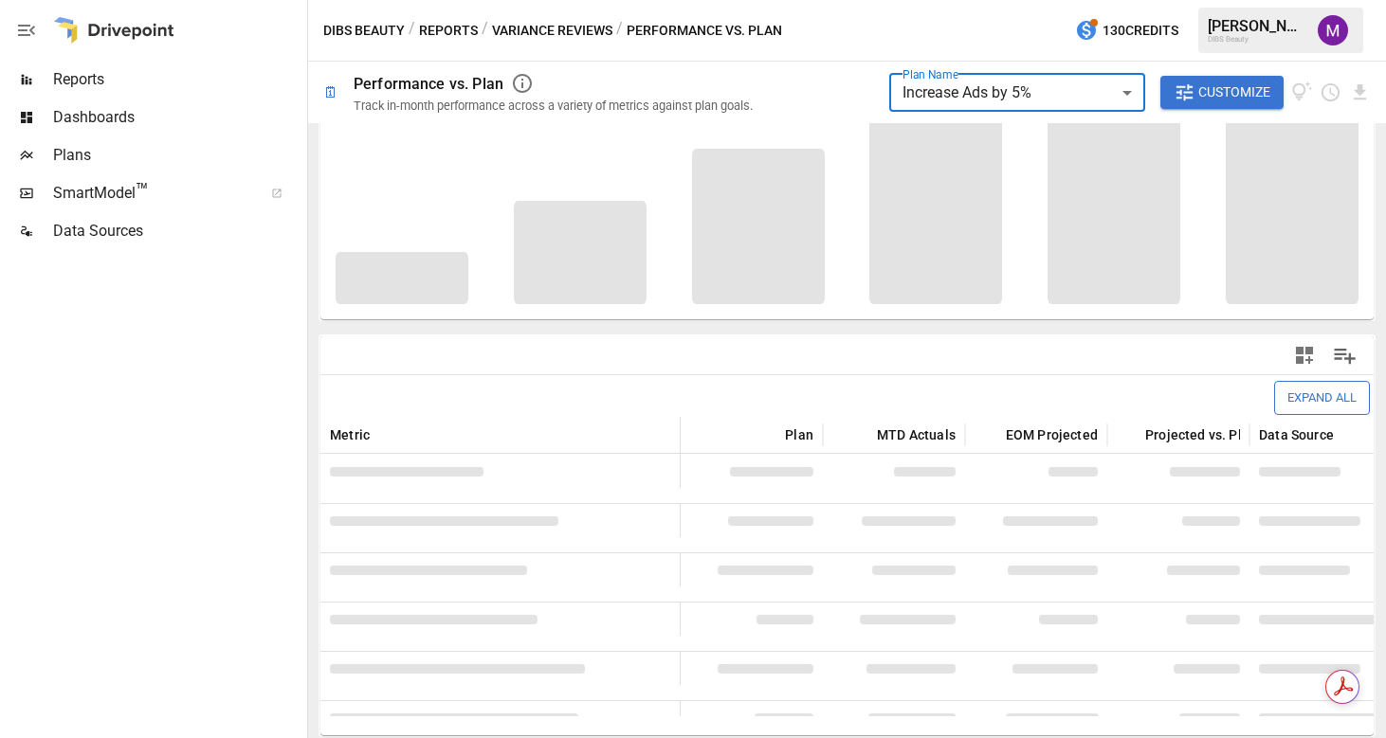
scroll to position [100, 0]
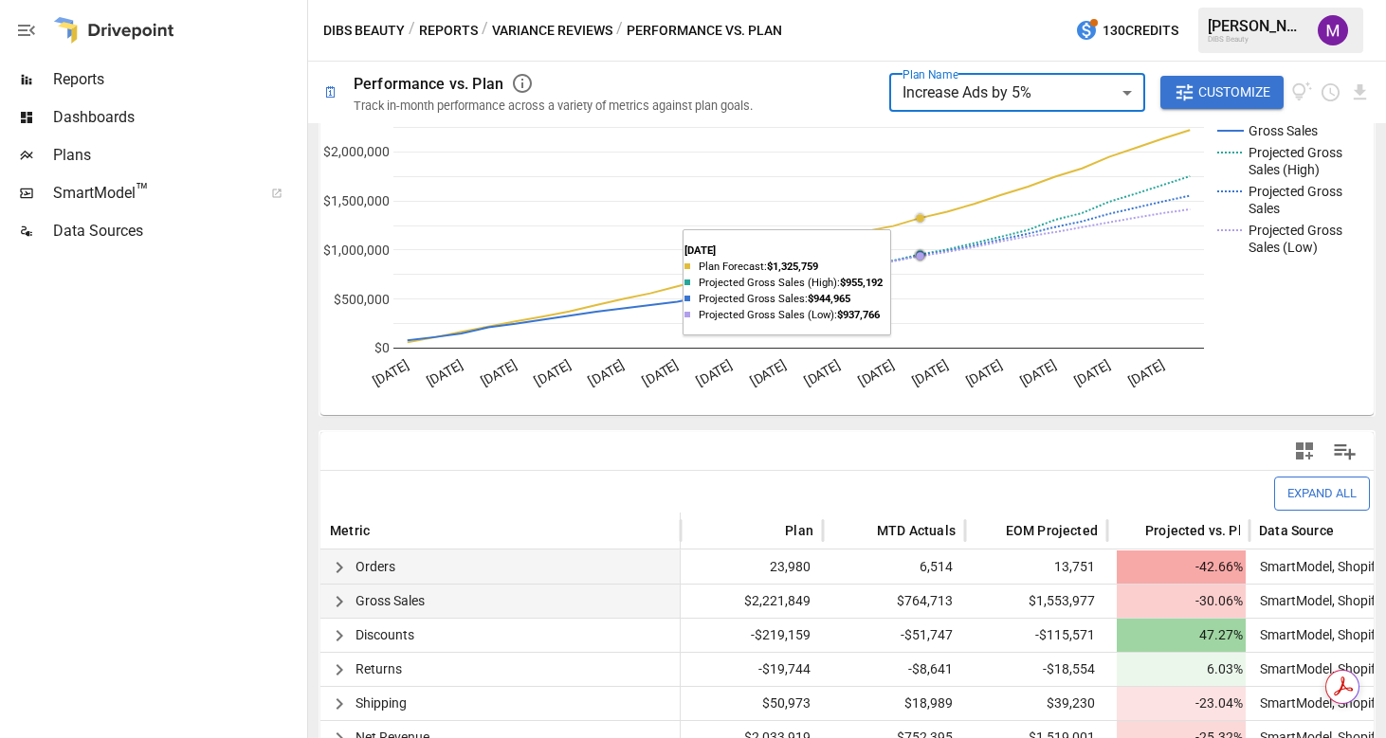
click at [928, 79] on label "Plan Name" at bounding box center [930, 74] width 56 height 16
click at [928, 0] on body "**********" at bounding box center [693, 0] width 1386 height 0
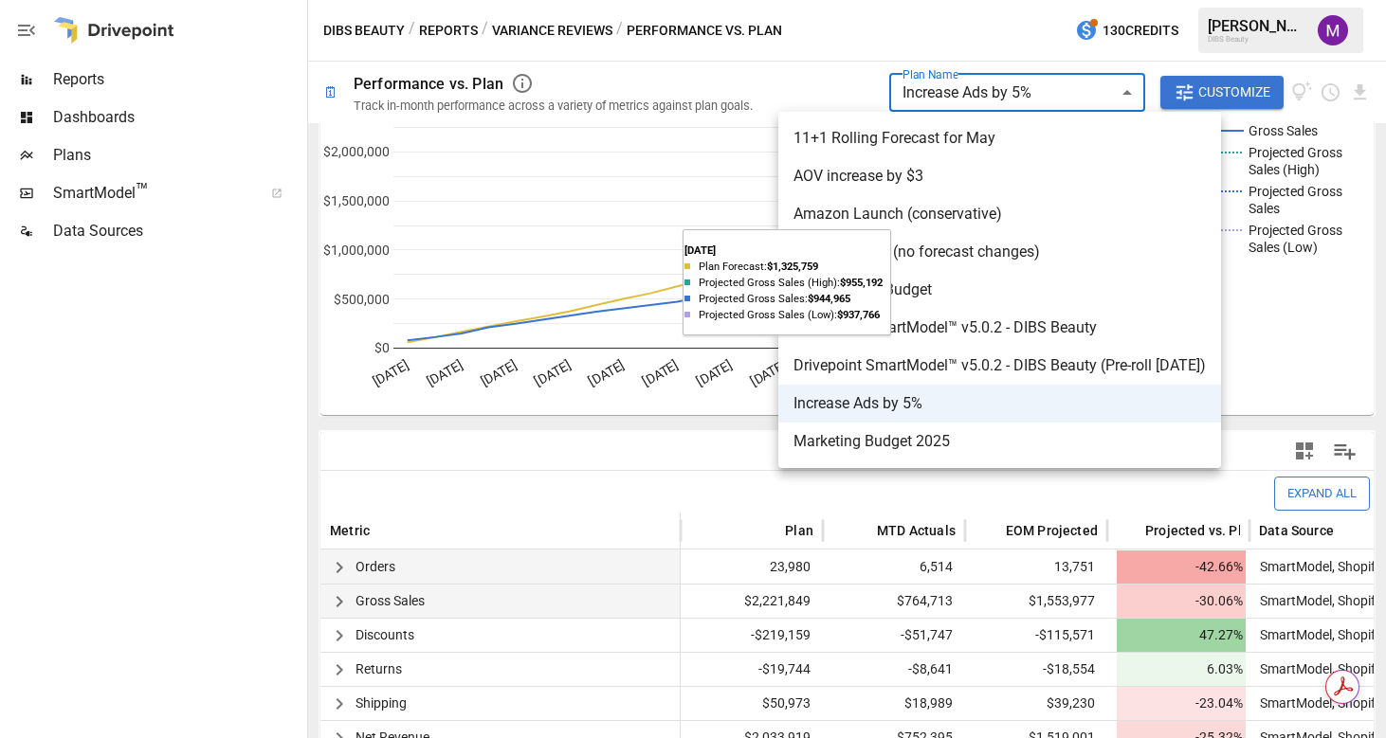
click at [930, 294] on span "Default 2025 Budget" at bounding box center [999, 290] width 412 height 23
type input "**********"
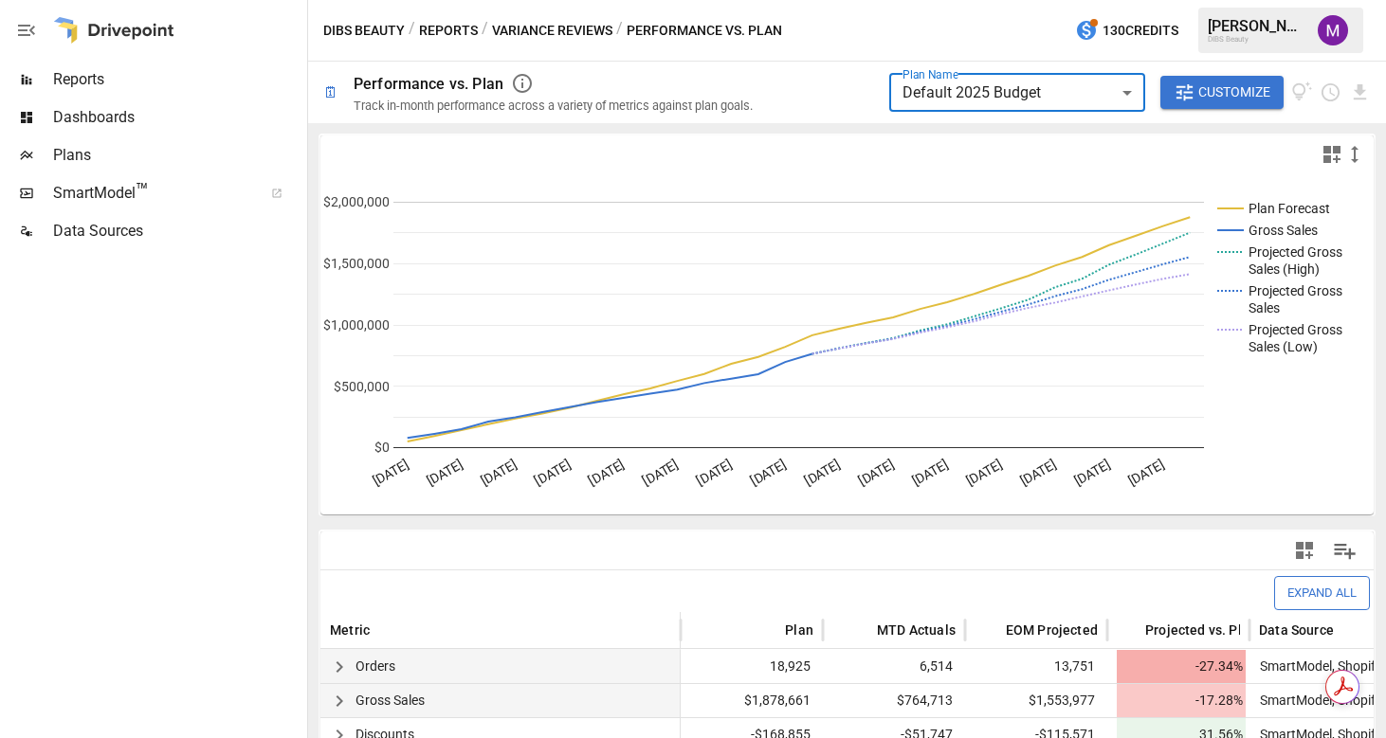
click at [953, 0] on body "**********" at bounding box center [693, 0] width 1386 height 0
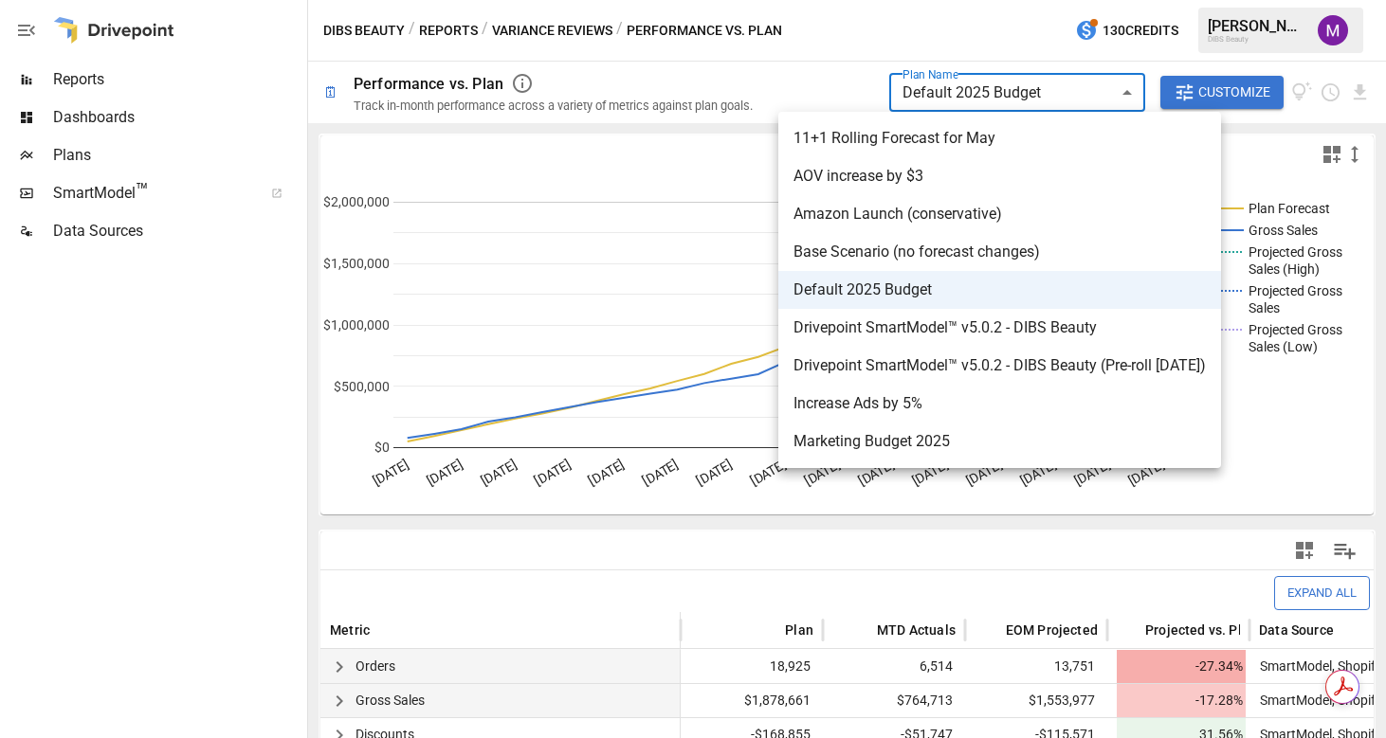
click at [542, 25] on div at bounding box center [693, 369] width 1386 height 738
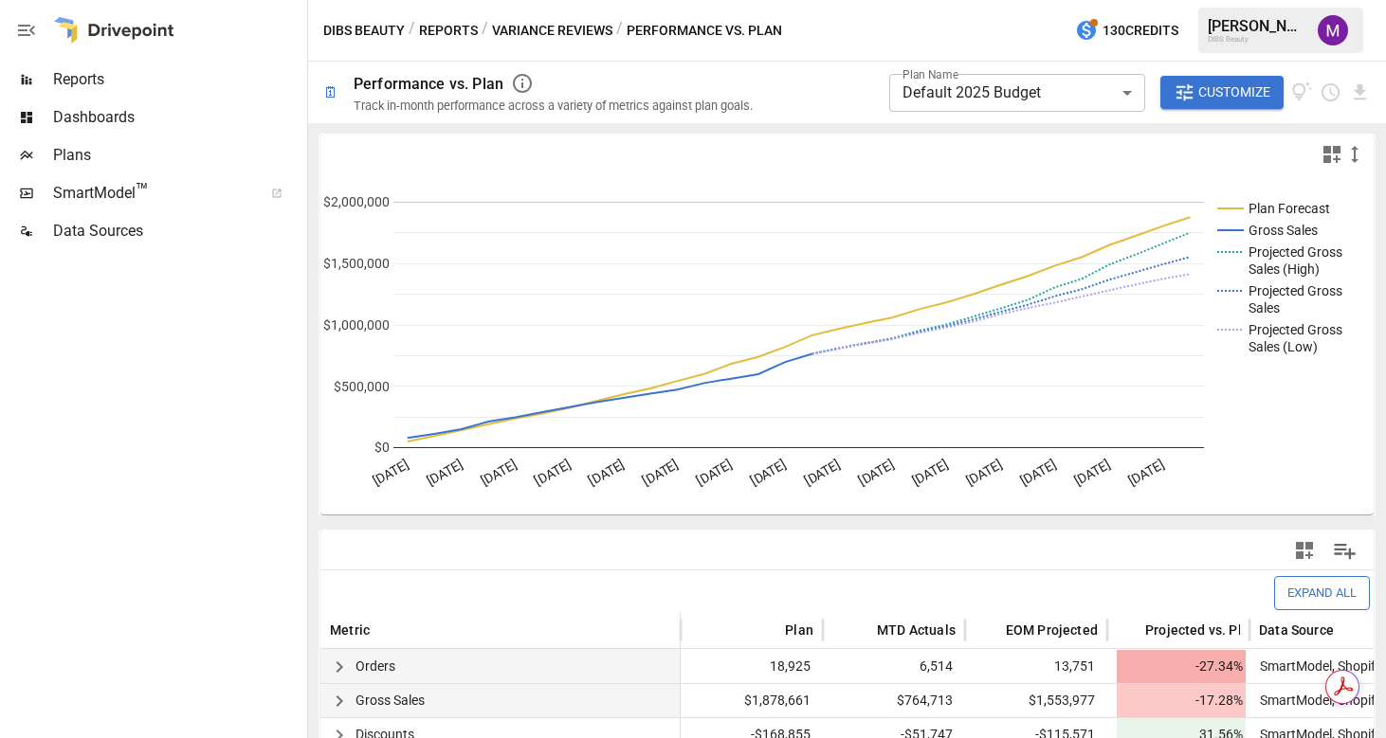
click at [543, 28] on button "Variance Reviews" at bounding box center [552, 31] width 120 height 24
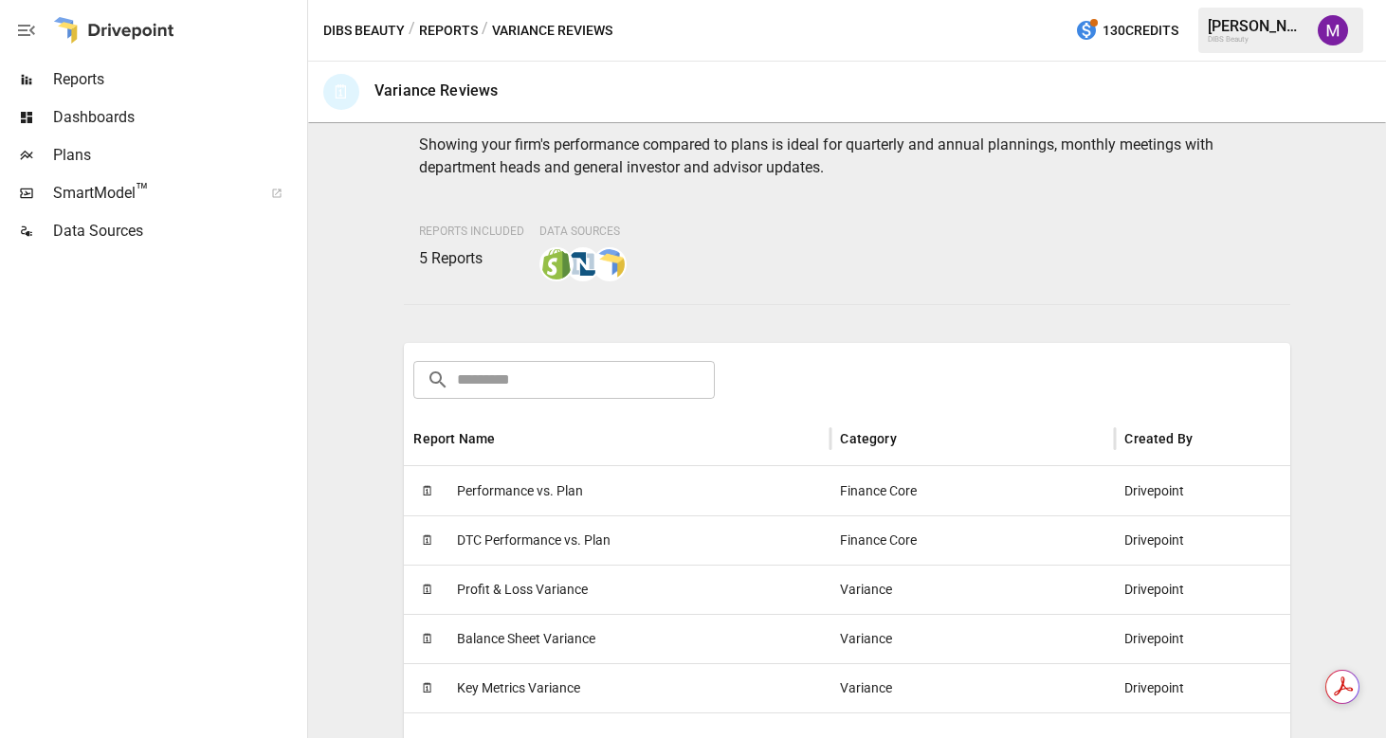
scroll to position [108, 0]
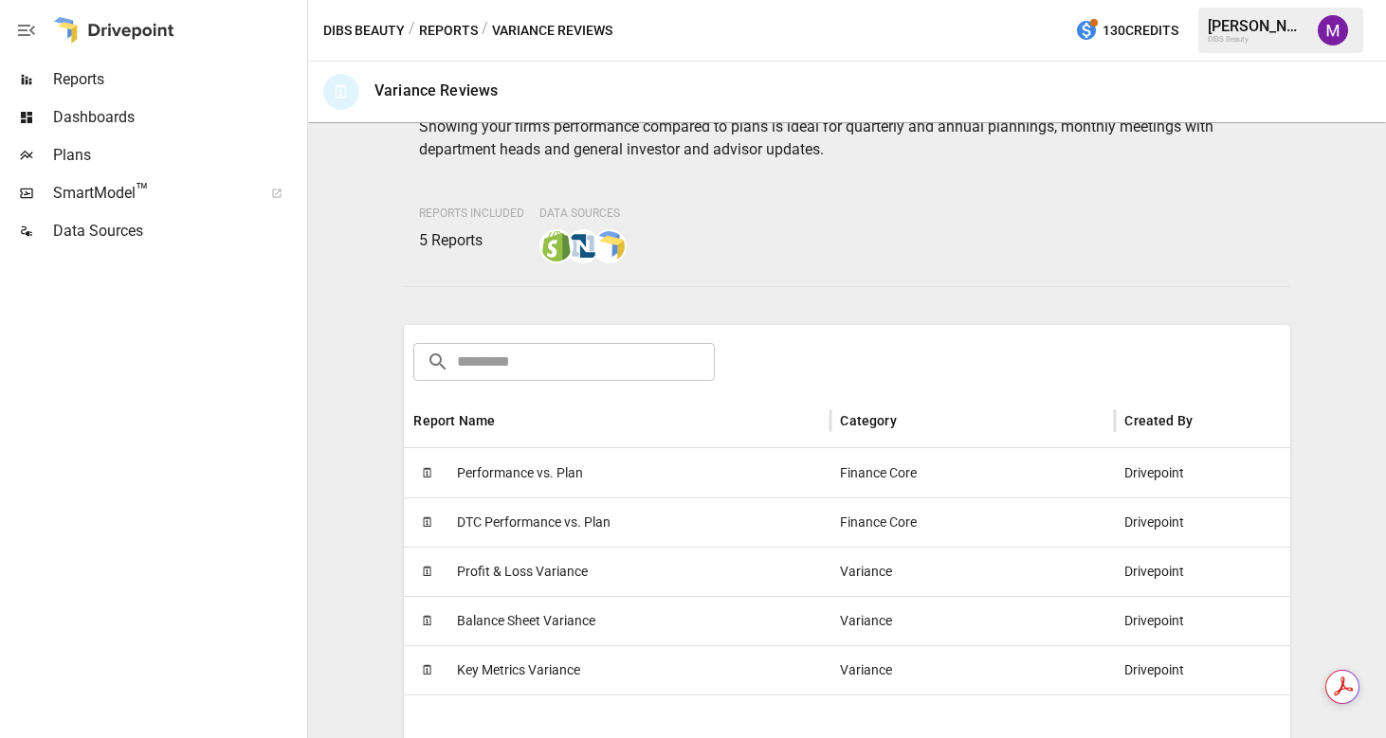
click at [455, 33] on button "Reports" at bounding box center [448, 31] width 59 height 24
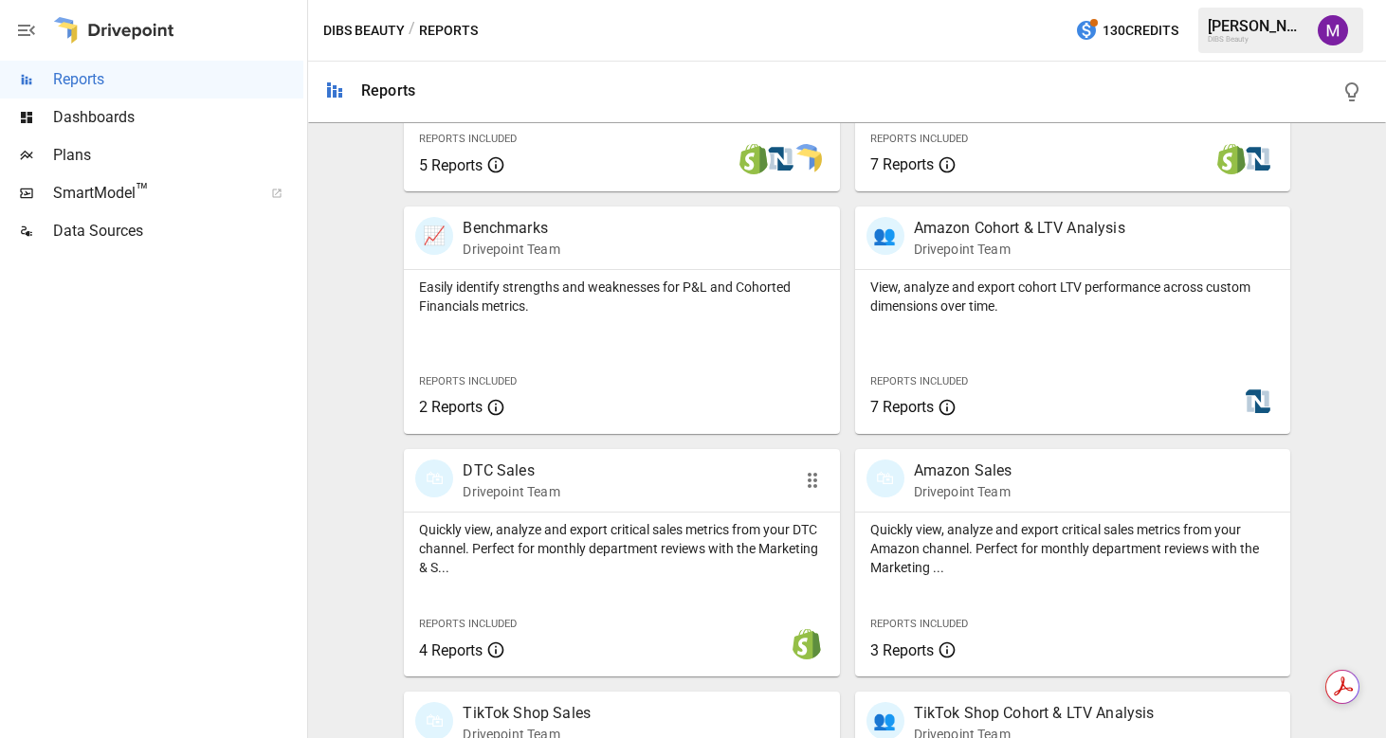
scroll to position [974, 0]
